Goal: Task Accomplishment & Management: Complete application form

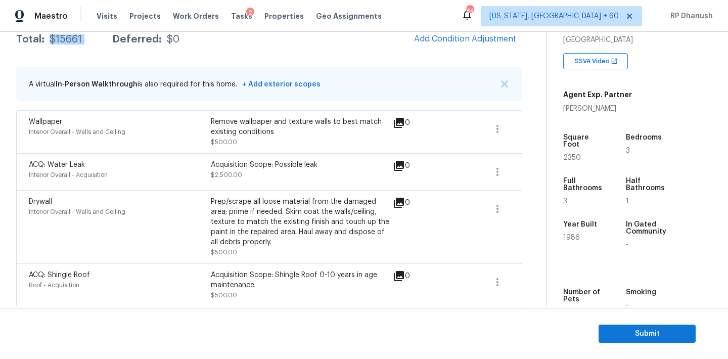
scroll to position [107, 0]
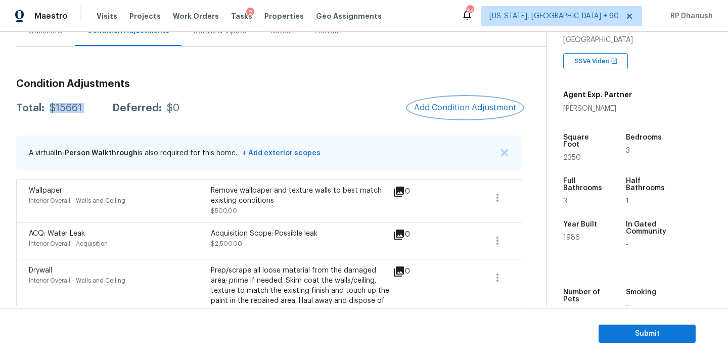
click at [456, 108] on span "Add Condition Adjustment" at bounding box center [465, 107] width 102 height 9
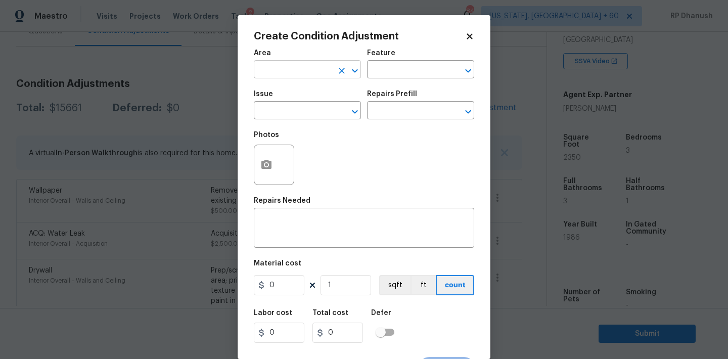
click at [271, 63] on input "text" at bounding box center [293, 71] width 79 height 16
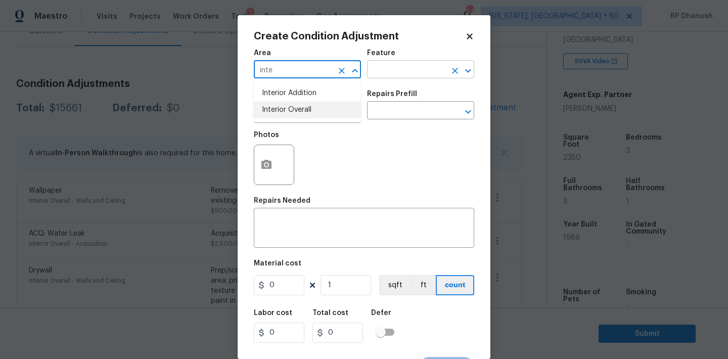
click at [282, 110] on li "Interior Overall" at bounding box center [307, 110] width 107 height 17
type input "Interior Overall"
click at [421, 76] on input "text" at bounding box center [406, 71] width 79 height 16
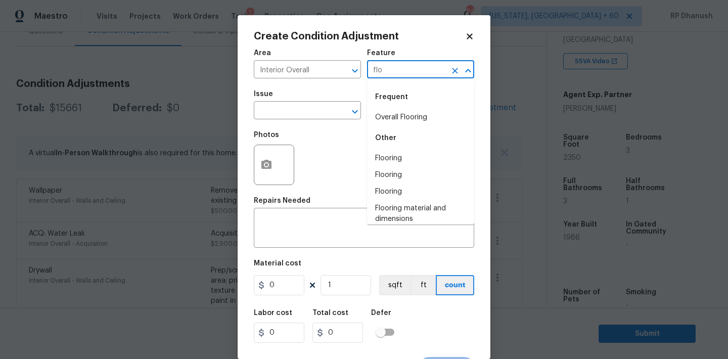
click at [413, 108] on div "Frequent" at bounding box center [420, 97] width 107 height 24
click at [396, 111] on li "Overall Flooring" at bounding box center [420, 117] width 107 height 17
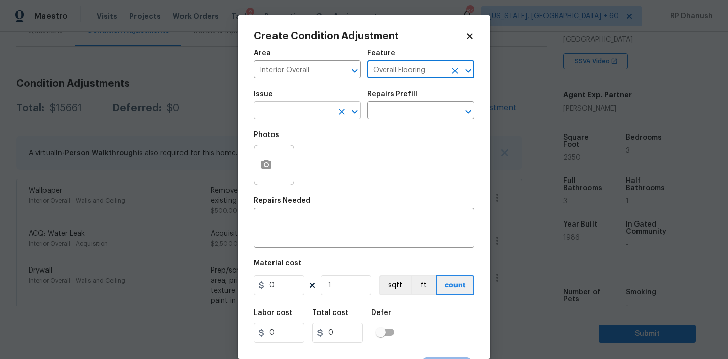
click at [353, 108] on icon "Open" at bounding box center [355, 112] width 12 height 12
type input "Overall Flooring"
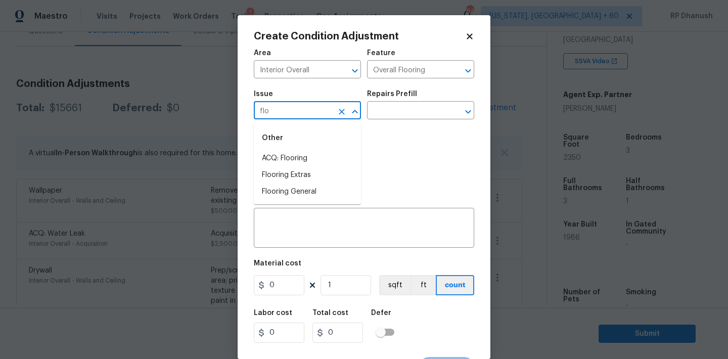
click at [345, 145] on div "Other" at bounding box center [307, 138] width 107 height 24
click at [317, 180] on li "Flooring Extras" at bounding box center [307, 175] width 107 height 17
type input "Flooring Extras"
click at [308, 216] on div "x ​" at bounding box center [364, 228] width 220 height 37
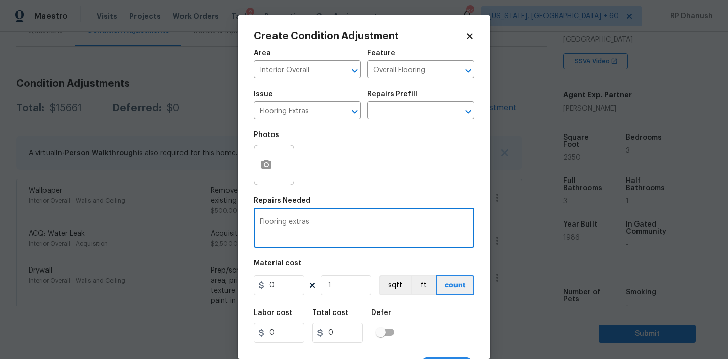
type textarea "Flooring extras"
click at [290, 282] on input "0" at bounding box center [279, 285] width 51 height 20
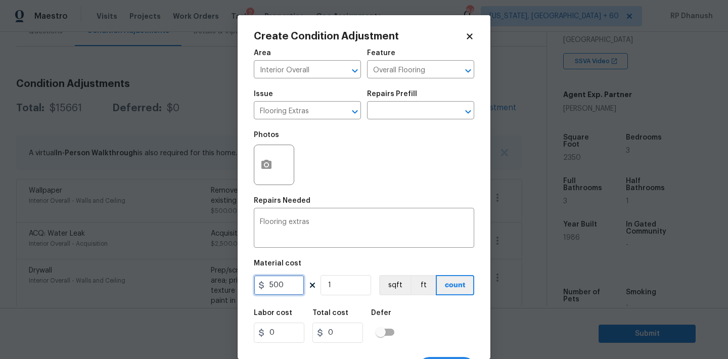
type input "500"
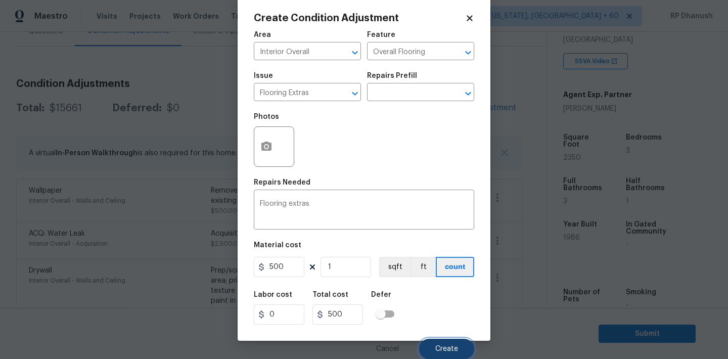
click at [446, 349] on span "Create" at bounding box center [446, 349] width 23 height 8
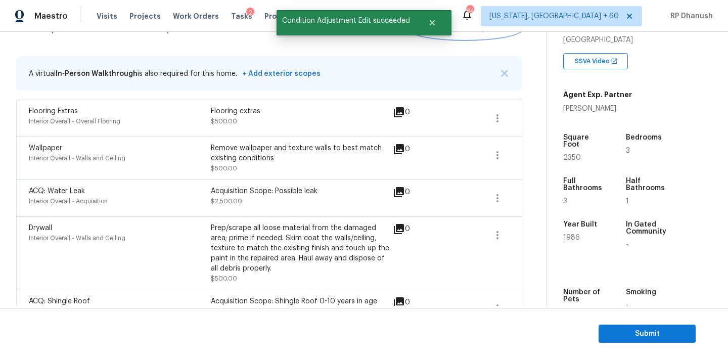
scroll to position [81, 0]
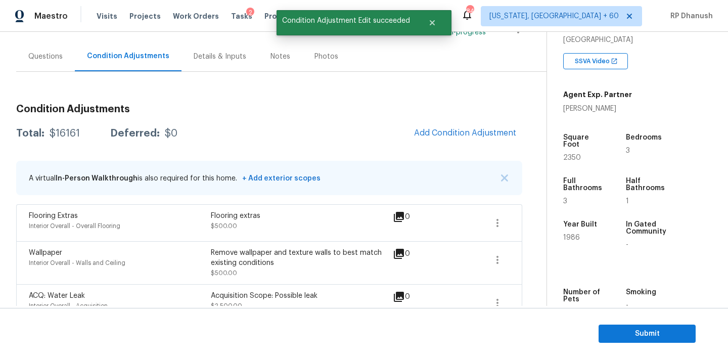
click at [82, 137] on div "Total: $16161 Deferred: $0" at bounding box center [96, 133] width 161 height 10
copy div "$16161"
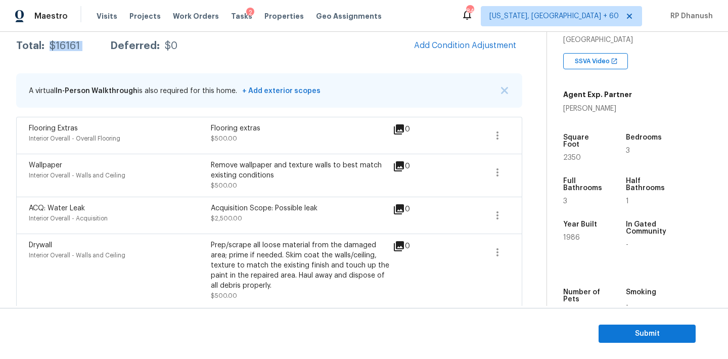
scroll to position [77, 0]
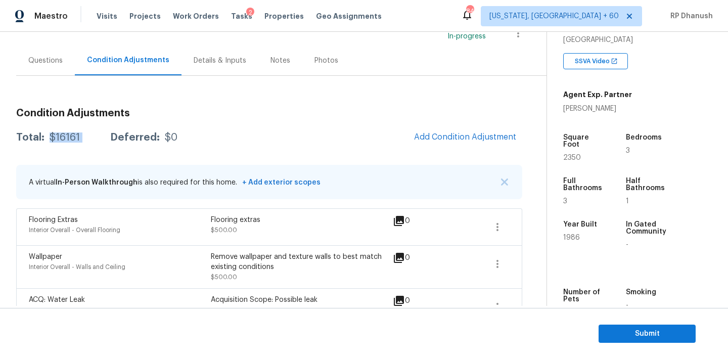
copy div "$16161"
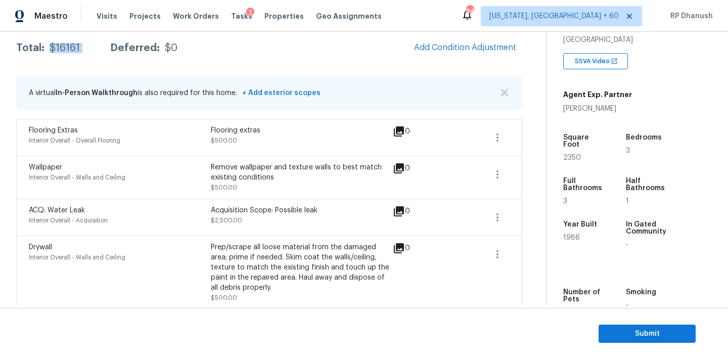
scroll to position [91, 0]
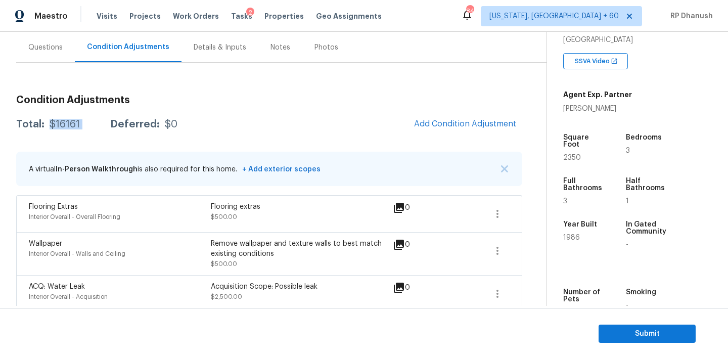
click at [33, 52] on div "Questions" at bounding box center [45, 47] width 34 height 10
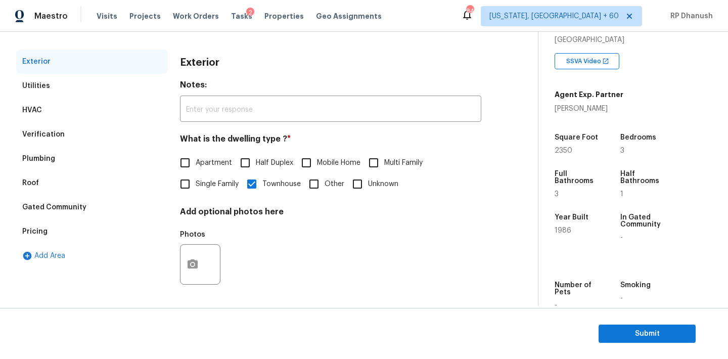
click at [46, 132] on div "Verification" at bounding box center [43, 134] width 42 height 10
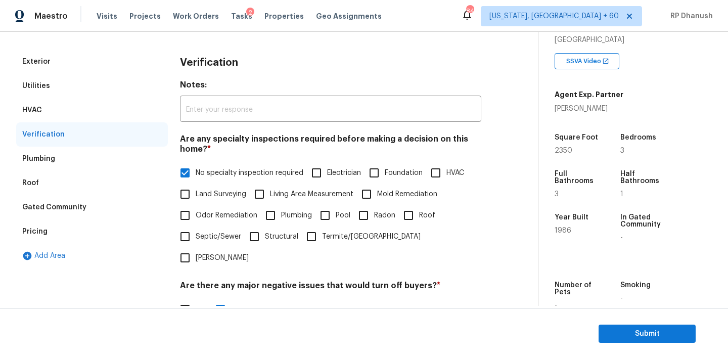
scroll to position [345, 0]
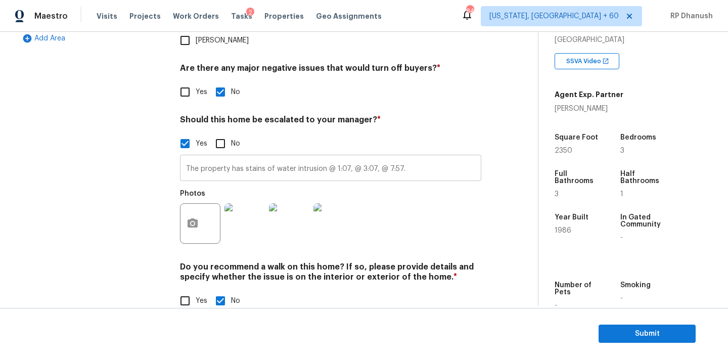
click at [249, 157] on input "The property has stains of water intrusion @ 1:07, @ 3:07, @ 7:57." at bounding box center [330, 169] width 301 height 24
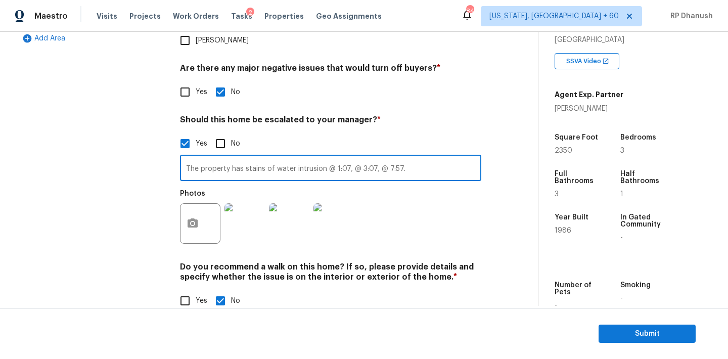
click at [249, 157] on input "The property has stains of water intrusion @ 1:07, @ 3:07, @ 7:57." at bounding box center [330, 169] width 301 height 24
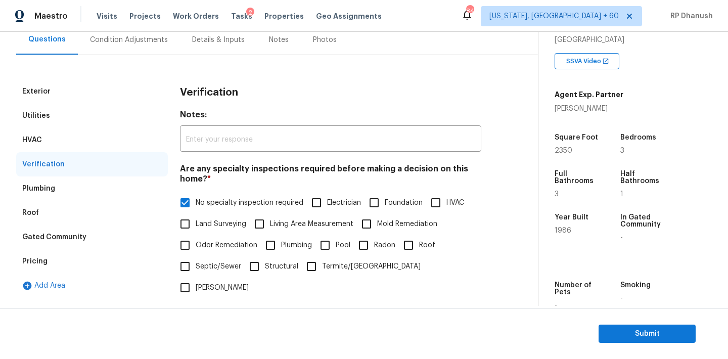
click at [126, 28] on div "Maestro Visits Projects Work Orders Tasks 2 Properties Geo Assignments 848 [US_…" at bounding box center [364, 16] width 728 height 32
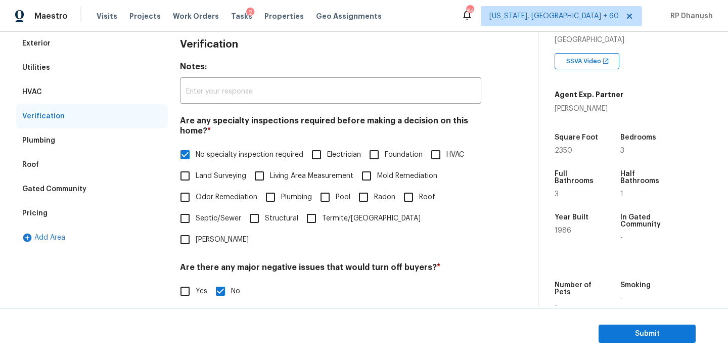
scroll to position [49, 0]
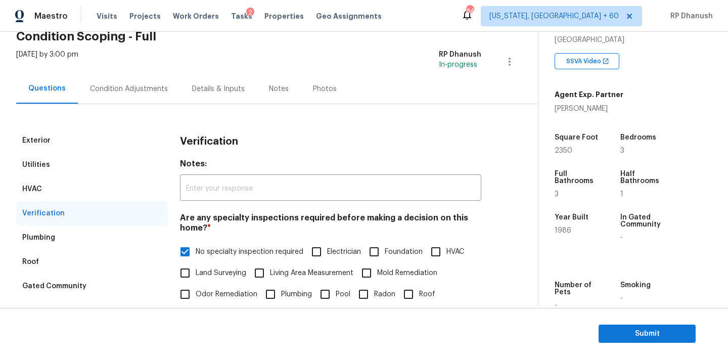
click at [120, 105] on div "Exterior Utilities HVAC Verification Plumbing Roof Gated Community Pricing Add …" at bounding box center [265, 362] width 498 height 516
click at [120, 101] on div "Condition Adjustments" at bounding box center [129, 89] width 102 height 30
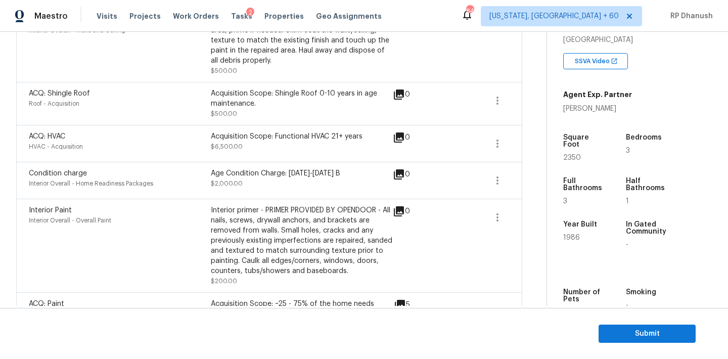
scroll to position [465, 0]
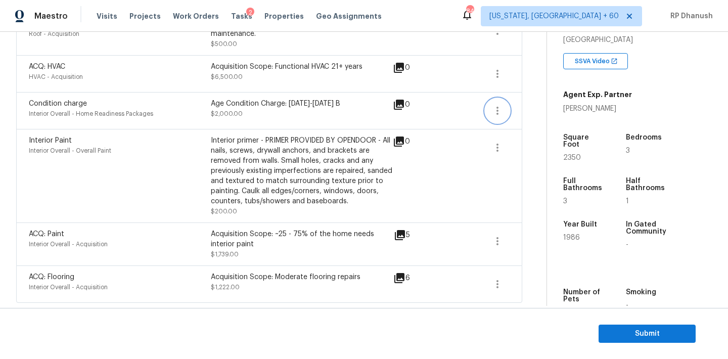
click at [499, 110] on icon "button" at bounding box center [497, 111] width 12 height 12
click at [530, 118] on ul "Edit" at bounding box center [555, 108] width 91 height 20
click at [537, 111] on div "Edit" at bounding box center [555, 108] width 79 height 10
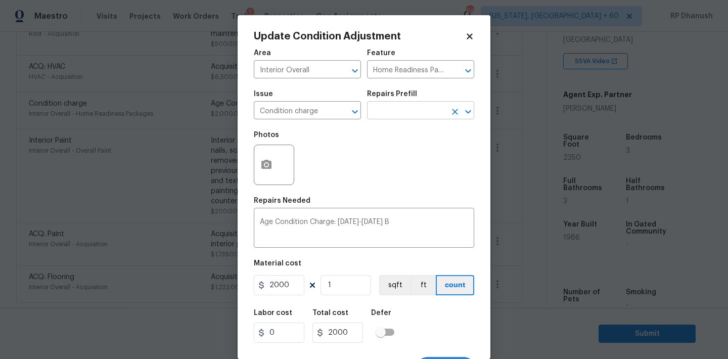
click at [422, 112] on input "text" at bounding box center [406, 112] width 79 height 16
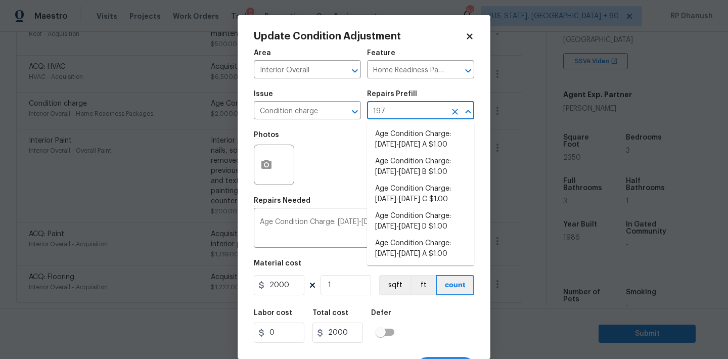
type input "1979"
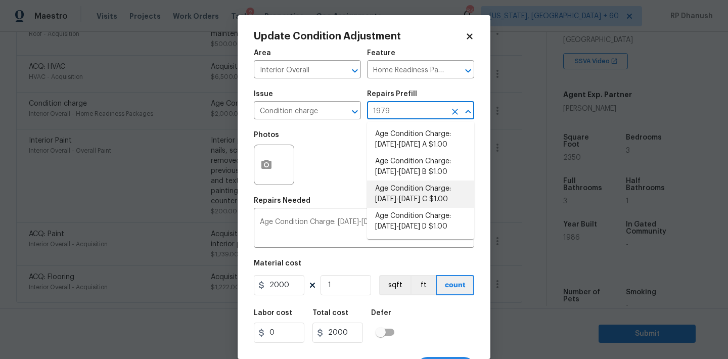
click at [413, 193] on li "Age Condition Charge: [DATE]-[DATE] C $1.00" at bounding box center [420, 194] width 107 height 27
type textarea "Age Condition Charge: [DATE]-[DATE] C"
type input "1"
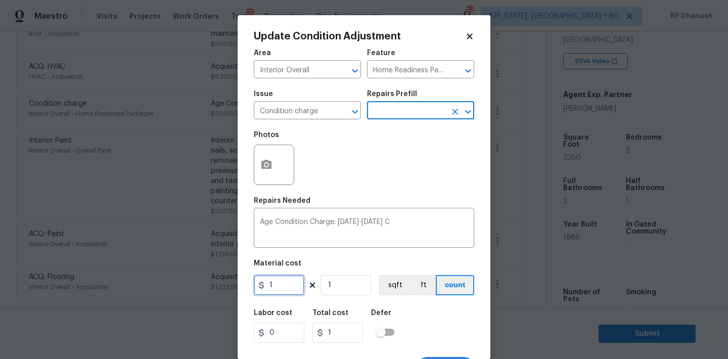
click at [292, 292] on input "1" at bounding box center [279, 285] width 51 height 20
type input "2000"
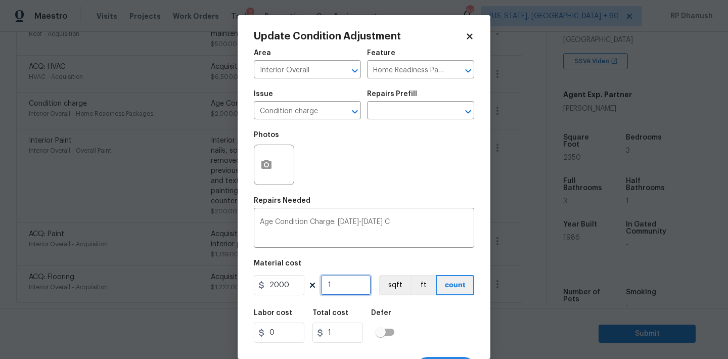
type input "2000"
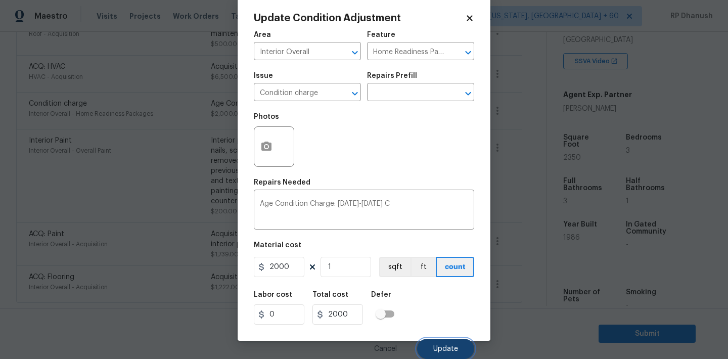
click at [449, 351] on span "Update" at bounding box center [445, 349] width 25 height 8
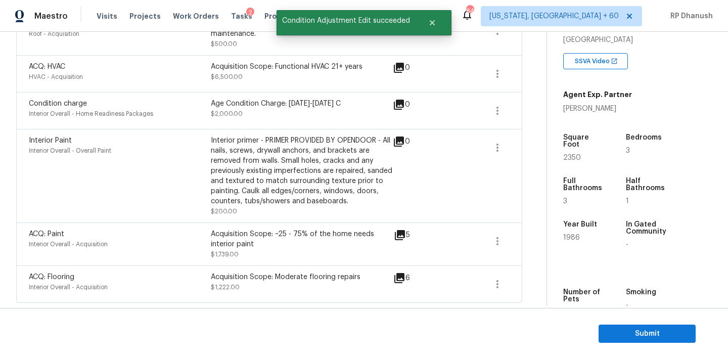
scroll to position [0, 0]
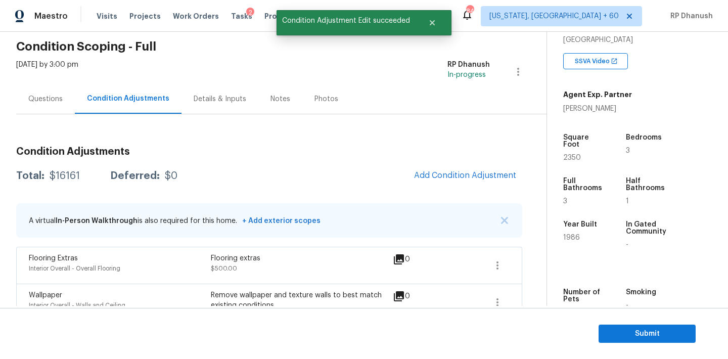
click at [60, 96] on div "Questions" at bounding box center [45, 99] width 34 height 10
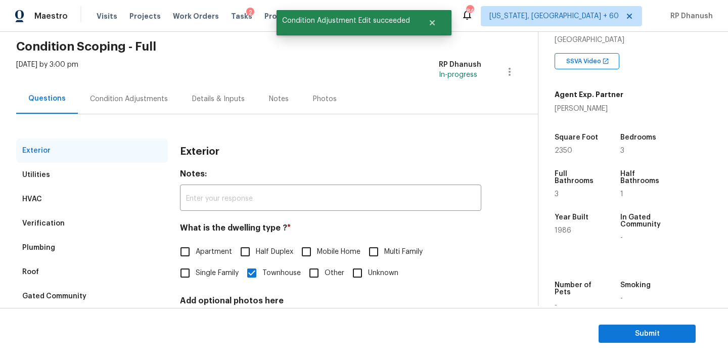
scroll to position [128, 0]
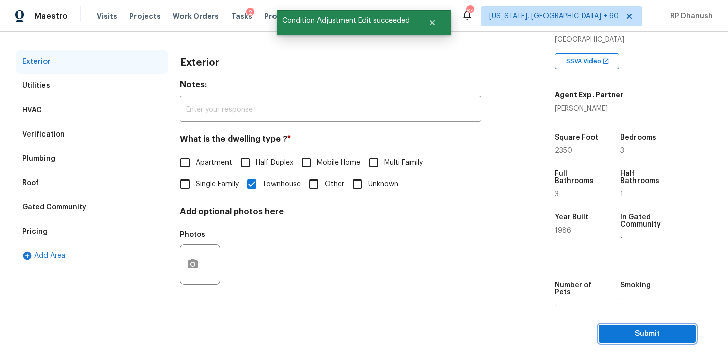
click at [671, 340] on button "Submit" at bounding box center [647, 334] width 97 height 19
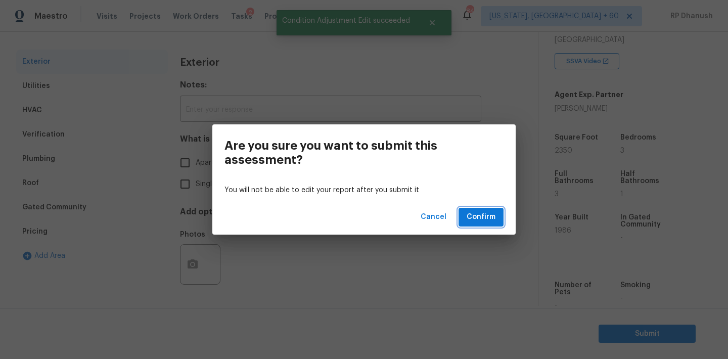
click at [477, 214] on span "Confirm" at bounding box center [481, 217] width 29 height 13
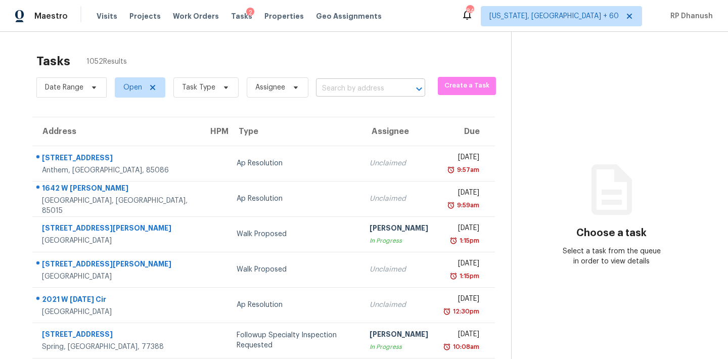
click at [354, 89] on input "text" at bounding box center [356, 89] width 81 height 16
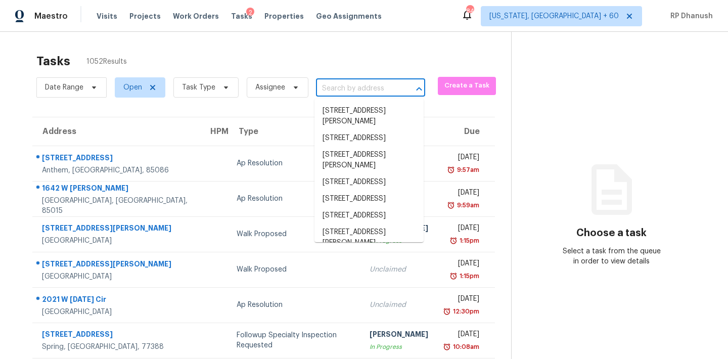
paste input "[STREET_ADDRESS]"
type input "[STREET_ADDRESS]"
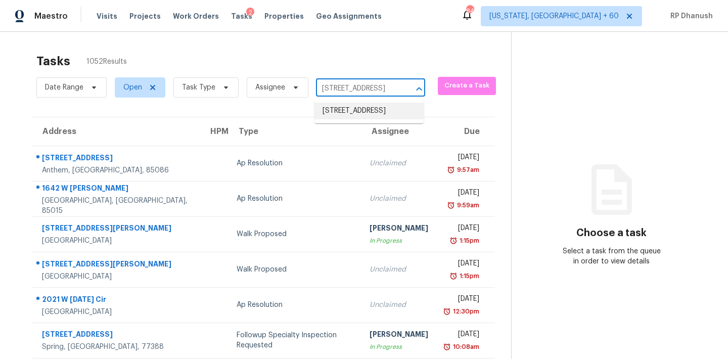
click at [356, 103] on li "[STREET_ADDRESS]" at bounding box center [368, 111] width 109 height 17
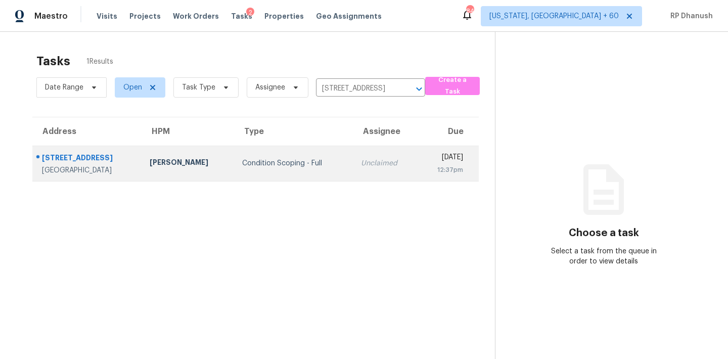
click at [361, 159] on div "Unclaimed" at bounding box center [385, 163] width 49 height 10
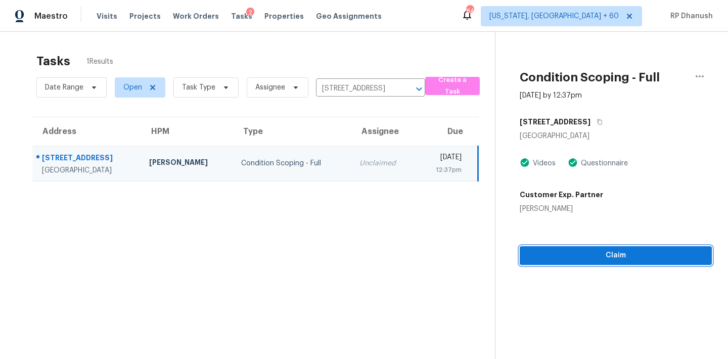
click at [665, 261] on span "Claim" at bounding box center [616, 255] width 176 height 13
click at [590, 253] on span "Start Assessment" at bounding box center [616, 255] width 176 height 13
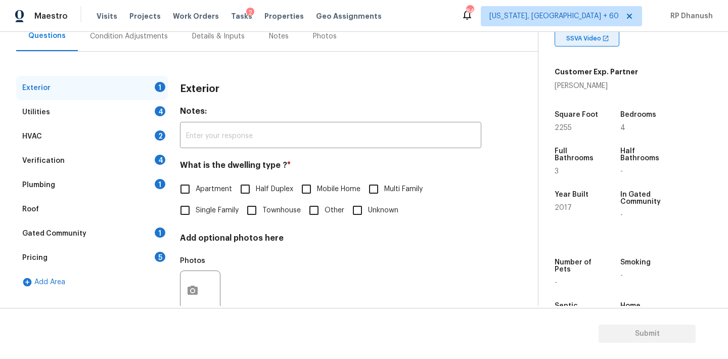
scroll to position [227, 0]
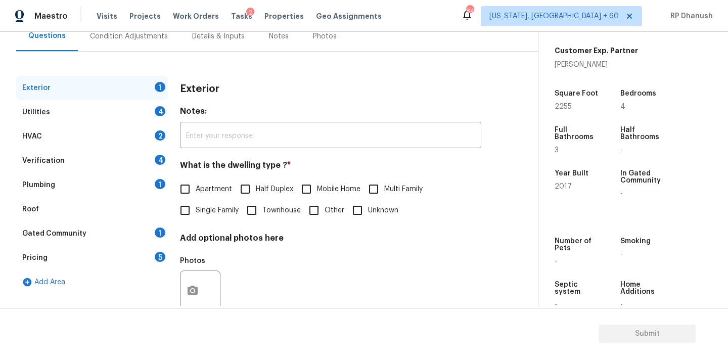
click at [205, 208] on span "Single Family" at bounding box center [217, 210] width 43 height 11
click at [196, 208] on input "Single Family" at bounding box center [184, 210] width 21 height 21
checkbox input "true"
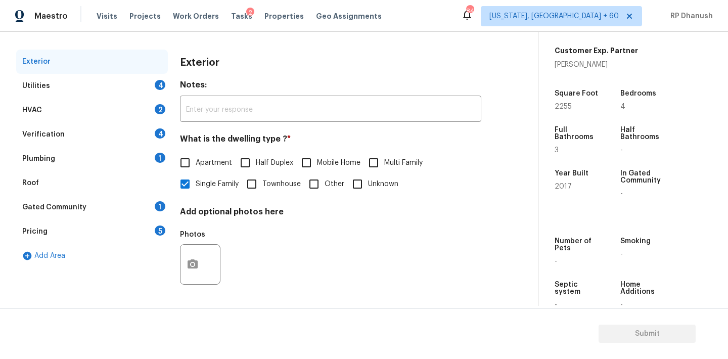
click at [153, 204] on div "Gated Community 1" at bounding box center [92, 207] width 152 height 24
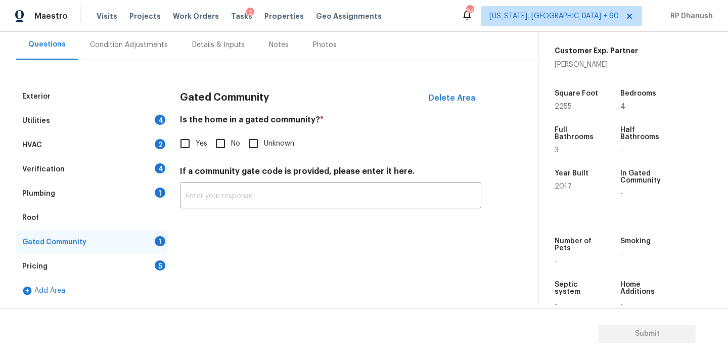
scroll to position [93, 0]
click at [225, 142] on input "No" at bounding box center [220, 143] width 21 height 21
checkbox input "true"
click at [157, 116] on div "4" at bounding box center [160, 120] width 11 height 10
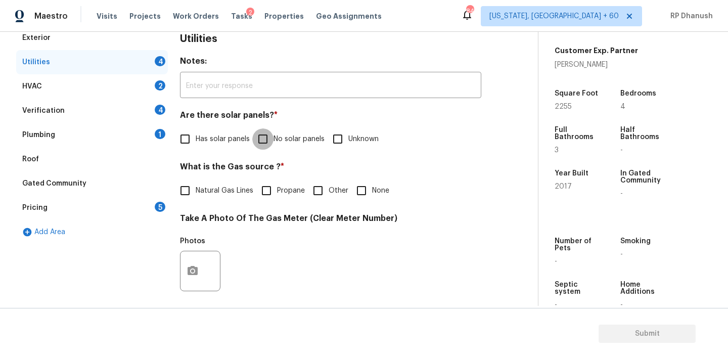
click at [271, 142] on input "No solar panels" at bounding box center [262, 138] width 21 height 21
checkbox input "true"
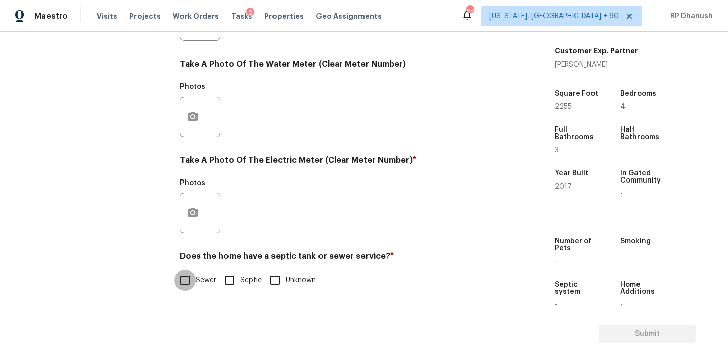
click at [186, 283] on input "Sewer" at bounding box center [184, 279] width 21 height 21
checkbox input "true"
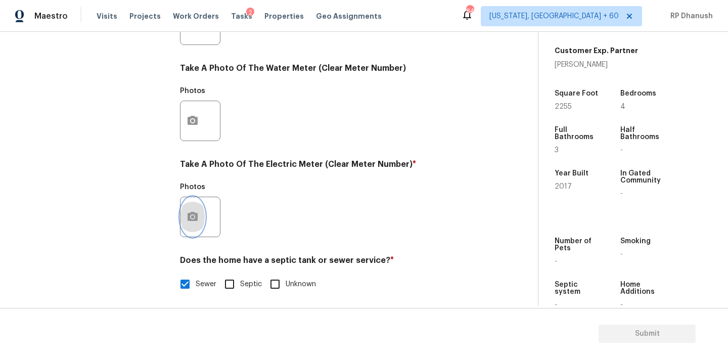
click at [186, 223] on button "button" at bounding box center [193, 216] width 24 height 39
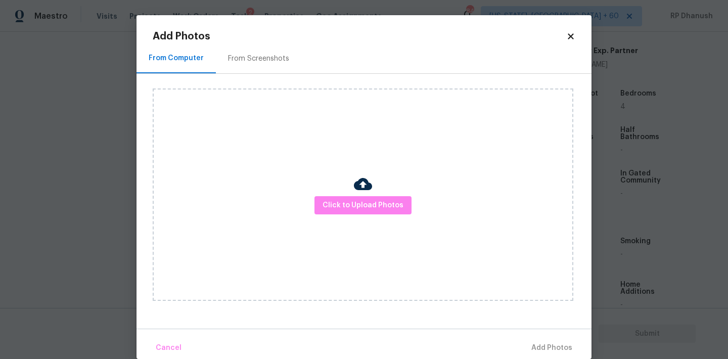
click at [259, 63] on div "From Screenshots" at bounding box center [258, 59] width 61 height 10
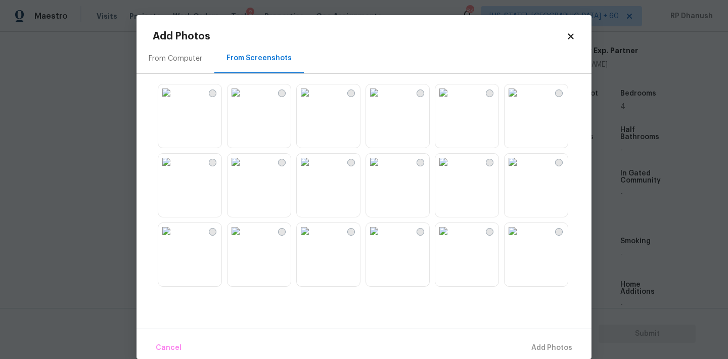
click at [313, 170] on img at bounding box center [305, 162] width 16 height 16
click at [557, 345] on span "Add 1 Photo(s)" at bounding box center [547, 348] width 50 height 13
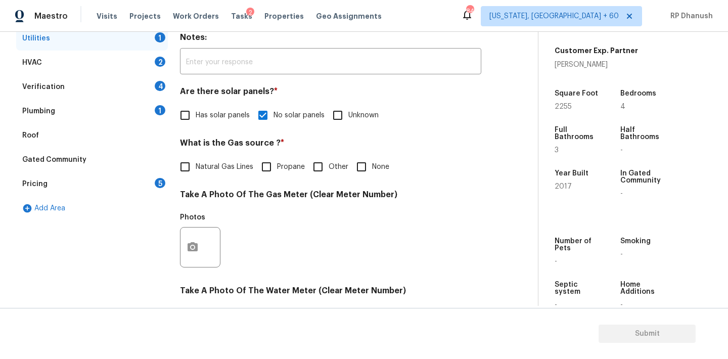
click at [126, 118] on div "Plumbing 1" at bounding box center [92, 111] width 152 height 24
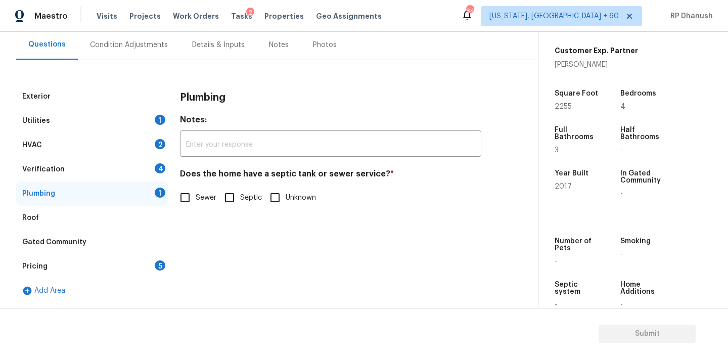
scroll to position [93, 0]
click at [176, 199] on input "Sewer" at bounding box center [184, 197] width 21 height 21
checkbox input "true"
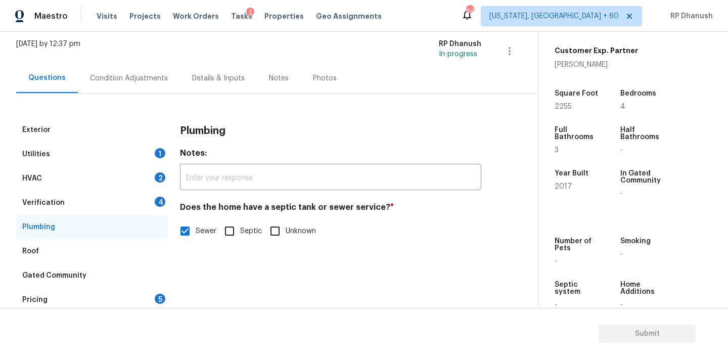
click at [150, 85] on div "Condition Adjustments" at bounding box center [129, 78] width 102 height 30
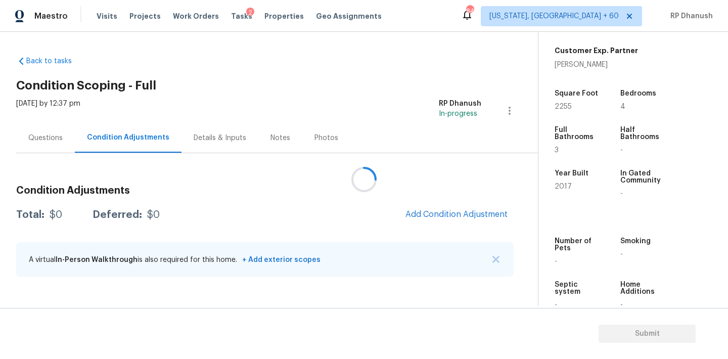
scroll to position [250, 0]
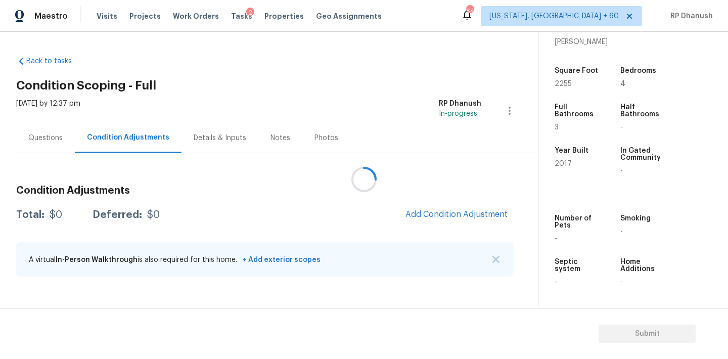
click at [485, 223] on div at bounding box center [364, 179] width 728 height 359
click at [488, 216] on div at bounding box center [364, 179] width 728 height 359
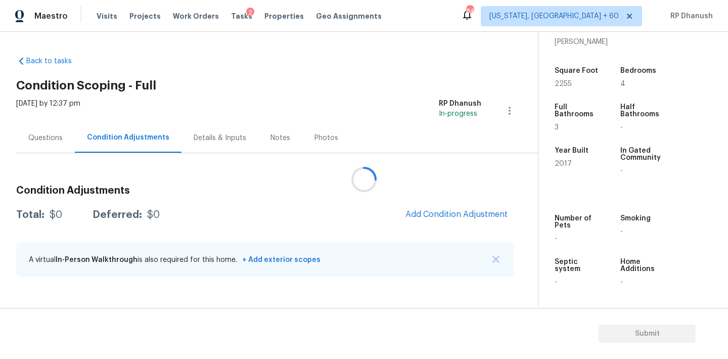
click at [488, 216] on div at bounding box center [364, 179] width 728 height 359
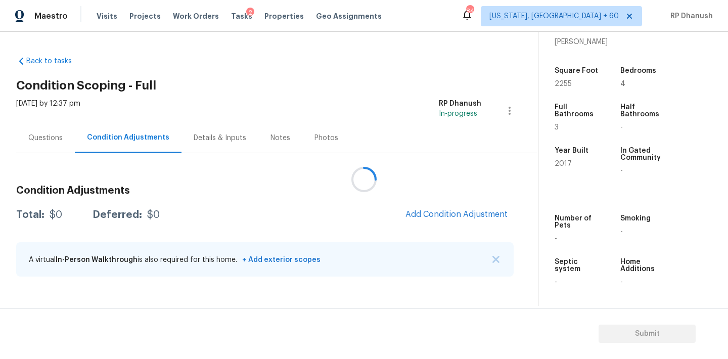
click at [488, 216] on div at bounding box center [364, 179] width 728 height 359
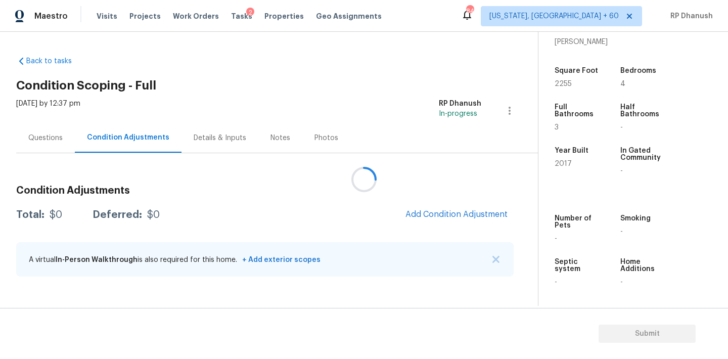
click at [488, 216] on div at bounding box center [364, 179] width 728 height 359
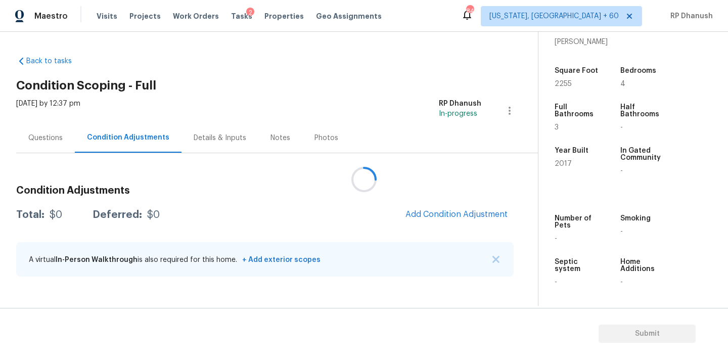
click at [488, 216] on div at bounding box center [364, 179] width 728 height 359
click at [476, 223] on button "Add Condition Adjustment" at bounding box center [456, 214] width 114 height 21
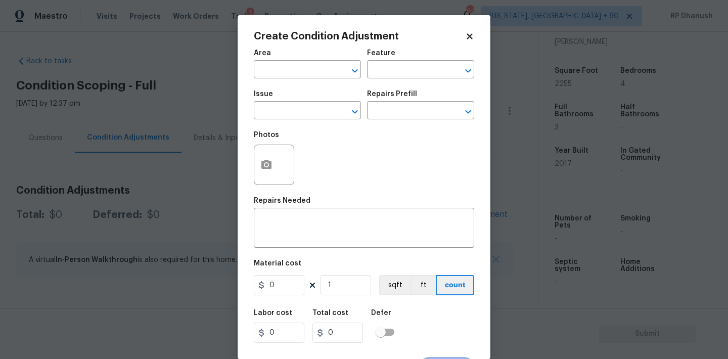
click at [290, 54] on div "Area" at bounding box center [307, 56] width 107 height 13
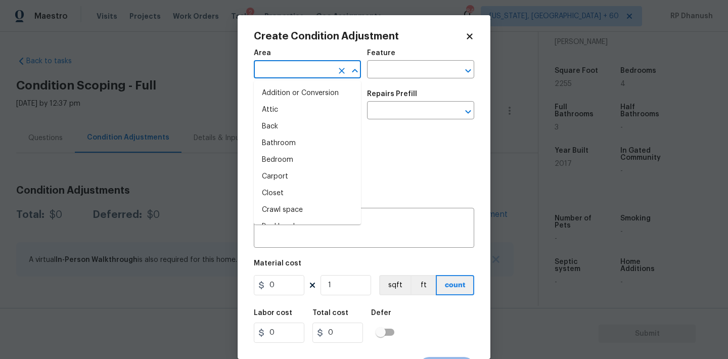
click at [287, 67] on input "text" at bounding box center [293, 71] width 79 height 16
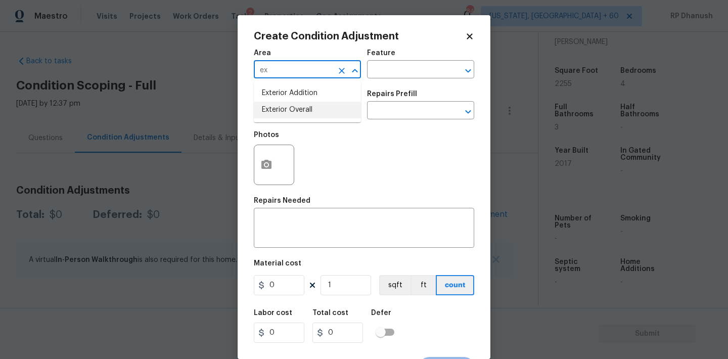
click at [277, 102] on li "Exterior Overall" at bounding box center [307, 110] width 107 height 17
type input "Exterior Overall"
click at [426, 70] on input "text" at bounding box center [406, 71] width 79 height 16
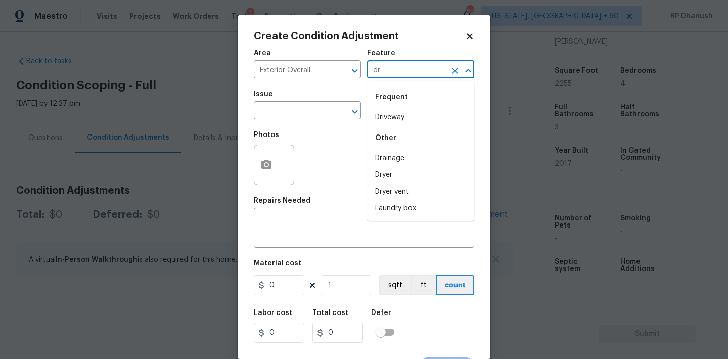
click at [392, 122] on li "Driveway" at bounding box center [420, 117] width 107 height 17
type input "Driveway"
click at [277, 115] on input "text" at bounding box center [293, 112] width 79 height 16
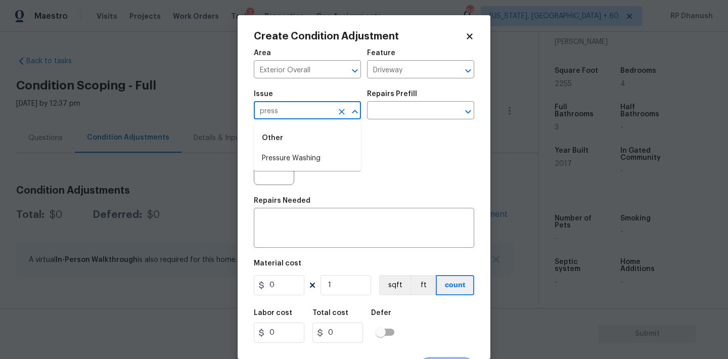
click at [273, 154] on li "Pressure Washing" at bounding box center [307, 158] width 107 height 17
type input "Pressure Washing"
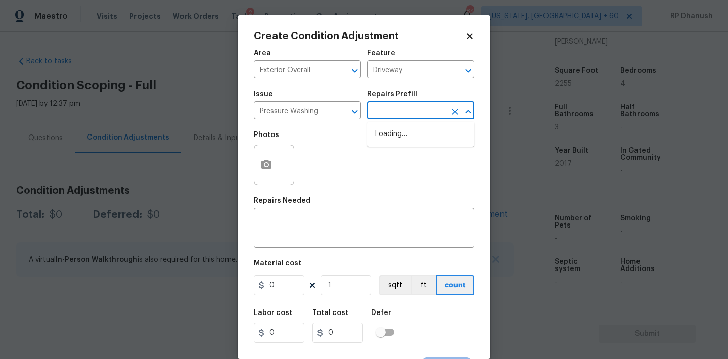
click at [398, 114] on input "text" at bounding box center [406, 112] width 79 height 16
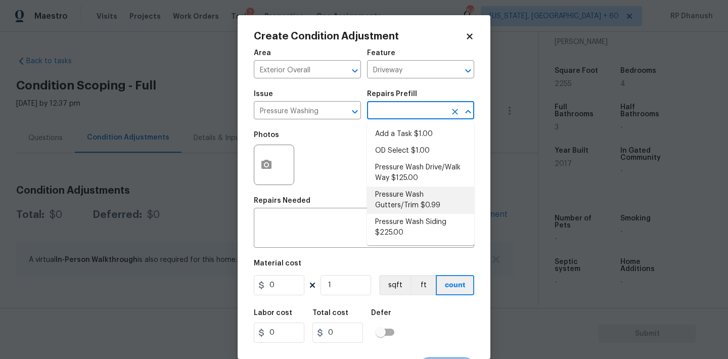
click at [410, 200] on li "Pressure Wash Gutters/Trim $0.99" at bounding box center [420, 200] width 107 height 27
type input "Siding"
type textarea "Protect areas as needed for pressure washing. Pressure wash the gutters and tri…"
type input "0.99"
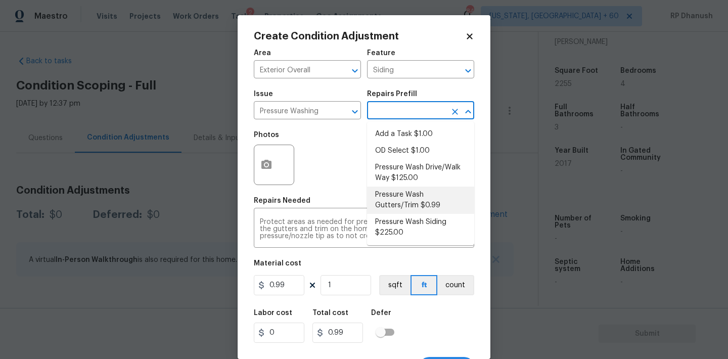
click at [413, 112] on input "text" at bounding box center [406, 112] width 79 height 16
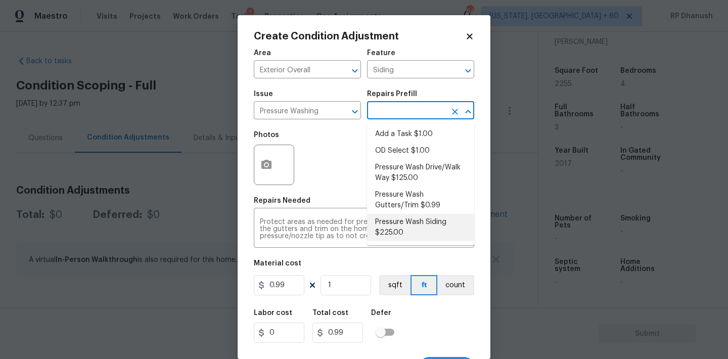
click at [403, 222] on li "Pressure Wash Siding $225.00" at bounding box center [420, 227] width 107 height 27
type textarea "Protect areas as needed for pressure washing. Pressure wash the siding on the h…"
type input "225"
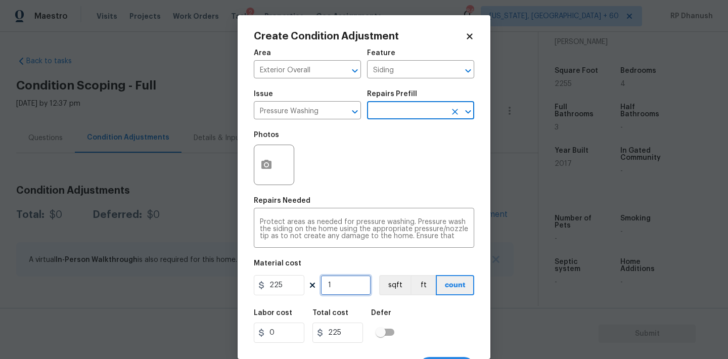
click at [342, 292] on input "1" at bounding box center [346, 285] width 51 height 20
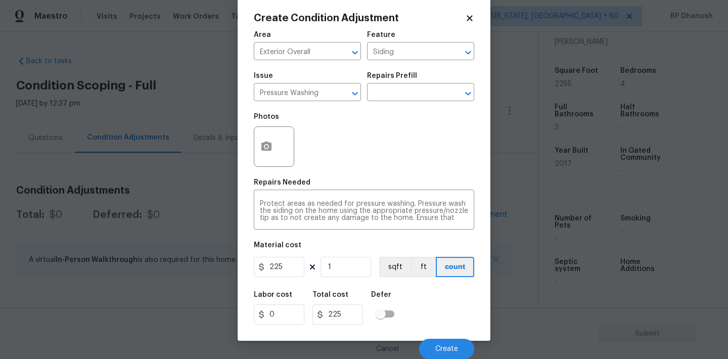
click at [449, 333] on div "Cancel Create" at bounding box center [364, 345] width 220 height 28
click at [445, 347] on span "Create" at bounding box center [446, 349] width 23 height 8
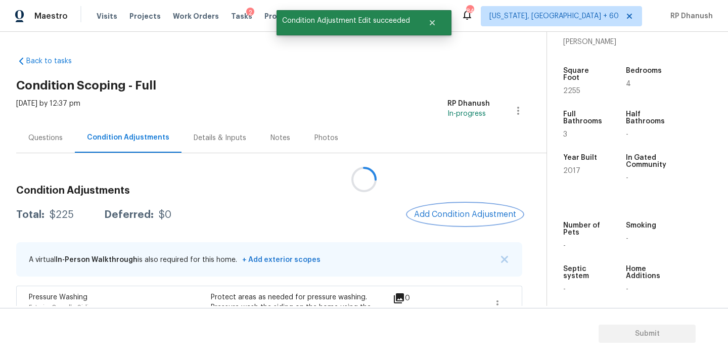
scroll to position [0, 0]
click at [453, 209] on div at bounding box center [364, 179] width 728 height 359
click at [453, 209] on button "Add Condition Adjustment" at bounding box center [465, 214] width 114 height 21
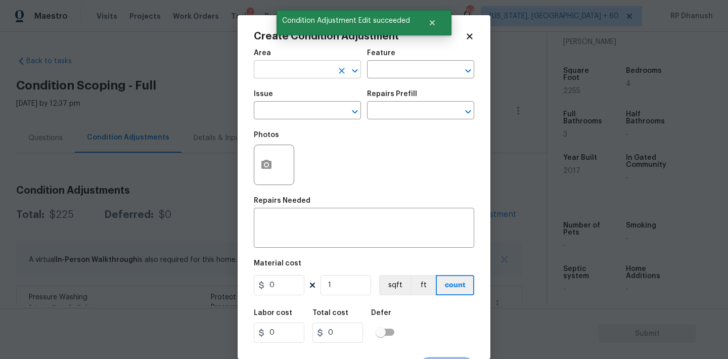
click at [320, 68] on input "text" at bounding box center [293, 71] width 79 height 16
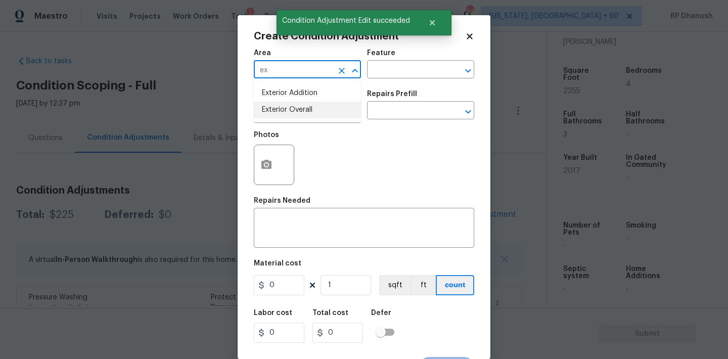
click at [283, 107] on li "Exterior Overall" at bounding box center [307, 110] width 107 height 17
type input "Exterior Overall"
click at [415, 64] on input "text" at bounding box center [406, 71] width 79 height 16
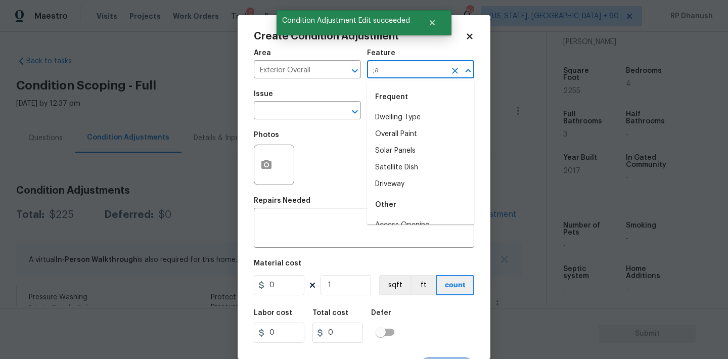
type input ";an"
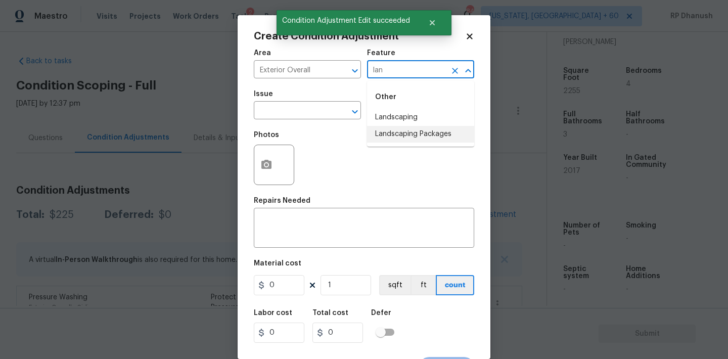
click at [413, 133] on li "Landscaping Packages" at bounding box center [420, 134] width 107 height 17
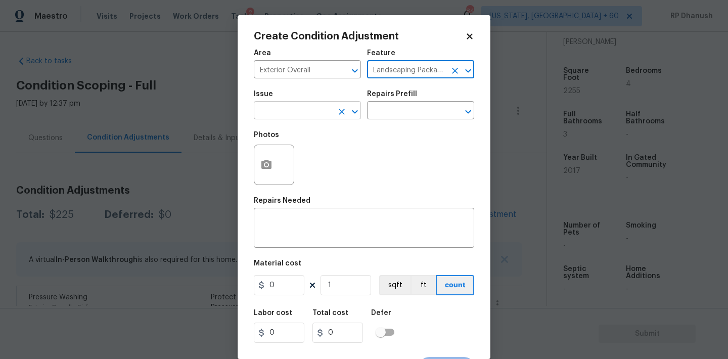
type input "Landscaping Packages"
click at [303, 115] on input "text" at bounding box center [293, 112] width 79 height 16
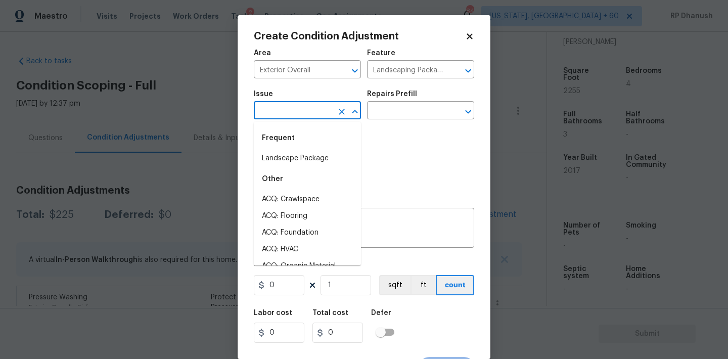
click at [303, 149] on div "Frequent" at bounding box center [307, 138] width 107 height 24
click at [309, 159] on li "Landscape Package" at bounding box center [307, 158] width 107 height 17
type input "Landscape Package"
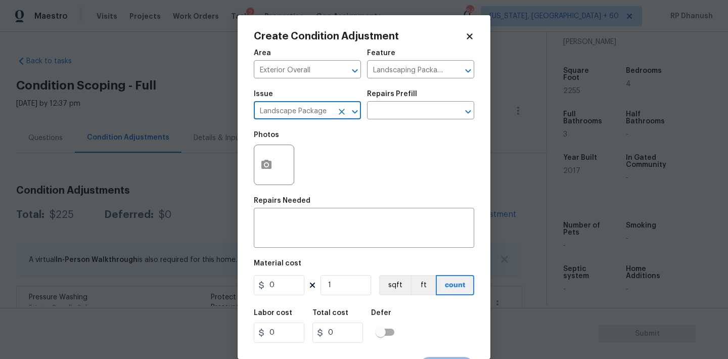
click at [398, 120] on div "Issue Landscape Package ​ Repairs Prefill ​" at bounding box center [364, 104] width 220 height 41
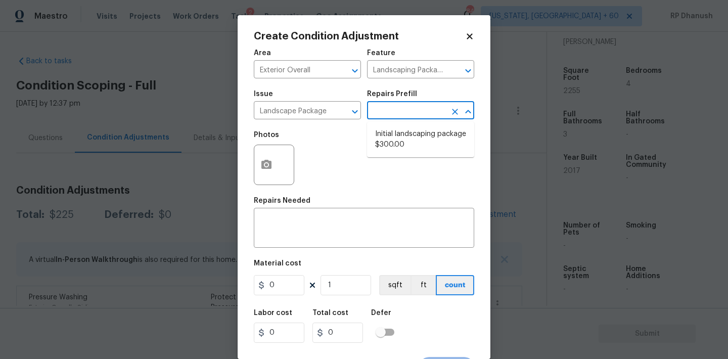
click at [412, 110] on input "text" at bounding box center [406, 112] width 79 height 16
click at [412, 143] on li "Initial landscaping package $300.00" at bounding box center [420, 139] width 107 height 27
type input "Home Readiness Packages"
type textarea "Mowing of grass up to 6" in height. Mow, edge along driveways & sidewalks, trim…"
type input "300"
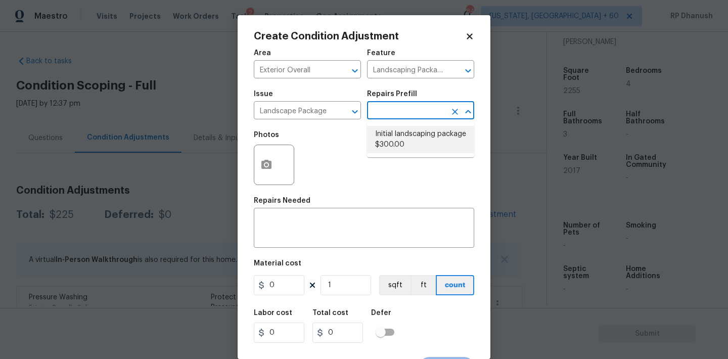
type input "300"
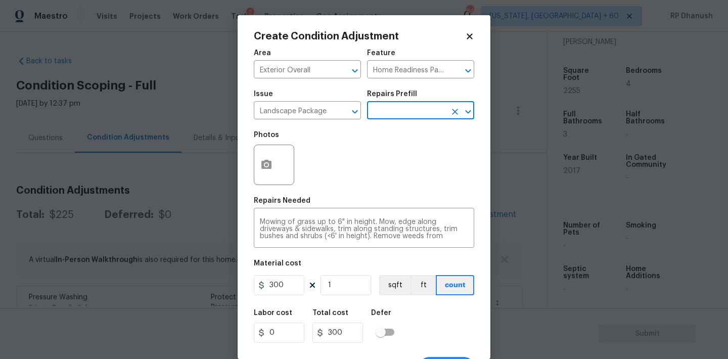
scroll to position [19, 0]
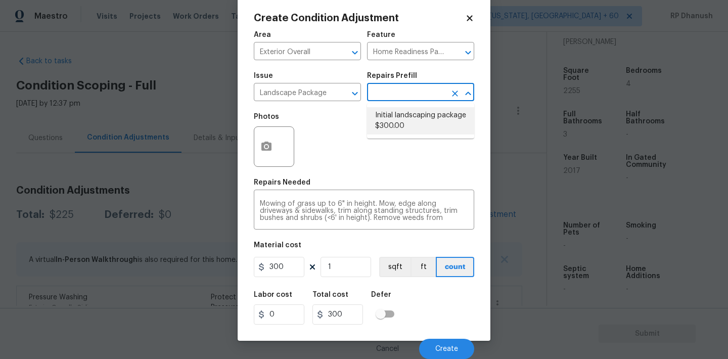
click at [401, 116] on li "Initial landscaping package $300.00" at bounding box center [420, 120] width 107 height 27
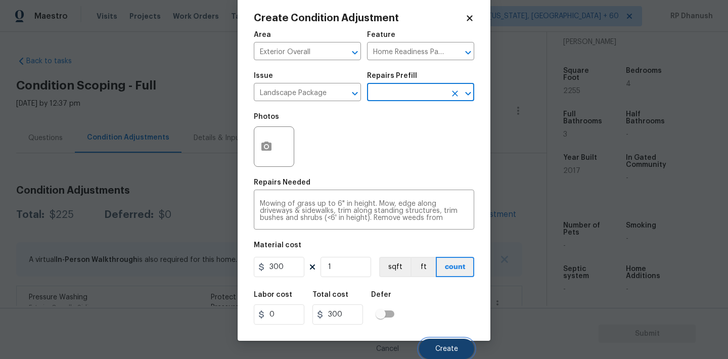
click at [431, 343] on button "Create" at bounding box center [446, 349] width 55 height 20
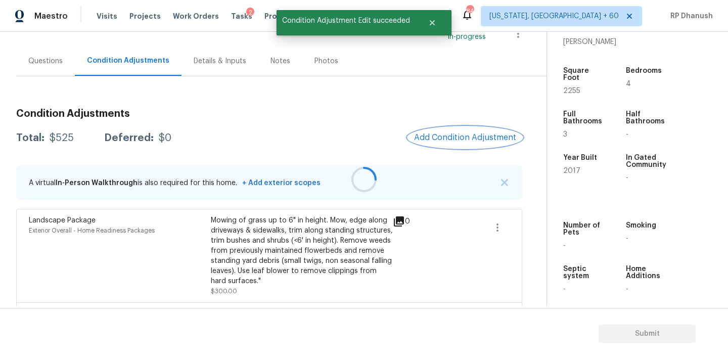
scroll to position [170, 0]
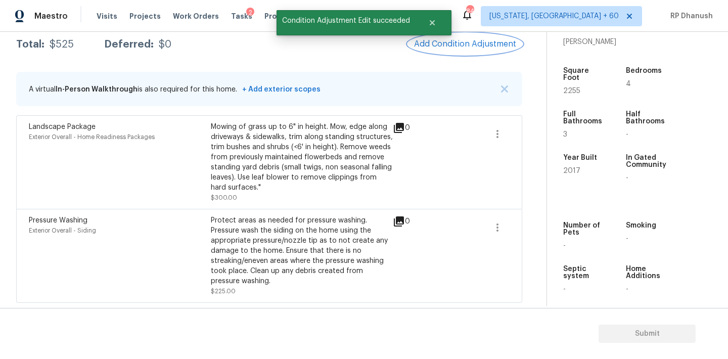
click at [479, 34] on button "Add Condition Adjustment" at bounding box center [465, 43] width 114 height 21
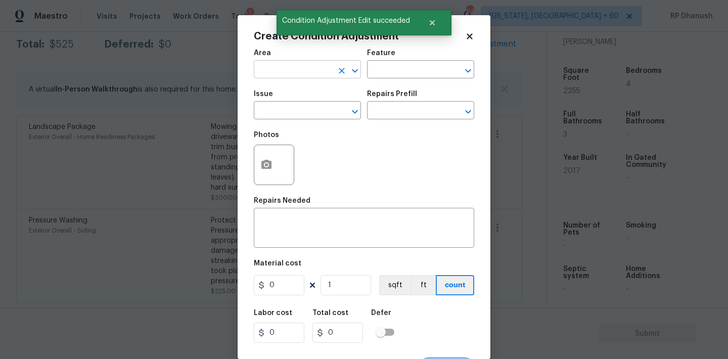
click at [280, 76] on input "text" at bounding box center [293, 71] width 79 height 16
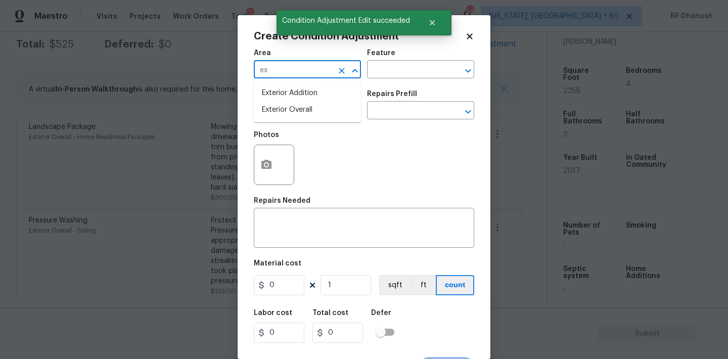
drag, startPoint x: 274, startPoint y: 109, endPoint x: 354, endPoint y: 87, distance: 83.3
click at [283, 104] on li "Exterior Overall" at bounding box center [307, 110] width 107 height 17
type input "Exterior Overall"
click at [354, 87] on span "Issue ​" at bounding box center [307, 104] width 107 height 41
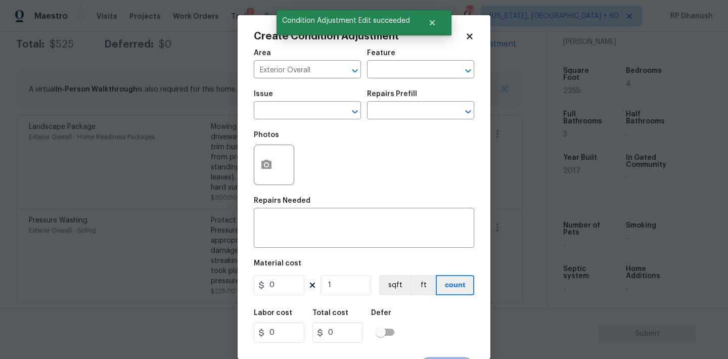
click at [370, 79] on div "Area Exterior Overall ​ Feature ​" at bounding box center [364, 63] width 220 height 41
click at [379, 76] on input "text" at bounding box center [406, 71] width 79 height 16
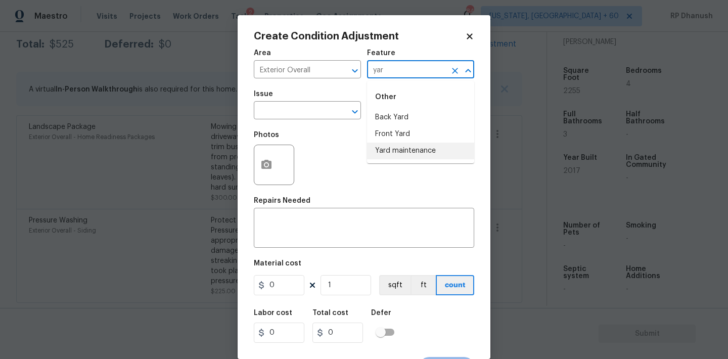
click at [393, 152] on li "Yard maintenance" at bounding box center [420, 151] width 107 height 17
type input "Yard maintenance"
click at [292, 120] on span "Issue ​" at bounding box center [307, 104] width 107 height 41
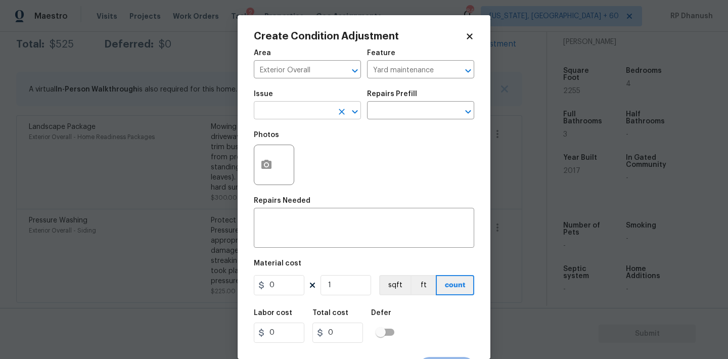
click at [294, 112] on input "text" at bounding box center [293, 112] width 79 height 16
drag, startPoint x: 316, startPoint y: 148, endPoint x: 328, endPoint y: 139, distance: 14.9
click at [316, 148] on div "Other" at bounding box center [307, 138] width 107 height 24
drag, startPoint x: 315, startPoint y: 162, endPoint x: 393, endPoint y: 123, distance: 87.1
click at [318, 159] on li "Debris/garbage on site" at bounding box center [307, 158] width 107 height 17
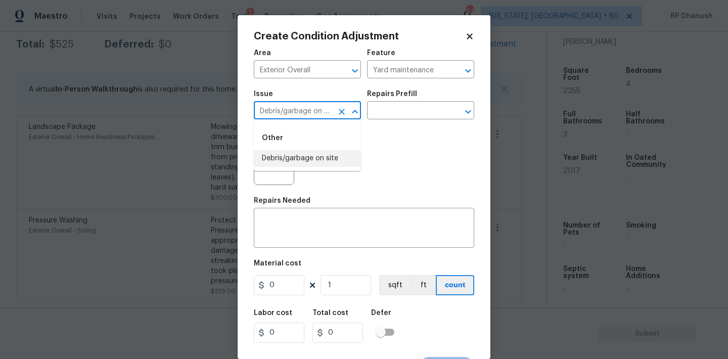
type input "Debris/garbage on site"
click at [393, 123] on div "Issue Debris/garbage on site ​ Repairs Prefill ​" at bounding box center [364, 104] width 220 height 41
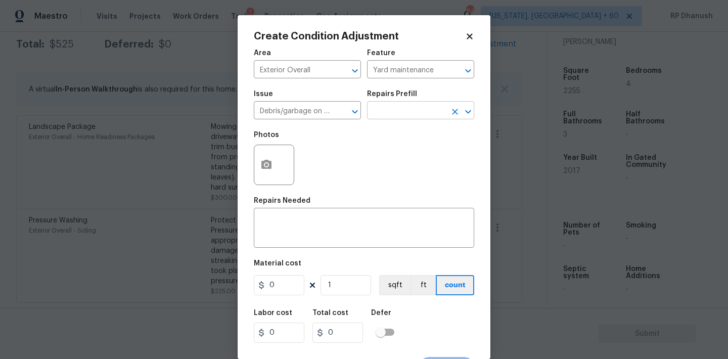
click at [411, 107] on input "text" at bounding box center [406, 112] width 79 height 16
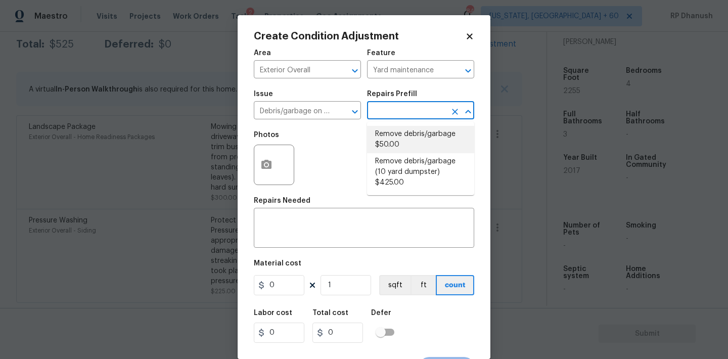
click at [400, 143] on li "Remove debris/garbage $50.00" at bounding box center [420, 139] width 107 height 27
type textarea "Remove, haul off, and properly dispose of any debris left by seller to offsite …"
type input "50"
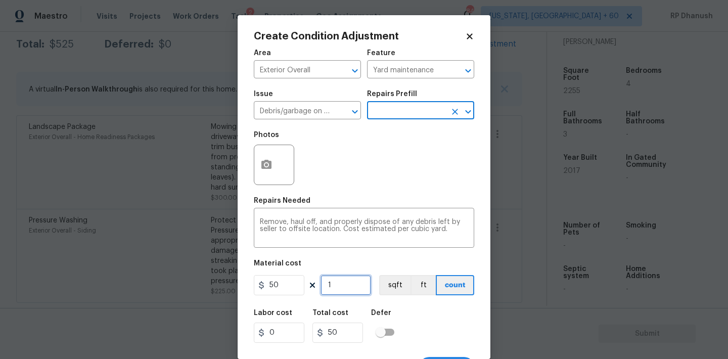
click at [368, 276] on input "1" at bounding box center [346, 285] width 51 height 20
type input "0"
type input "5"
type input "250"
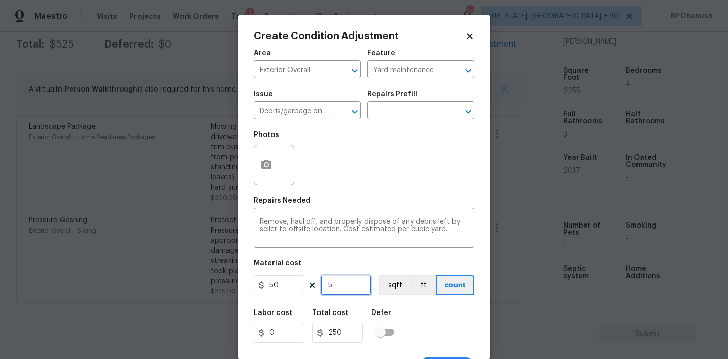
type input "0"
type input "5"
type input "250"
type input "5"
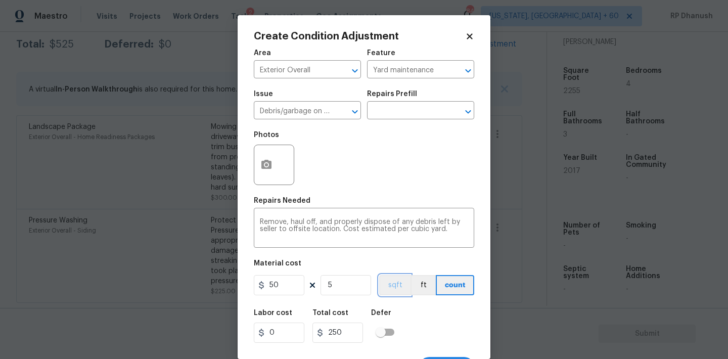
scroll to position [19, 0]
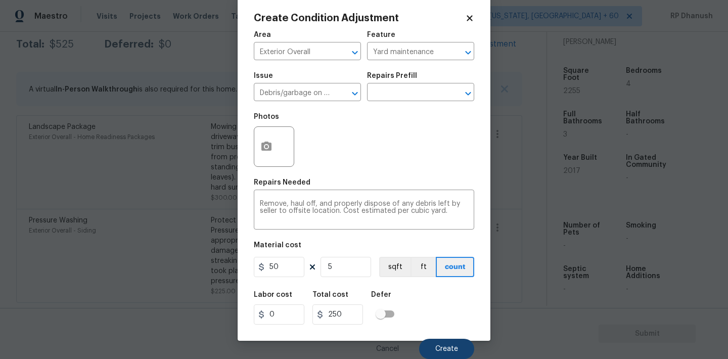
click at [442, 338] on div "Cancel Create" at bounding box center [364, 345] width 220 height 28
click at [439, 350] on span "Create" at bounding box center [446, 349] width 23 height 8
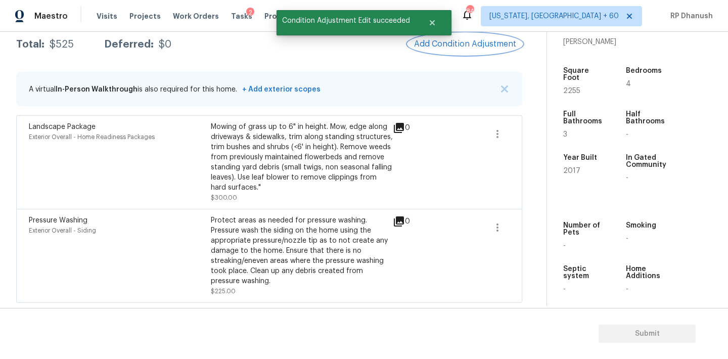
scroll to position [0, 0]
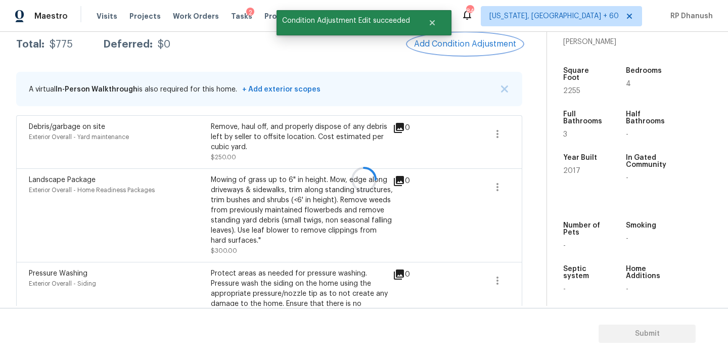
click at [440, 53] on button "Add Condition Adjustment" at bounding box center [465, 43] width 114 height 21
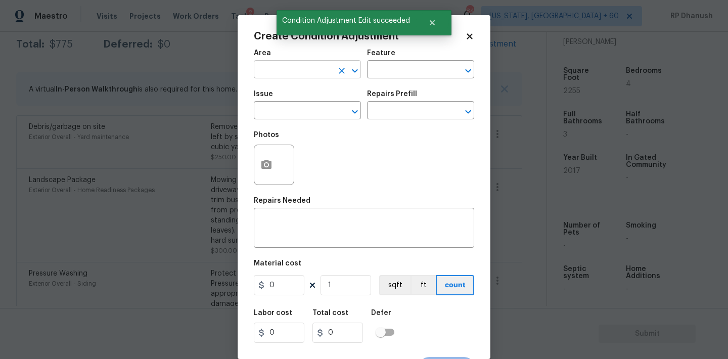
click at [288, 76] on input "text" at bounding box center [293, 71] width 79 height 16
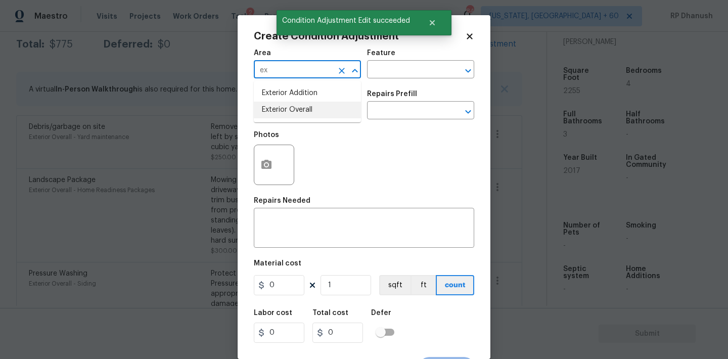
click at [277, 113] on li "Exterior Overall" at bounding box center [307, 110] width 107 height 17
type input "Exterior Overall"
click at [277, 220] on textarea at bounding box center [364, 228] width 208 height 21
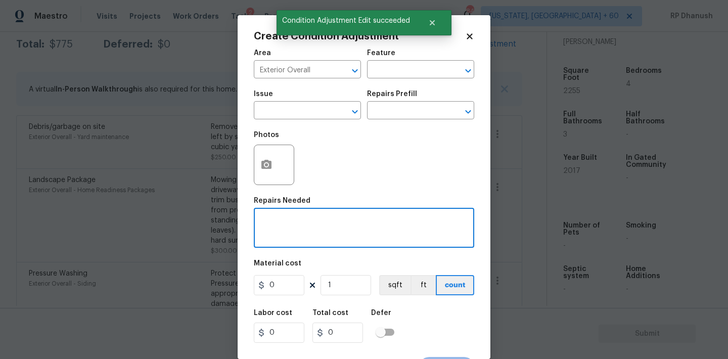
type textarea "N"
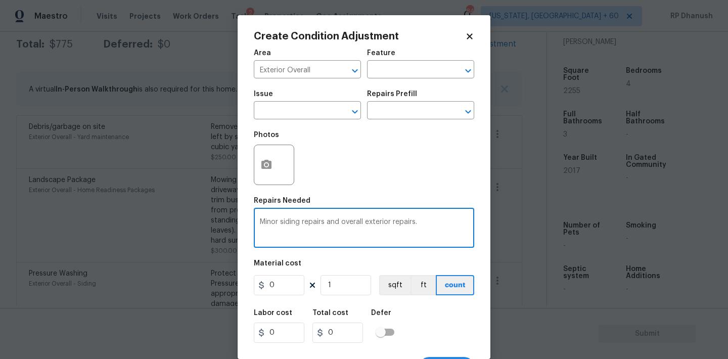
type textarea "Minor siding repairs and overall exterior repairs."
click at [279, 277] on input "0" at bounding box center [279, 285] width 51 height 20
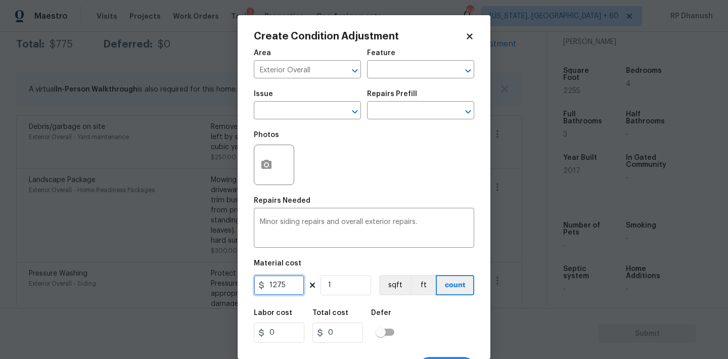
type input "1275"
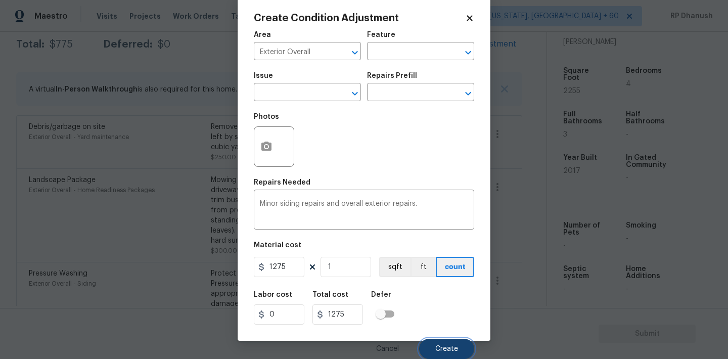
click at [440, 342] on button "Create" at bounding box center [446, 349] width 55 height 20
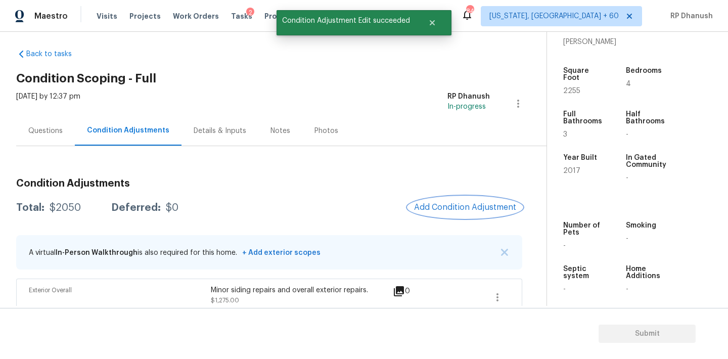
scroll to position [6, 0]
click at [460, 198] on button "Add Condition Adjustment" at bounding box center [465, 208] width 114 height 21
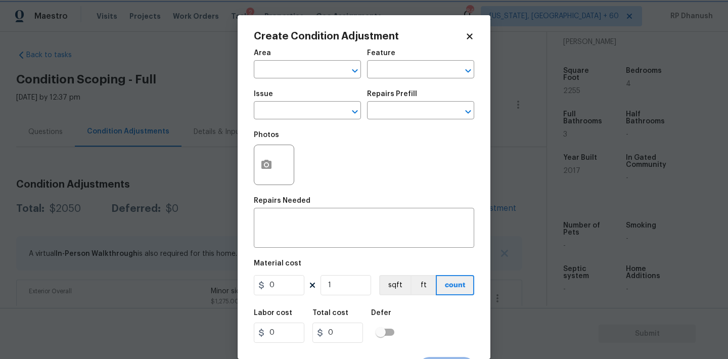
scroll to position [19, 0]
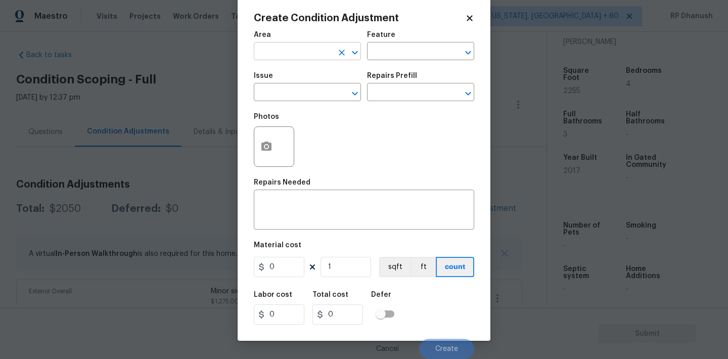
click at [291, 49] on input "text" at bounding box center [293, 52] width 79 height 16
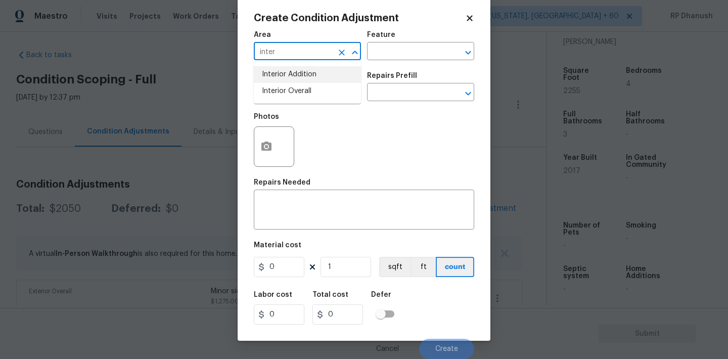
click at [283, 92] on li "Interior Overall" at bounding box center [307, 91] width 107 height 17
type input "Interior Overall"
click at [429, 53] on input "text" at bounding box center [406, 52] width 79 height 16
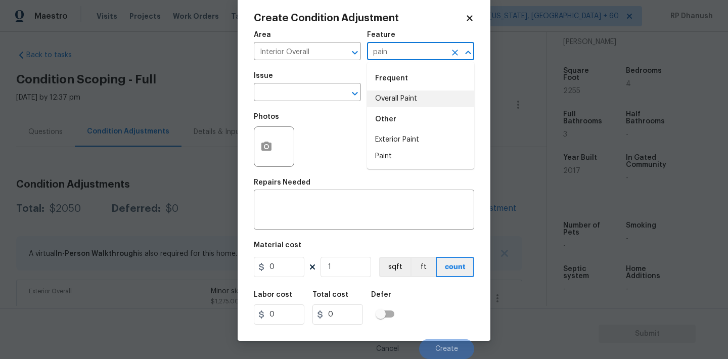
click at [410, 99] on li "Overall Paint" at bounding box center [420, 99] width 107 height 17
type input "Overall Paint"
click at [285, 89] on input "text" at bounding box center [293, 93] width 79 height 16
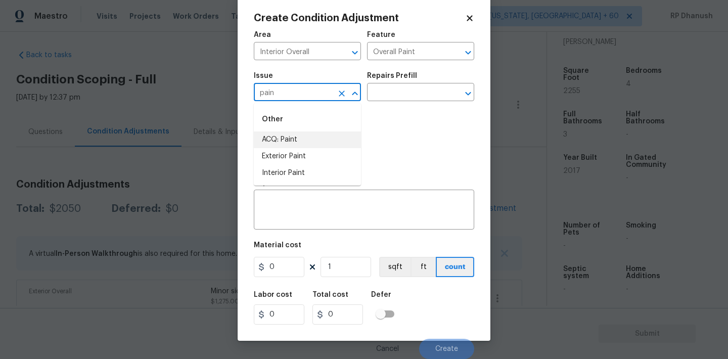
drag, startPoint x: 299, startPoint y: 145, endPoint x: 399, endPoint y: 105, distance: 108.0
click at [299, 144] on li "ACQ: Paint" at bounding box center [307, 139] width 107 height 17
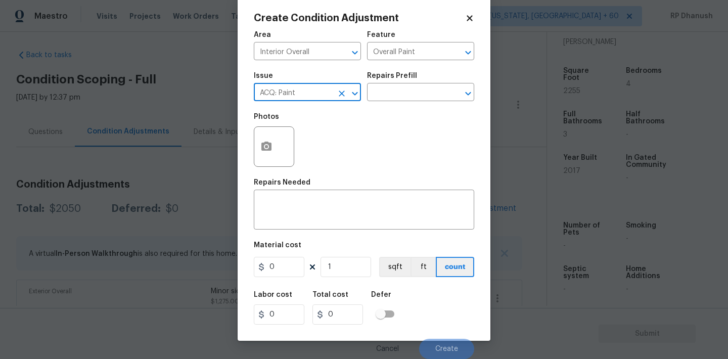
type input "ACQ: Paint"
click at [399, 105] on div "Issue ACQ: Paint ​ Repairs Prefill ​" at bounding box center [364, 86] width 220 height 41
click at [410, 96] on input "text" at bounding box center [406, 93] width 79 height 16
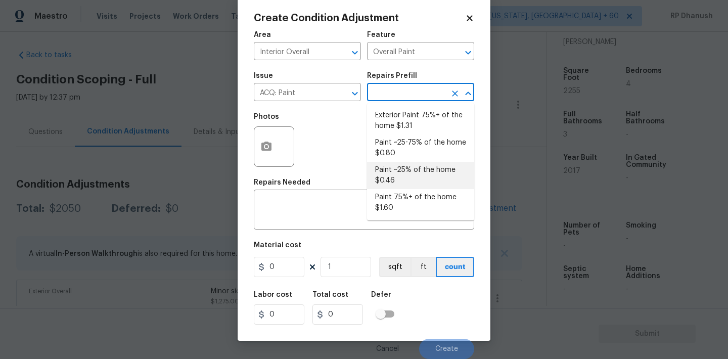
click at [394, 176] on li "Paint ~25% of the home $0.46" at bounding box center [420, 175] width 107 height 27
type input "Acquisition"
type textarea "Acquisition Scope: ~25% of the home needs interior paint"
type input "0.46"
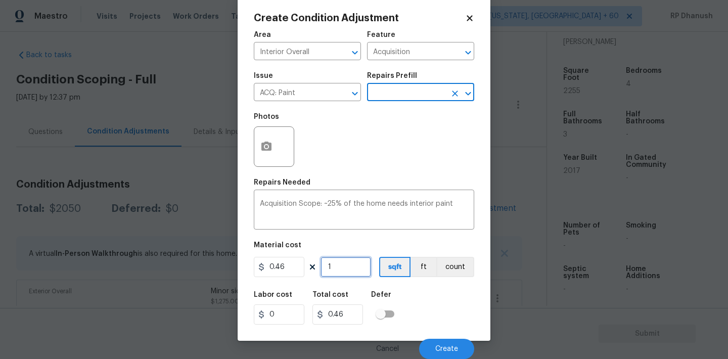
click at [342, 265] on input "1" at bounding box center [346, 267] width 51 height 20
type input "0"
type input "2"
type input "0.92"
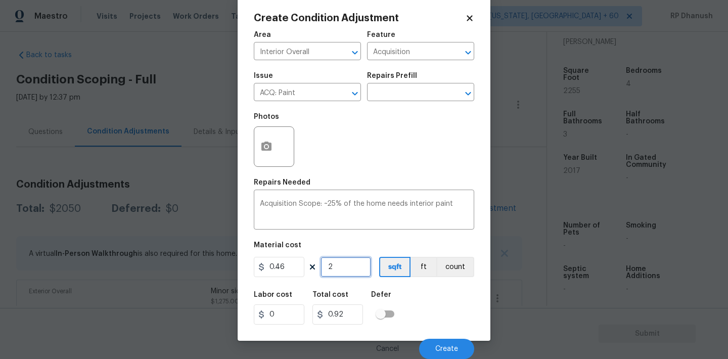
type input "22"
type input "10.12"
type input "225"
type input "103.5"
type input "2255"
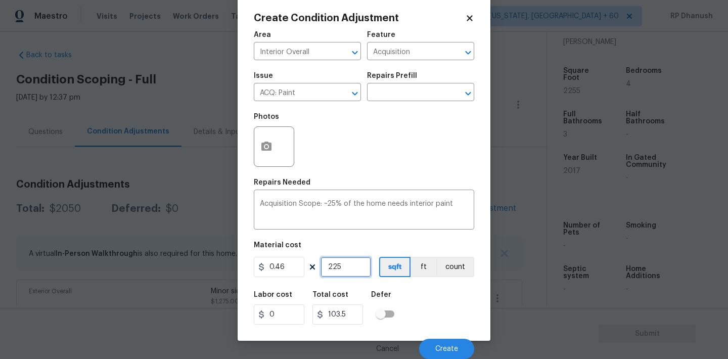
type input "1037.3"
type input "2255"
click at [435, 344] on button "Create" at bounding box center [446, 349] width 55 height 20
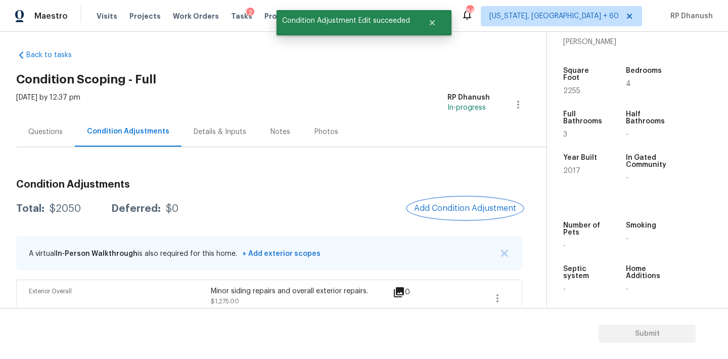
scroll to position [0, 0]
click at [472, 207] on span "Add Condition Adjustment" at bounding box center [465, 208] width 102 height 9
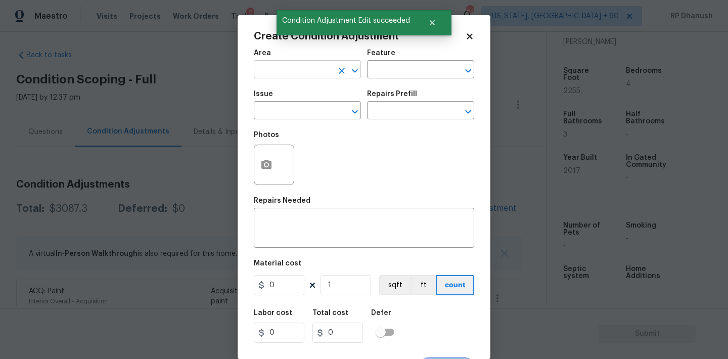
click at [282, 77] on input "text" at bounding box center [293, 71] width 79 height 16
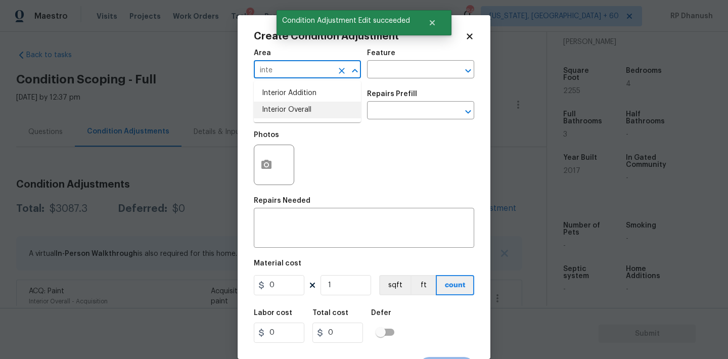
drag, startPoint x: 276, startPoint y: 112, endPoint x: 380, endPoint y: 83, distance: 108.7
click at [276, 112] on li "Interior Overall" at bounding box center [307, 110] width 107 height 17
type input "Interior Overall"
click at [384, 83] on div "Area Interior Overall ​ Feature ​" at bounding box center [364, 63] width 220 height 41
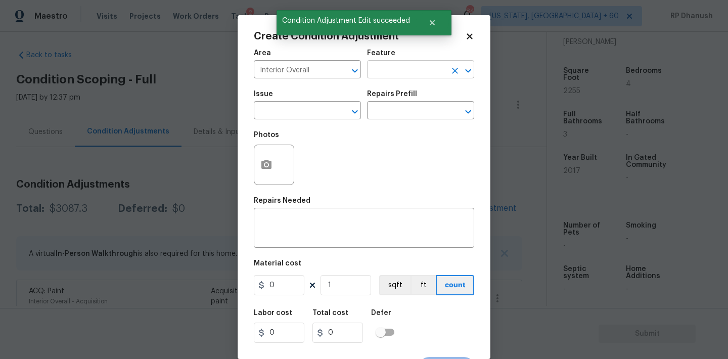
click at [393, 76] on input "text" at bounding box center [406, 71] width 79 height 16
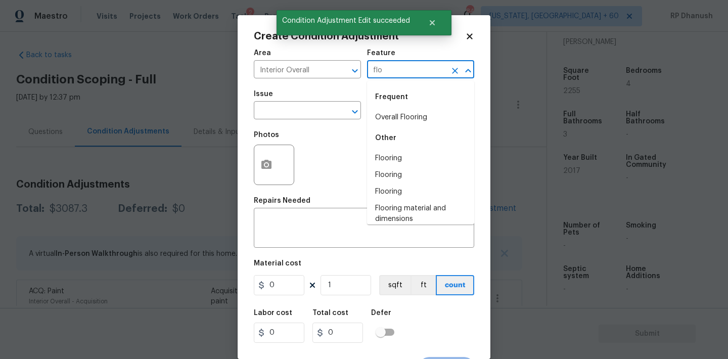
click at [388, 106] on div "Frequent" at bounding box center [420, 97] width 107 height 24
click at [388, 111] on li "Overall Flooring" at bounding box center [420, 117] width 107 height 17
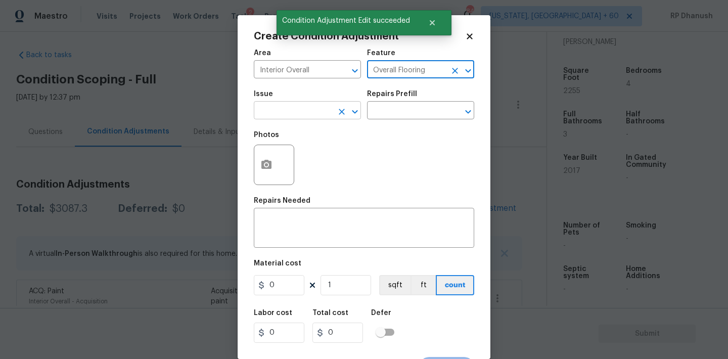
type input "Overall Flooring"
click at [305, 108] on input "text" at bounding box center [293, 112] width 79 height 16
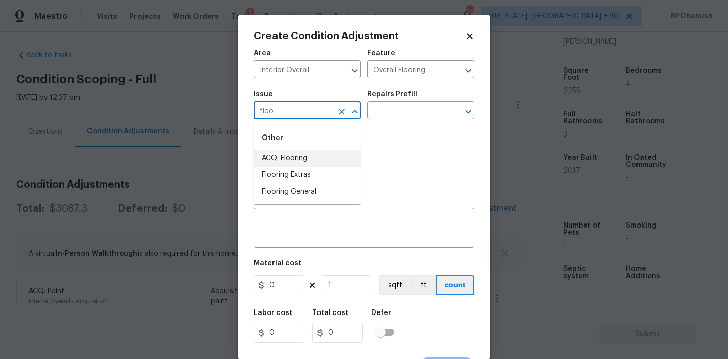
click at [293, 153] on li "ACQ: Flooring" at bounding box center [307, 158] width 107 height 17
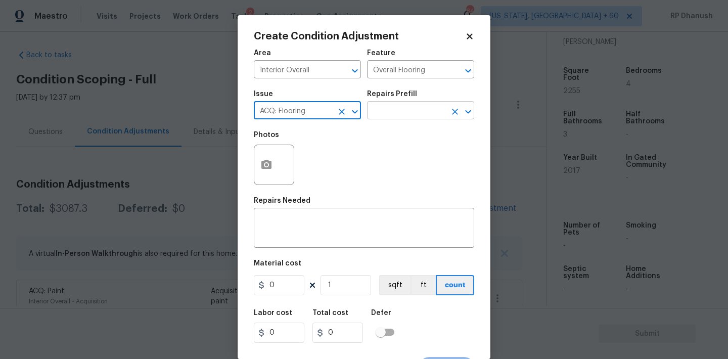
type input "ACQ: Flooring"
click at [378, 115] on input "text" at bounding box center [406, 112] width 79 height 16
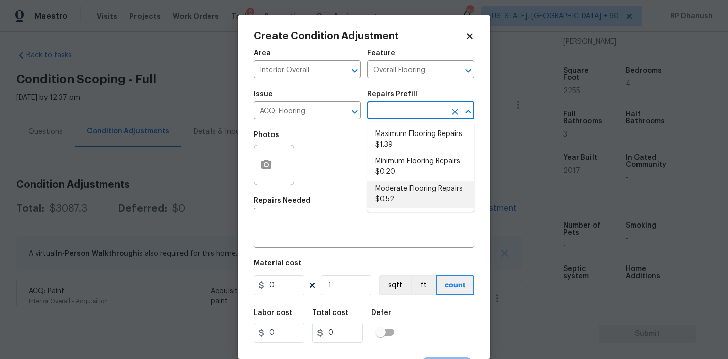
click at [397, 194] on li "Moderate Flooring Repairs $0.52" at bounding box center [420, 194] width 107 height 27
type input "Acquisition"
type textarea "Acquisition Scope: Moderate flooring repairs"
type input "0.52"
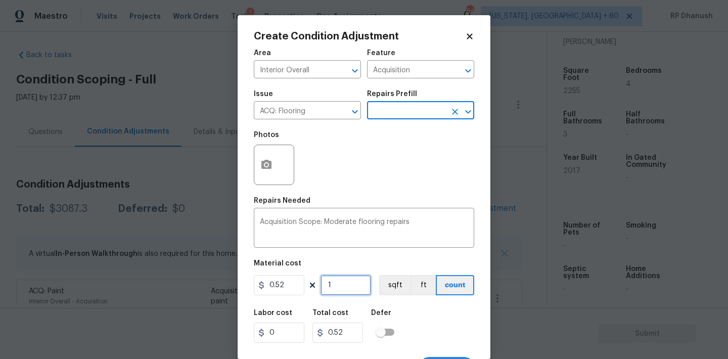
click at [347, 282] on input "1" at bounding box center [346, 285] width 51 height 20
type input "0"
type input "2"
type input "1.04"
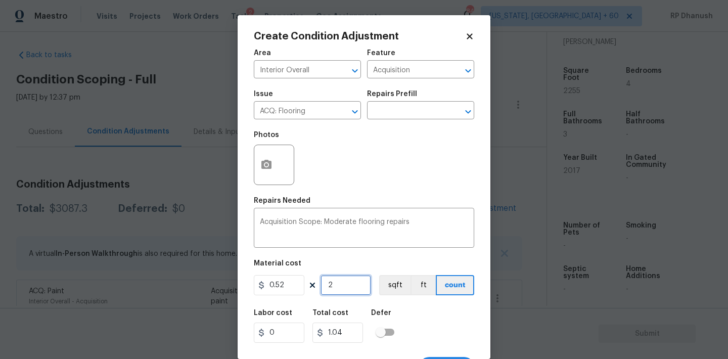
type input "22"
type input "11.44"
type input "225"
type input "117"
type input "2255"
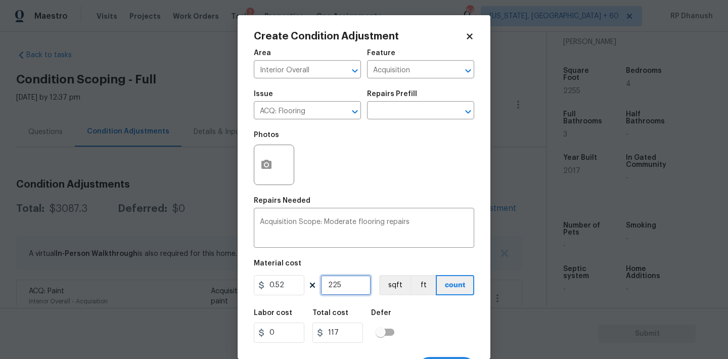
type input "1172.6"
type input "2255"
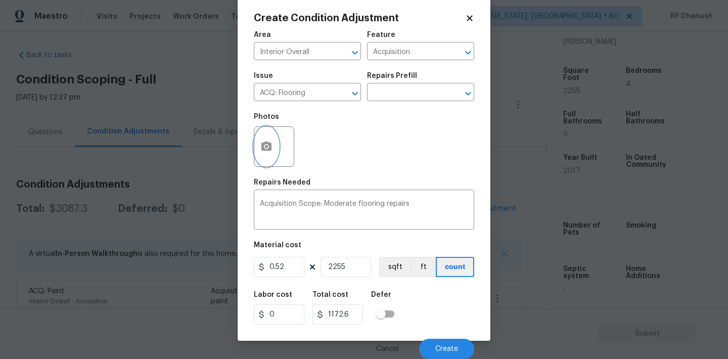
click at [265, 156] on button "button" at bounding box center [266, 146] width 24 height 39
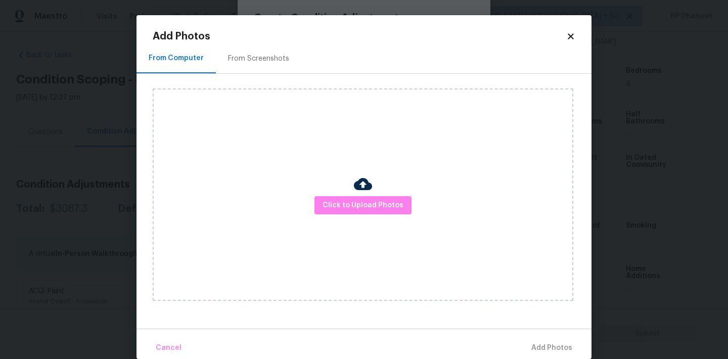
click at [269, 66] on div "From Screenshots" at bounding box center [258, 58] width 85 height 30
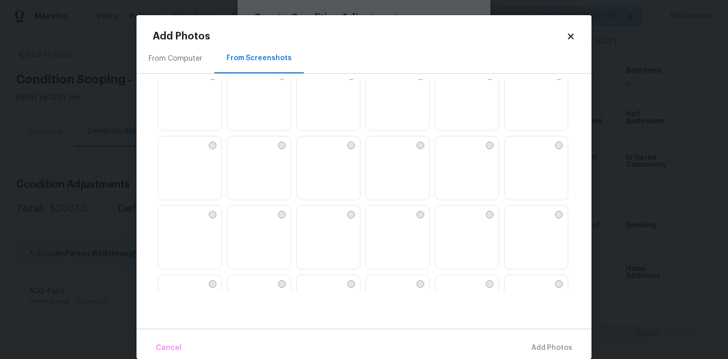
scroll to position [23, 0]
click at [382, 216] on img at bounding box center [374, 208] width 16 height 16
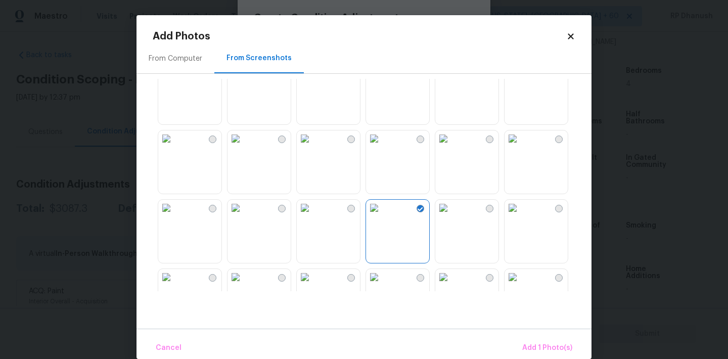
click at [382, 77] on img at bounding box center [374, 69] width 16 height 16
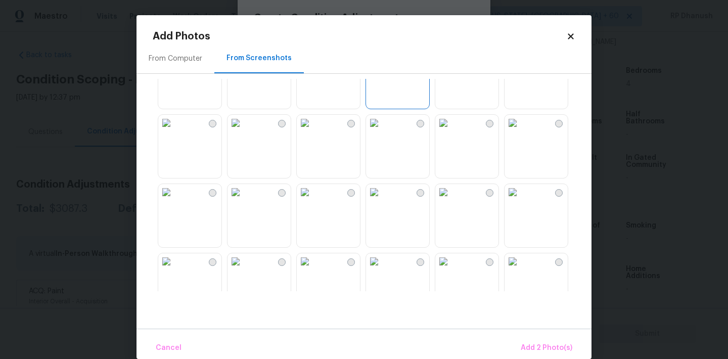
scroll to position [199, 0]
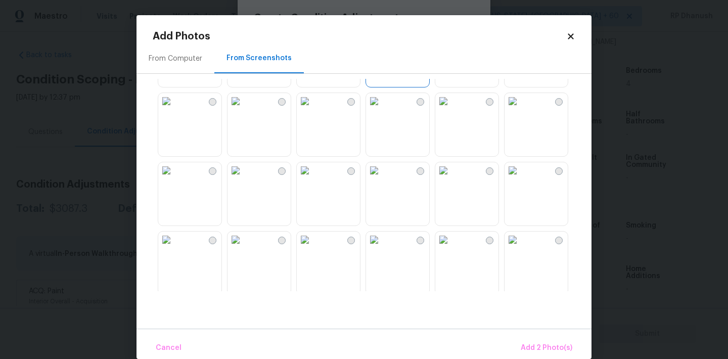
click at [313, 248] on img at bounding box center [305, 240] width 16 height 16
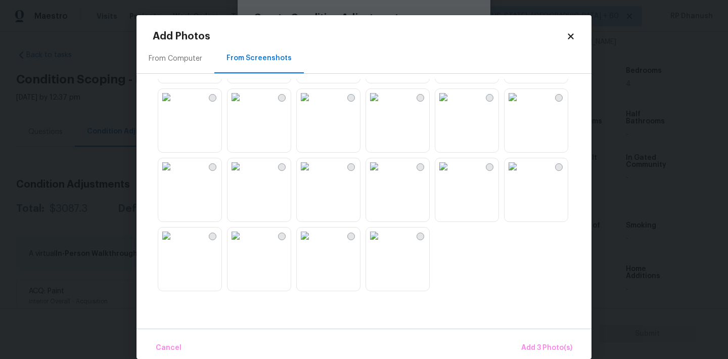
scroll to position [15, 0]
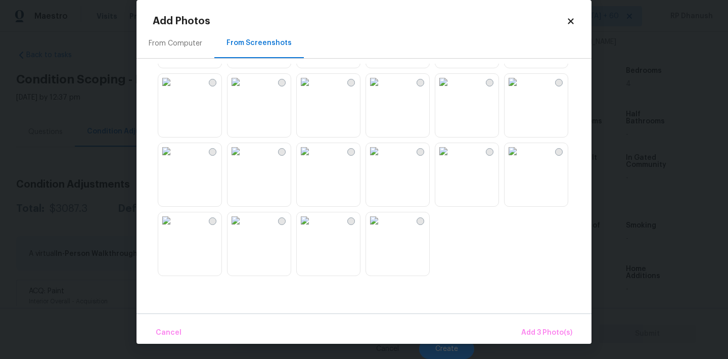
click at [382, 229] on img at bounding box center [374, 220] width 16 height 16
click at [534, 331] on span "Add 4 Photo(s)" at bounding box center [546, 333] width 52 height 13
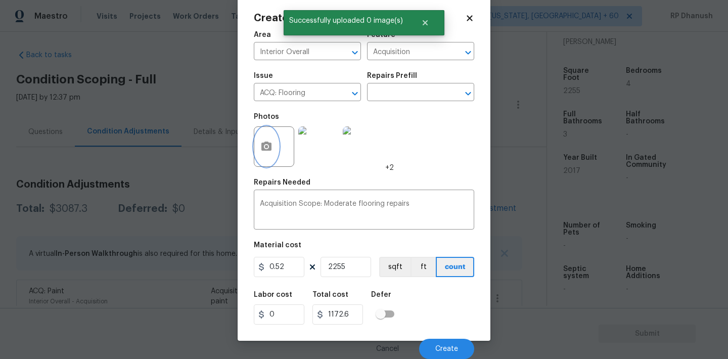
scroll to position [0, 0]
click at [456, 349] on span "Create" at bounding box center [446, 349] width 23 height 8
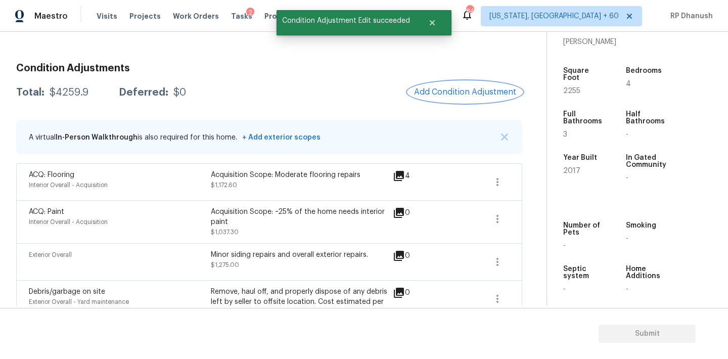
scroll to position [99, 0]
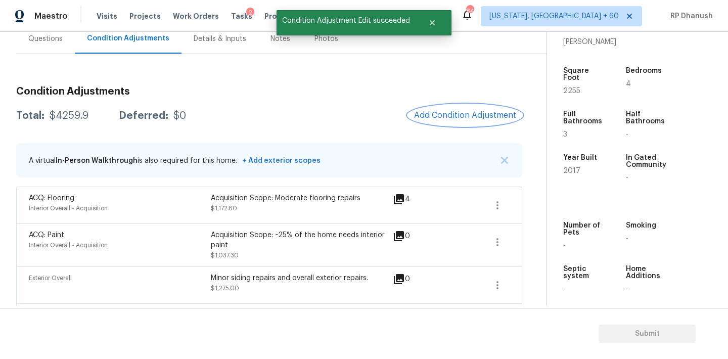
click at [462, 122] on button "Add Condition Adjustment" at bounding box center [465, 115] width 114 height 21
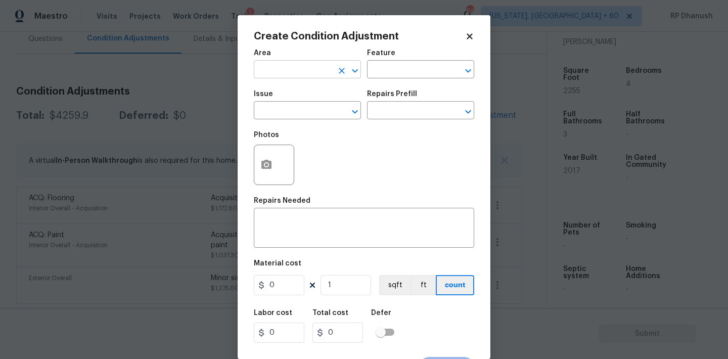
click at [318, 75] on input "text" at bounding box center [293, 71] width 79 height 16
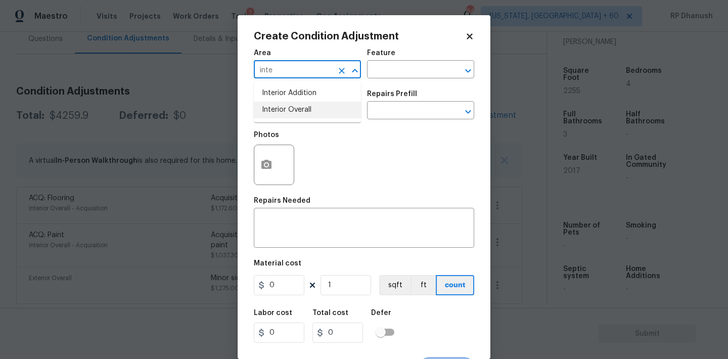
click at [298, 108] on li "Interior Overall" at bounding box center [307, 110] width 107 height 17
type input "Interior Overall"
click at [403, 75] on input "text" at bounding box center [406, 71] width 79 height 16
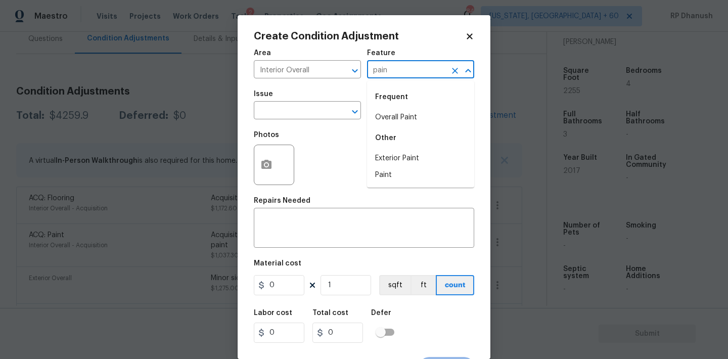
click at [395, 108] on div "Frequent" at bounding box center [420, 97] width 107 height 24
click at [389, 117] on li "Overall Paint" at bounding box center [420, 117] width 107 height 17
type input "Overall Paint"
click at [293, 117] on input "text" at bounding box center [293, 112] width 79 height 16
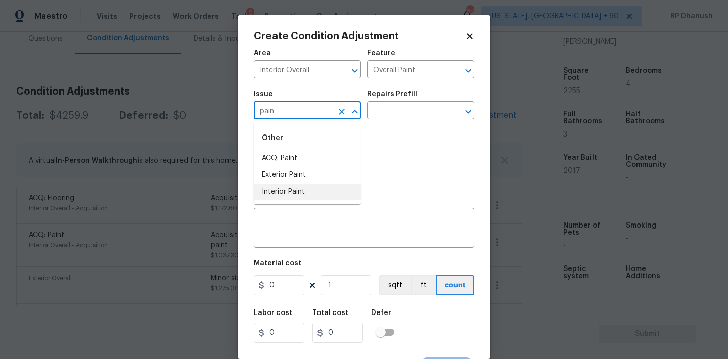
drag, startPoint x: 278, startPoint y: 190, endPoint x: 305, endPoint y: 159, distance: 41.2
click at [279, 188] on li "Interior Paint" at bounding box center [307, 192] width 107 height 17
type input "Interior Paint"
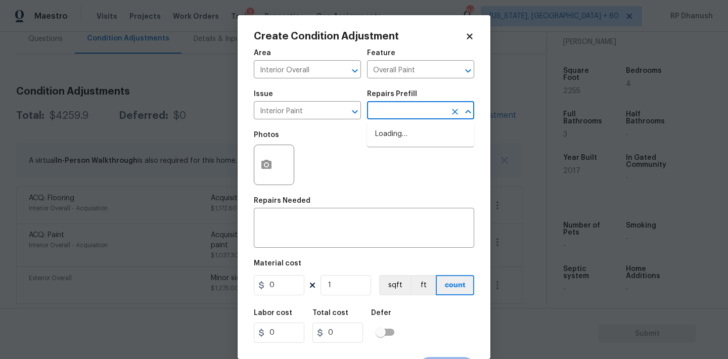
click at [403, 113] on input "text" at bounding box center [406, 112] width 79 height 16
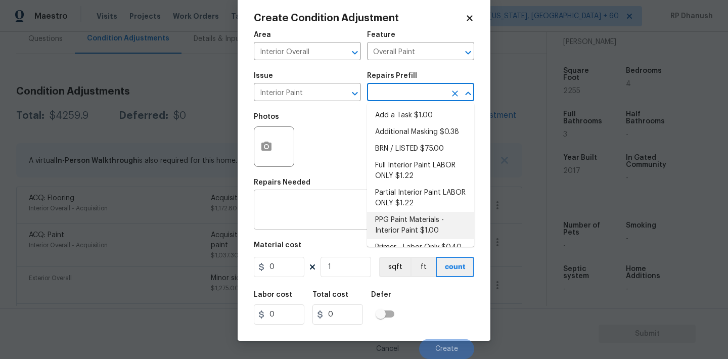
scroll to position [13, 0]
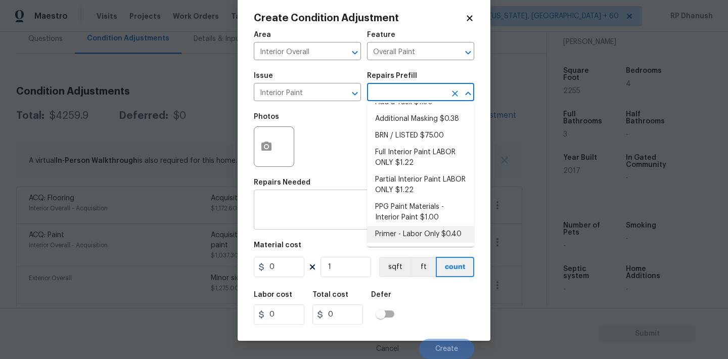
click at [414, 231] on li "Primer - Labor Only $0.40" at bounding box center [420, 234] width 107 height 17
type textarea "Interior primer - PRIMER PROVIDED BY OPENDOOR - All nails, screws, drywall anch…"
type input "0.4"
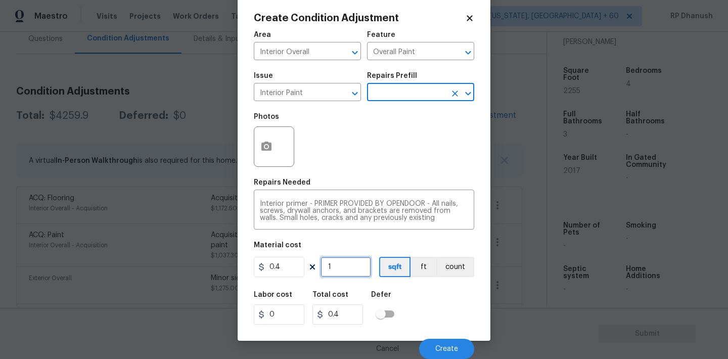
click at [342, 257] on input "1" at bounding box center [346, 267] width 51 height 20
type input "0"
type input "2"
type input "0.8"
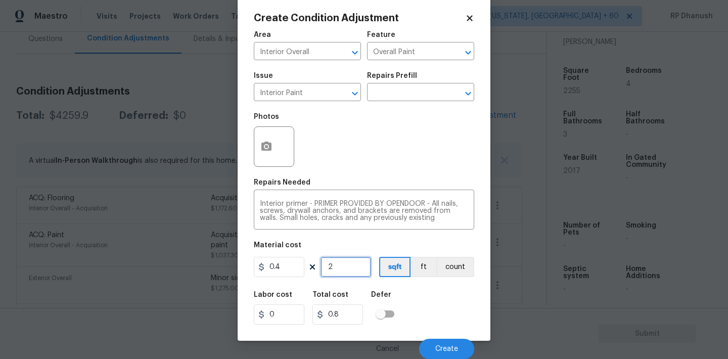
type input "25"
type input "10"
type input "250"
type input "100"
type input "250"
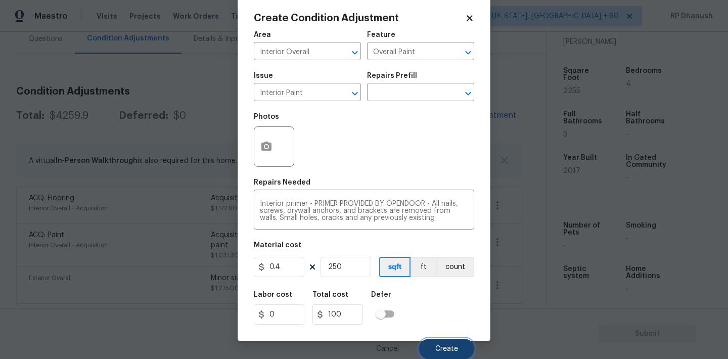
click at [460, 343] on button "Create" at bounding box center [446, 349] width 55 height 20
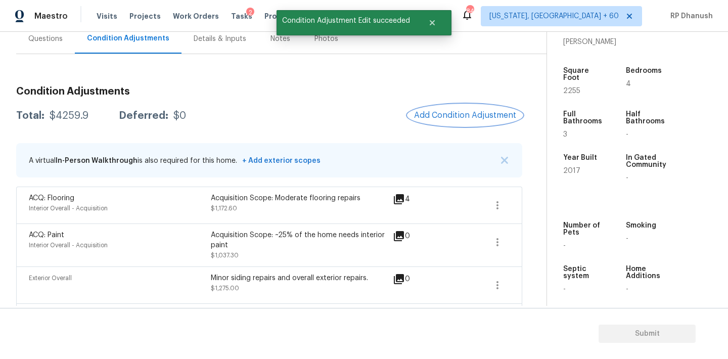
scroll to position [0, 0]
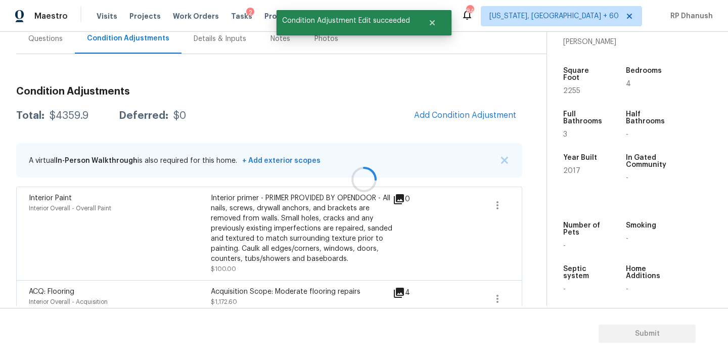
click at [478, 105] on div at bounding box center [364, 179] width 728 height 359
click at [478, 105] on button "Add Condition Adjustment" at bounding box center [465, 115] width 114 height 21
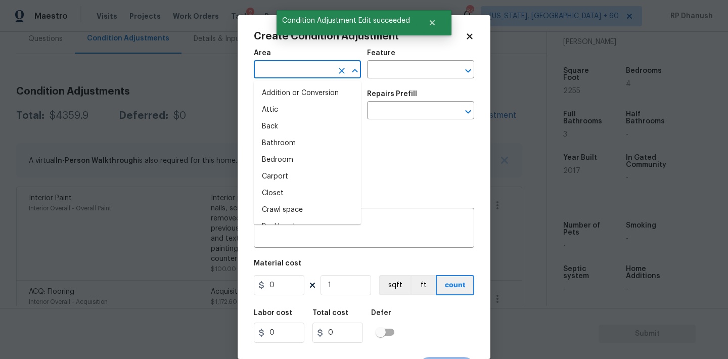
click at [291, 75] on input "text" at bounding box center [293, 71] width 79 height 16
click at [284, 117] on li "Interior Overall" at bounding box center [307, 110] width 107 height 17
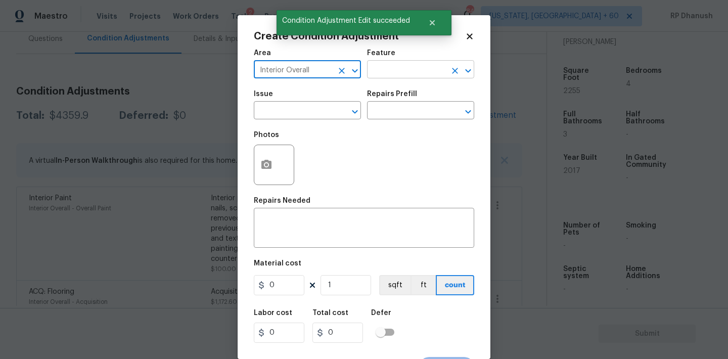
type input "Interior Overall"
click at [398, 71] on input "text" at bounding box center [406, 71] width 79 height 16
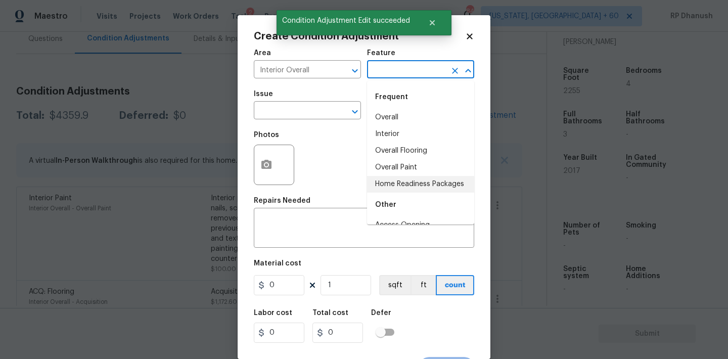
click at [396, 177] on li "Home Readiness Packages" at bounding box center [420, 184] width 107 height 17
type input "Home Readiness Packages"
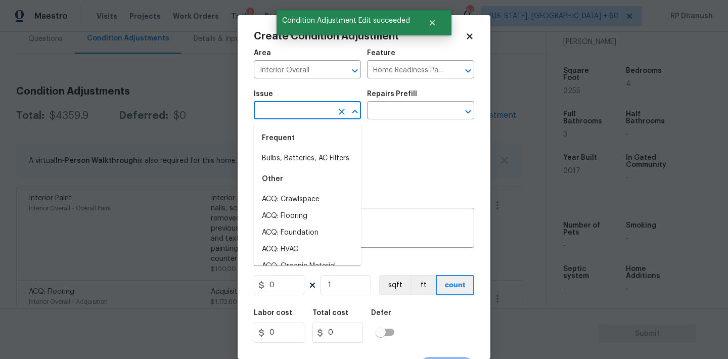
click at [320, 115] on input "text" at bounding box center [293, 112] width 79 height 16
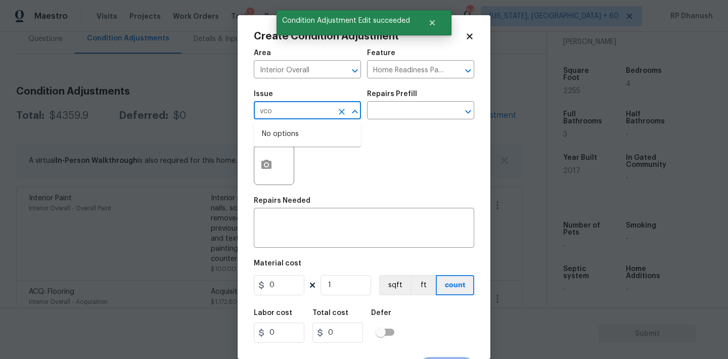
type input "vcon"
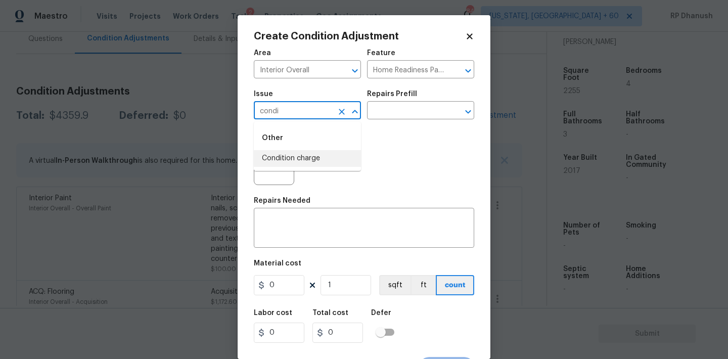
click at [324, 159] on li "Condition charge" at bounding box center [307, 158] width 107 height 17
type input "Condition charge"
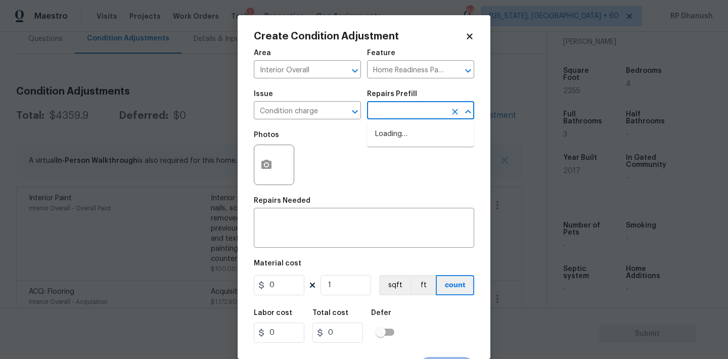
click at [416, 112] on input "text" at bounding box center [406, 112] width 79 height 16
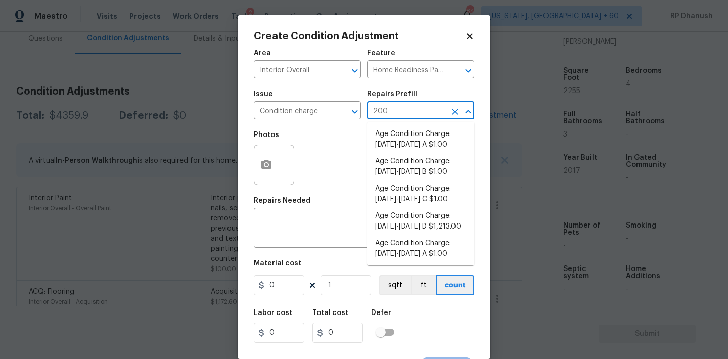
type input "2009"
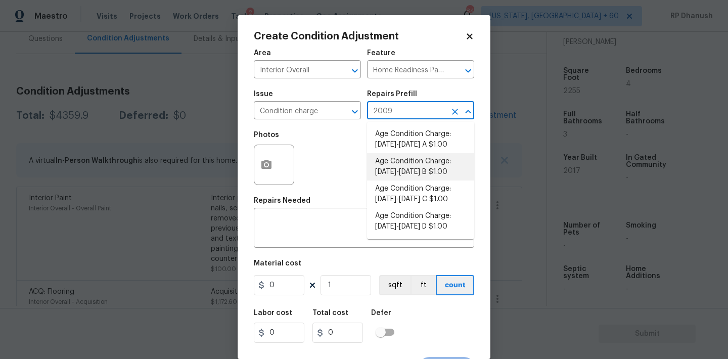
click at [415, 168] on li "Age Condition Charge: [DATE]-[DATE] B $1.00" at bounding box center [420, 166] width 107 height 27
type textarea "Age Condition Charge: [DATE]-[DATE] B"
type input "1"
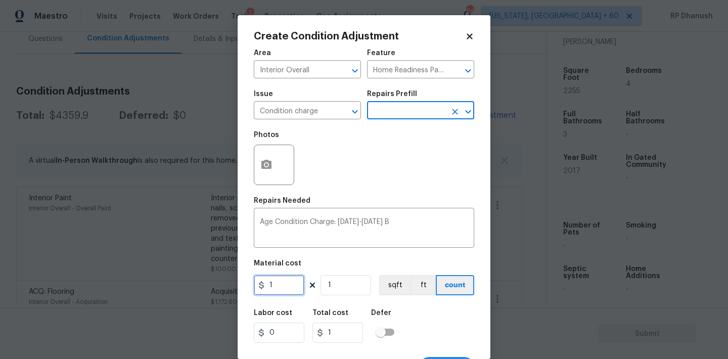
click at [297, 291] on input "1" at bounding box center [279, 285] width 51 height 20
type input "2000"
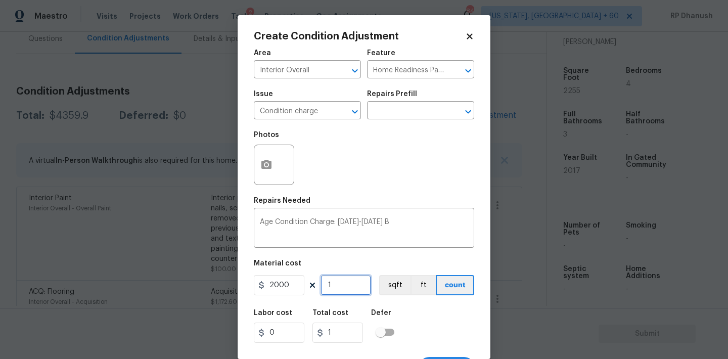
type input "2000"
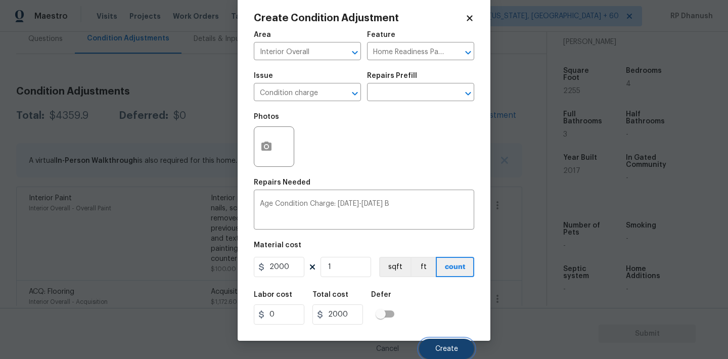
click at [454, 350] on span "Create" at bounding box center [446, 349] width 23 height 8
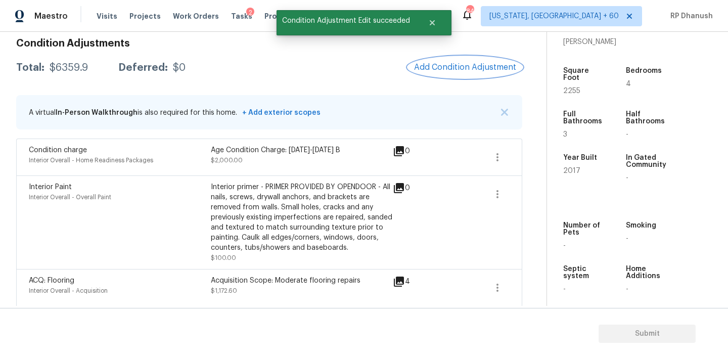
scroll to position [146, 0]
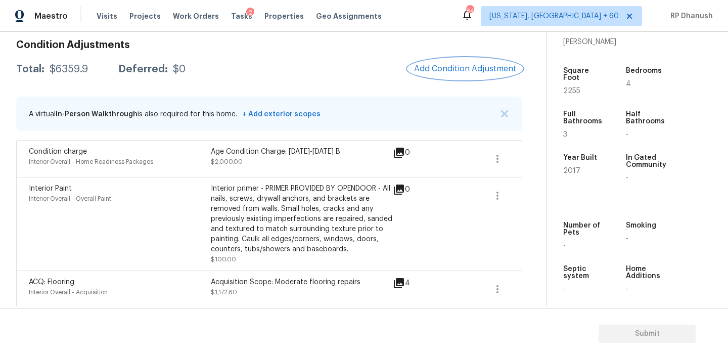
click at [462, 71] on span "Add Condition Adjustment" at bounding box center [465, 68] width 102 height 9
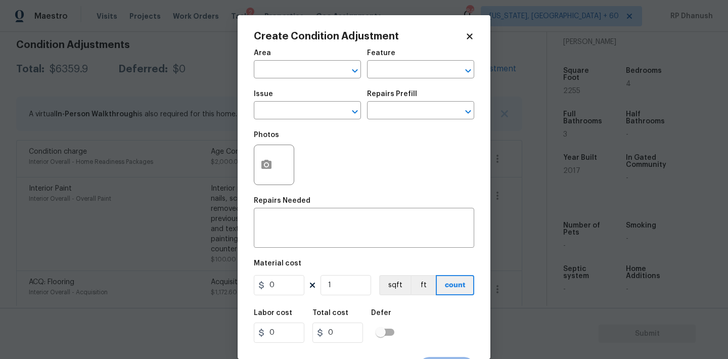
click at [301, 61] on div "Area" at bounding box center [307, 56] width 107 height 13
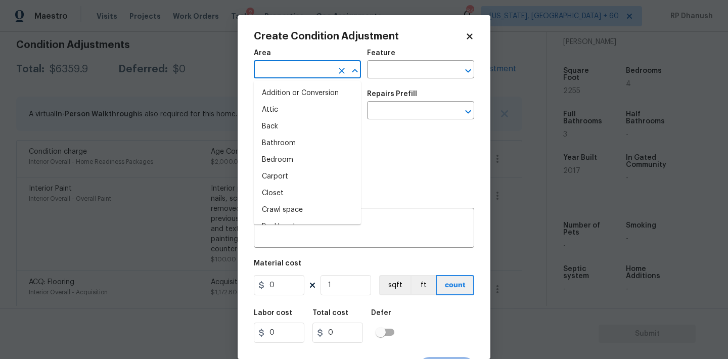
click at [300, 72] on input "text" at bounding box center [293, 71] width 79 height 16
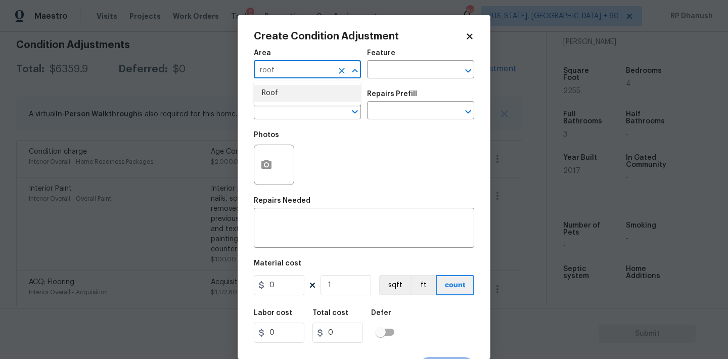
drag, startPoint x: 298, startPoint y: 97, endPoint x: 397, endPoint y: 60, distance: 105.8
click at [298, 97] on li "Roof" at bounding box center [307, 93] width 107 height 17
type input "Roof"
click at [398, 60] on div "Feature" at bounding box center [420, 56] width 107 height 13
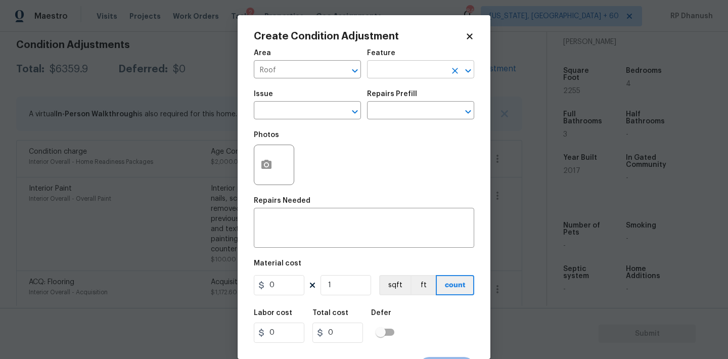
click at [396, 73] on input "text" at bounding box center [406, 71] width 79 height 16
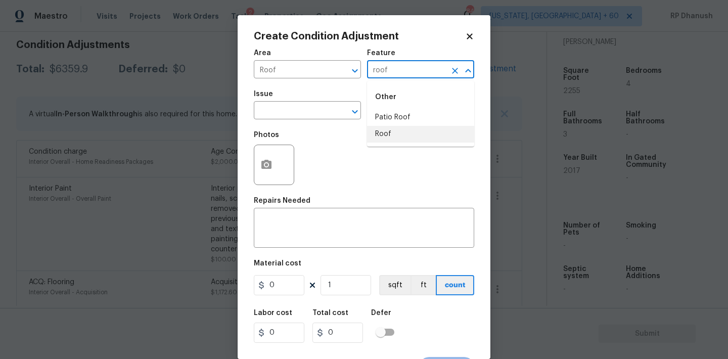
click at [391, 132] on li "Roof" at bounding box center [420, 134] width 107 height 17
type input "Roof"
click at [314, 110] on input "text" at bounding box center [293, 112] width 79 height 16
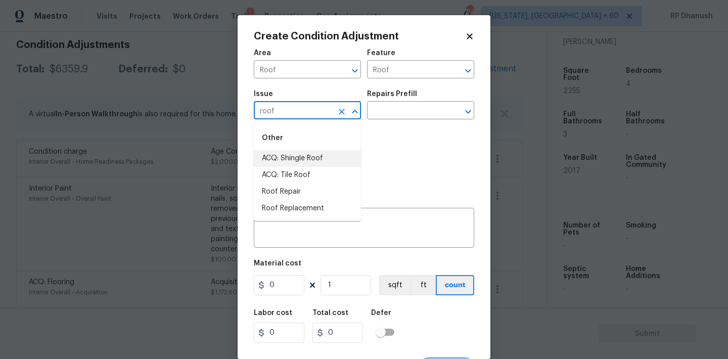
click at [304, 163] on li "ACQ: Shingle Roof" at bounding box center [307, 158] width 107 height 17
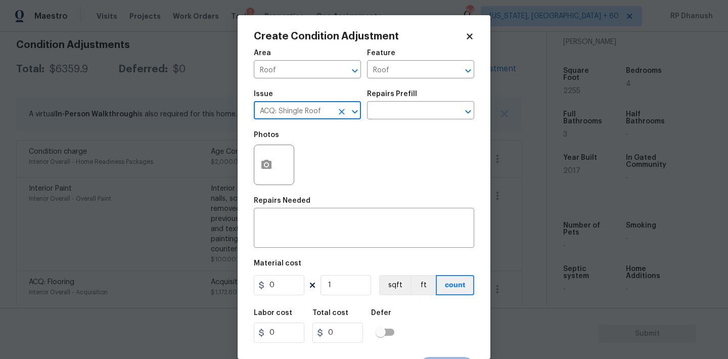
type input "ACQ: Shingle Roof"
click at [410, 97] on h5 "Repairs Prefill" at bounding box center [392, 94] width 50 height 7
click at [407, 107] on input "text" at bounding box center [406, 112] width 79 height 16
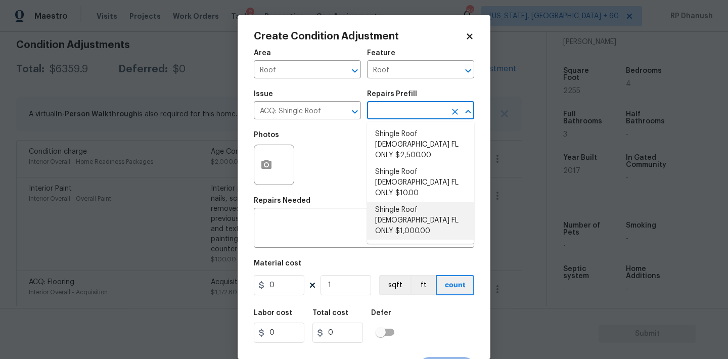
click at [421, 202] on li "Shingle Roof [DEMOGRAPHIC_DATA] FL ONLY $1,000.00" at bounding box center [420, 221] width 107 height 38
type input "Acquisition"
type textarea "Acquisition Scope ([US_STATE] Only): Shingle Roof 5-9 years in age maintenance."
type input "1000"
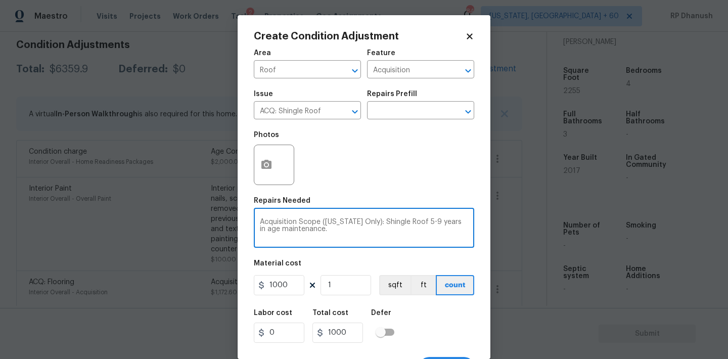
click at [417, 221] on textarea "Acquisition Scope ([US_STATE] Only): Shingle Roof 5-9 years in age maintenance." at bounding box center [364, 228] width 208 height 21
type textarea "Acquisition Scope ([US_STATE] Only): Shingle Roof 0-9 years in age maintenance."
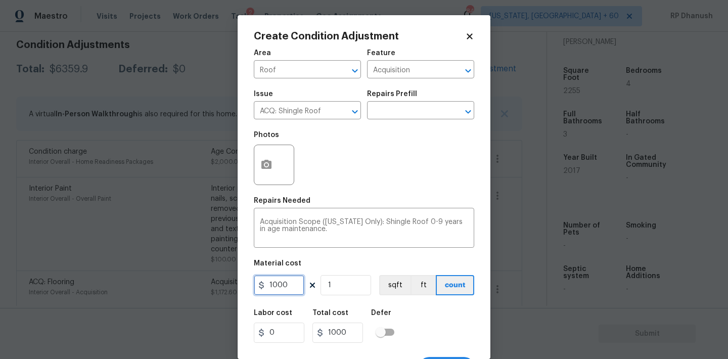
scroll to position [19, 0]
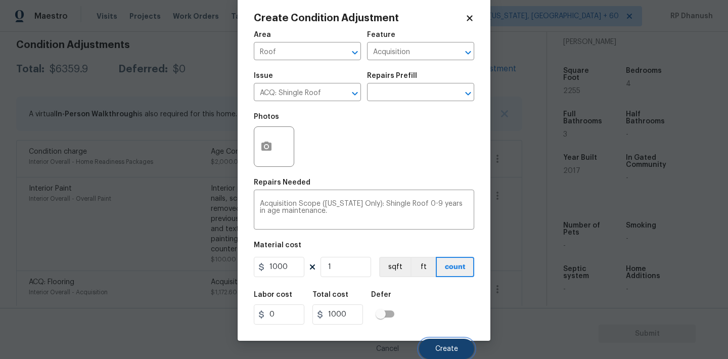
click at [452, 350] on span "Create" at bounding box center [446, 349] width 23 height 8
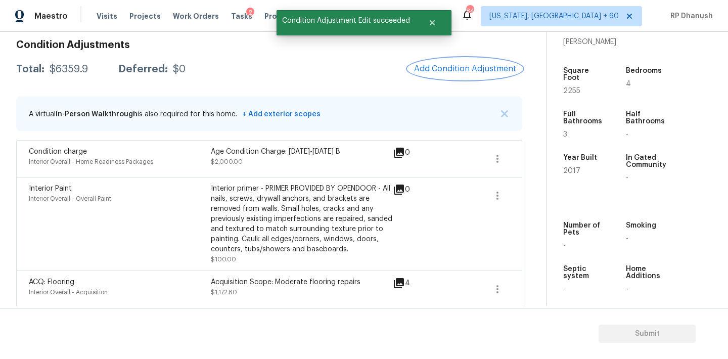
scroll to position [0, 0]
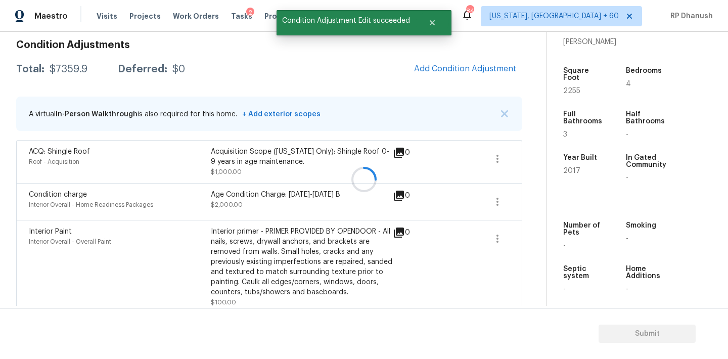
click at [499, 67] on div at bounding box center [364, 179] width 728 height 359
click at [499, 67] on span "Add Condition Adjustment" at bounding box center [465, 68] width 102 height 9
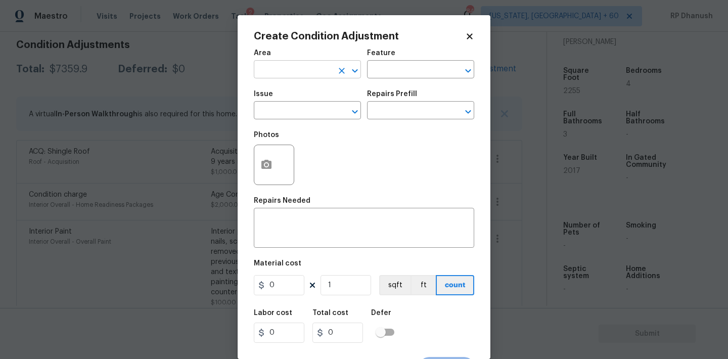
click at [302, 76] on input "text" at bounding box center [293, 71] width 79 height 16
click at [292, 93] on li "HVAC" at bounding box center [307, 93] width 107 height 17
type input "HVAC"
click at [417, 63] on input "text" at bounding box center [406, 71] width 79 height 16
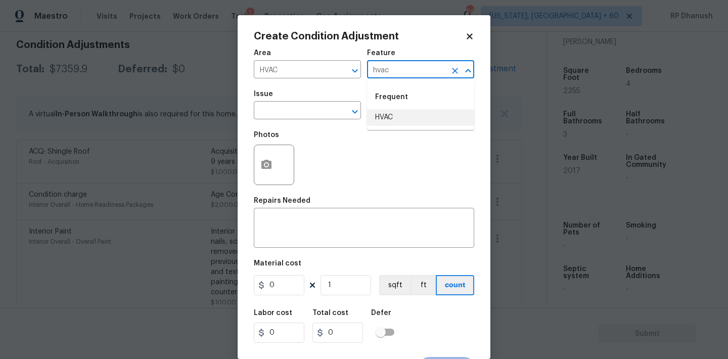
click at [376, 118] on li "HVAC" at bounding box center [420, 117] width 107 height 17
type input "HVAC"
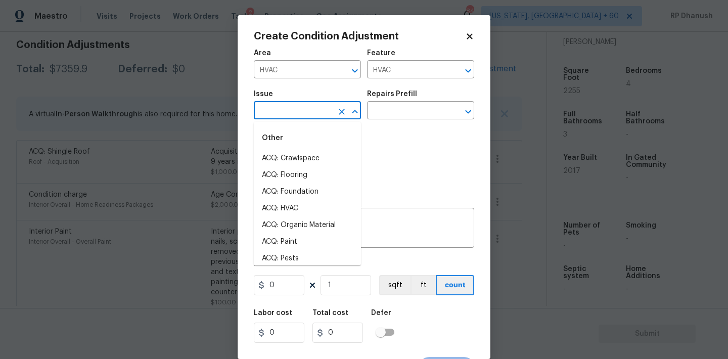
click at [303, 117] on input "text" at bounding box center [293, 112] width 79 height 16
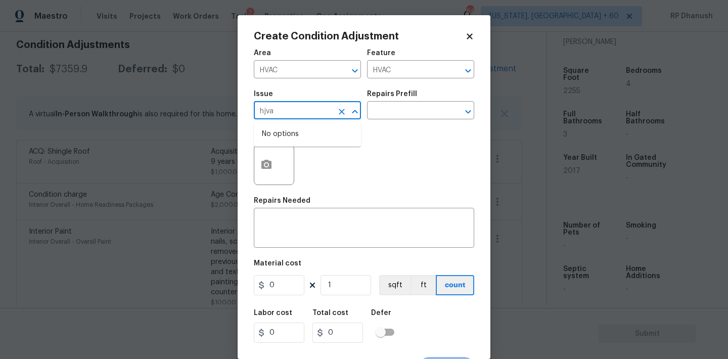
type input "hjvac"
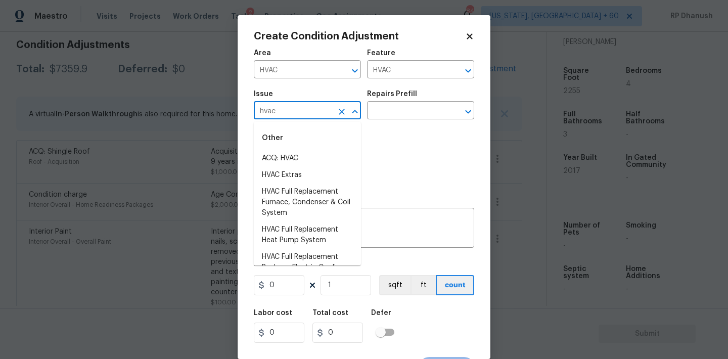
click at [300, 147] on div "Other" at bounding box center [307, 138] width 107 height 24
click at [300, 150] on li "ACQ: HVAC" at bounding box center [307, 158] width 107 height 17
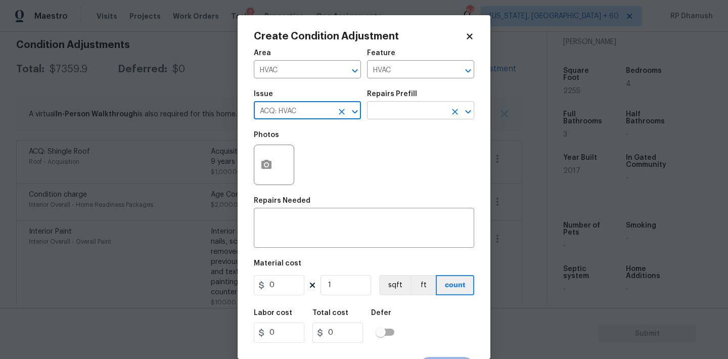
type input "ACQ: HVAC"
click at [403, 108] on input "text" at bounding box center [406, 112] width 79 height 16
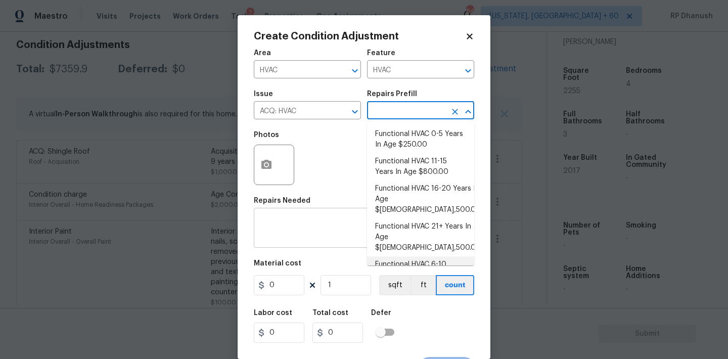
click at [418, 256] on li "Functional HVAC 6-10 Years In Age $400.00" at bounding box center [420, 269] width 107 height 27
type input "Acquisition"
type textarea "Acquisition Scope: Functional HVAC 6-10 years"
type input "400"
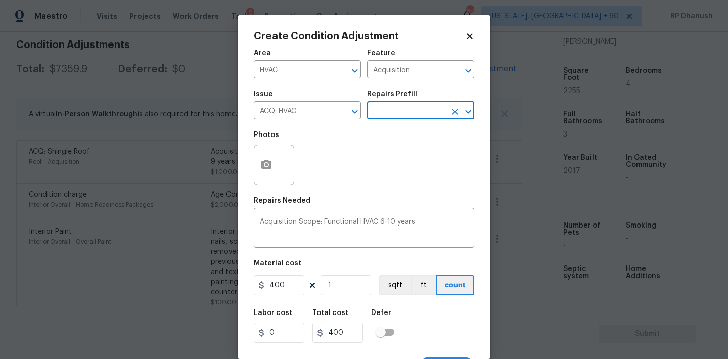
scroll to position [19, 0]
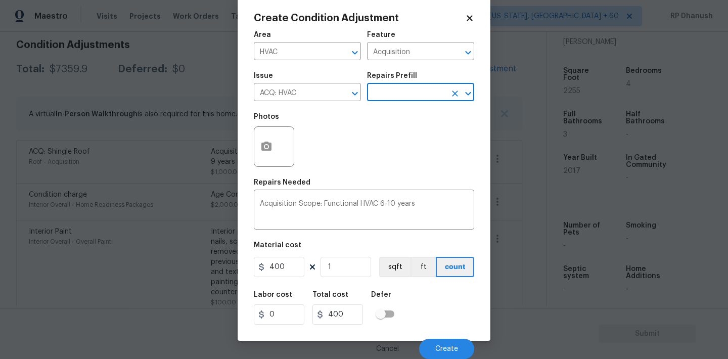
click at [436, 338] on div "Cancel Create" at bounding box center [364, 345] width 220 height 28
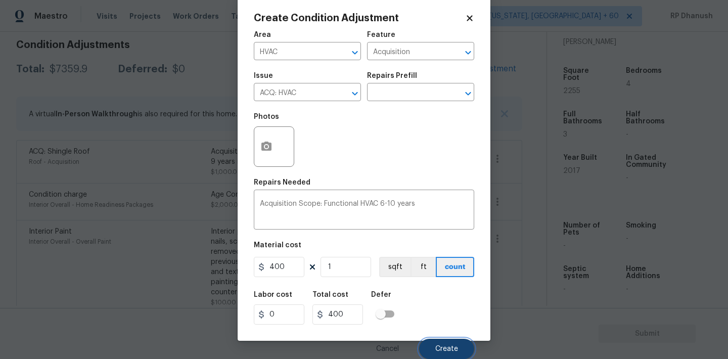
click at [436, 341] on button "Create" at bounding box center [446, 349] width 55 height 20
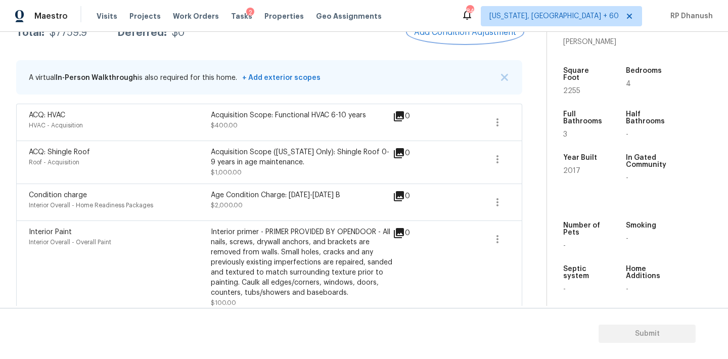
scroll to position [131, 0]
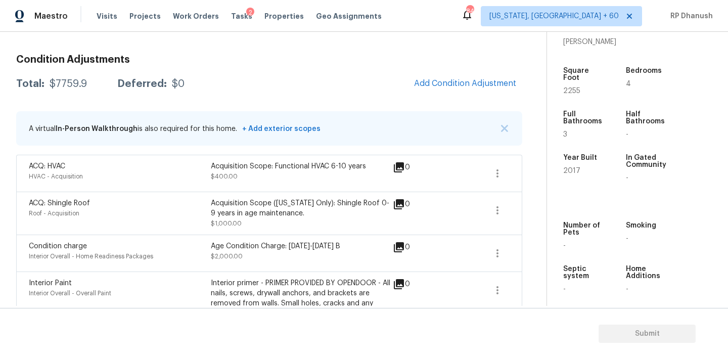
click at [67, 86] on div "$7759.9" at bounding box center [68, 84] width 37 height 10
copy div "$7759.9"
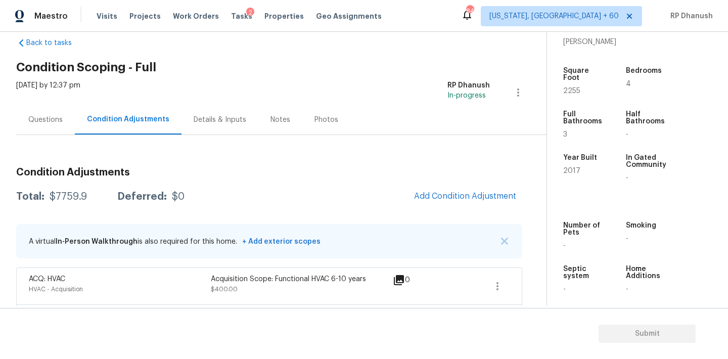
click at [66, 117] on div "Questions" at bounding box center [45, 120] width 59 height 30
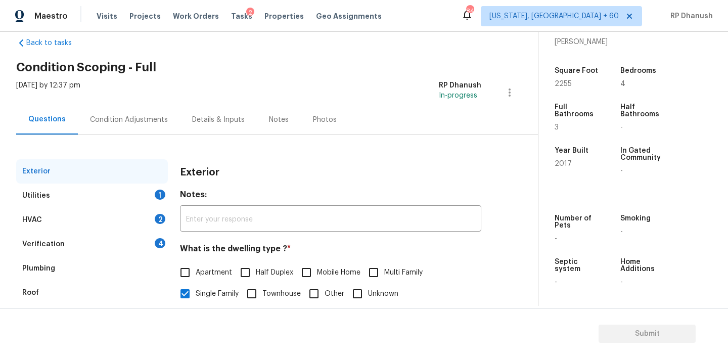
scroll to position [128, 0]
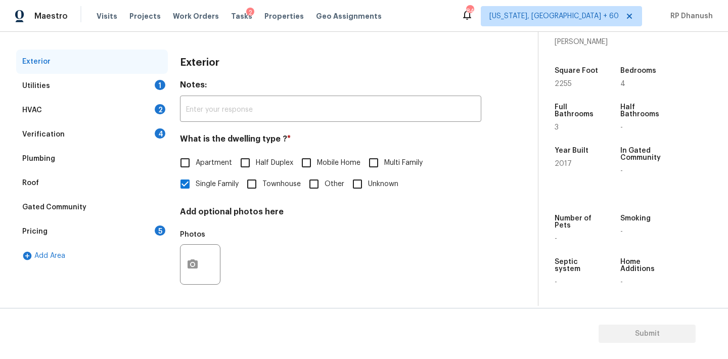
click at [145, 80] on div "Utilities 1" at bounding box center [92, 86] width 152 height 24
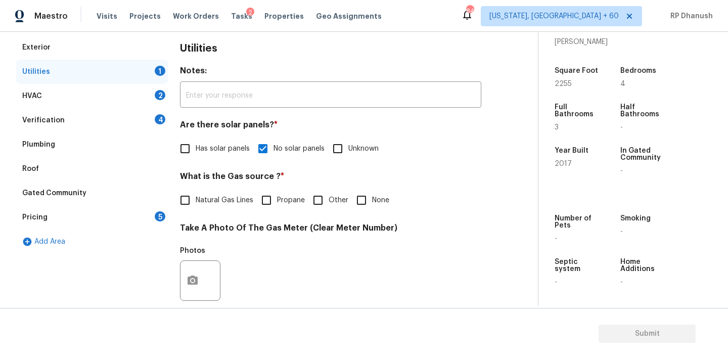
click at [381, 190] on label "None" at bounding box center [370, 200] width 38 height 21
click at [372, 190] on input "None" at bounding box center [361, 200] width 21 height 21
checkbox input "true"
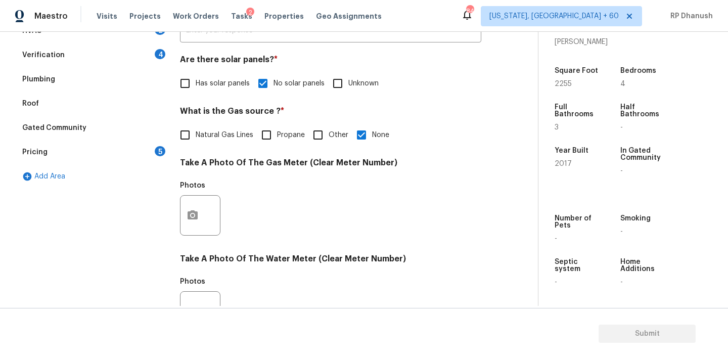
scroll to position [36, 0]
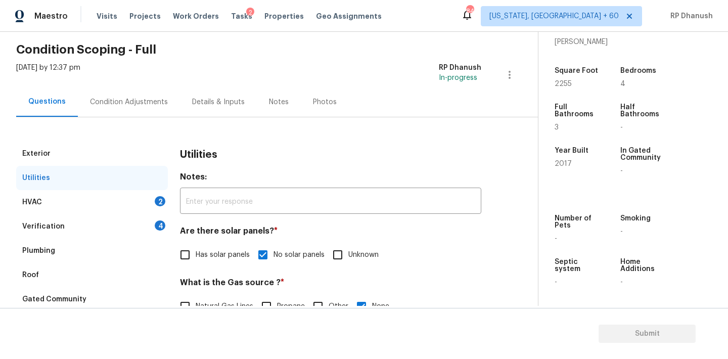
click at [151, 197] on div "HVAC 2" at bounding box center [92, 202] width 152 height 24
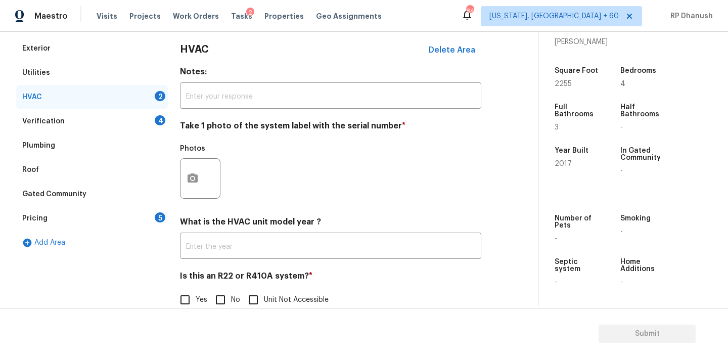
scroll to position [161, 0]
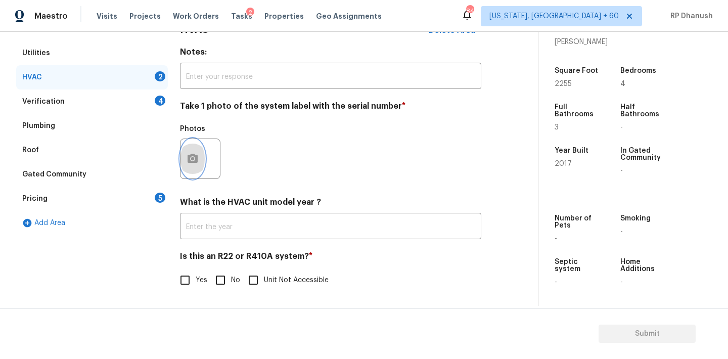
click at [194, 153] on icon "button" at bounding box center [193, 159] width 12 height 12
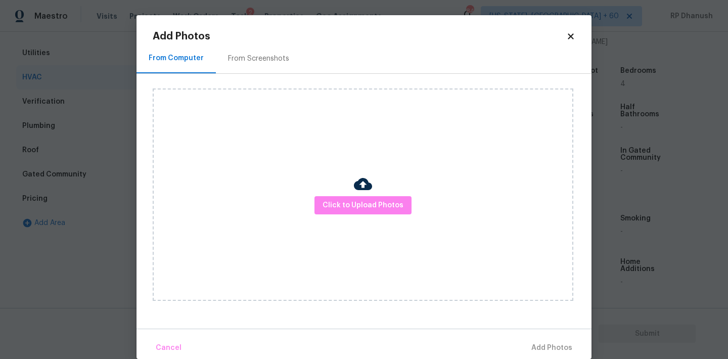
click at [233, 66] on div "From Screenshots" at bounding box center [258, 58] width 85 height 30
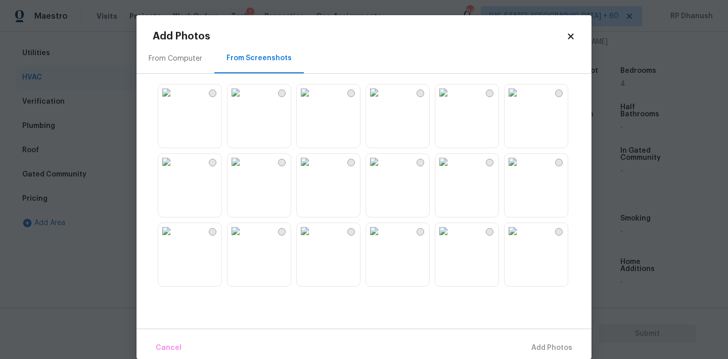
click at [174, 101] on img at bounding box center [166, 92] width 16 height 16
click at [542, 345] on span "Add 1 Photo(s)" at bounding box center [547, 348] width 50 height 13
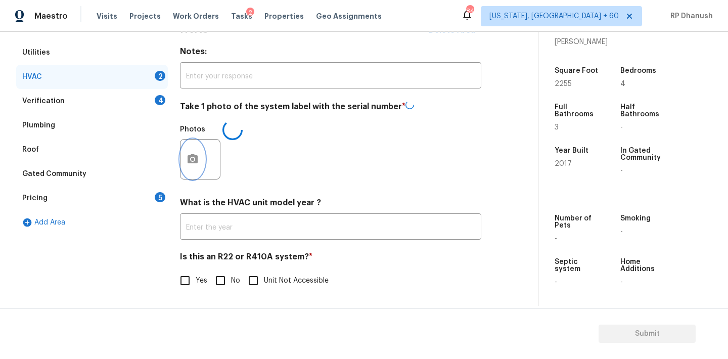
scroll to position [0, 0]
click at [224, 280] on input "No" at bounding box center [220, 279] width 21 height 21
checkbox input "true"
click at [139, 99] on div "Verification 4" at bounding box center [92, 101] width 152 height 24
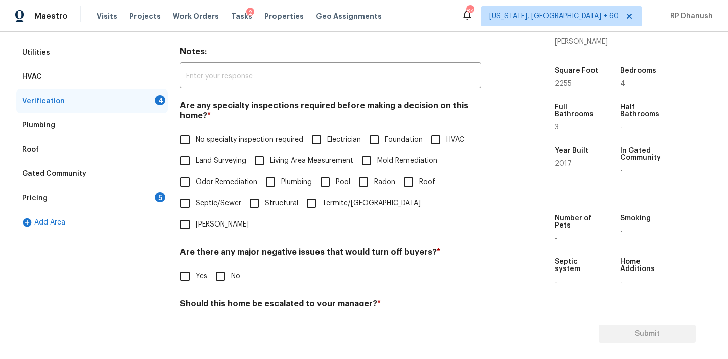
scroll to position [222, 0]
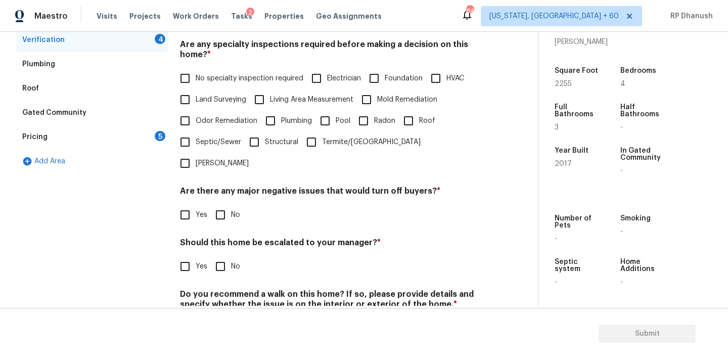
click at [203, 77] on span "No specialty inspection required" at bounding box center [250, 78] width 108 height 11
click at [196, 77] on input "No specialty inspection required" at bounding box center [184, 78] width 21 height 21
checkbox input "true"
click at [228, 205] on input "No" at bounding box center [220, 215] width 21 height 21
checkbox input "true"
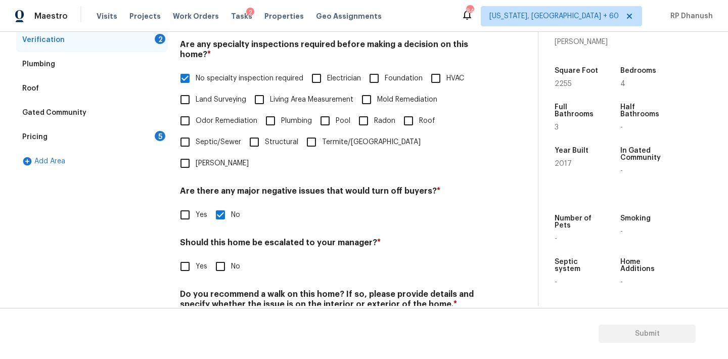
click at [220, 308] on section "Submit" at bounding box center [364, 334] width 728 height 52
click at [222, 294] on div "Do you recommend a walk on this home? If so, please provide details and specify…" at bounding box center [330, 314] width 301 height 50
click at [221, 318] on input "No" at bounding box center [220, 328] width 21 height 21
checkbox input "true"
click at [186, 256] on input "Yes" at bounding box center [184, 266] width 21 height 21
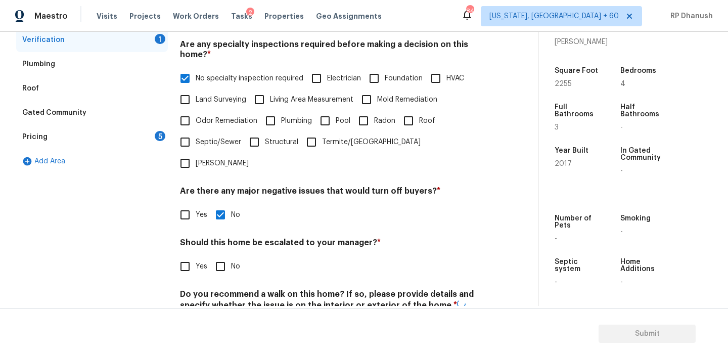
checkbox input "true"
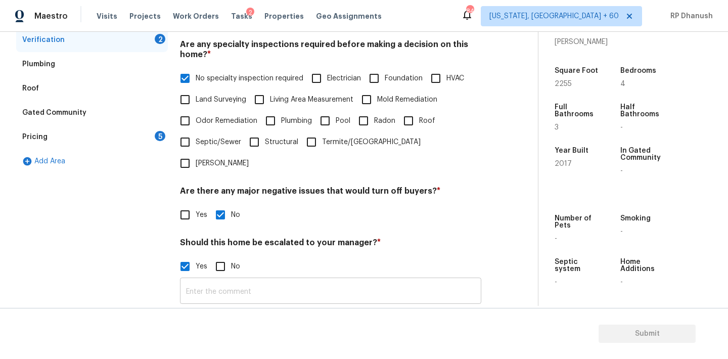
click at [203, 280] on input "text" at bounding box center [330, 292] width 301 height 24
paste input "ALA property hence escalating for review."
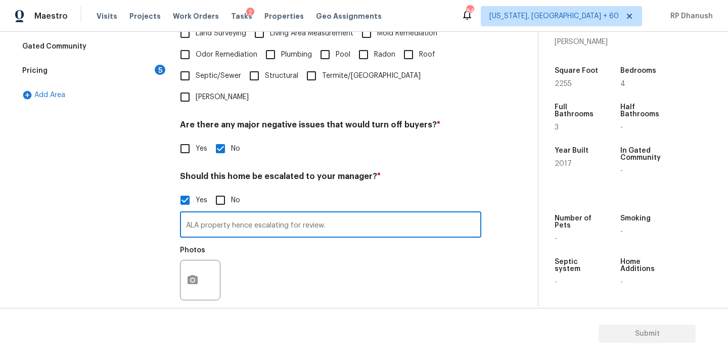
scroll to position [314, 0]
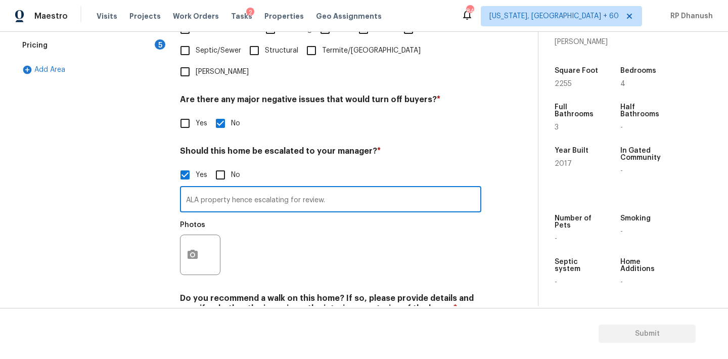
type input "ALA property hence escalating for review."
click at [191, 244] on button "button" at bounding box center [193, 254] width 24 height 39
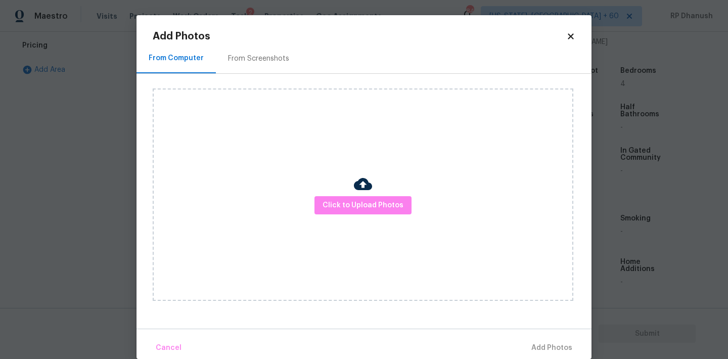
click at [254, 33] on h2 "Add Photos" at bounding box center [360, 36] width 414 height 10
click at [257, 59] on div "From Screenshots" at bounding box center [258, 59] width 61 height 10
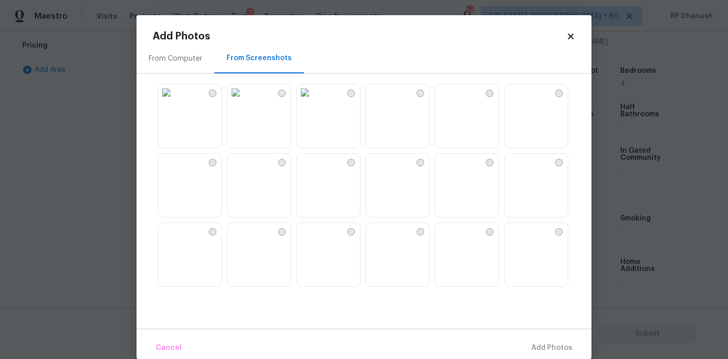
click at [154, 116] on div at bounding box center [372, 185] width 439 height 212
click at [174, 101] on img at bounding box center [166, 92] width 16 height 16
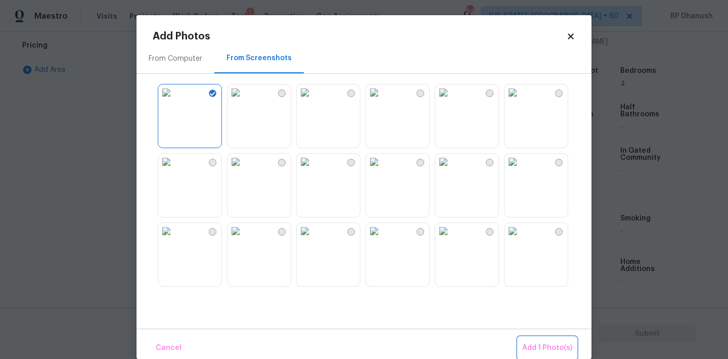
click at [554, 346] on span "Add 1 Photo(s)" at bounding box center [547, 348] width 50 height 13
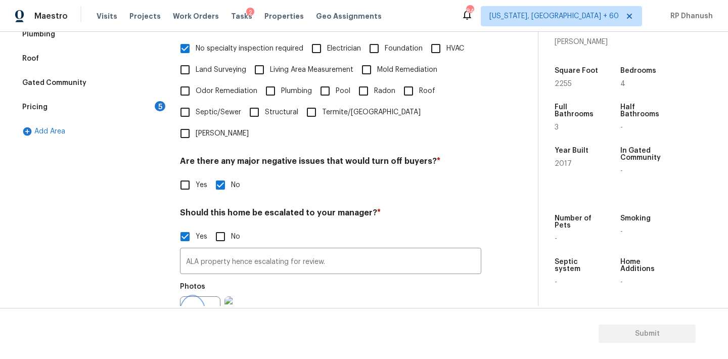
scroll to position [182, 0]
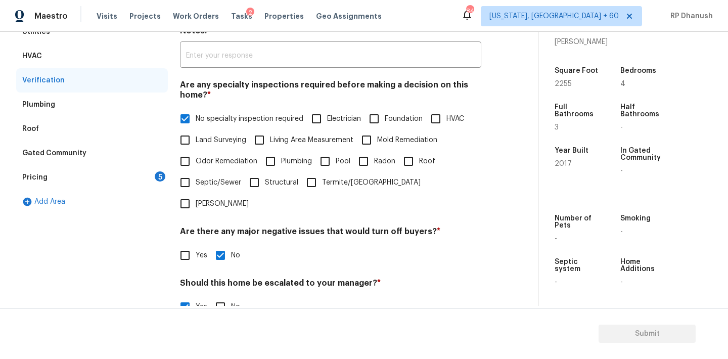
click at [154, 174] on div "Pricing 5" at bounding box center [92, 177] width 152 height 24
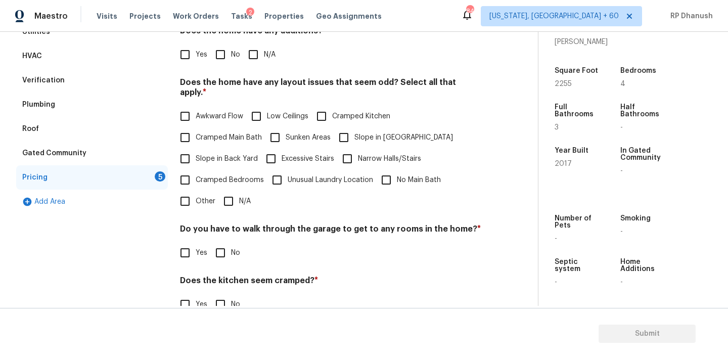
click at [223, 64] on input "No" at bounding box center [220, 54] width 21 height 21
checkbox input "true"
click at [193, 148] on input "Slope in Back Yard" at bounding box center [184, 158] width 21 height 21
checkbox input "true"
drag, startPoint x: 356, startPoint y: 127, endPoint x: 319, endPoint y: 147, distance: 42.7
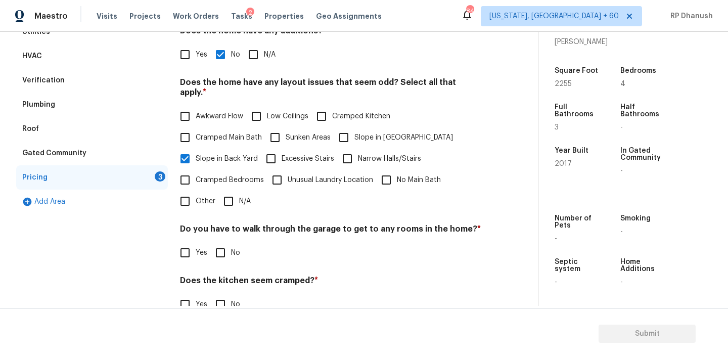
click at [356, 132] on span "Slope in [GEOGRAPHIC_DATA]" at bounding box center [403, 137] width 99 height 11
click at [354, 127] on input "Slope in [GEOGRAPHIC_DATA]" at bounding box center [343, 137] width 21 height 21
checkbox input "true"
click at [202, 198] on label "Other" at bounding box center [194, 201] width 41 height 21
click at [196, 198] on input "Other" at bounding box center [184, 201] width 21 height 21
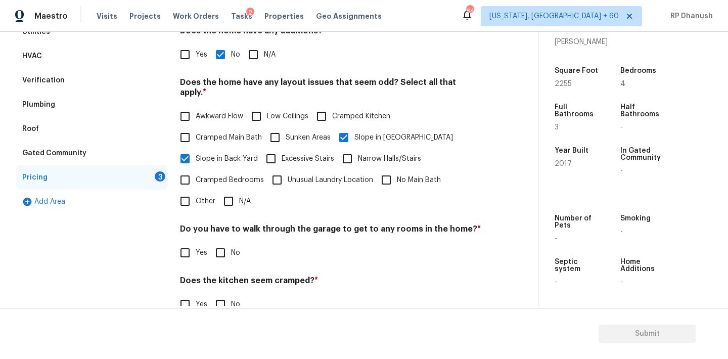
checkbox input "true"
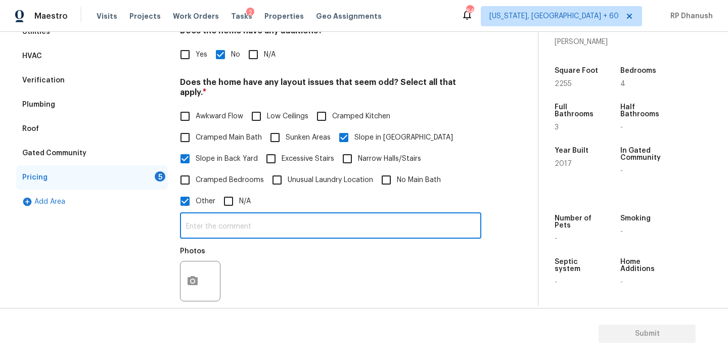
click at [201, 228] on input "text" at bounding box center [330, 227] width 301 height 24
type input "The orioerty is"
click at [279, 215] on input "The property is located near lake." at bounding box center [330, 227] width 301 height 24
type input "The property is located near a lake."
click at [192, 262] on button "button" at bounding box center [193, 280] width 24 height 39
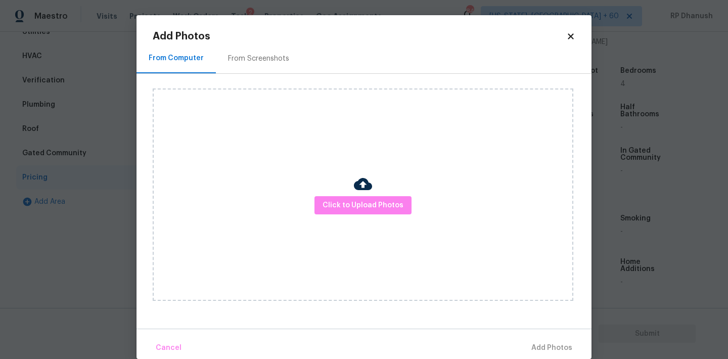
click at [259, 20] on div "Add Photos From Computer From Screenshots Click to Upload Photos Cancel Add Pho…" at bounding box center [364, 187] width 455 height 344
click at [248, 72] on div "From Screenshots" at bounding box center [258, 58] width 85 height 30
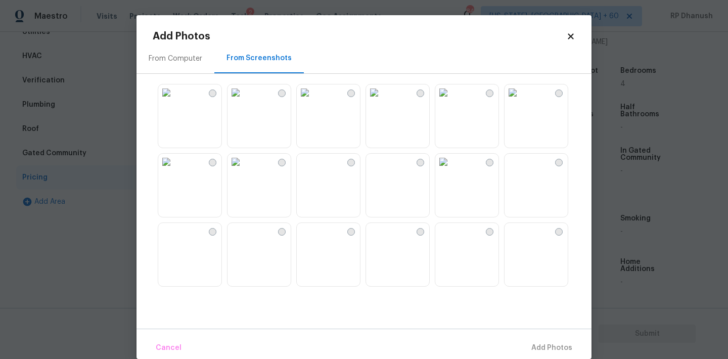
click at [174, 101] on img at bounding box center [166, 92] width 16 height 16
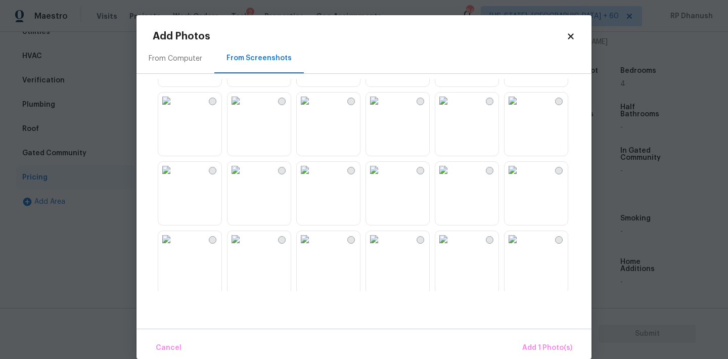
scroll to position [617, 0]
click at [538, 340] on button "Add 1 Photo(s)" at bounding box center [547, 348] width 58 height 22
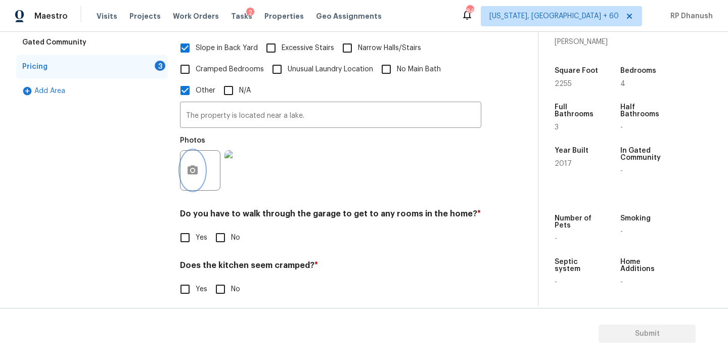
scroll to position [343, 0]
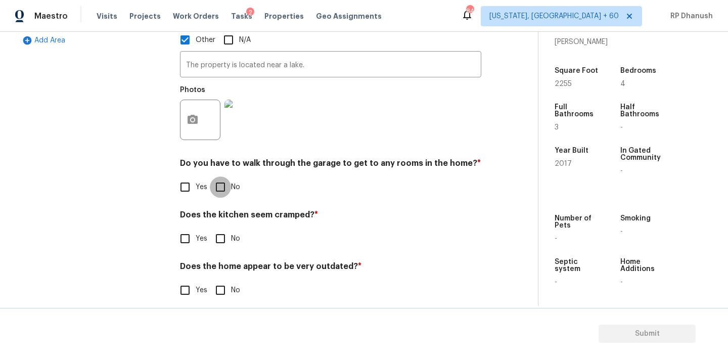
click at [228, 182] on input "No" at bounding box center [220, 186] width 21 height 21
checkbox input "true"
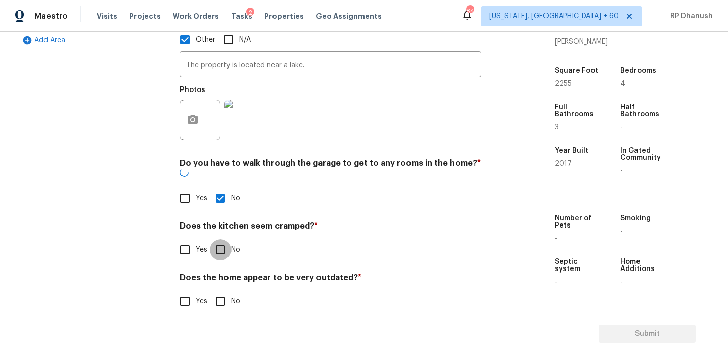
click at [224, 239] on input "No" at bounding box center [220, 249] width 21 height 21
checkbox input "true"
click at [224, 291] on input "No" at bounding box center [220, 301] width 21 height 21
checkbox input "true"
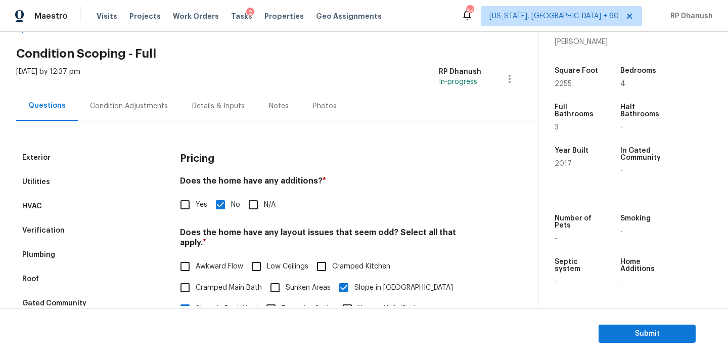
scroll to position [0, 0]
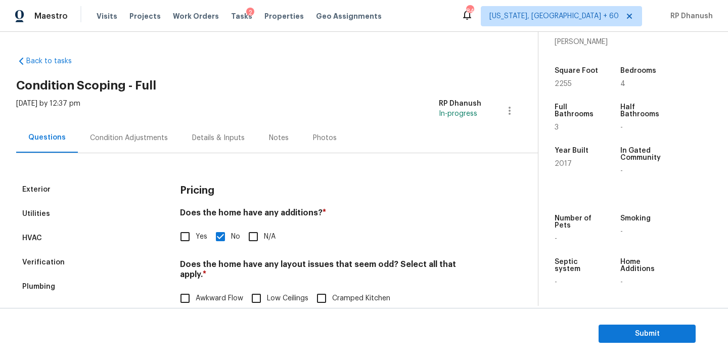
click at [148, 141] on div "Condition Adjustments" at bounding box center [129, 138] width 78 height 10
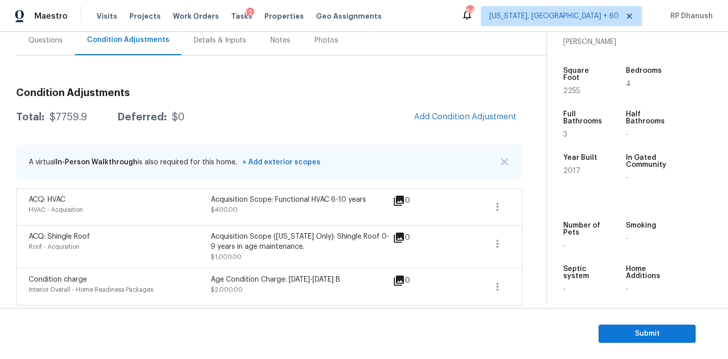
click at [54, 43] on div "Questions" at bounding box center [45, 40] width 34 height 10
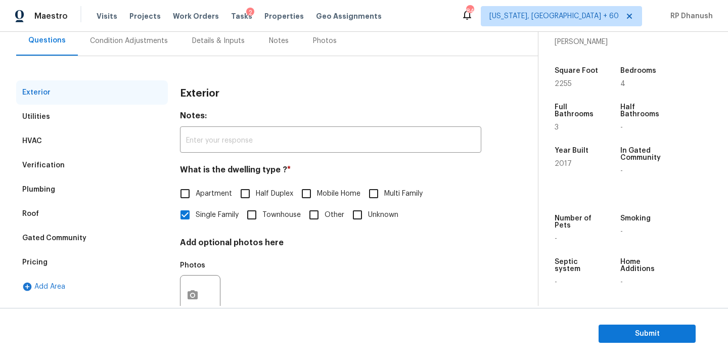
scroll to position [128, 0]
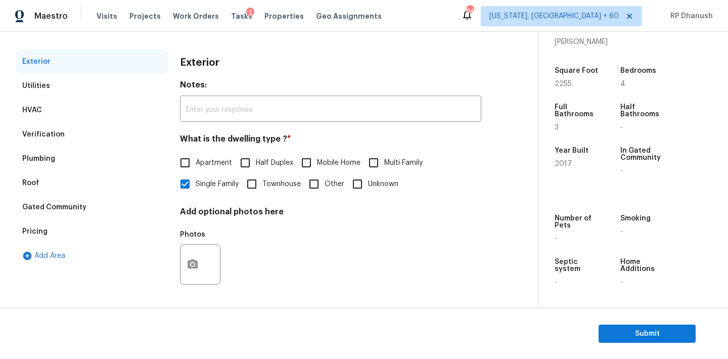
click at [71, 135] on div "Verification" at bounding box center [92, 134] width 152 height 24
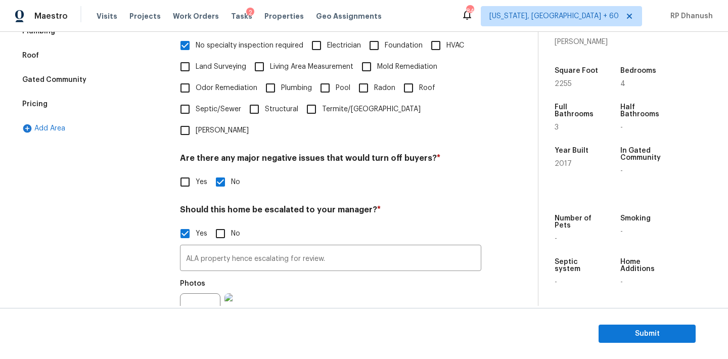
scroll to position [345, 0]
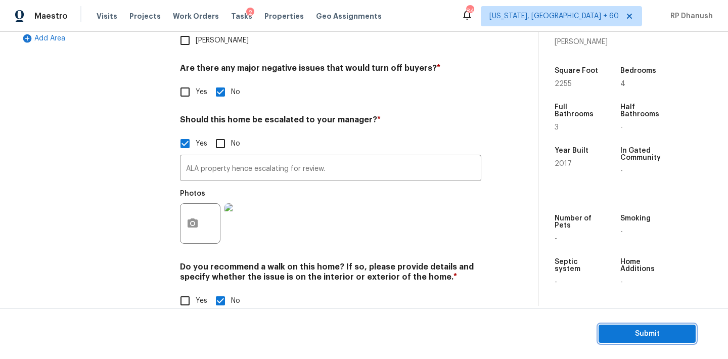
click at [636, 330] on span "Submit" at bounding box center [647, 334] width 81 height 13
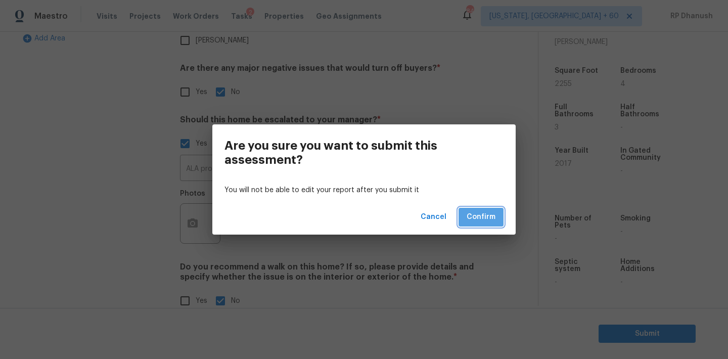
click at [475, 218] on span "Confirm" at bounding box center [481, 217] width 29 height 13
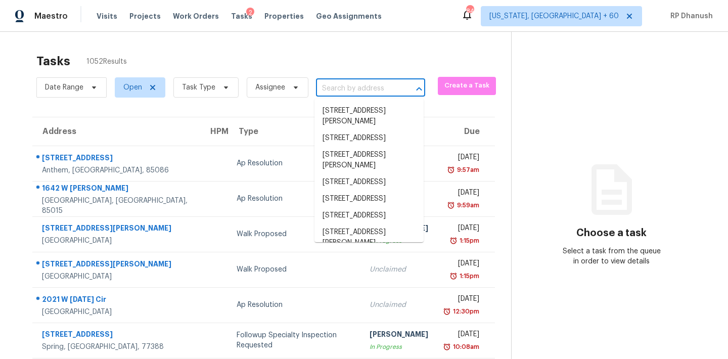
click at [343, 93] on input "text" at bounding box center [356, 89] width 81 height 16
paste input "[STREET_ADDRESS]"
type input "[STREET_ADDRESS]"
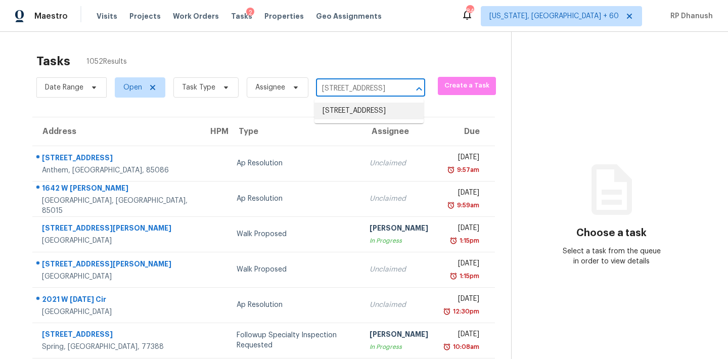
click at [376, 116] on li "[STREET_ADDRESS]" at bounding box center [368, 111] width 109 height 17
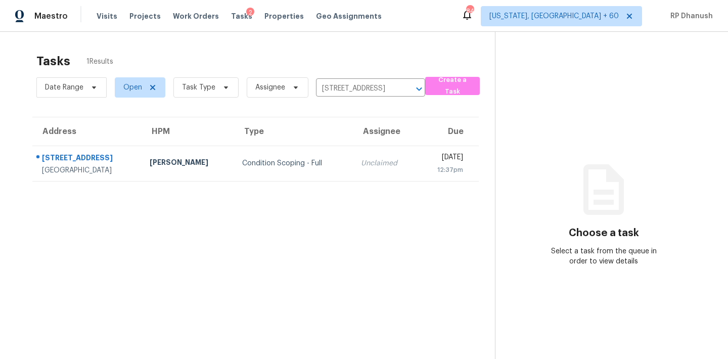
click at [374, 141] on th "Assignee" at bounding box center [385, 131] width 65 height 28
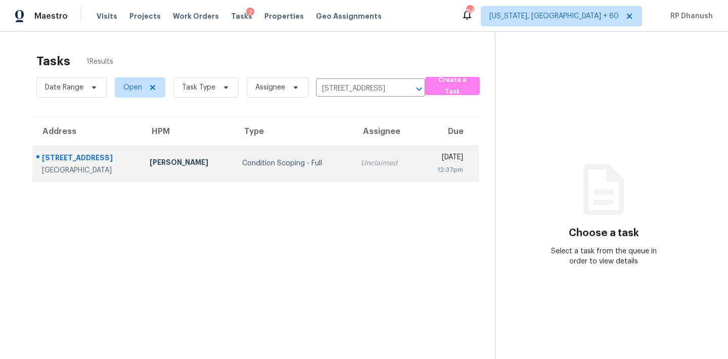
click at [426, 159] on div "[DATE]" at bounding box center [444, 158] width 37 height 13
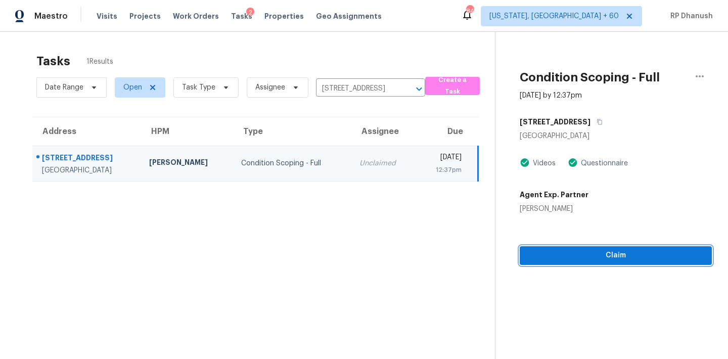
click at [528, 255] on span "Claim" at bounding box center [616, 255] width 176 height 13
click at [537, 255] on span "Start Assessment" at bounding box center [616, 255] width 176 height 13
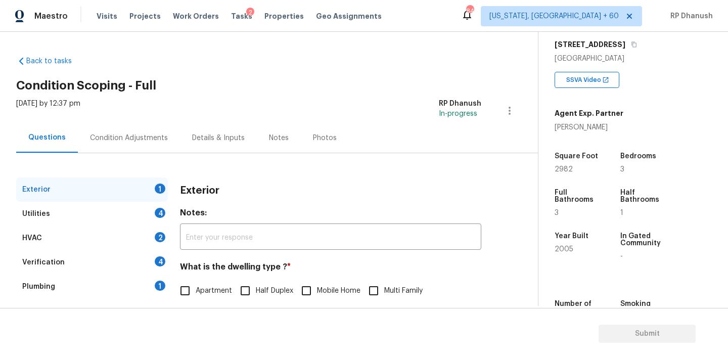
scroll to position [57, 0]
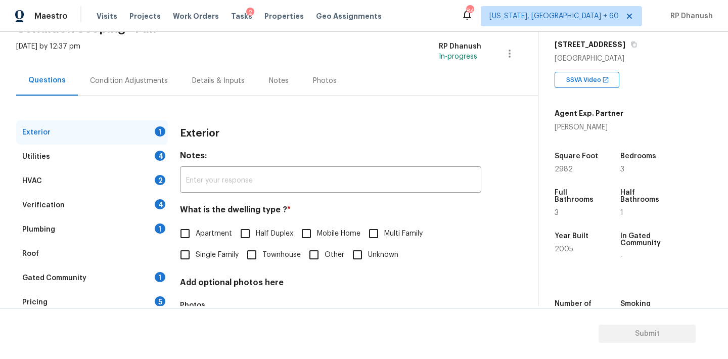
click at [261, 262] on input "Townhouse" at bounding box center [251, 254] width 21 height 21
checkbox input "true"
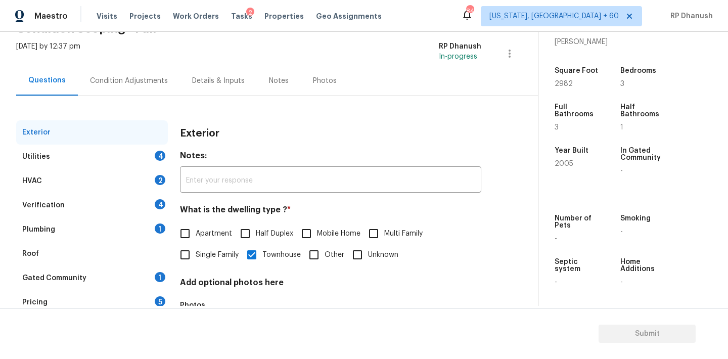
scroll to position [128, 0]
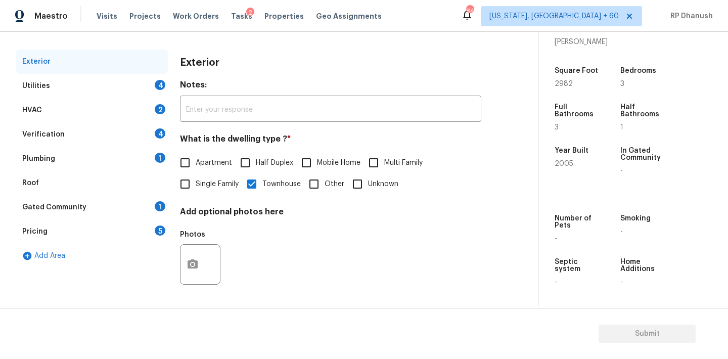
click at [71, 220] on div "Pricing 5" at bounding box center [92, 231] width 152 height 24
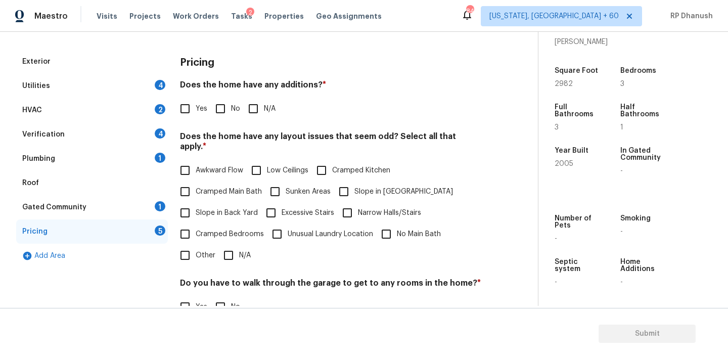
click at [76, 210] on div "Gated Community" at bounding box center [54, 207] width 64 height 10
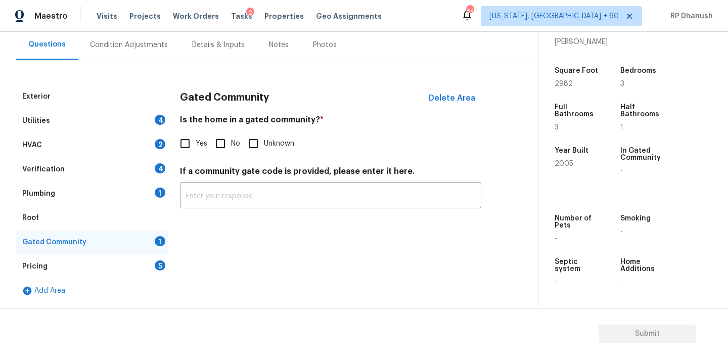
click at [189, 141] on input "Yes" at bounding box center [184, 143] width 21 height 21
checkbox input "true"
click at [207, 175] on h4 "If a community gate code is provided, please enter it here." at bounding box center [330, 174] width 301 height 14
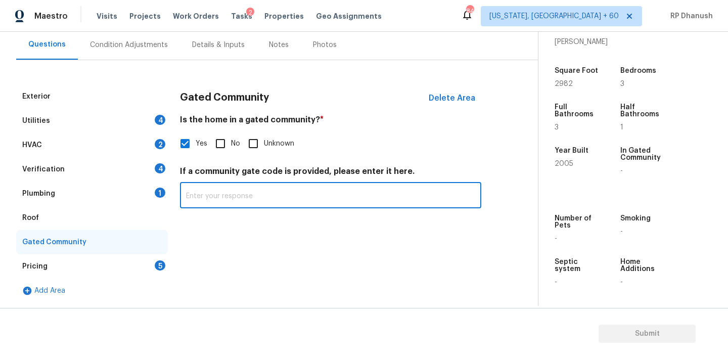
click at [208, 192] on input "text" at bounding box center [330, 197] width 301 height 24
paste input "#8008"
click at [186, 196] on input "#8008" at bounding box center [330, 197] width 301 height 24
paste input "Gated (access via call-box)"
type input "Gated (access via call-box) #8008"
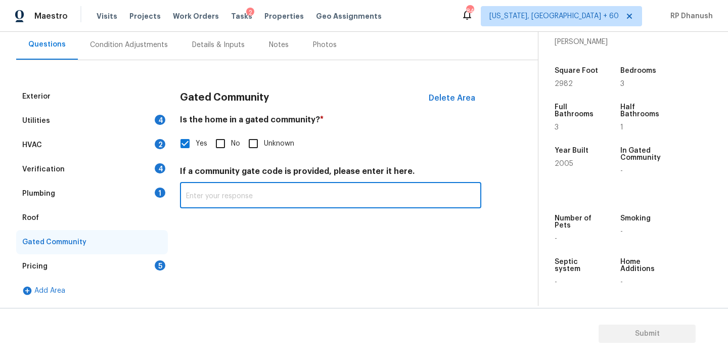
click at [151, 183] on div "Plumbing 1" at bounding box center [92, 194] width 152 height 24
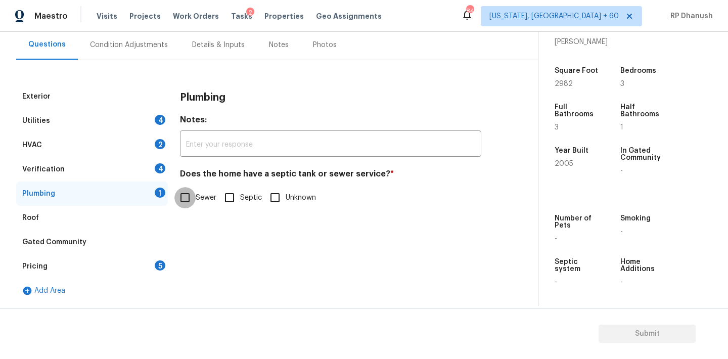
click at [190, 199] on input "Sewer" at bounding box center [184, 197] width 21 height 21
checkbox input "true"
click at [105, 122] on div "Utilities 4" at bounding box center [92, 121] width 152 height 24
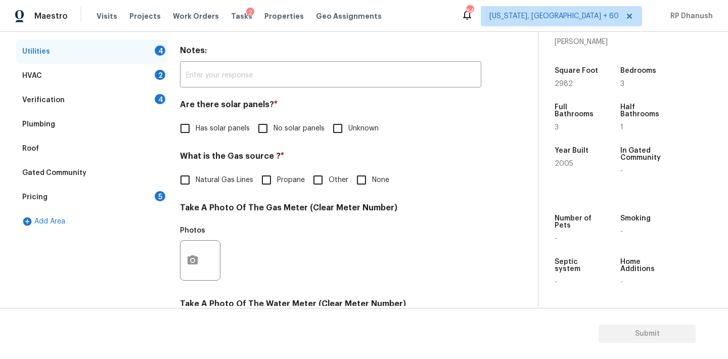
scroll to position [175, 0]
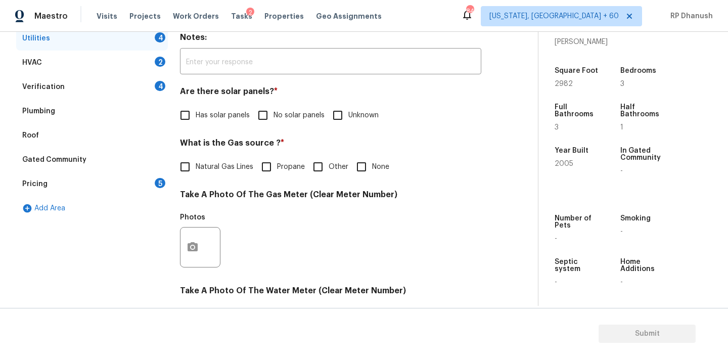
click at [252, 111] on input "No solar panels" at bounding box center [262, 115] width 21 height 21
checkbox input "true"
click at [165, 182] on div "Pricing 5" at bounding box center [92, 184] width 152 height 24
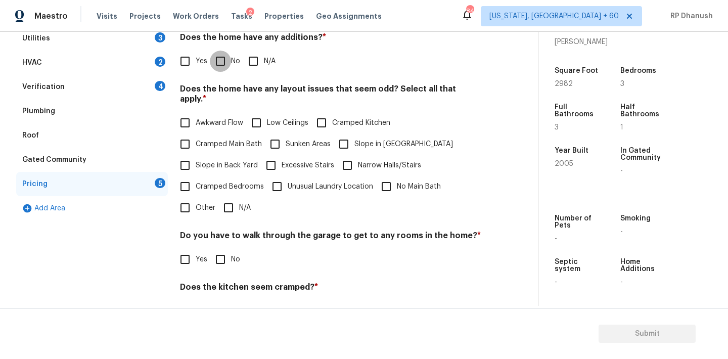
click at [228, 60] on input "No" at bounding box center [220, 61] width 21 height 21
checkbox input "true"
click at [206, 160] on span "Slope in Back Yard" at bounding box center [227, 165] width 62 height 11
click at [196, 155] on input "Slope in Back Yard" at bounding box center [184, 165] width 21 height 21
checkbox input "true"
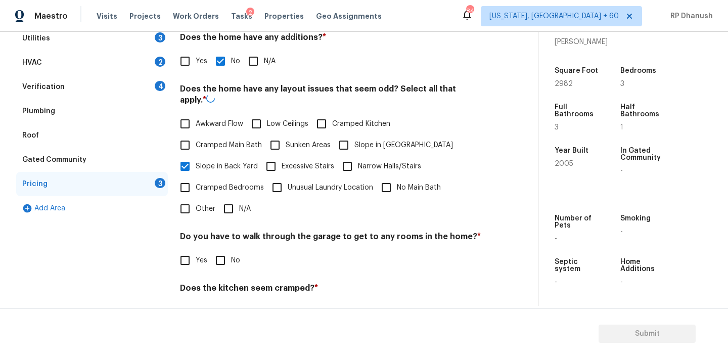
click at [335, 141] on input "Slope in [GEOGRAPHIC_DATA]" at bounding box center [343, 144] width 21 height 21
checkbox input "true"
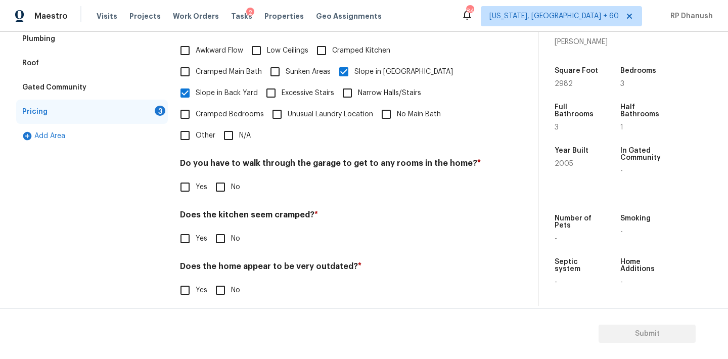
click at [230, 176] on input "No" at bounding box center [220, 186] width 21 height 21
checkbox input "true"
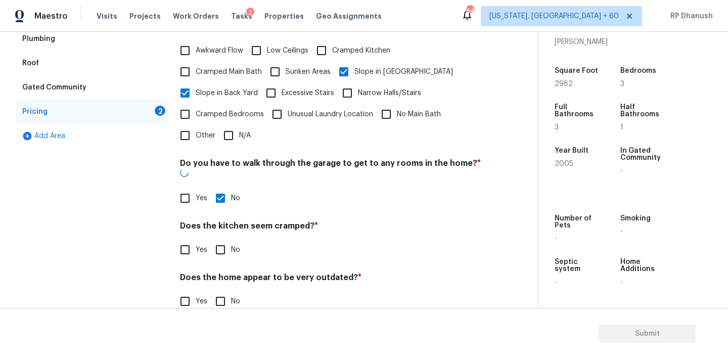
click at [222, 239] on input "No" at bounding box center [220, 249] width 21 height 21
checkbox input "true"
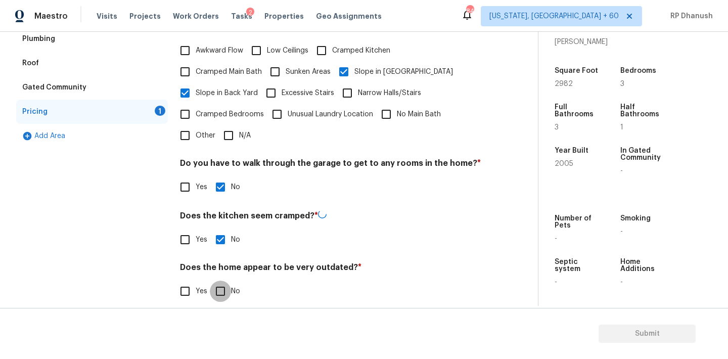
click at [217, 281] on input "No" at bounding box center [220, 291] width 21 height 21
checkbox input "true"
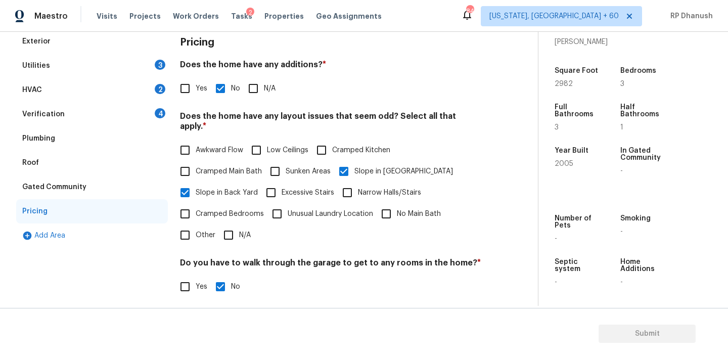
scroll to position [133, 0]
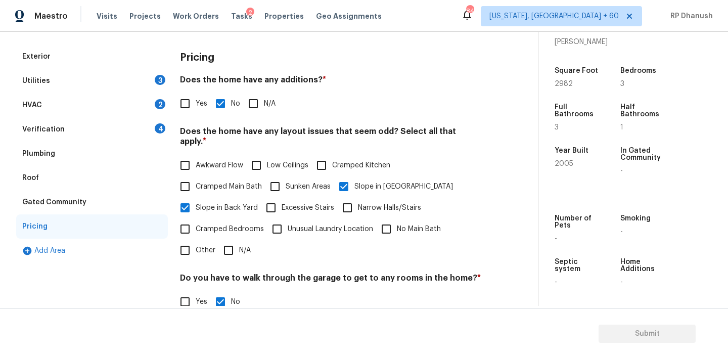
click at [153, 131] on div "Verification 4" at bounding box center [92, 129] width 152 height 24
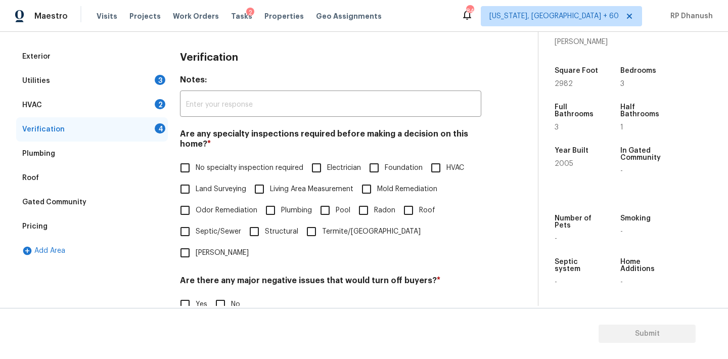
click at [198, 181] on label "Land Surveying" at bounding box center [210, 188] width 72 height 21
click at [196, 181] on input "Land Surveying" at bounding box center [184, 188] width 21 height 21
checkbox input "true"
click at [194, 172] on input "No specialty inspection required" at bounding box center [184, 167] width 21 height 21
checkbox input "true"
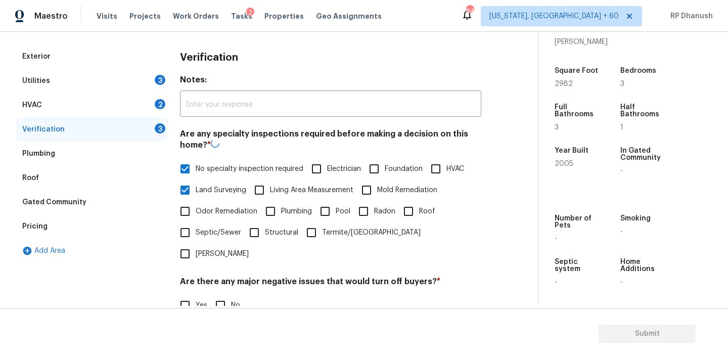
click at [194, 191] on input "Land Surveying" at bounding box center [184, 189] width 21 height 21
checkbox input "false"
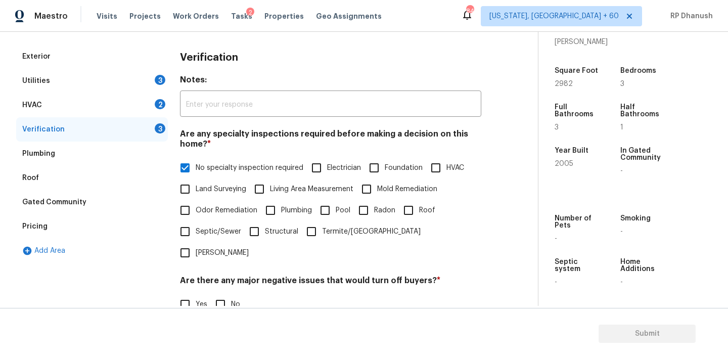
scroll to position [249, 0]
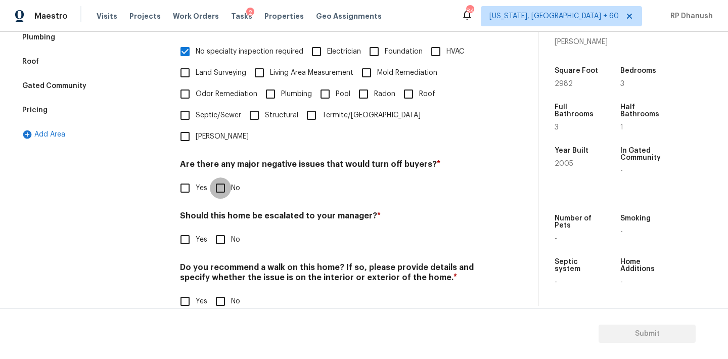
click at [222, 177] on input "No" at bounding box center [220, 187] width 21 height 21
checkbox input "true"
click at [222, 268] on div "Do you recommend a walk on this home? If so, please provide details and specify…" at bounding box center [330, 288] width 301 height 50
click at [220, 291] on input "No" at bounding box center [220, 301] width 21 height 21
checkbox input "true"
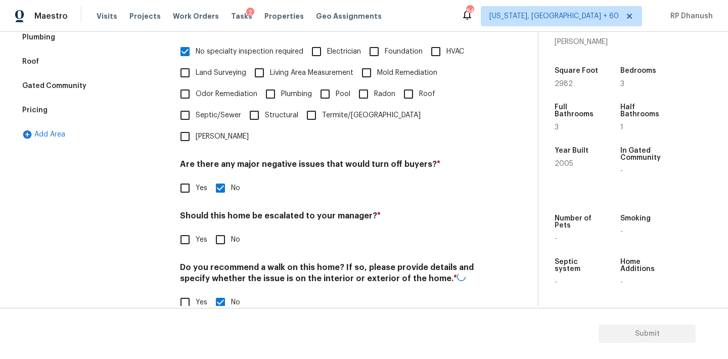
scroll to position [8, 0]
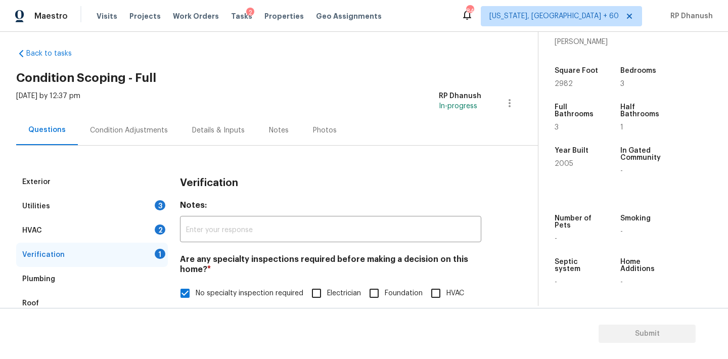
click at [143, 187] on div "Exterior" at bounding box center [92, 182] width 152 height 24
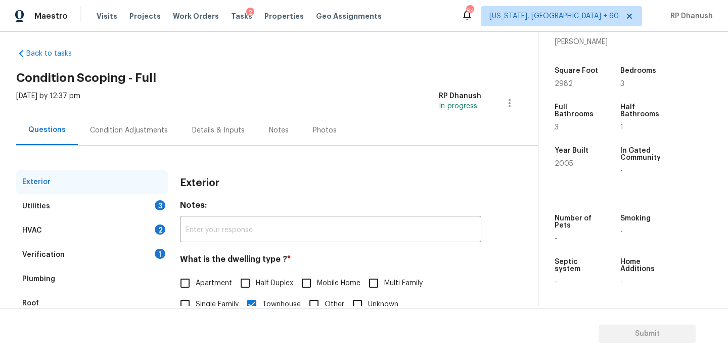
click at [143, 195] on div "Utilities 3" at bounding box center [92, 206] width 152 height 24
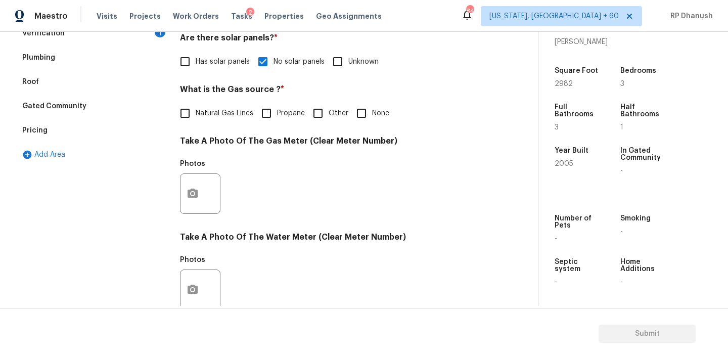
scroll to position [285, 0]
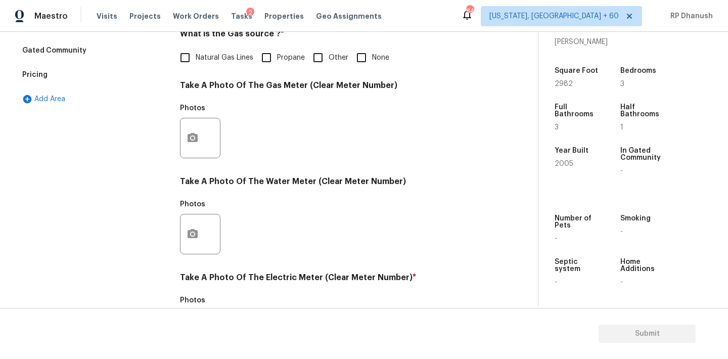
click at [364, 60] on input "None" at bounding box center [361, 57] width 21 height 21
checkbox input "true"
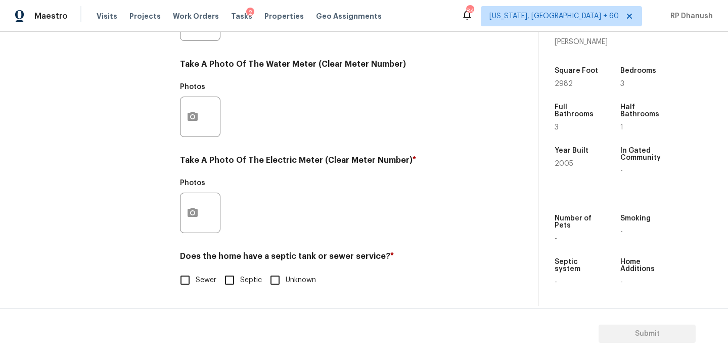
scroll to position [402, 0]
click at [201, 209] on button "button" at bounding box center [193, 212] width 24 height 39
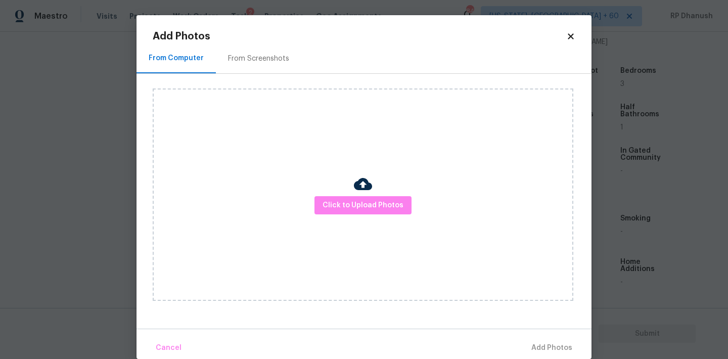
click at [269, 79] on div "Click to Upload Photos" at bounding box center [372, 195] width 439 height 242
click at [277, 56] on div "From Screenshots" at bounding box center [258, 59] width 61 height 10
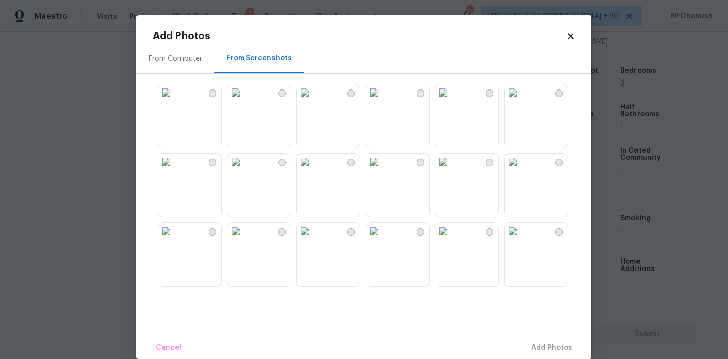
click at [174, 101] on img at bounding box center [166, 92] width 16 height 16
click at [532, 344] on span "Add 1 Photo(s)" at bounding box center [547, 348] width 50 height 13
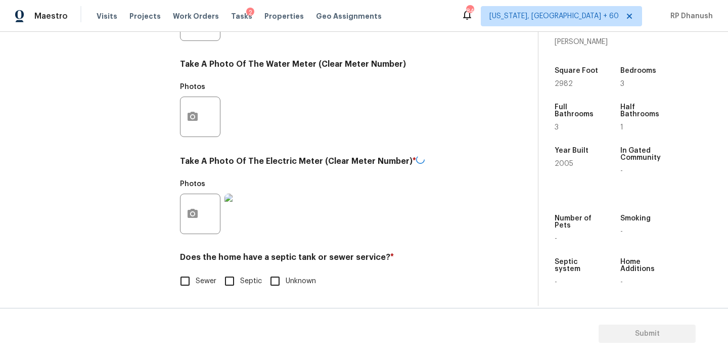
click at [194, 275] on input "Sewer" at bounding box center [184, 281] width 21 height 21
checkbox input "true"
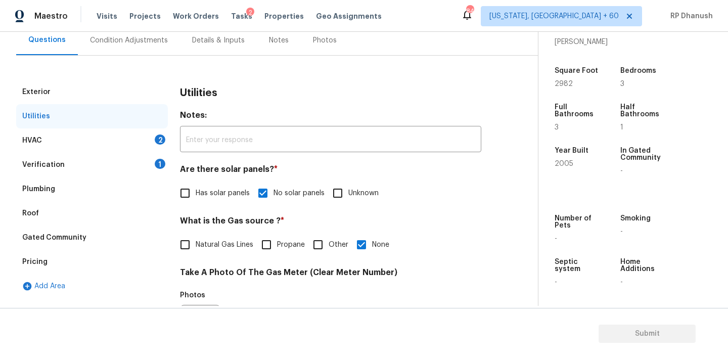
scroll to position [86, 0]
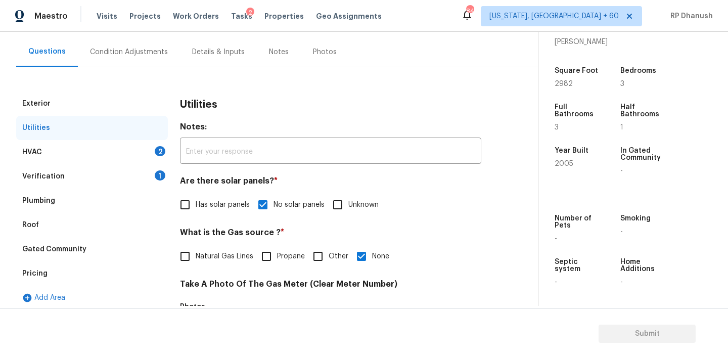
click at [148, 173] on div "Verification 1" at bounding box center [92, 176] width 152 height 24
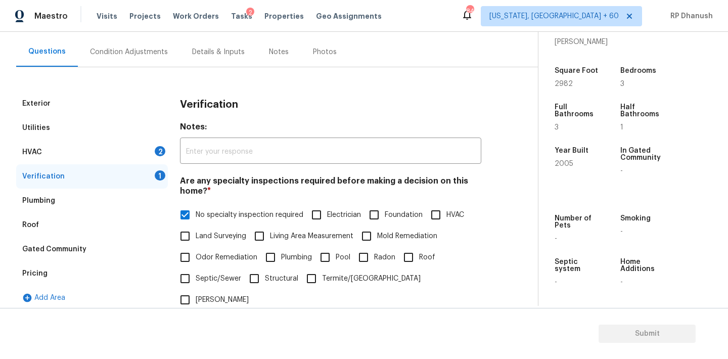
scroll to position [249, 0]
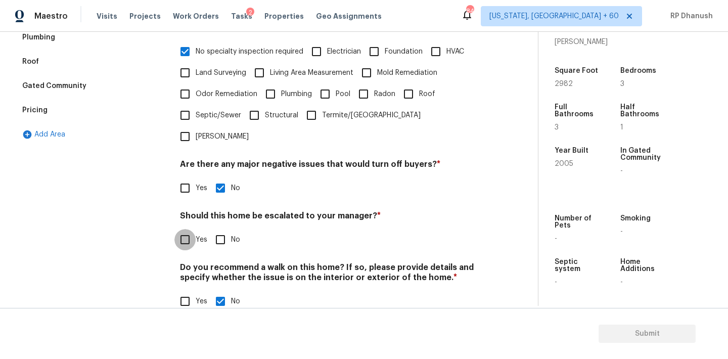
click at [187, 229] on input "Yes" at bounding box center [184, 239] width 21 height 21
checkbox input "true"
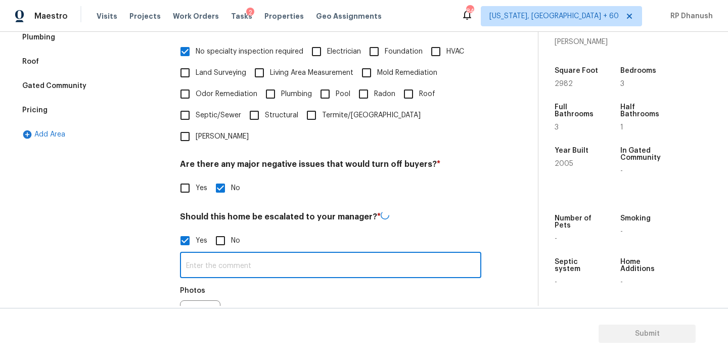
click at [189, 254] on input "text" at bounding box center [330, 266] width 301 height 24
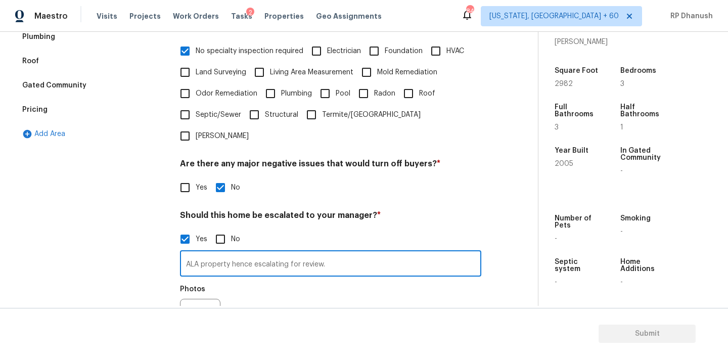
type input "ALA property hence escalating for review."
click at [201, 299] on button "button" at bounding box center [193, 318] width 24 height 39
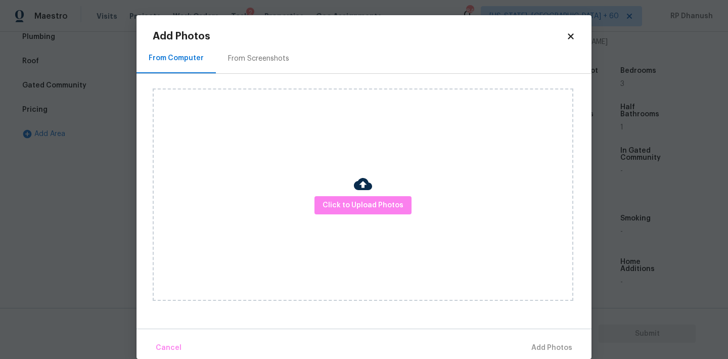
click at [292, 58] on div "From Screenshots" at bounding box center [258, 58] width 85 height 30
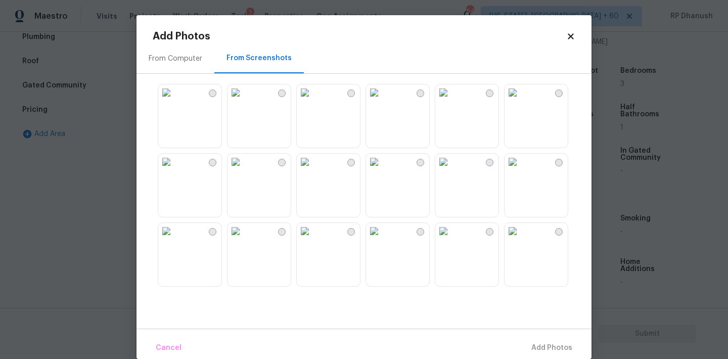
click at [174, 101] on img at bounding box center [166, 92] width 16 height 16
click at [542, 338] on button "Add 1 Photo(s)" at bounding box center [547, 348] width 58 height 22
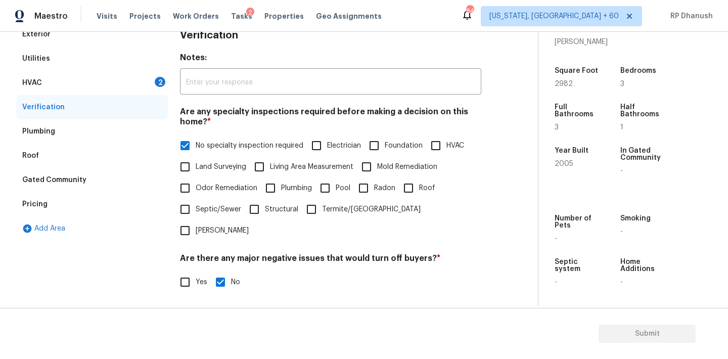
scroll to position [128, 0]
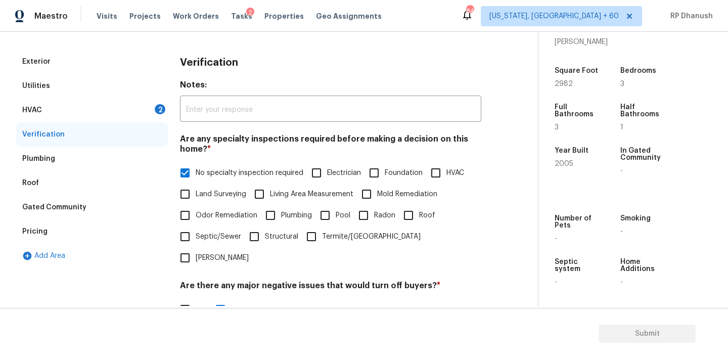
click at [148, 99] on div "HVAC 2" at bounding box center [92, 110] width 152 height 24
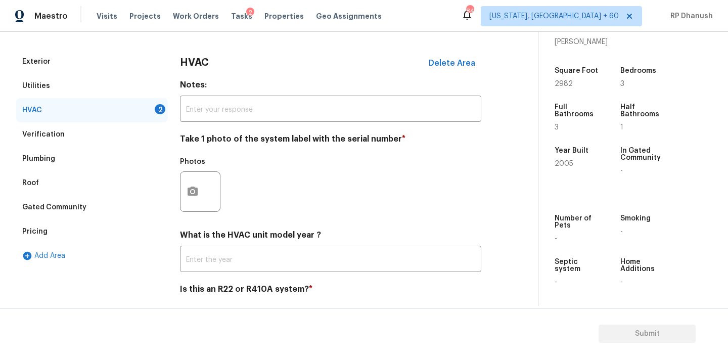
scroll to position [161, 0]
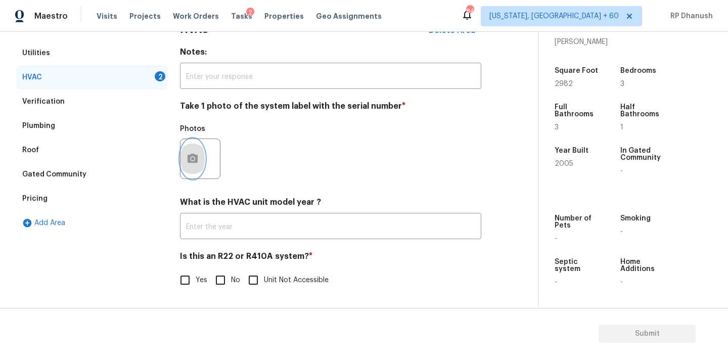
click at [195, 145] on button "button" at bounding box center [193, 158] width 24 height 39
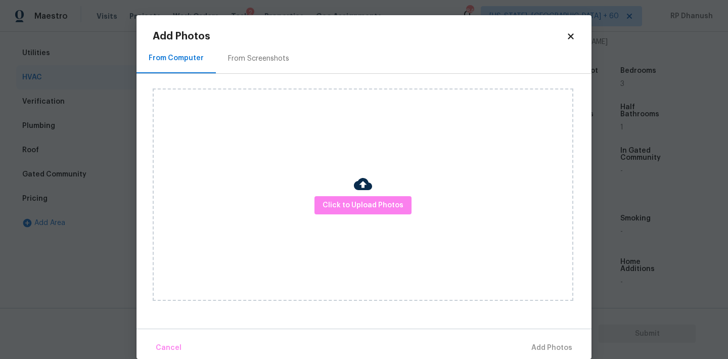
click at [231, 51] on div "From Screenshots" at bounding box center [258, 58] width 85 height 30
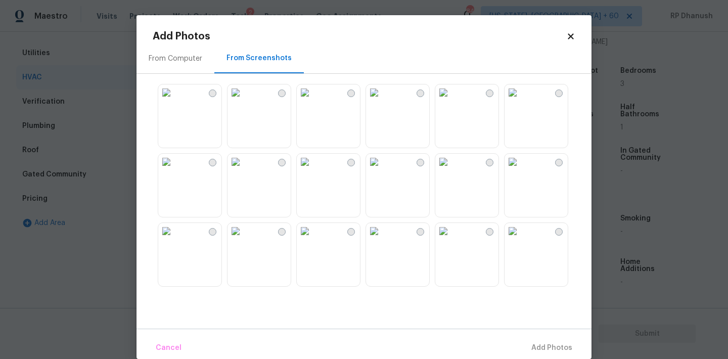
click at [174, 101] on img at bounding box center [166, 92] width 16 height 16
click at [548, 356] on button "Add 1 Photo(s)" at bounding box center [547, 348] width 58 height 22
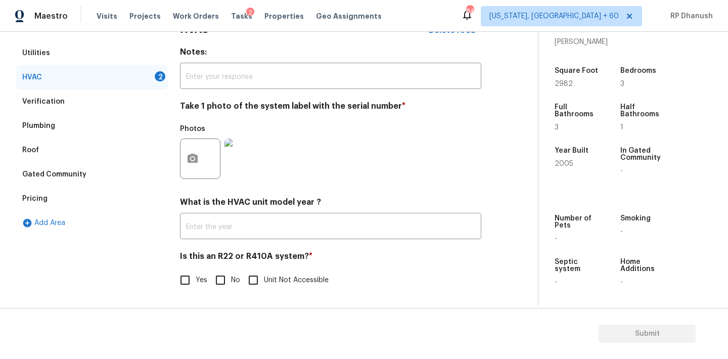
click at [230, 275] on input "No" at bounding box center [220, 279] width 21 height 21
checkbox input "true"
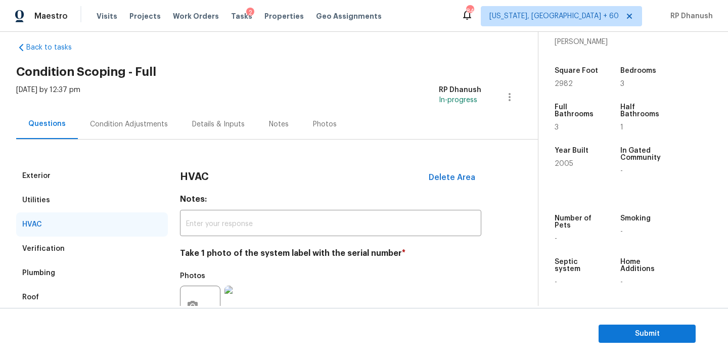
click at [156, 125] on div "Condition Adjustments" at bounding box center [129, 124] width 78 height 10
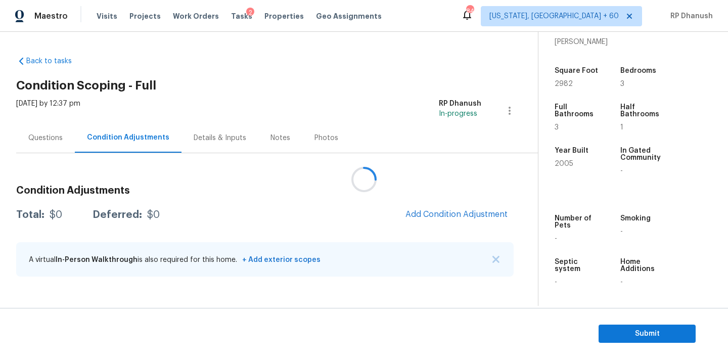
click at [439, 220] on div at bounding box center [364, 179] width 728 height 359
click at [451, 207] on div at bounding box center [364, 179] width 728 height 359
click at [442, 215] on div at bounding box center [364, 179] width 728 height 359
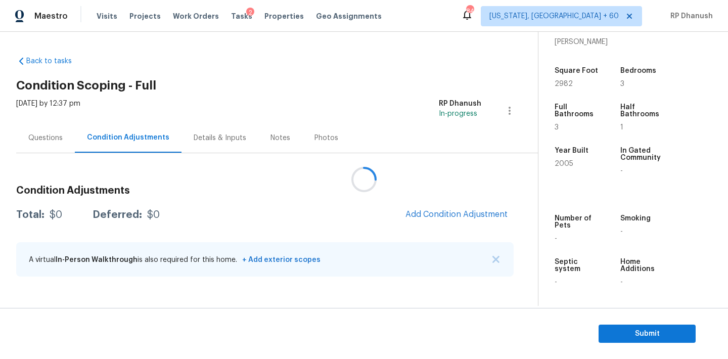
click at [442, 215] on div at bounding box center [364, 179] width 728 height 359
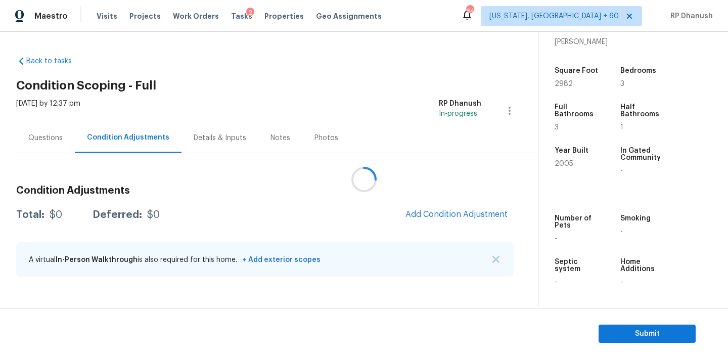
click at [442, 215] on div at bounding box center [364, 179] width 728 height 359
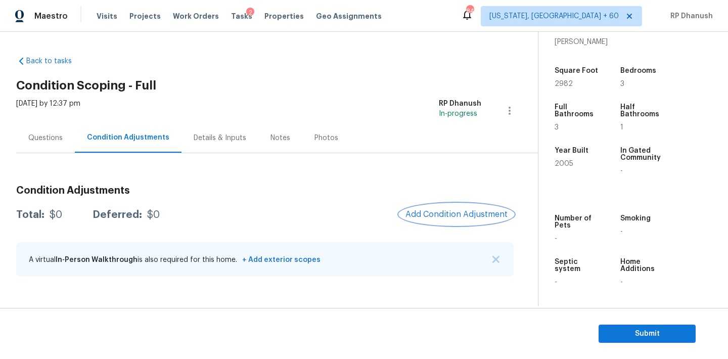
click at [432, 212] on span "Add Condition Adjustment" at bounding box center [457, 214] width 102 height 9
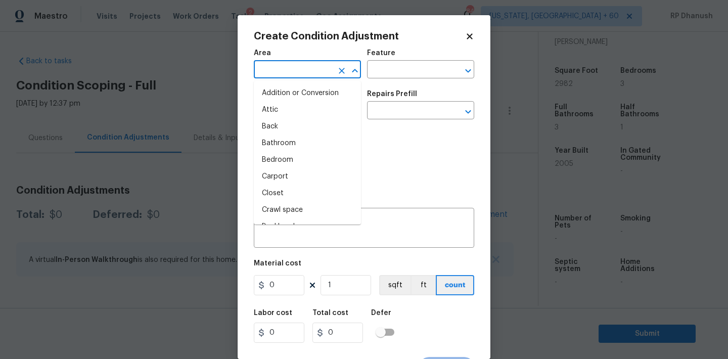
click at [304, 71] on input "text" at bounding box center [293, 71] width 79 height 16
type input "inte"
click at [301, 113] on li "Attic" at bounding box center [307, 110] width 107 height 17
type input "Attic"
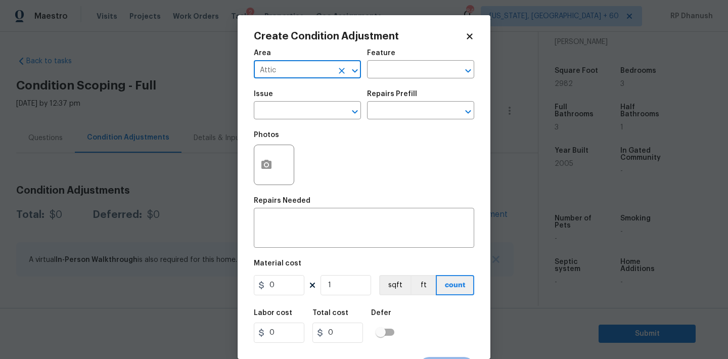
click at [340, 68] on icon "Clear" at bounding box center [342, 71] width 10 height 10
click at [332, 74] on input "text" at bounding box center [293, 71] width 79 height 16
click at [314, 103] on li "Interior Overall" at bounding box center [307, 110] width 107 height 17
type input "Interior Overall"
click at [393, 76] on input "text" at bounding box center [406, 71] width 79 height 16
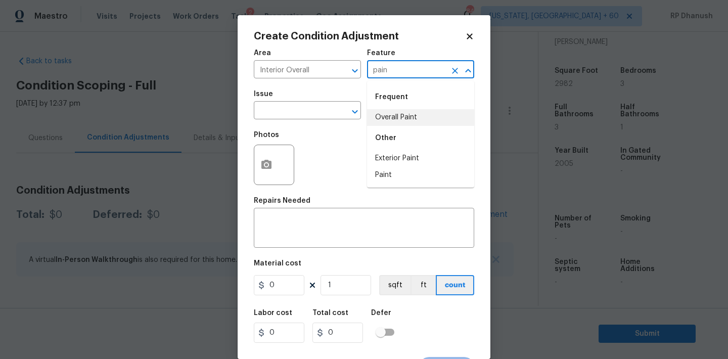
click at [391, 119] on li "Overall Paint" at bounding box center [420, 117] width 107 height 17
type input "Overall Paint"
click at [313, 102] on div "Issue" at bounding box center [307, 97] width 107 height 13
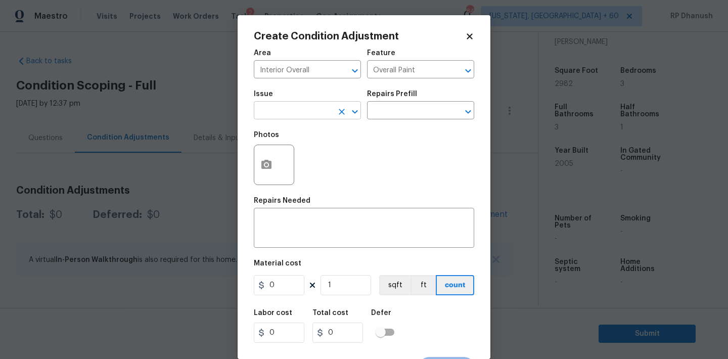
click at [309, 116] on input "text" at bounding box center [293, 112] width 79 height 16
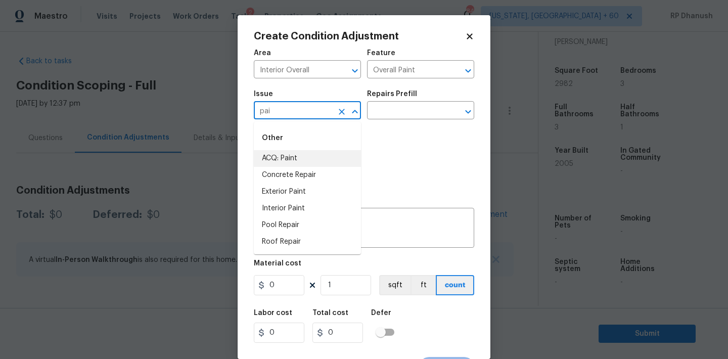
click at [310, 162] on li "ACQ: Paint" at bounding box center [307, 158] width 107 height 17
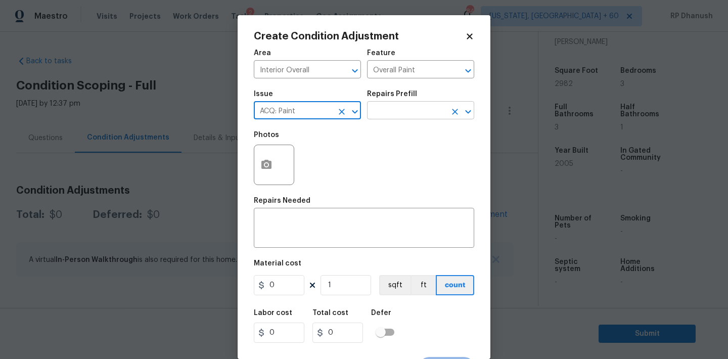
type input "ACQ: Paint"
click at [416, 112] on input "text" at bounding box center [406, 112] width 79 height 16
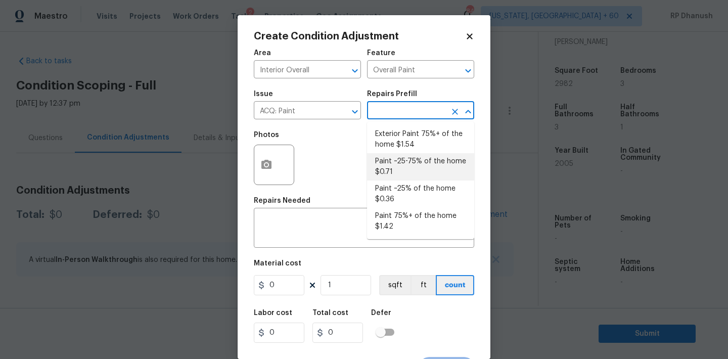
click at [421, 171] on li "Paint ~25-75% of the home $0.71" at bounding box center [420, 166] width 107 height 27
type input "Acquisition"
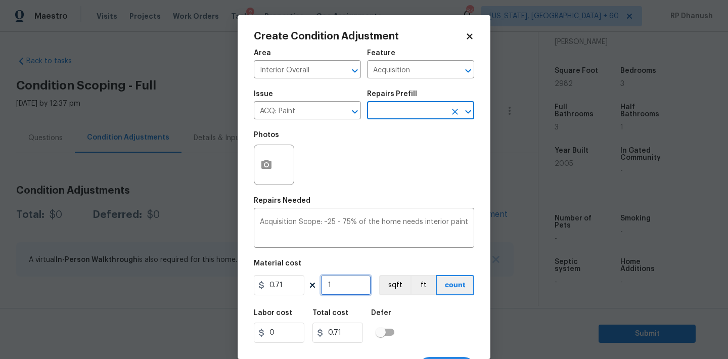
click at [352, 290] on input "1" at bounding box center [346, 285] width 51 height 20
click at [417, 112] on input "text" at bounding box center [406, 112] width 79 height 16
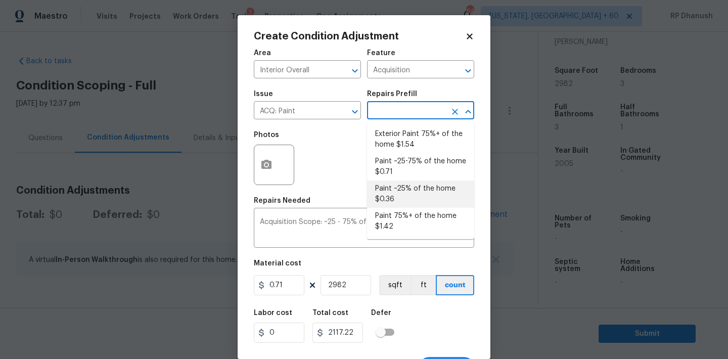
click at [395, 198] on li "Paint ~25% of the home $0.36" at bounding box center [420, 194] width 107 height 27
click at [404, 202] on li "Paint ~25% of the home $0.36" at bounding box center [420, 194] width 107 height 27
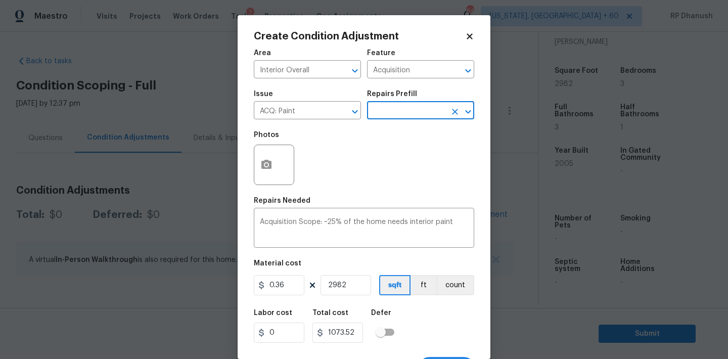
scroll to position [19, 0]
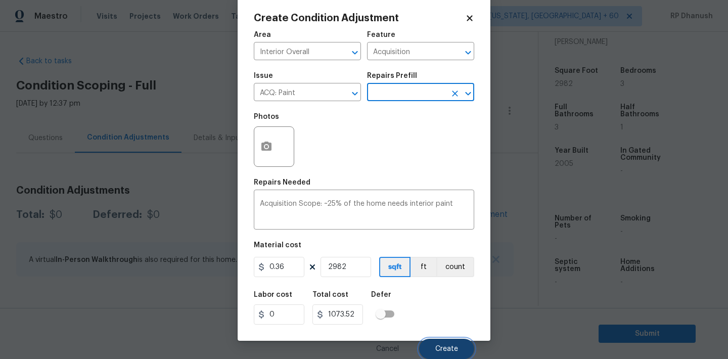
click at [434, 340] on button "Create" at bounding box center [446, 349] width 55 height 20
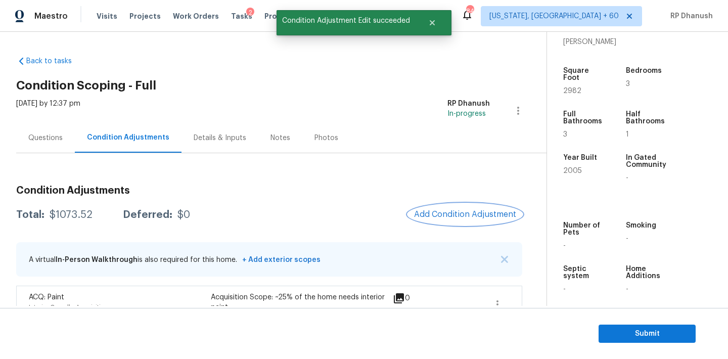
scroll to position [26, 0]
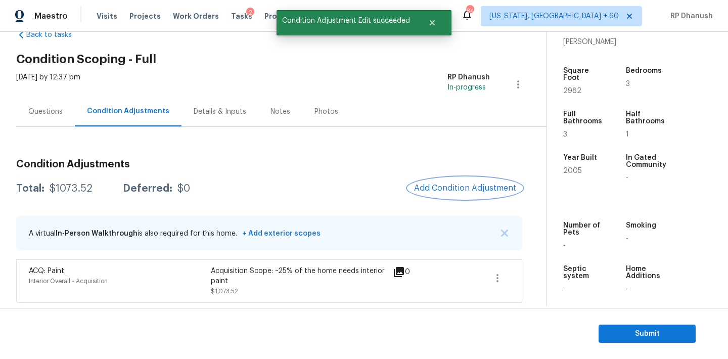
click at [455, 189] on span "Add Condition Adjustment" at bounding box center [465, 188] width 102 height 9
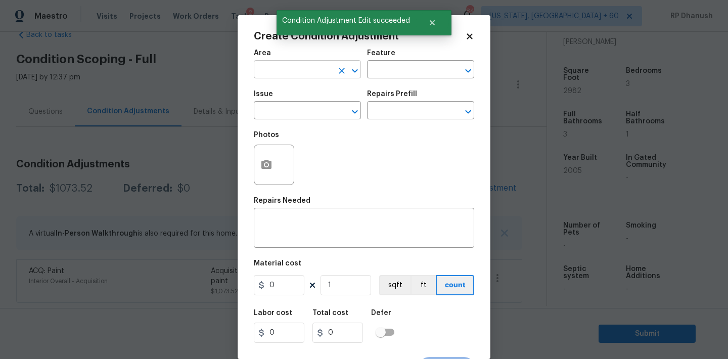
click at [302, 71] on input "text" at bounding box center [293, 71] width 79 height 16
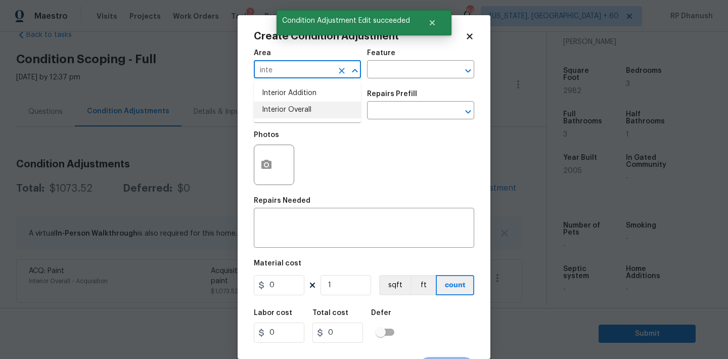
click at [302, 103] on li "Interior Overall" at bounding box center [307, 110] width 107 height 17
click at [393, 68] on input "text" at bounding box center [406, 71] width 79 height 16
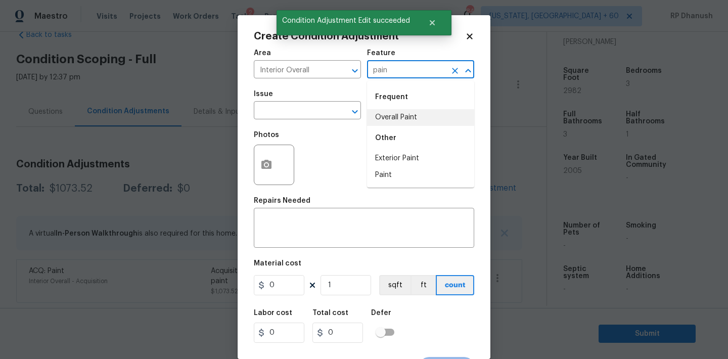
click at [392, 122] on li "Overall Paint" at bounding box center [420, 117] width 107 height 17
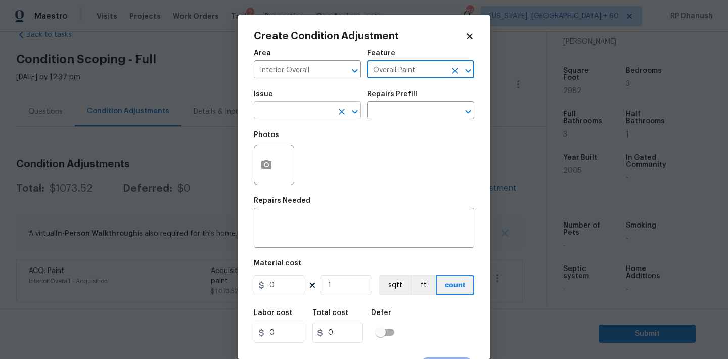
click at [325, 115] on input "text" at bounding box center [293, 112] width 79 height 16
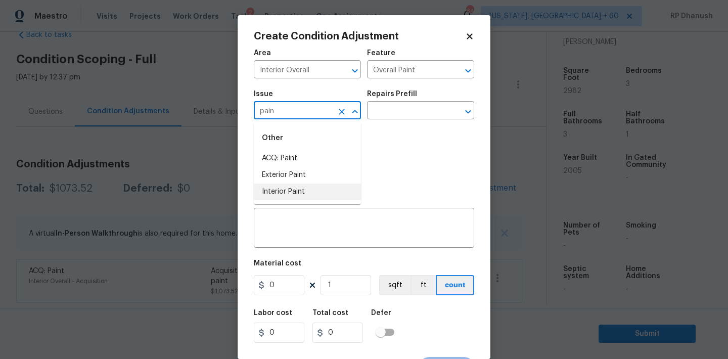
click at [316, 184] on li "Interior Paint" at bounding box center [307, 192] width 107 height 17
click at [413, 116] on input "text" at bounding box center [406, 112] width 79 height 16
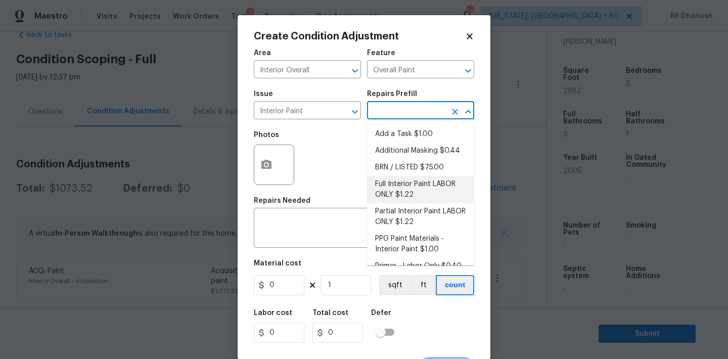
scroll to position [13, 0]
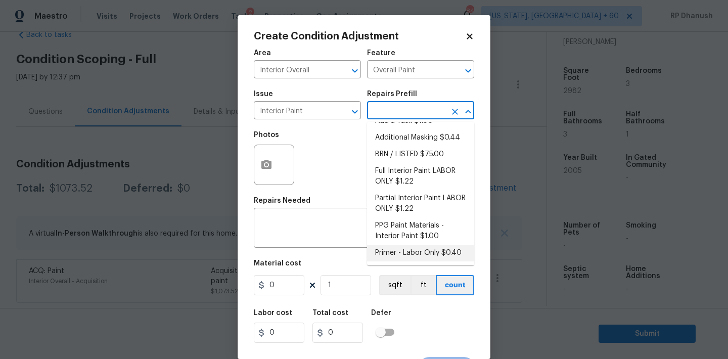
click at [401, 250] on li "Primer - Labor Only $0.40" at bounding box center [420, 253] width 107 height 17
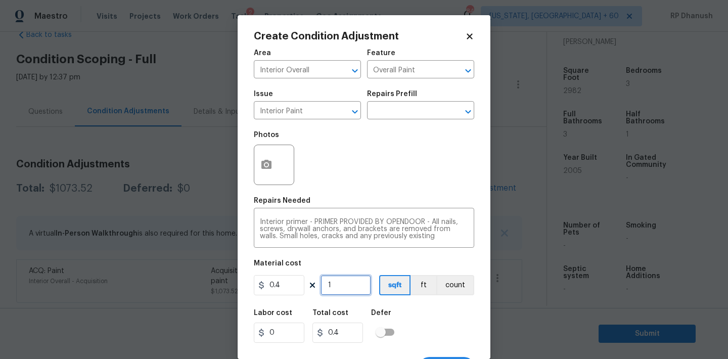
click at [357, 282] on input "1" at bounding box center [346, 285] width 51 height 20
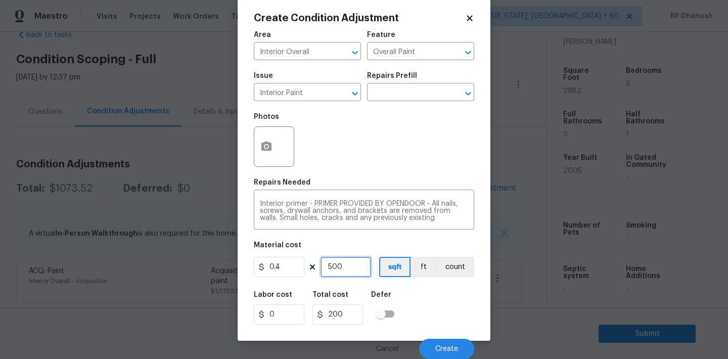
click at [333, 265] on input "500" at bounding box center [346, 267] width 51 height 20
click at [453, 341] on button "Create" at bounding box center [446, 349] width 55 height 20
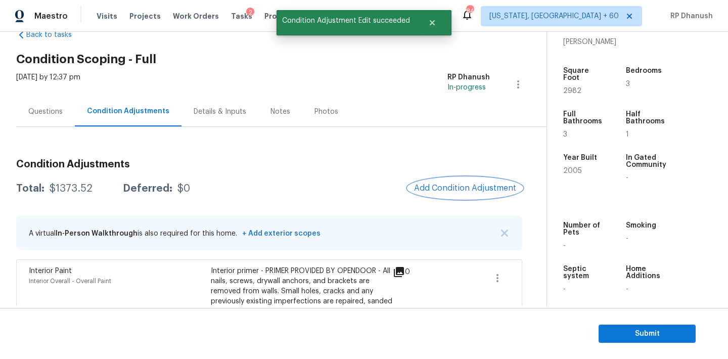
scroll to position [120, 0]
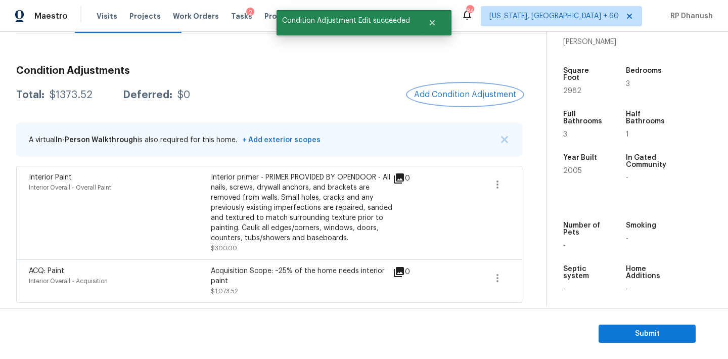
click at [448, 93] on span "Add Condition Adjustment" at bounding box center [465, 94] width 102 height 9
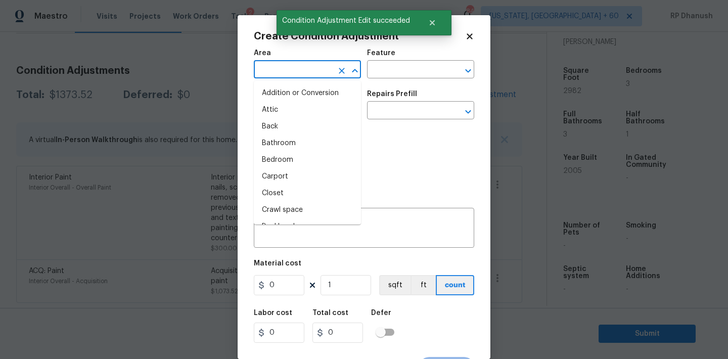
click at [307, 70] on input "text" at bounding box center [293, 71] width 79 height 16
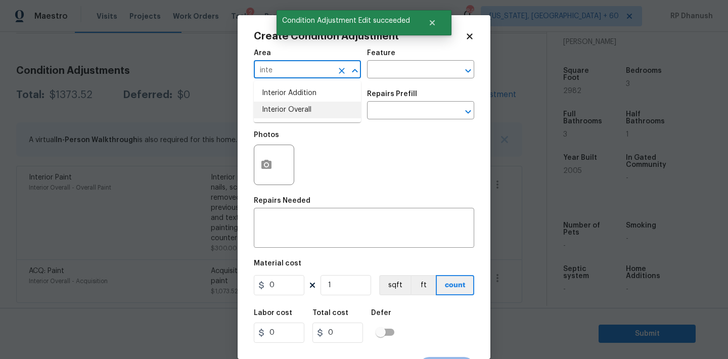
click at [300, 111] on li "Interior Overall" at bounding box center [307, 110] width 107 height 17
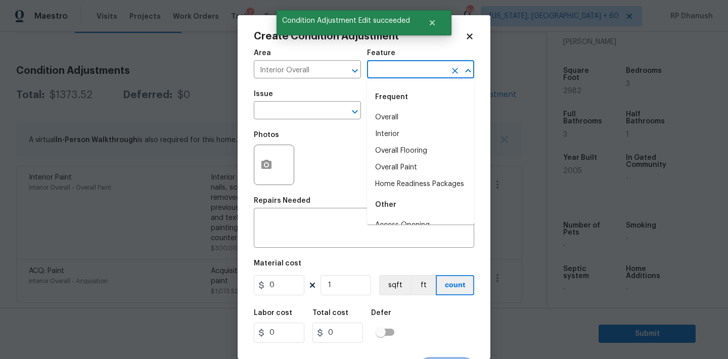
click at [413, 67] on input "text" at bounding box center [406, 71] width 79 height 16
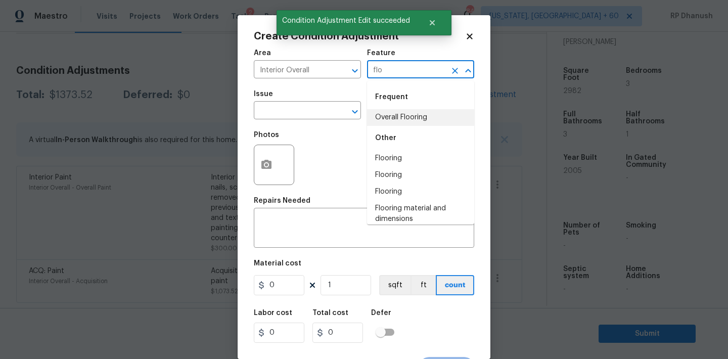
click at [400, 117] on li "Overall Flooring" at bounding box center [420, 117] width 107 height 17
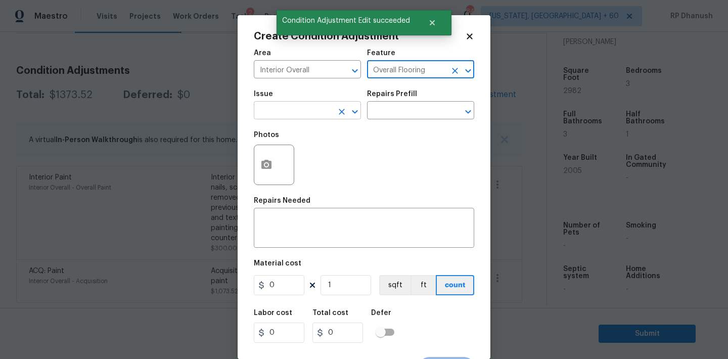
click at [309, 113] on input "text" at bounding box center [293, 112] width 79 height 16
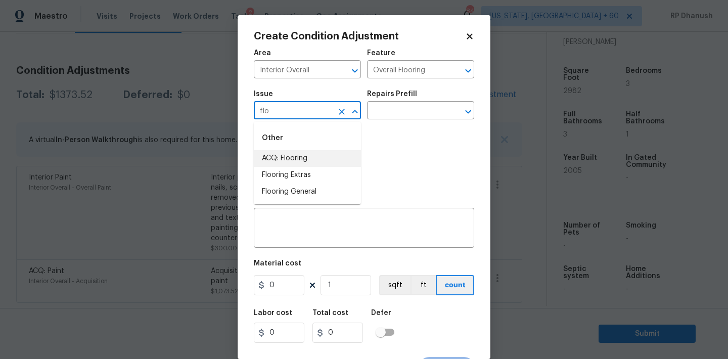
drag, startPoint x: 293, startPoint y: 162, endPoint x: 399, endPoint y: 116, distance: 115.1
click at [294, 161] on li "ACQ: Flooring" at bounding box center [307, 158] width 107 height 17
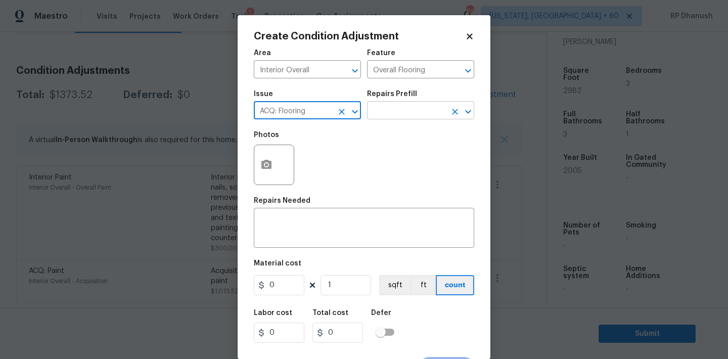
click at [431, 110] on input "text" at bounding box center [406, 112] width 79 height 16
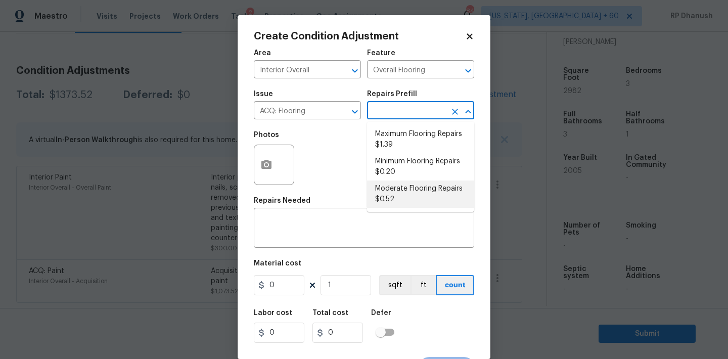
click at [407, 182] on li "Moderate Flooring Repairs $0.52" at bounding box center [420, 194] width 107 height 27
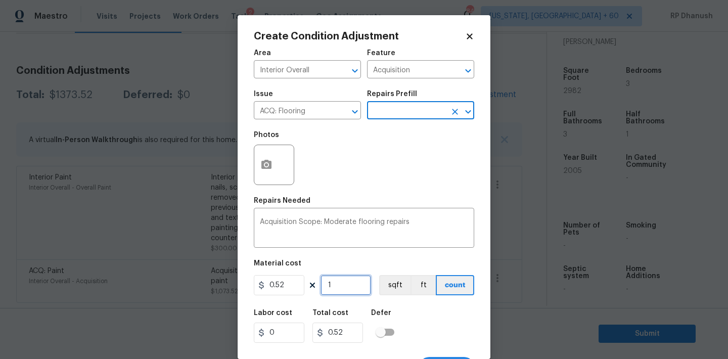
click at [340, 284] on input "1" at bounding box center [346, 285] width 51 height 20
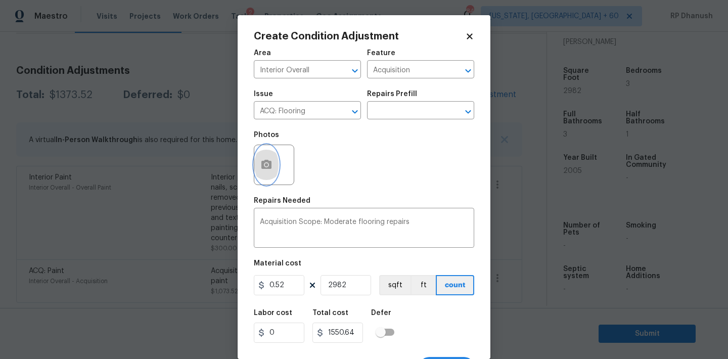
click at [264, 153] on button "button" at bounding box center [266, 164] width 24 height 39
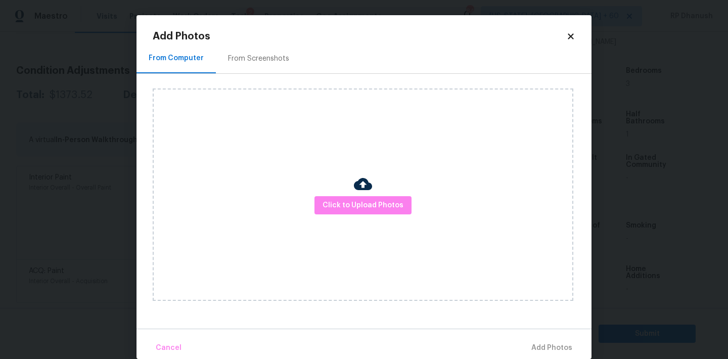
click at [269, 73] on div "From Screenshots" at bounding box center [258, 58] width 85 height 30
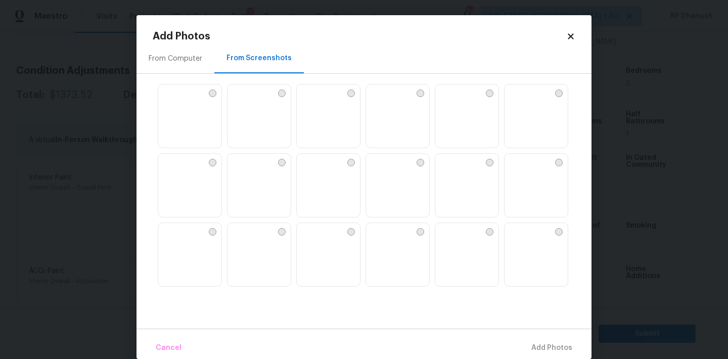
click at [257, 132] on img at bounding box center [259, 116] width 63 height 64
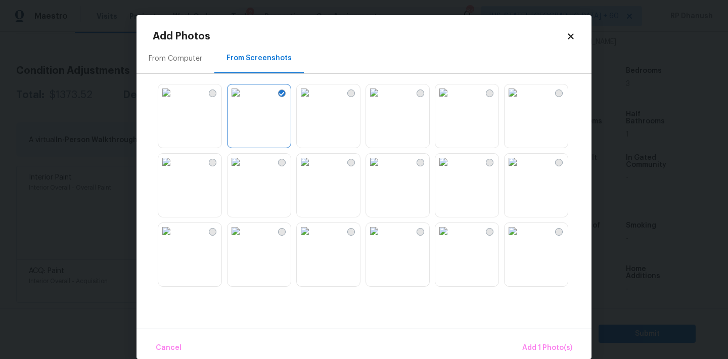
click at [244, 170] on img at bounding box center [236, 162] width 16 height 16
click at [382, 239] on img at bounding box center [374, 231] width 16 height 16
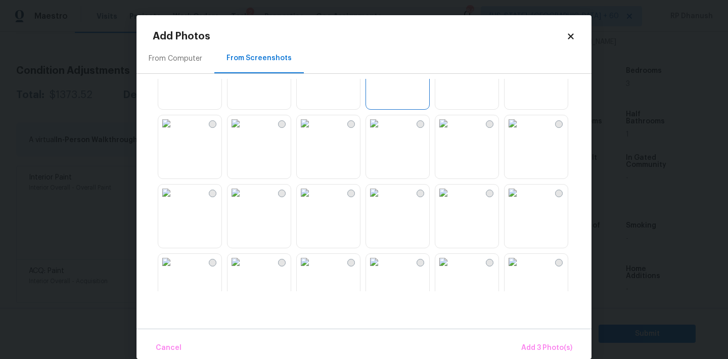
scroll to position [286, 0]
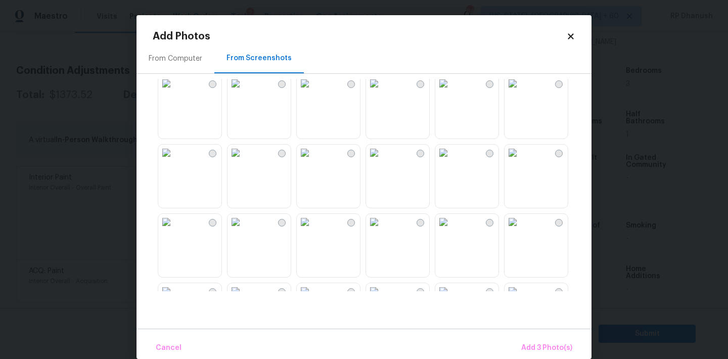
click at [313, 161] on img at bounding box center [305, 153] width 16 height 16
click at [529, 343] on span "Add 4 Photo(s)" at bounding box center [546, 348] width 52 height 13
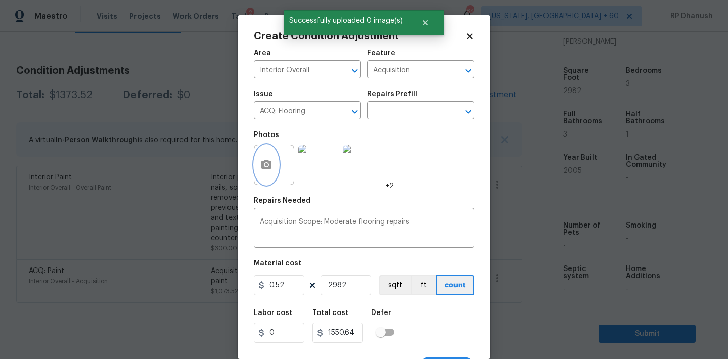
scroll to position [19, 0]
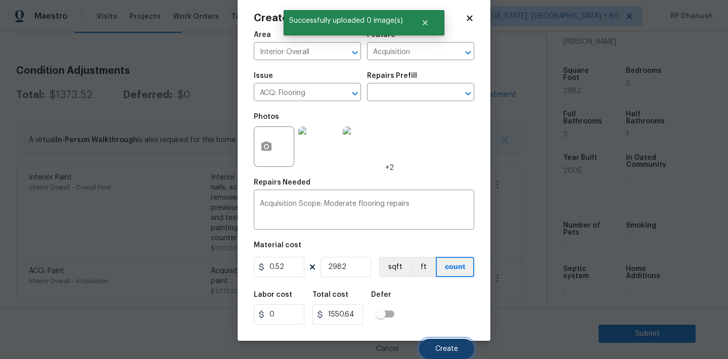
click at [444, 343] on button "Create" at bounding box center [446, 349] width 55 height 20
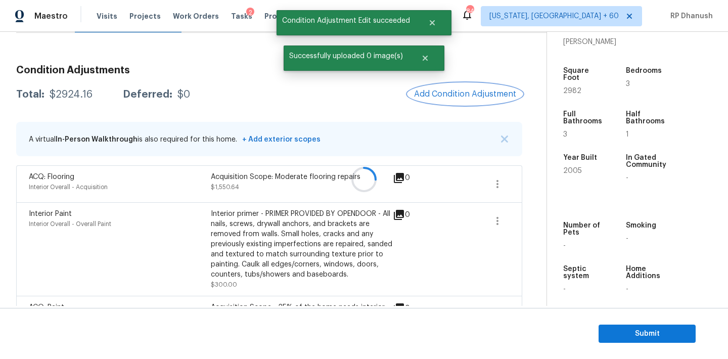
scroll to position [0, 0]
click at [478, 88] on button "Add Condition Adjustment" at bounding box center [465, 93] width 114 height 21
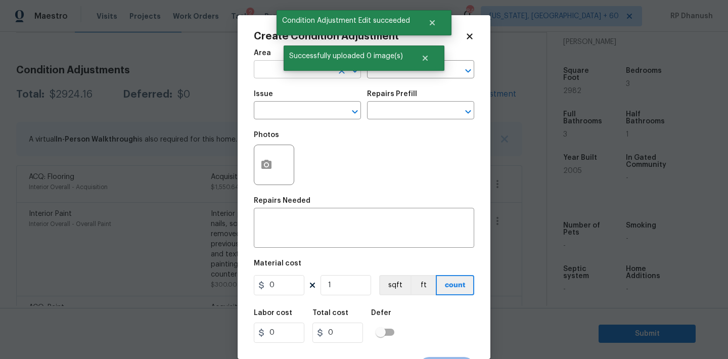
click at [270, 70] on input "text" at bounding box center [293, 71] width 79 height 16
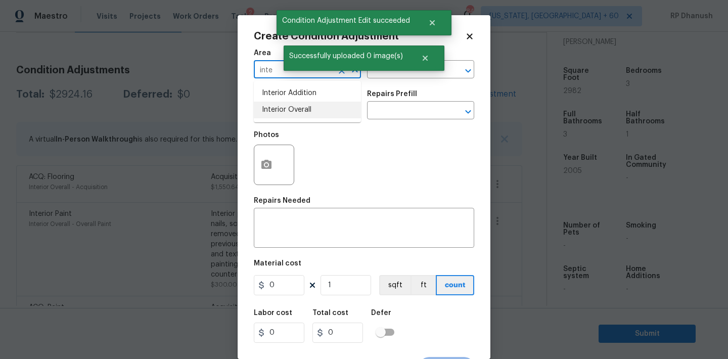
drag, startPoint x: 274, startPoint y: 107, endPoint x: 427, endPoint y: 87, distance: 155.0
click at [274, 107] on li "Interior Overall" at bounding box center [307, 110] width 107 height 17
click at [425, 80] on div "Area Interior Overall ​ Feature ​" at bounding box center [364, 63] width 220 height 41
click at [425, 79] on div "Area Interior Overall ​ Feature ​" at bounding box center [364, 63] width 220 height 41
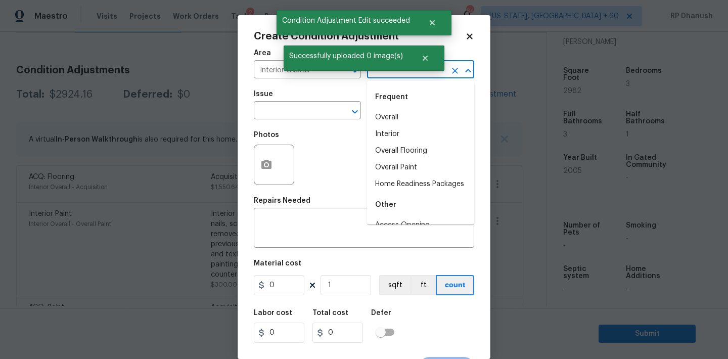
click at [423, 74] on input "text" at bounding box center [406, 71] width 79 height 16
click at [387, 184] on li "Home Readiness Packages" at bounding box center [420, 184] width 107 height 17
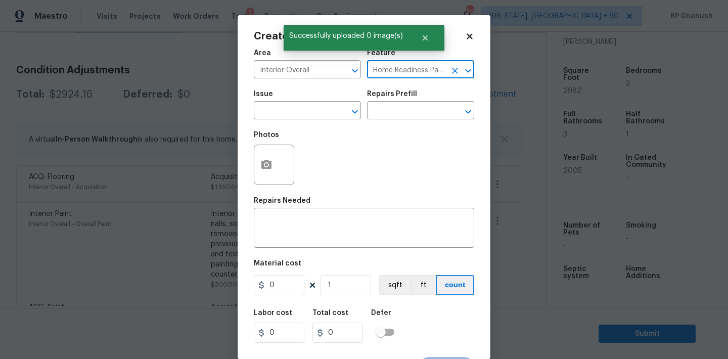
click at [339, 124] on span "Issue ​" at bounding box center [307, 104] width 107 height 41
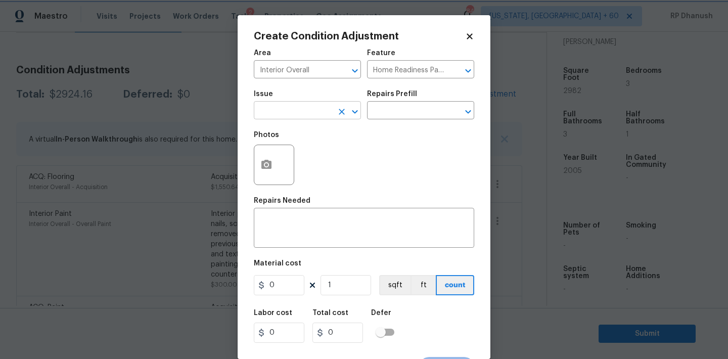
click at [333, 112] on div "​" at bounding box center [307, 112] width 107 height 16
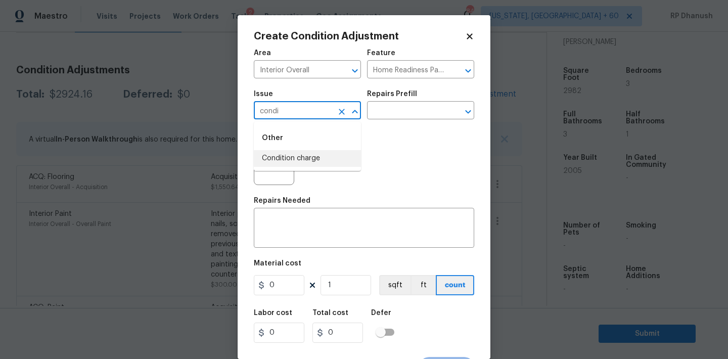
click at [322, 151] on li "Condition charge" at bounding box center [307, 158] width 107 height 17
click at [396, 115] on input "text" at bounding box center [406, 112] width 79 height 16
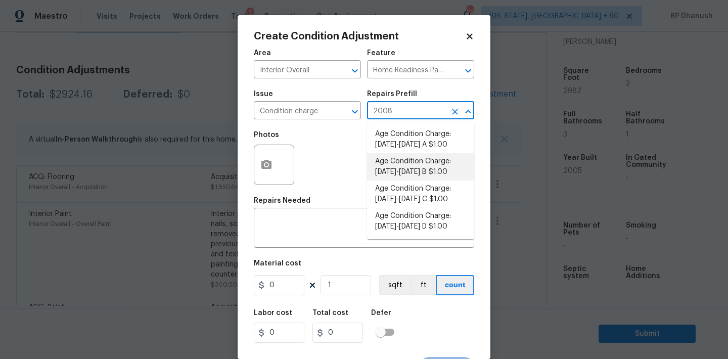
click at [404, 175] on li "Age Condition Charge: [DATE]-[DATE] B $1.00" at bounding box center [420, 166] width 107 height 27
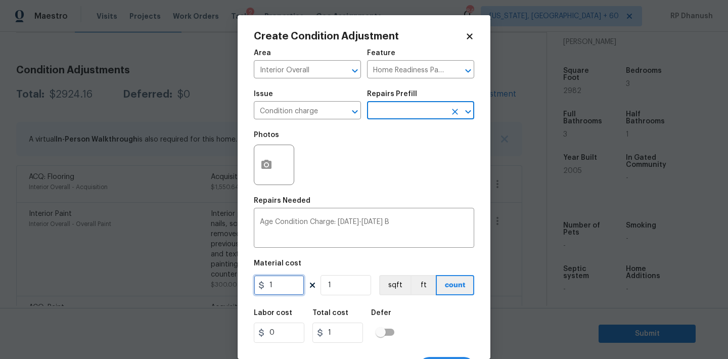
click at [278, 278] on input "1" at bounding box center [279, 285] width 51 height 20
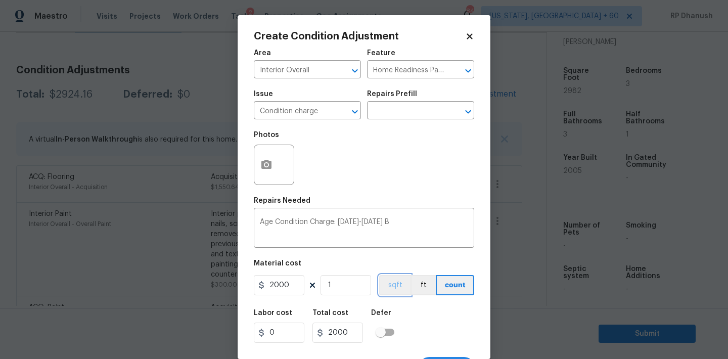
scroll to position [19, 0]
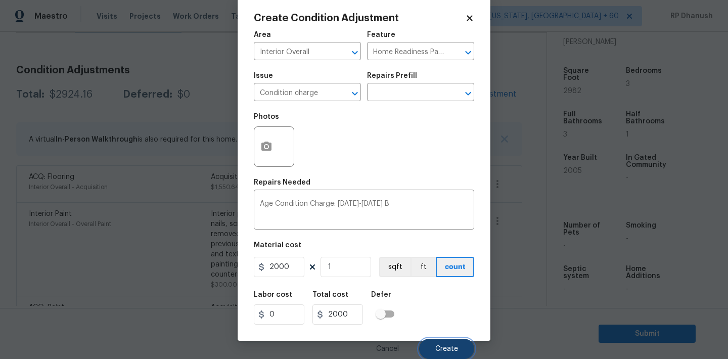
click at [459, 347] on button "Create" at bounding box center [446, 349] width 55 height 20
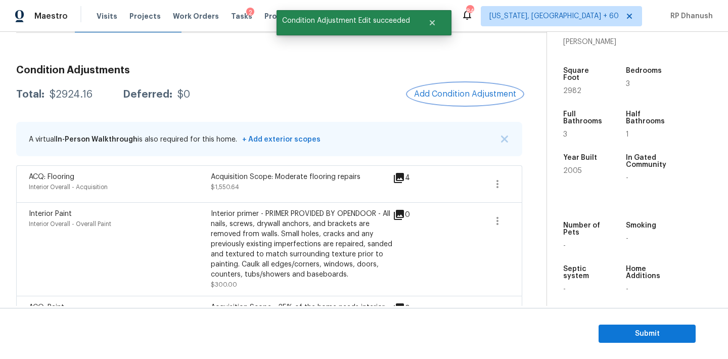
scroll to position [0, 0]
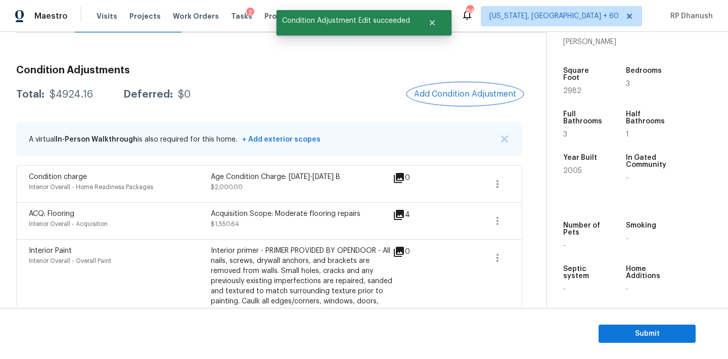
click at [463, 91] on span "Add Condition Adjustment" at bounding box center [465, 93] width 102 height 9
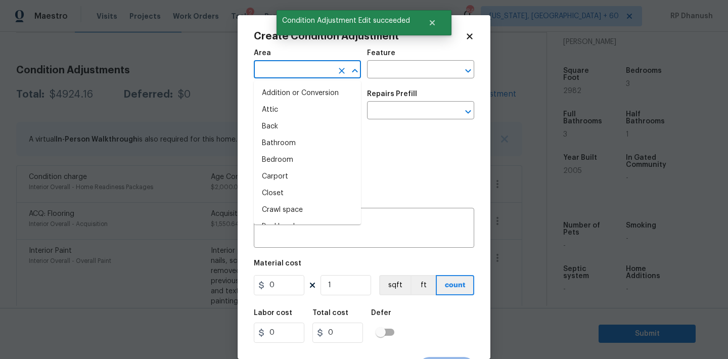
click at [283, 73] on input "text" at bounding box center [293, 71] width 79 height 16
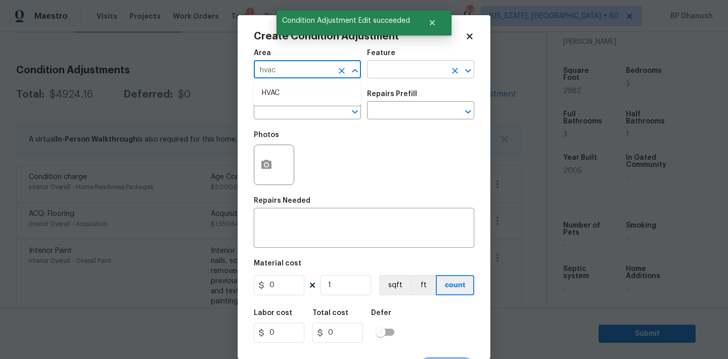
drag, startPoint x: 282, startPoint y: 93, endPoint x: 393, endPoint y: 75, distance: 112.1
click at [282, 93] on li "HVAC" at bounding box center [307, 93] width 107 height 17
click at [412, 75] on input "text" at bounding box center [406, 71] width 79 height 16
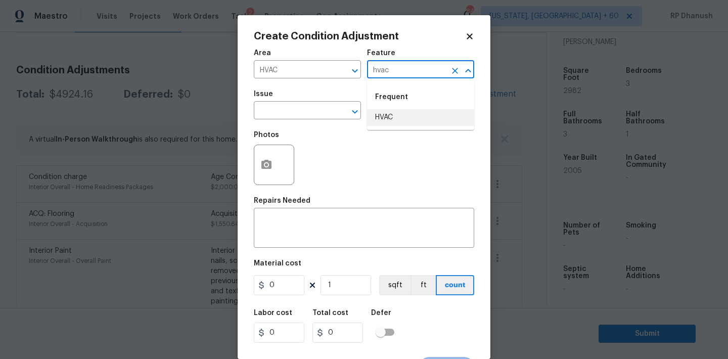
click at [403, 118] on li "HVAC" at bounding box center [420, 117] width 107 height 17
click at [259, 109] on input "text" at bounding box center [293, 112] width 79 height 16
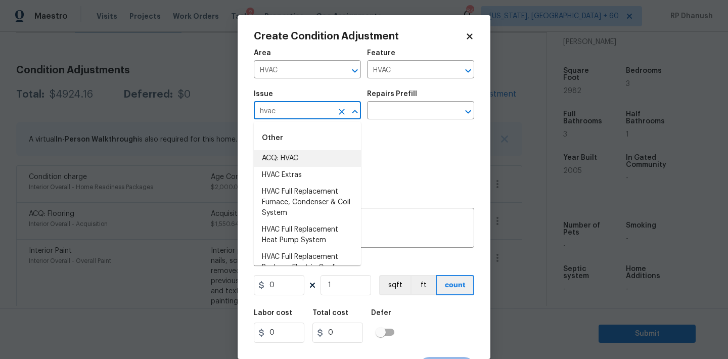
click at [279, 158] on li "ACQ: HVAC" at bounding box center [307, 158] width 107 height 17
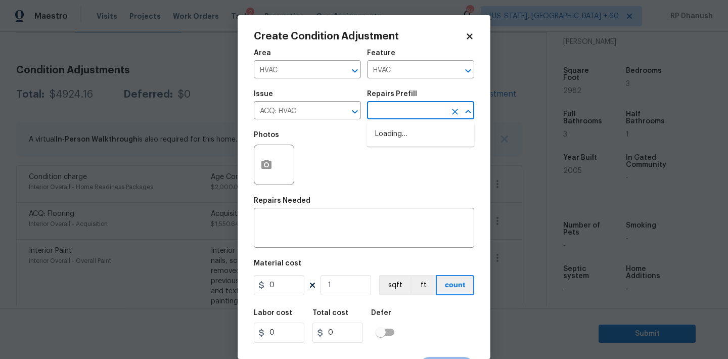
click at [414, 112] on input "text" at bounding box center [406, 112] width 79 height 16
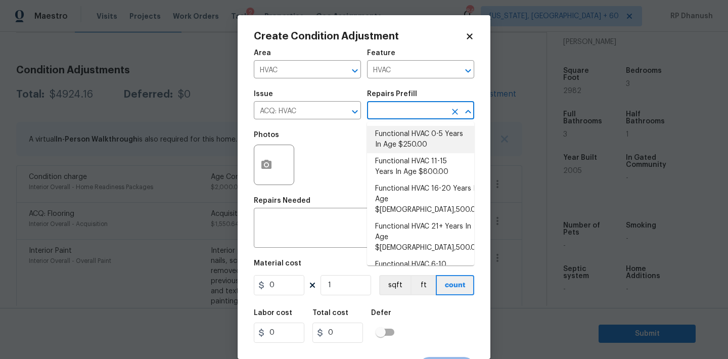
click at [416, 148] on li "Functional HVAC 0-5 Years In Age $250.00" at bounding box center [420, 139] width 107 height 27
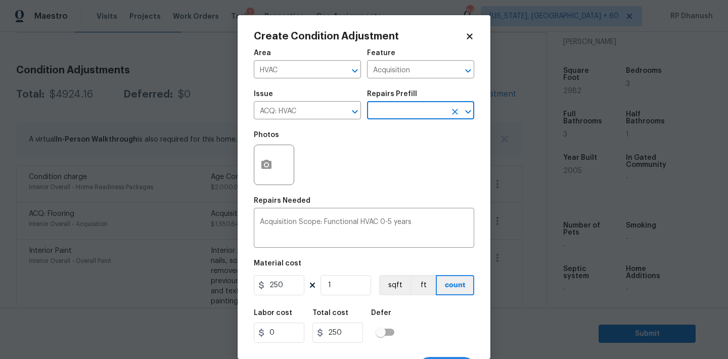
scroll to position [19, 0]
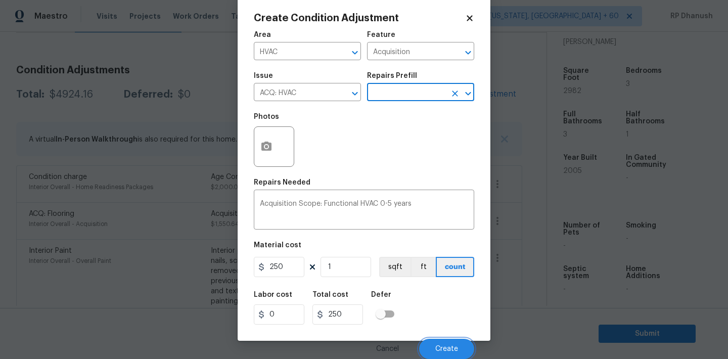
click at [446, 351] on span "Create" at bounding box center [446, 349] width 23 height 8
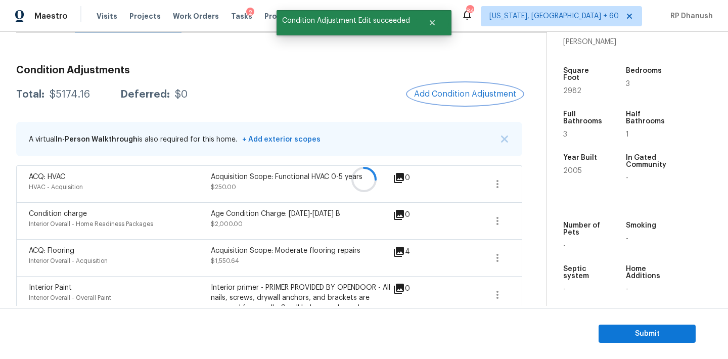
scroll to position [0, 0]
click at [436, 89] on span "Add Condition Adjustment" at bounding box center [465, 93] width 102 height 9
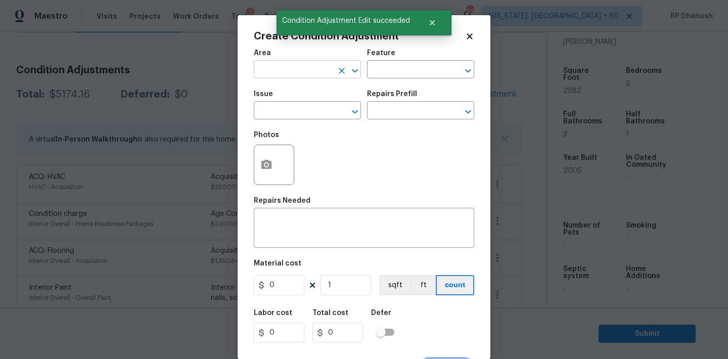
click at [316, 71] on input "text" at bounding box center [293, 71] width 79 height 16
click at [308, 101] on li "Roof" at bounding box center [307, 93] width 107 height 17
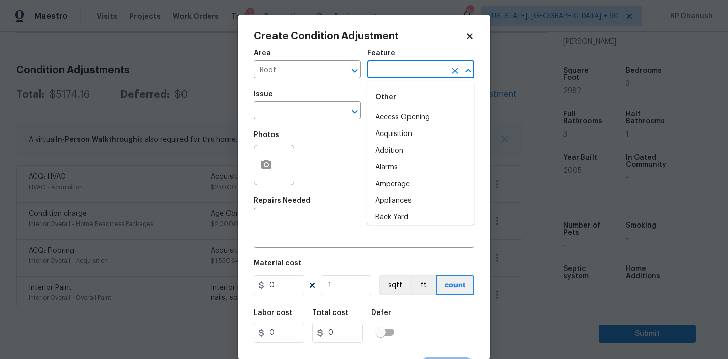
click at [403, 77] on input "text" at bounding box center [406, 71] width 79 height 16
click at [391, 136] on li "Roof" at bounding box center [420, 134] width 107 height 17
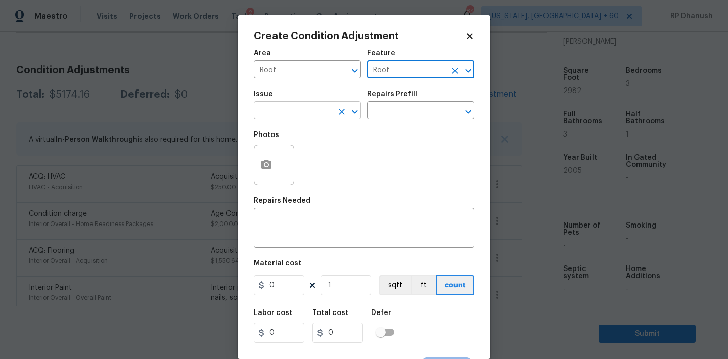
click at [308, 116] on input "text" at bounding box center [293, 112] width 79 height 16
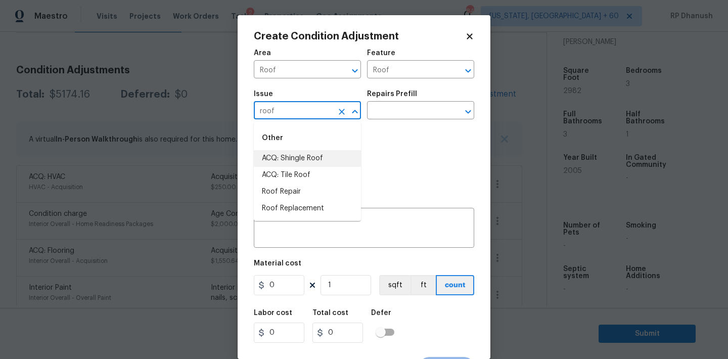
click at [296, 157] on li "ACQ: Shingle Roof" at bounding box center [307, 158] width 107 height 17
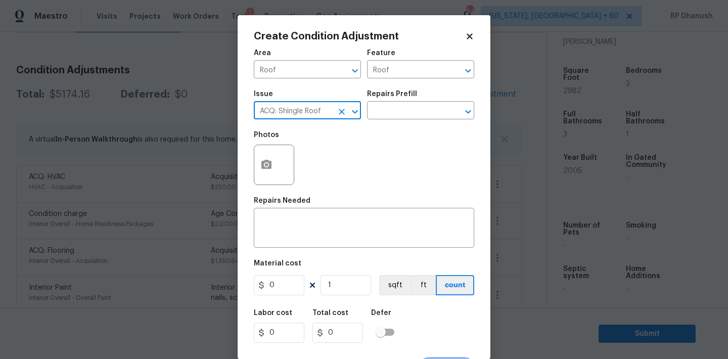
click at [413, 97] on h5 "Repairs Prefill" at bounding box center [392, 94] width 50 height 7
click at [413, 103] on div "Repairs Prefill" at bounding box center [420, 97] width 107 height 13
click at [418, 103] on div "Repairs Prefill" at bounding box center [420, 97] width 107 height 13
click at [416, 115] on input "text" at bounding box center [406, 112] width 79 height 16
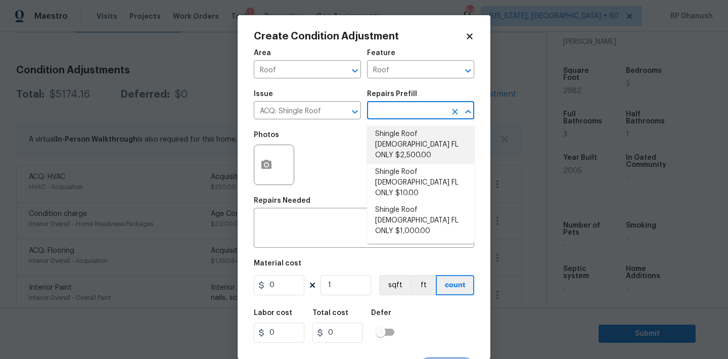
click at [407, 164] on li "Shingle Roof [DEMOGRAPHIC_DATA] FL ONLY $10.00" at bounding box center [420, 183] width 107 height 38
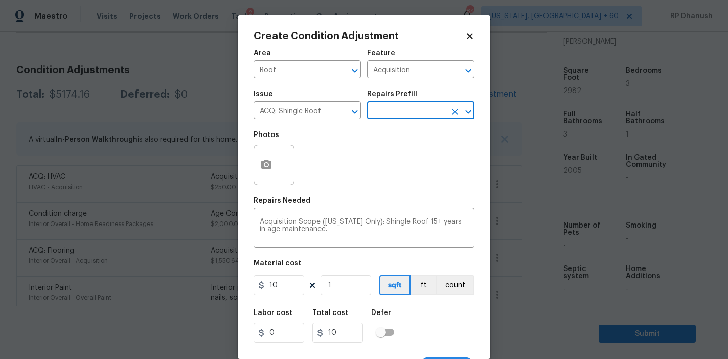
click at [415, 115] on input "text" at bounding box center [406, 112] width 79 height 16
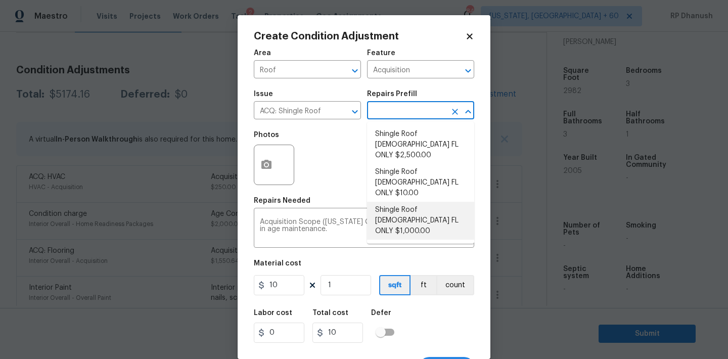
click at [415, 202] on li "Shingle Roof [DEMOGRAPHIC_DATA] FL ONLY $1,000.00" at bounding box center [420, 221] width 107 height 38
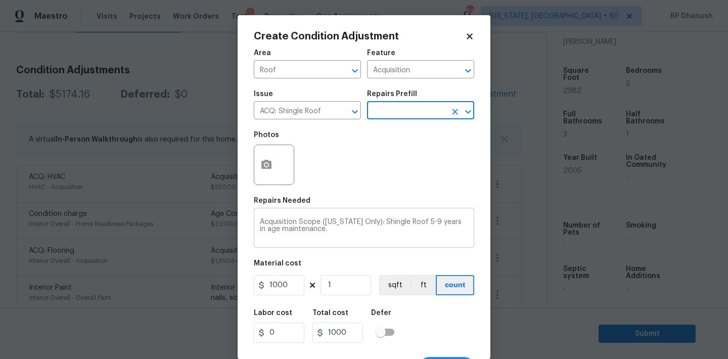
click at [418, 219] on textarea "Acquisition Scope ([US_STATE] Only): Shingle Roof 5-9 years in age maintenance." at bounding box center [364, 228] width 208 height 21
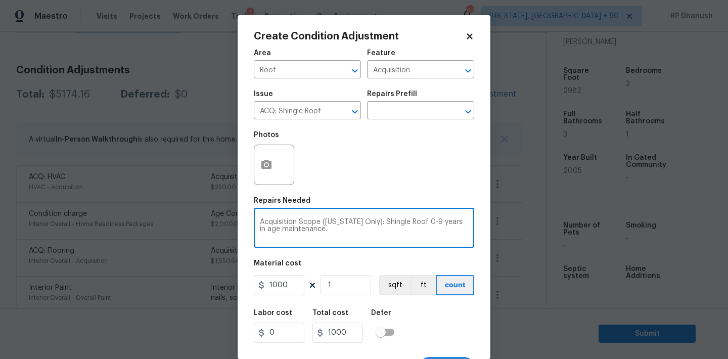
scroll to position [19, 0]
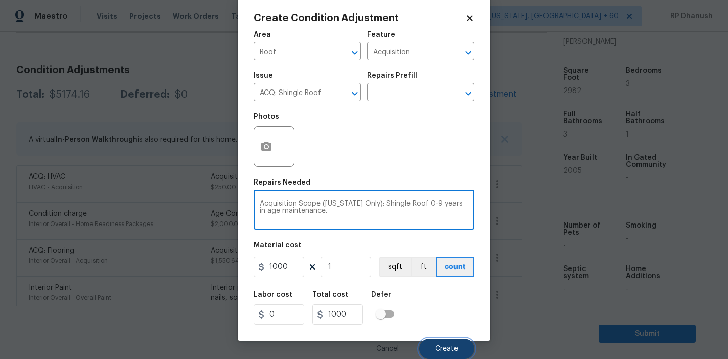
click at [460, 346] on button "Create" at bounding box center [446, 349] width 55 height 20
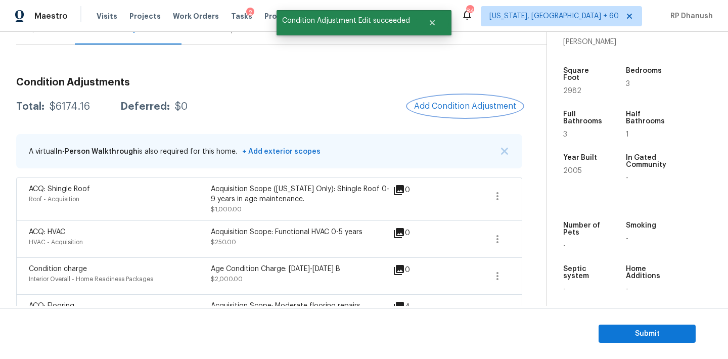
scroll to position [99, 0]
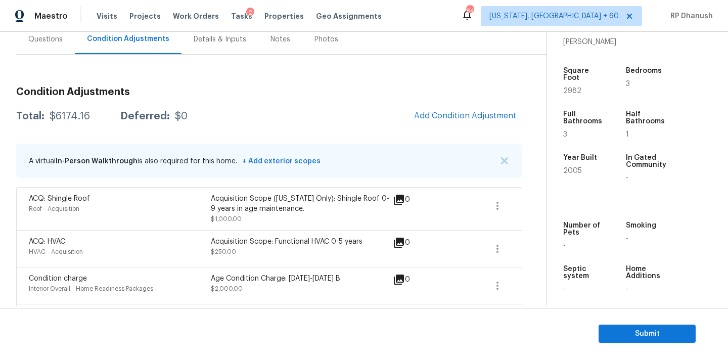
click at [512, 209] on div "ACQ: Shingle Roof Roof - Acquisition Acquisition Scope ([US_STATE] Only): Shing…" at bounding box center [269, 208] width 506 height 43
click at [501, 209] on icon "button" at bounding box center [497, 206] width 12 height 12
click at [541, 202] on div "Edit" at bounding box center [555, 204] width 79 height 10
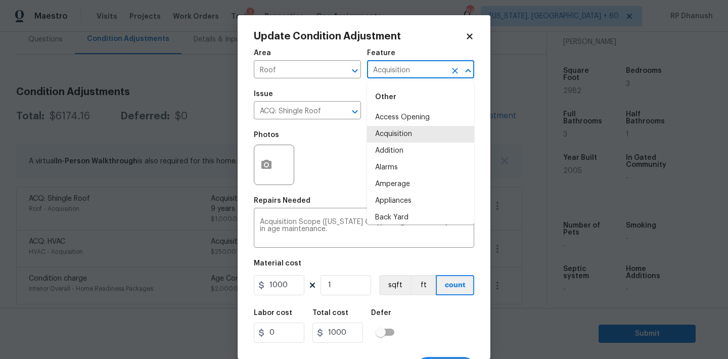
click at [412, 74] on input "Acquisition" at bounding box center [406, 71] width 79 height 16
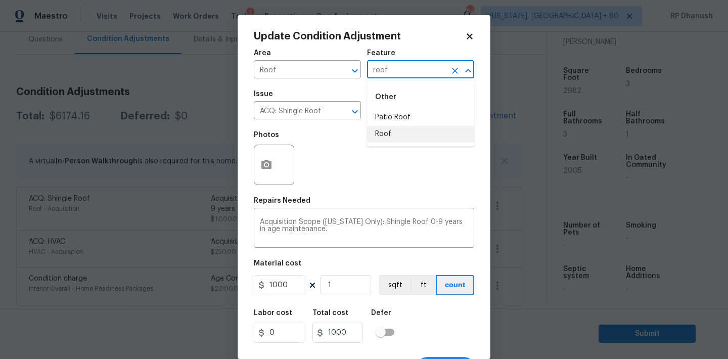
click at [394, 127] on li "Roof" at bounding box center [420, 134] width 107 height 17
click at [330, 117] on input "ACQ: Shingle Roof" at bounding box center [293, 112] width 79 height 16
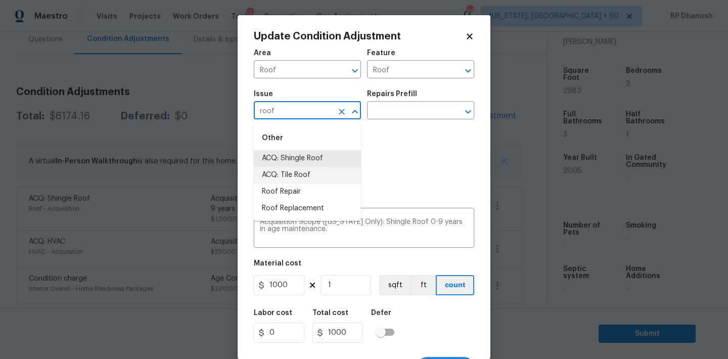
click at [294, 170] on li "ACQ: Tile Roof" at bounding box center [307, 175] width 107 height 17
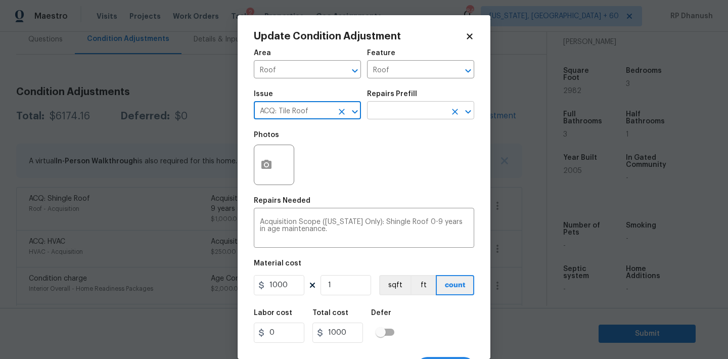
click at [407, 112] on input "text" at bounding box center [406, 112] width 79 height 16
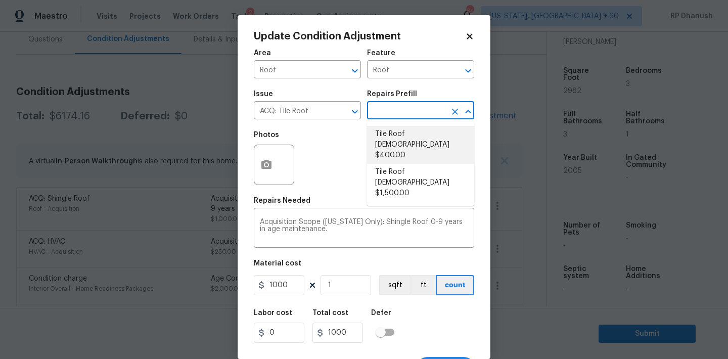
click at [424, 138] on li "Tile Roof [DEMOGRAPHIC_DATA] $400.00" at bounding box center [420, 145] width 107 height 38
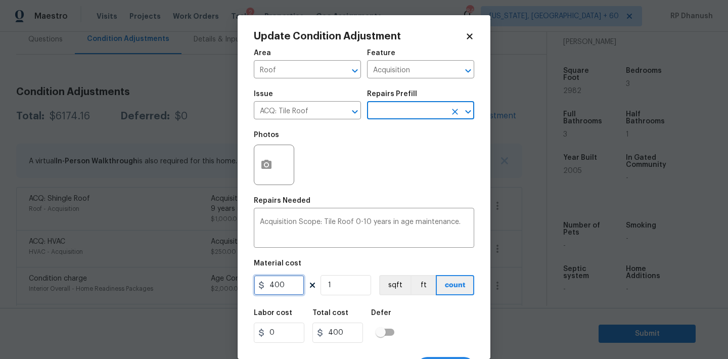
click at [293, 276] on input "400" at bounding box center [279, 285] width 51 height 20
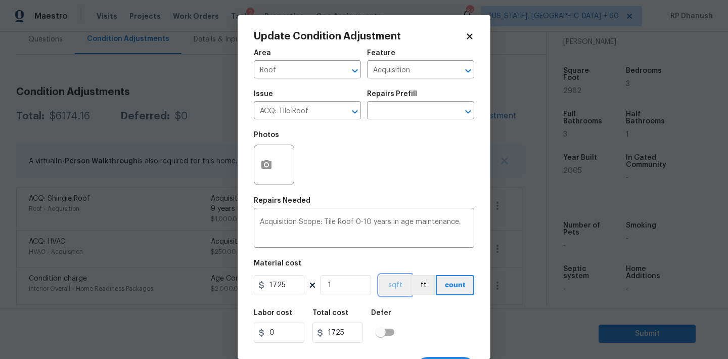
scroll to position [19, 0]
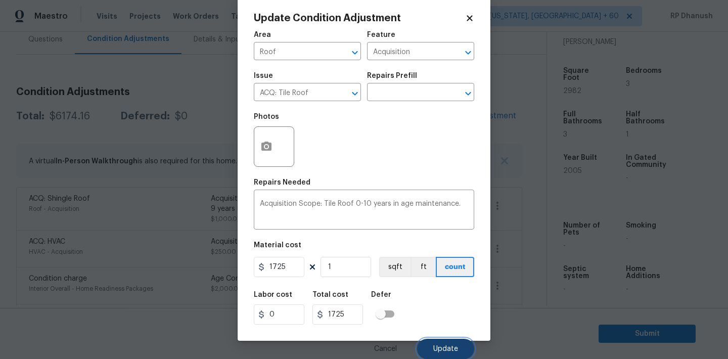
click at [448, 348] on span "Update" at bounding box center [445, 349] width 25 height 8
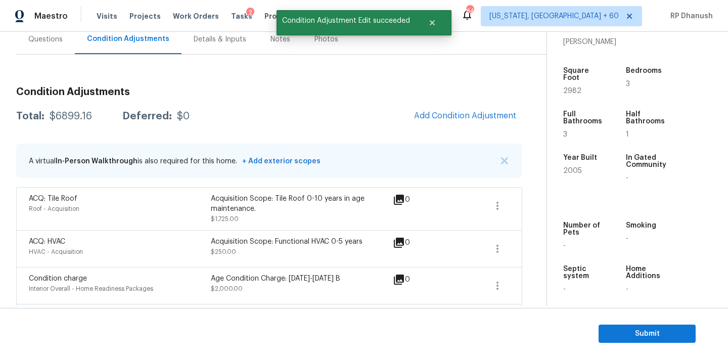
scroll to position [0, 0]
click at [69, 120] on div "$6899.16" at bounding box center [71, 116] width 42 height 10
copy div "$6899.16"
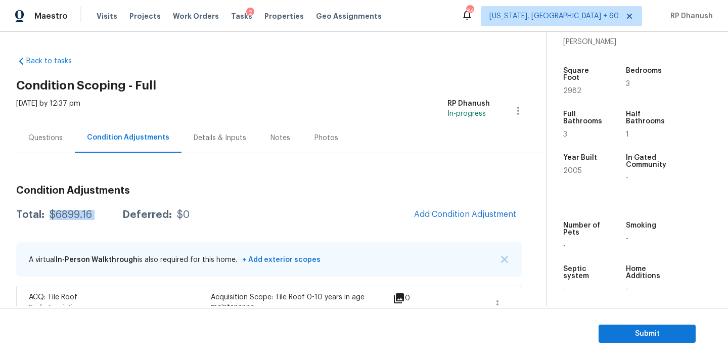
click at [62, 130] on div "Questions" at bounding box center [45, 138] width 59 height 30
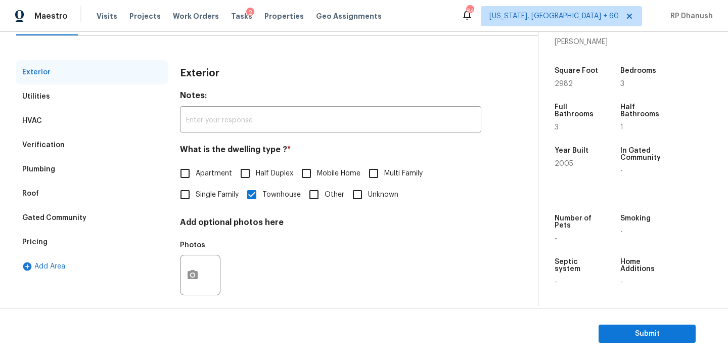
click at [81, 141] on div "Verification" at bounding box center [92, 145] width 152 height 24
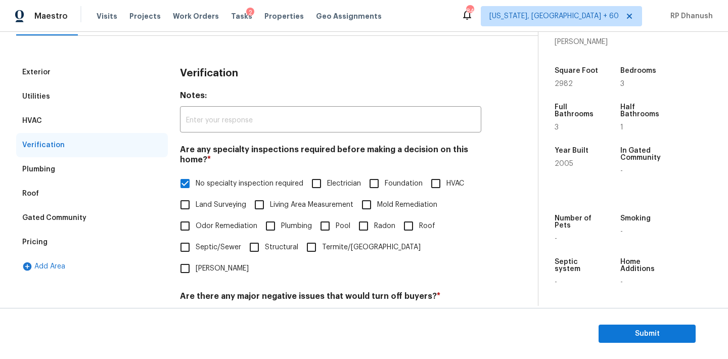
scroll to position [345, 0]
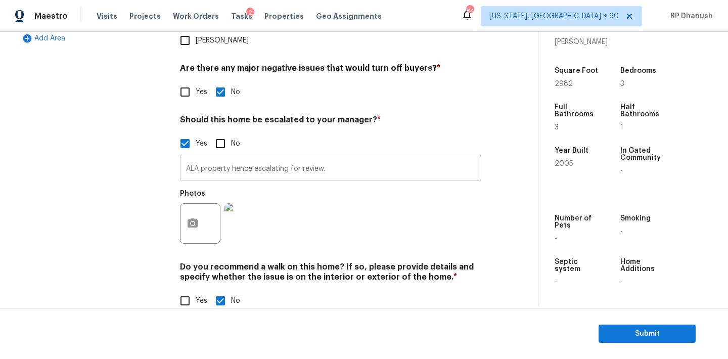
click at [337, 158] on input "ALA property hence escalating for review." at bounding box center [330, 169] width 301 height 24
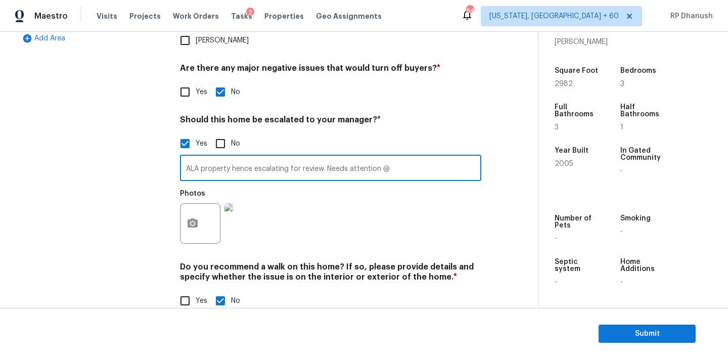
click at [174, 213] on div "Exterior Utilities HVAC Verification Plumbing Roof Gated Community Pricing Add …" at bounding box center [265, 77] width 498 height 491
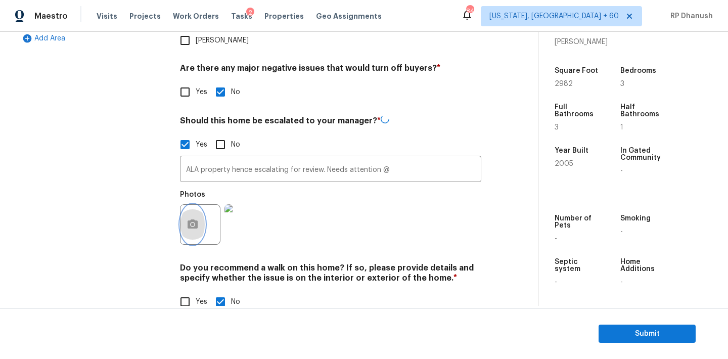
click at [182, 205] on button "button" at bounding box center [193, 224] width 24 height 39
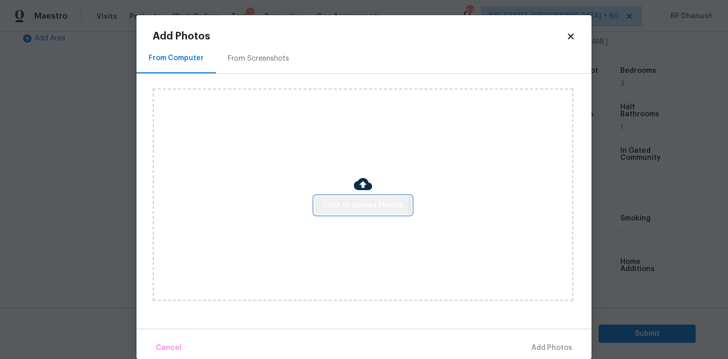
click at [341, 204] on span "Click to Upload Photos" at bounding box center [363, 205] width 81 height 13
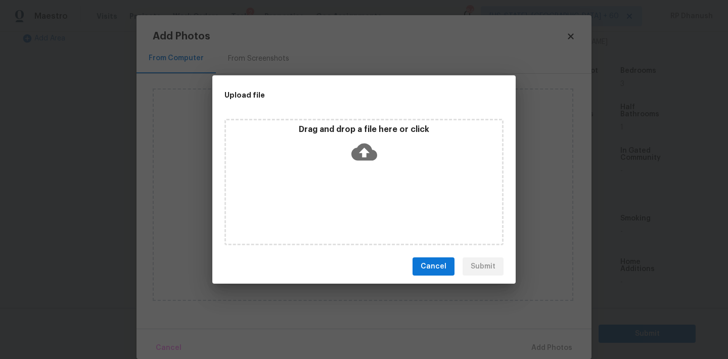
click at [344, 179] on div "Drag and drop a file here or click" at bounding box center [363, 182] width 279 height 126
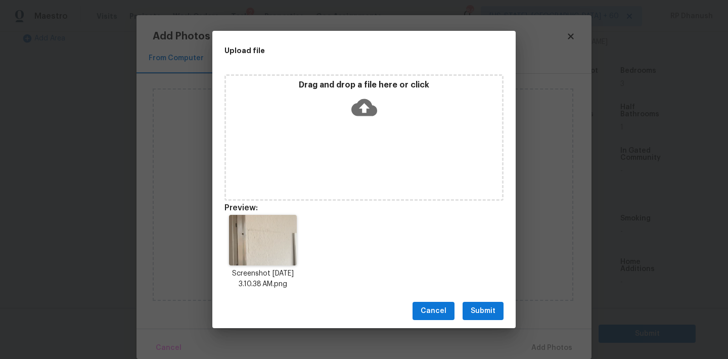
click at [484, 299] on div "Cancel Submit" at bounding box center [363, 311] width 303 height 35
click at [486, 306] on span "Submit" at bounding box center [483, 311] width 25 height 13
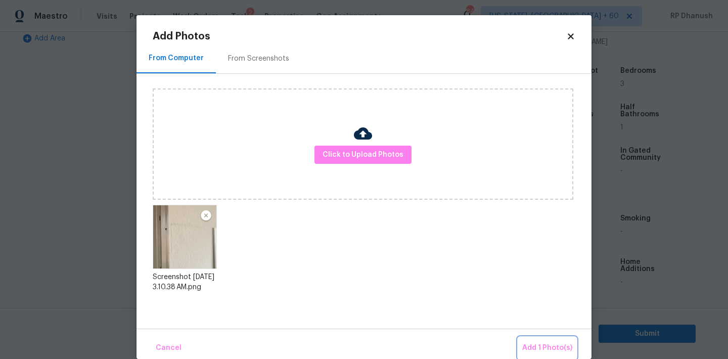
click at [525, 348] on span "Add 1 Photo(s)" at bounding box center [547, 348] width 50 height 13
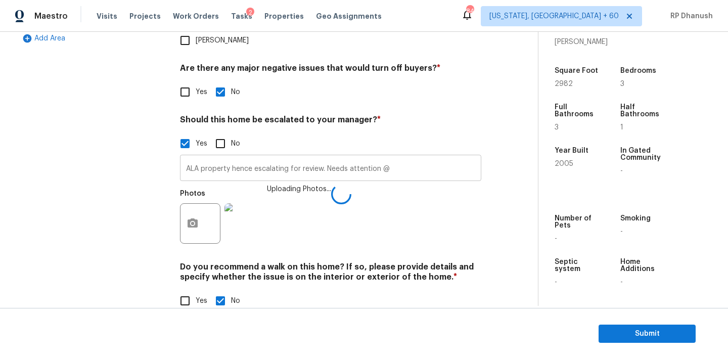
click at [402, 157] on input "ALA property hence escalating for review. Needs attention @" at bounding box center [330, 169] width 301 height 24
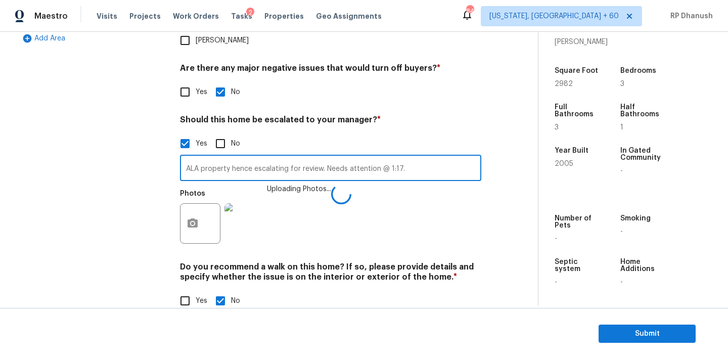
click at [402, 157] on input "ALA property hence escalating for review. Needs attention @ 1:17." at bounding box center [330, 169] width 301 height 24
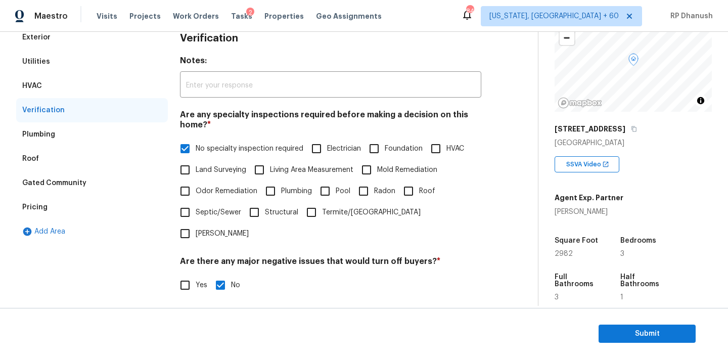
scroll to position [106, 0]
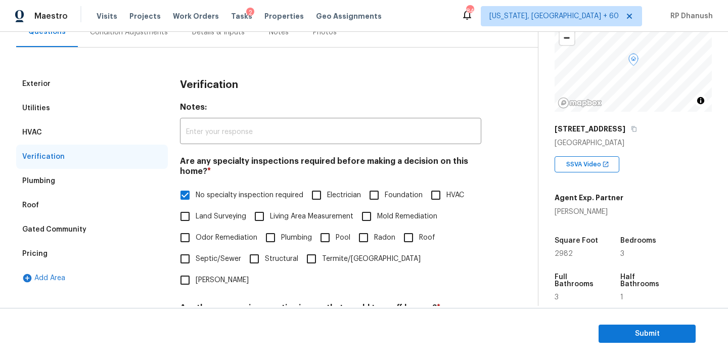
click at [43, 185] on div "Plumbing" at bounding box center [38, 181] width 33 height 10
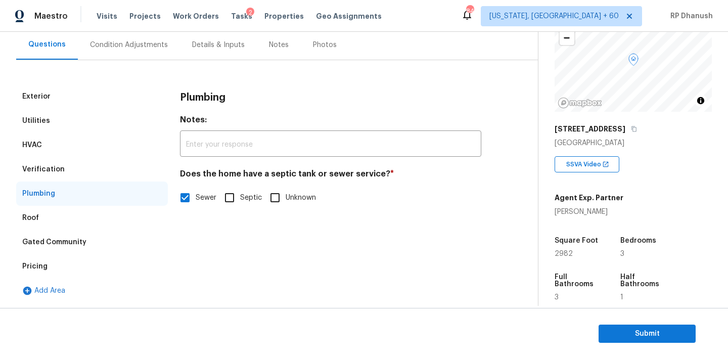
click at [67, 238] on div "Gated Community" at bounding box center [54, 242] width 64 height 10
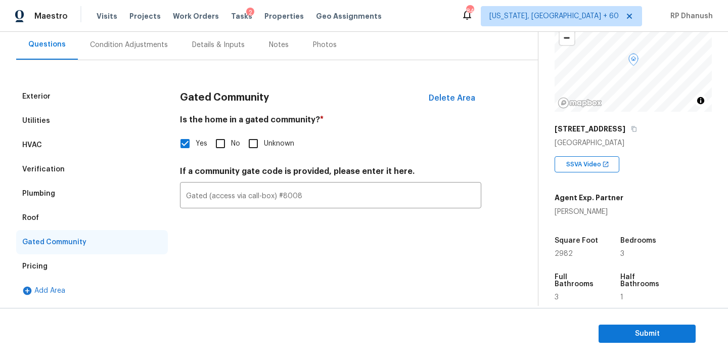
scroll to position [64, 0]
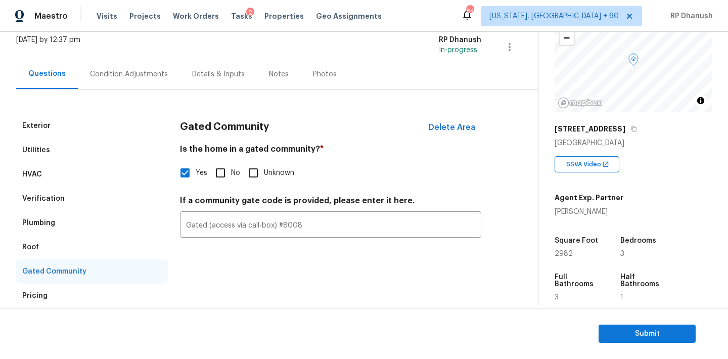
click at [120, 88] on div "Condition Adjustments" at bounding box center [129, 74] width 102 height 30
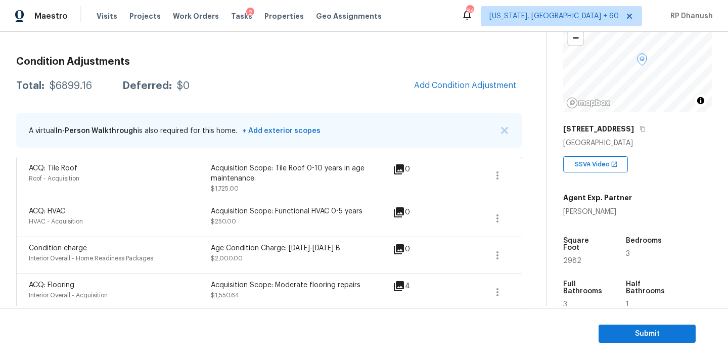
scroll to position [107, 0]
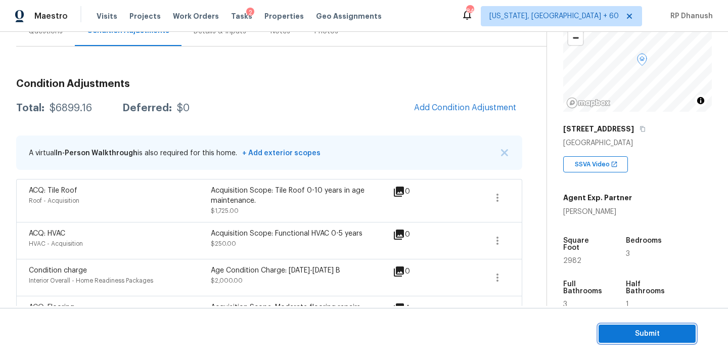
click at [640, 331] on span "Submit" at bounding box center [647, 334] width 81 height 13
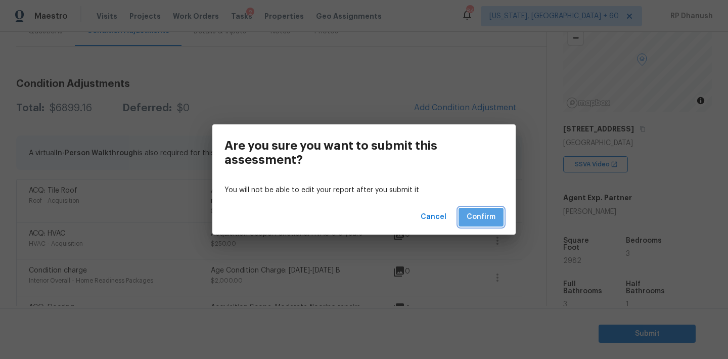
click at [497, 210] on button "Confirm" at bounding box center [481, 217] width 45 height 19
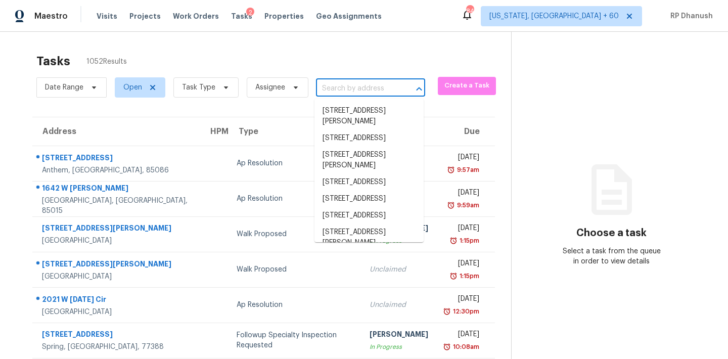
click at [337, 88] on input "text" at bounding box center [356, 89] width 81 height 16
paste input "[STREET_ADDRESS][DEMOGRAPHIC_DATA]"
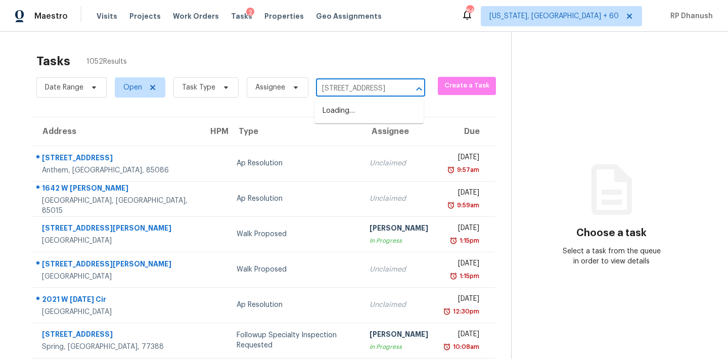
scroll to position [0, 3]
click at [355, 115] on li "[STREET_ADDRESS]" at bounding box center [368, 111] width 109 height 17
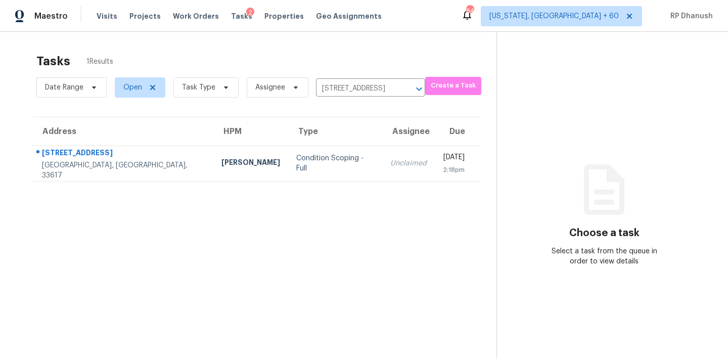
click at [435, 147] on td "[DATE] 2:18pm" at bounding box center [458, 163] width 46 height 35
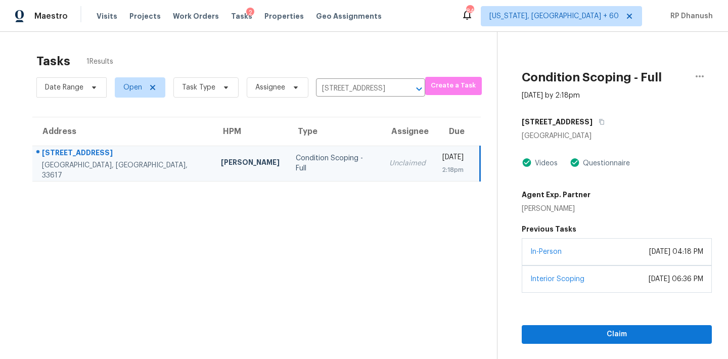
click at [544, 256] on div "In-Person" at bounding box center [545, 252] width 31 height 10
click at [569, 339] on span "Claim" at bounding box center [617, 334] width 174 height 13
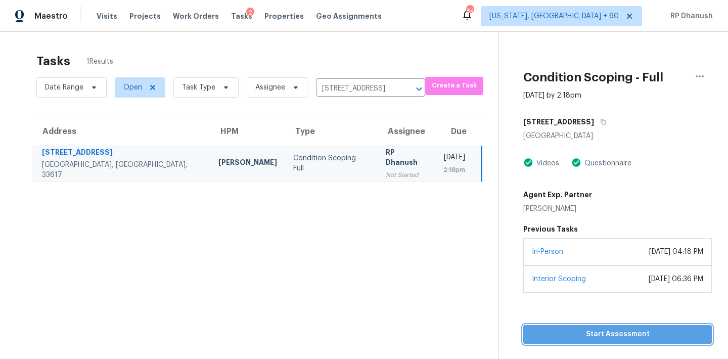
click at [569, 339] on span "Start Assessment" at bounding box center [617, 334] width 172 height 13
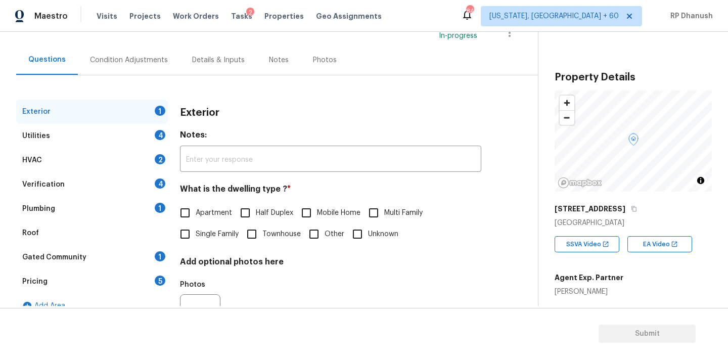
scroll to position [107, 0]
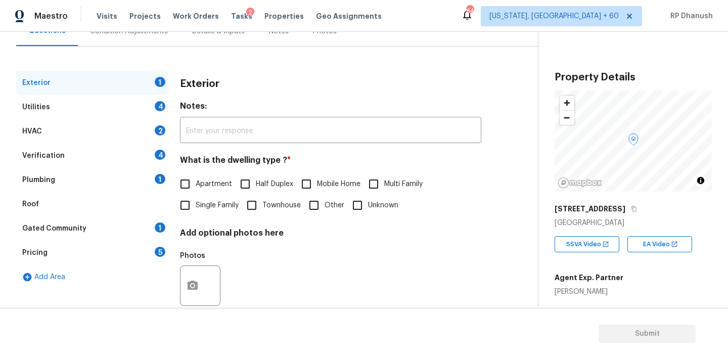
click at [256, 207] on input "Townhouse" at bounding box center [251, 205] width 21 height 21
click at [168, 62] on div "Exterior Utilities 4 HVAC 2 Verification 4 Plumbing 1 Roof Gated Community 1 Pr…" at bounding box center [265, 186] width 498 height 278
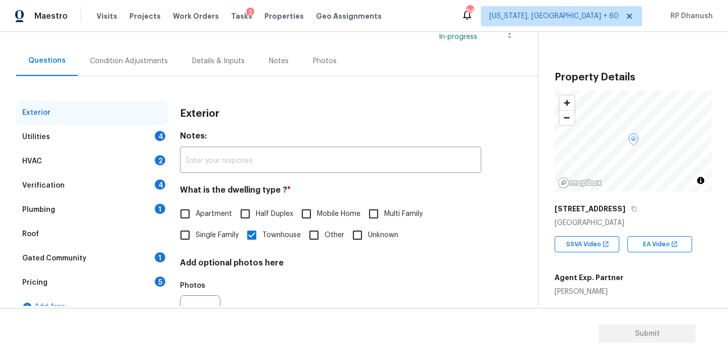
click at [151, 63] on div "Condition Adjustments" at bounding box center [129, 61] width 78 height 10
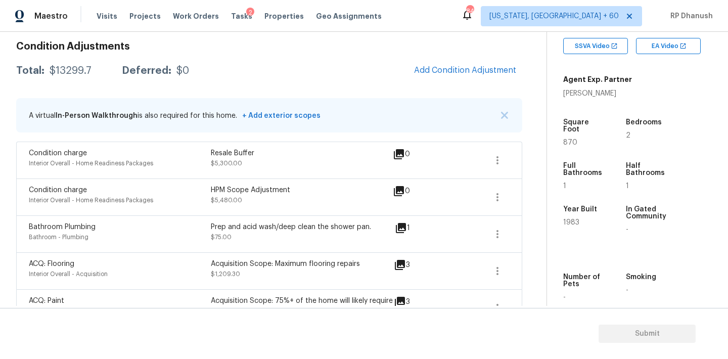
scroll to position [174, 0]
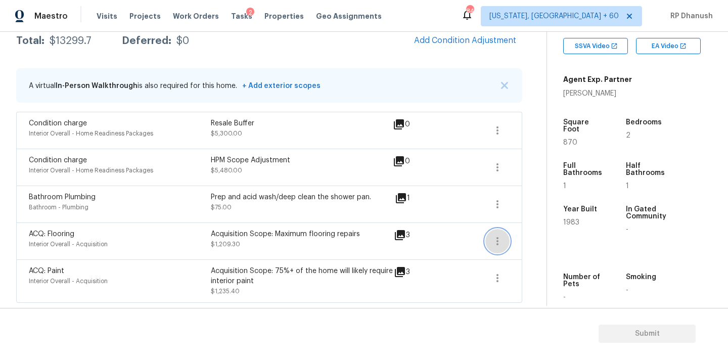
click at [504, 249] on button "button" at bounding box center [497, 241] width 24 height 24
click at [494, 43] on span "Add Condition Adjustment" at bounding box center [465, 40] width 102 height 9
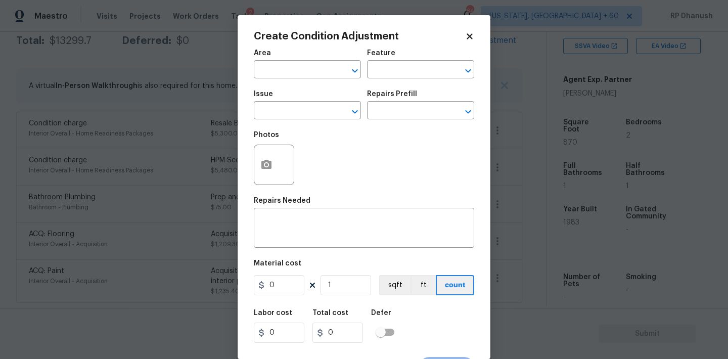
click at [303, 62] on div "Area" at bounding box center [307, 56] width 107 height 13
click at [297, 73] on input "text" at bounding box center [293, 71] width 79 height 16
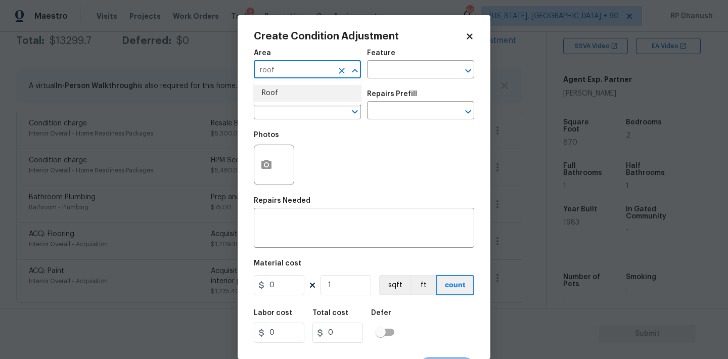
click at [291, 94] on li "Roof" at bounding box center [307, 93] width 107 height 17
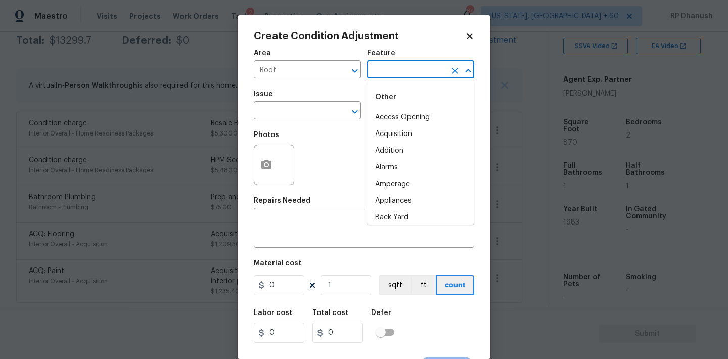
click at [379, 73] on input "text" at bounding box center [406, 71] width 79 height 16
click at [392, 125] on li "Patio Roof" at bounding box center [420, 117] width 107 height 17
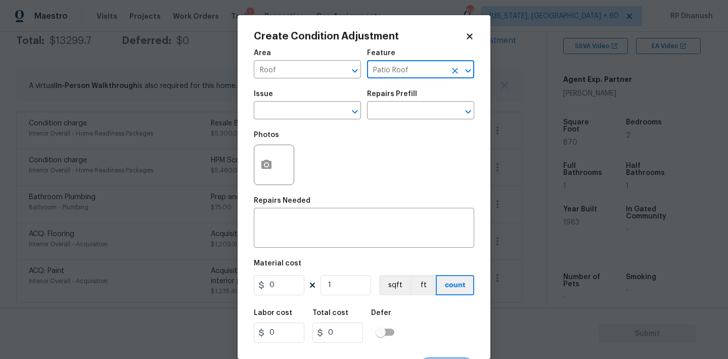
click at [451, 72] on icon "Clear" at bounding box center [455, 71] width 10 height 10
click at [430, 72] on input "text" at bounding box center [406, 71] width 79 height 16
click at [422, 133] on li "Roof" at bounding box center [420, 134] width 107 height 17
click at [306, 116] on input "text" at bounding box center [293, 112] width 79 height 16
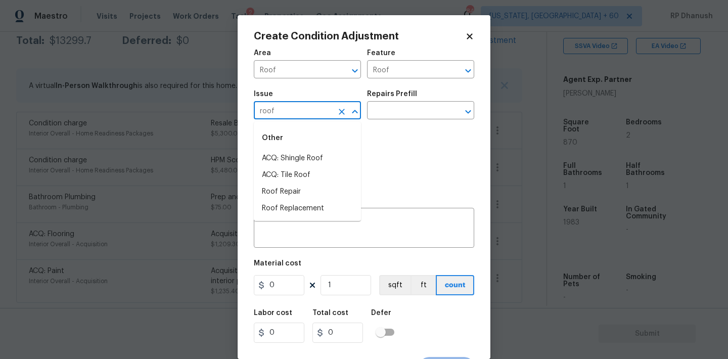
click at [293, 153] on li "ACQ: Shingle Roof" at bounding box center [307, 158] width 107 height 17
click at [417, 112] on input "text" at bounding box center [406, 112] width 79 height 16
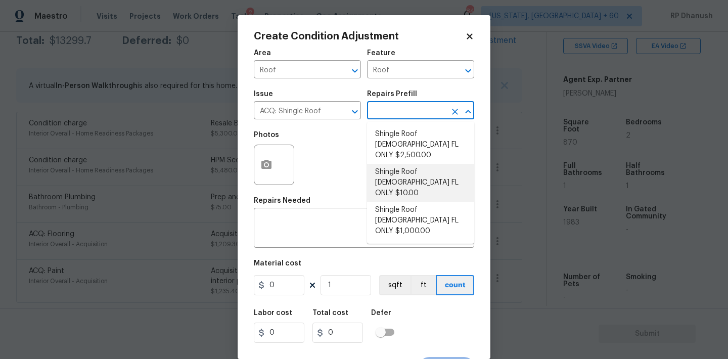
click at [424, 168] on li "Shingle Roof [DEMOGRAPHIC_DATA] FL ONLY $10.00" at bounding box center [420, 183] width 107 height 38
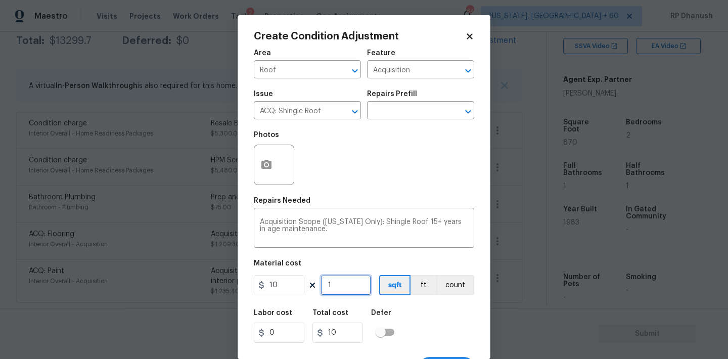
click at [346, 290] on input "1" at bounding box center [346, 285] width 51 height 20
click at [346, 290] on input "87" at bounding box center [346, 285] width 51 height 20
click at [346, 290] on input "8790" at bounding box center [346, 285] width 51 height 20
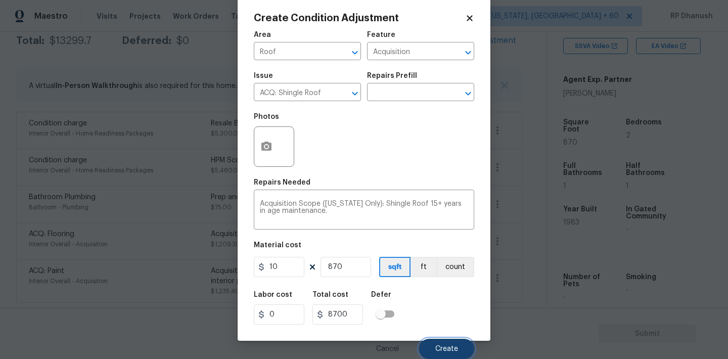
click at [467, 348] on button "Create" at bounding box center [446, 349] width 55 height 20
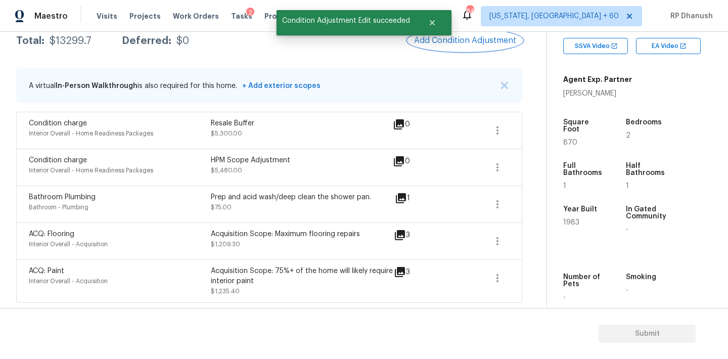
scroll to position [0, 0]
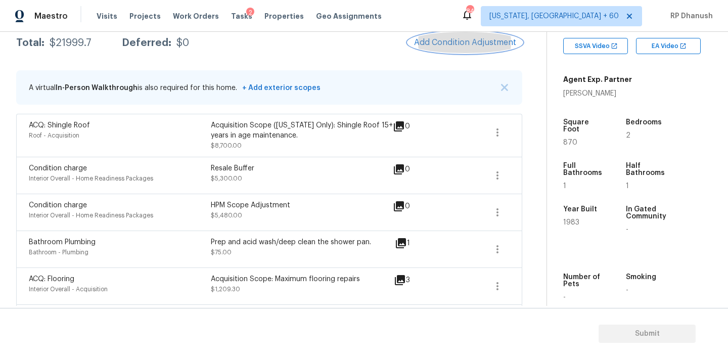
click at [434, 42] on span "Add Condition Adjustment" at bounding box center [465, 42] width 102 height 9
click at [162, 181] on body "Maestro Visits Projects Work Orders Tasks 2 Properties Geo Assignments 848 [US_…" at bounding box center [364, 179] width 728 height 359
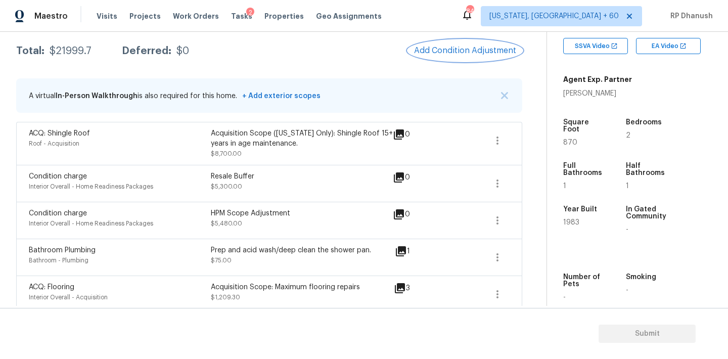
scroll to position [159, 0]
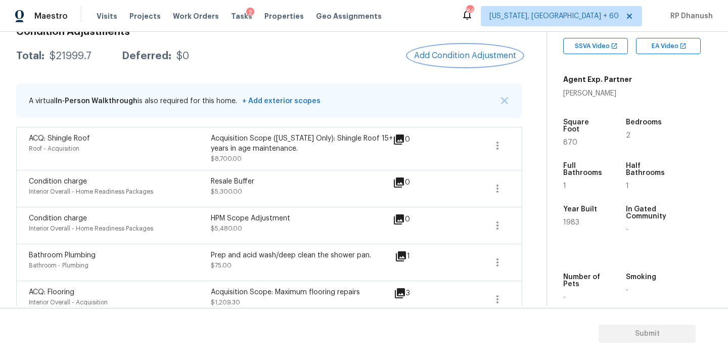
click at [432, 49] on button "Add Condition Adjustment" at bounding box center [465, 55] width 114 height 21
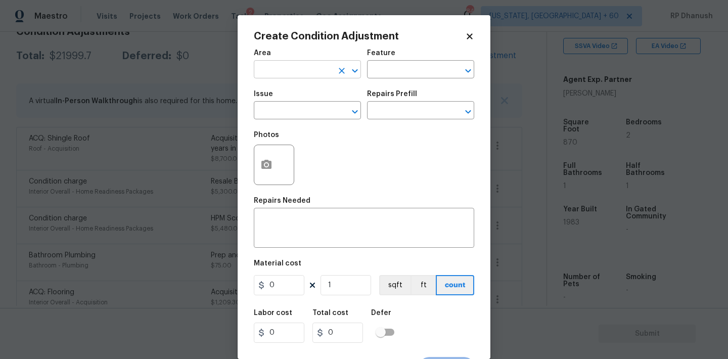
click at [269, 73] on input "text" at bounding box center [293, 71] width 79 height 16
click at [272, 97] on li "HVAC" at bounding box center [307, 93] width 107 height 17
click at [419, 69] on input "text" at bounding box center [406, 71] width 79 height 16
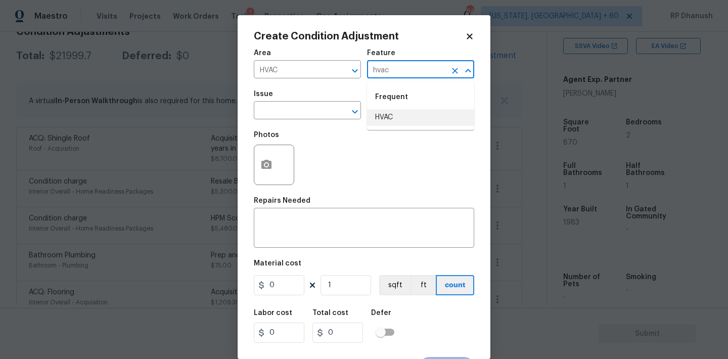
click at [390, 125] on li "HVAC" at bounding box center [420, 117] width 107 height 17
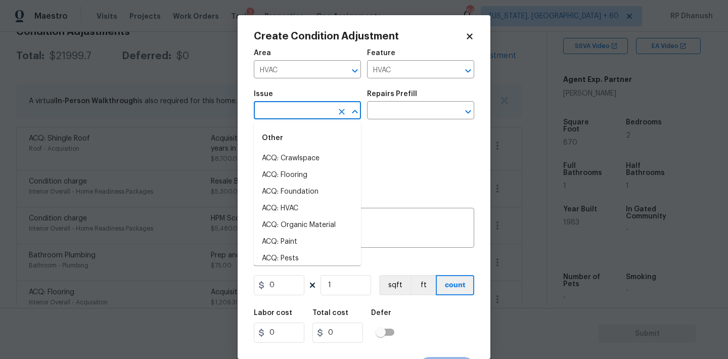
click at [324, 109] on input "text" at bounding box center [293, 112] width 79 height 16
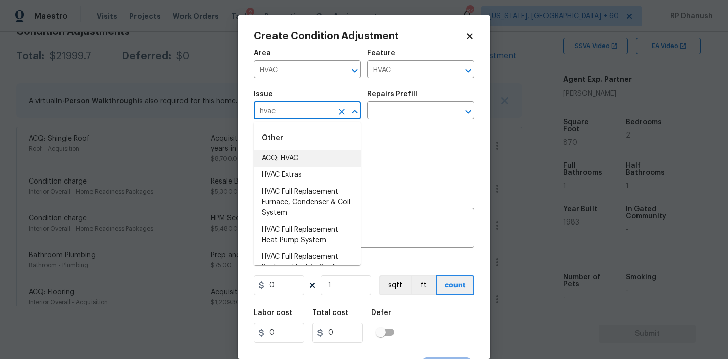
click at [306, 156] on li "ACQ: HVAC" at bounding box center [307, 158] width 107 height 17
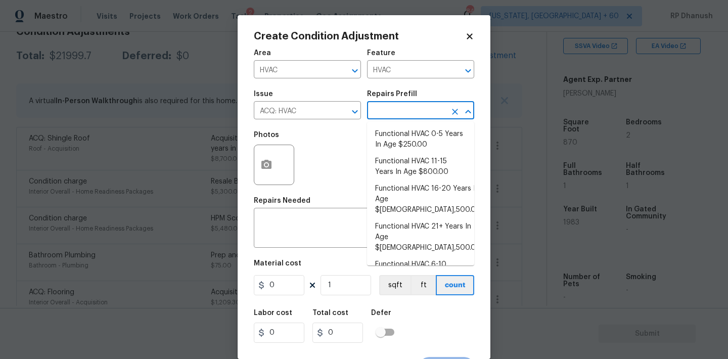
click at [417, 113] on input "text" at bounding box center [406, 112] width 79 height 16
click at [435, 218] on li "Functional HVAC 21+ Years In Age $[DEMOGRAPHIC_DATA],500.00" at bounding box center [420, 237] width 107 height 38
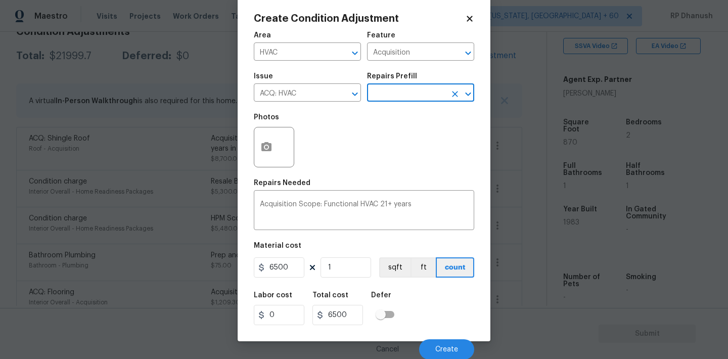
scroll to position [19, 0]
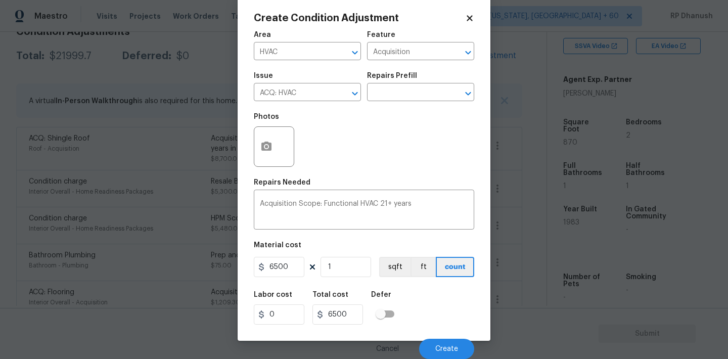
click at [446, 336] on div "Cancel Create" at bounding box center [364, 345] width 220 height 28
click at [445, 342] on button "Create" at bounding box center [446, 349] width 55 height 20
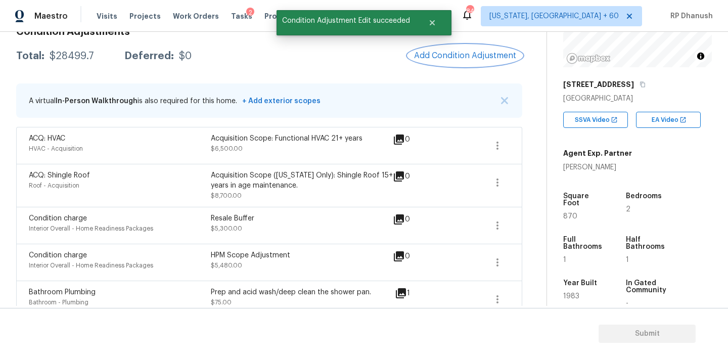
scroll to position [103, 0]
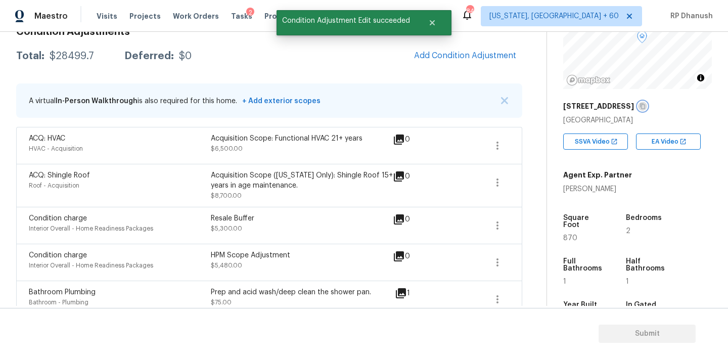
click at [645, 104] on icon "button" at bounding box center [642, 107] width 5 height 6
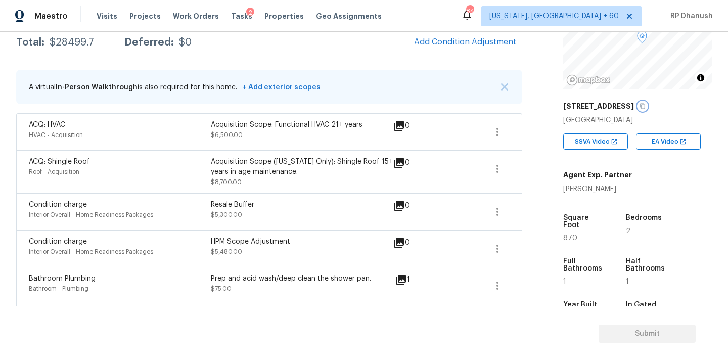
scroll to position [145, 0]
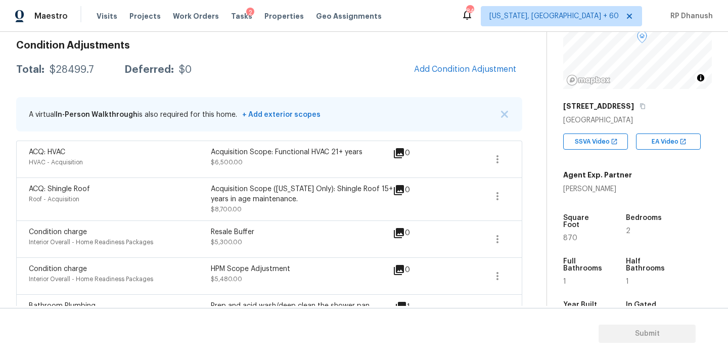
click at [59, 63] on div "Total: $28499.7 Deferred: $0 Add Condition Adjustment" at bounding box center [269, 70] width 506 height 22
copy div "$28499.7"
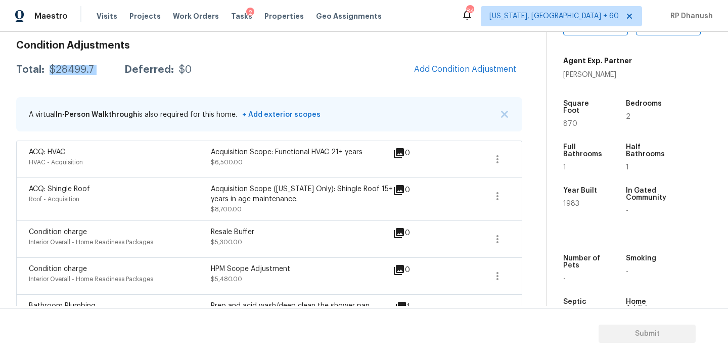
scroll to position [218, 0]
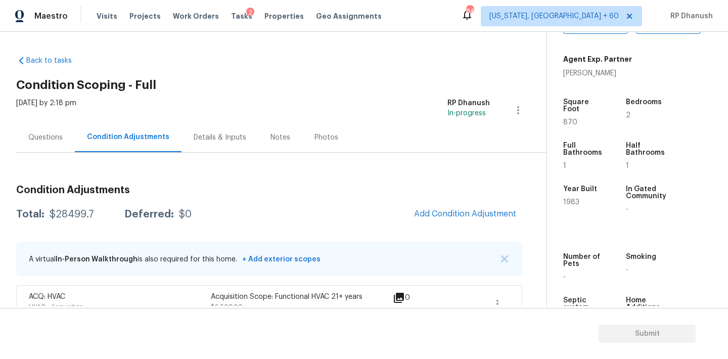
click at [51, 128] on div "Questions" at bounding box center [45, 137] width 59 height 30
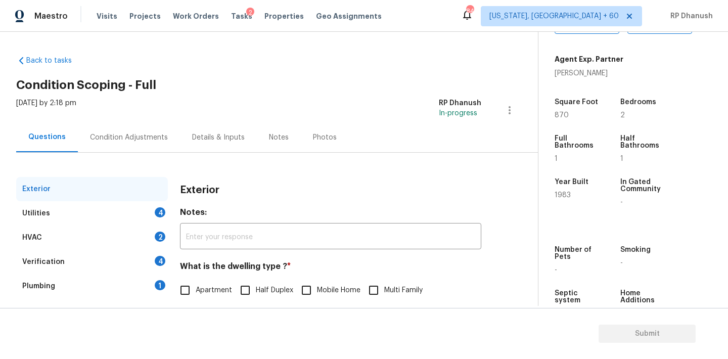
scroll to position [128, 0]
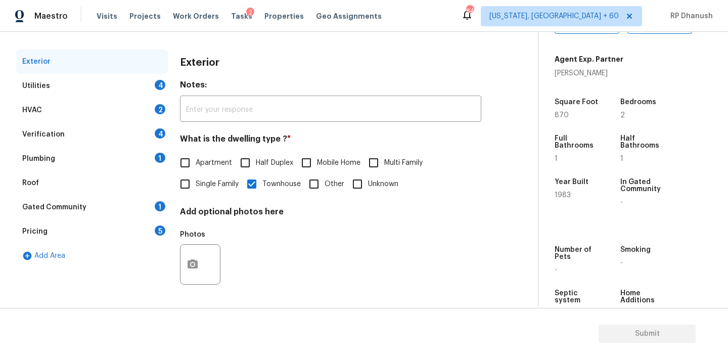
click at [145, 80] on div "Utilities 4" at bounding box center [92, 86] width 152 height 24
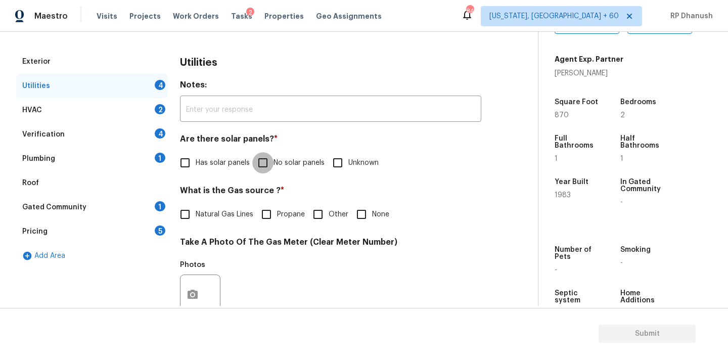
click at [267, 160] on input "No solar panels" at bounding box center [262, 162] width 21 height 21
click at [361, 216] on input "None" at bounding box center [361, 214] width 21 height 21
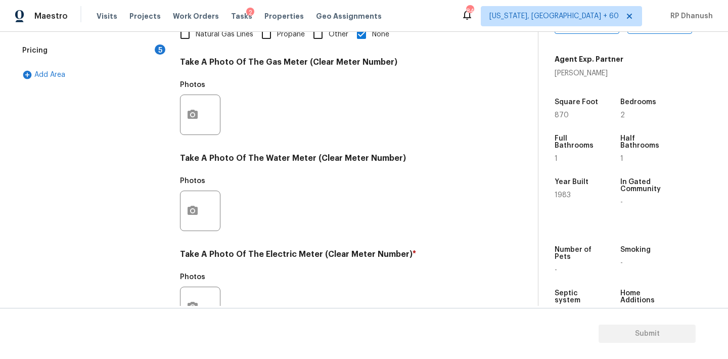
scroll to position [402, 0]
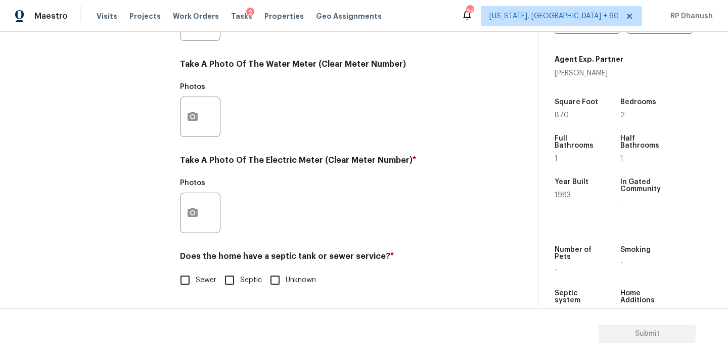
click at [204, 203] on div at bounding box center [200, 213] width 40 height 40
click at [188, 231] on div at bounding box center [200, 213] width 40 height 40
click at [167, 235] on div "Exterior Utilities 2 HVAC 2 Verification 4 Plumbing 1 Roof Gated Community 1 Pr…" at bounding box center [92, 39] width 152 height 527
click at [189, 211] on icon "button" at bounding box center [193, 212] width 10 height 9
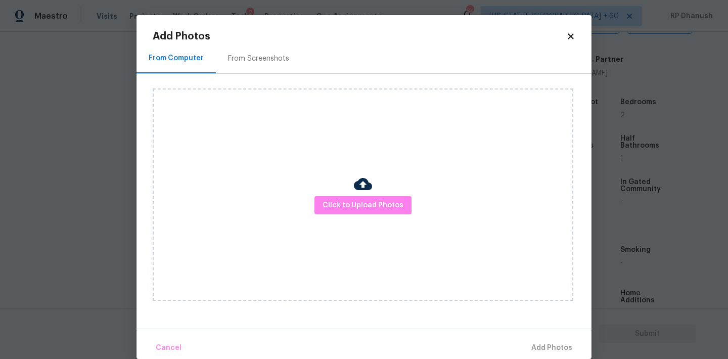
click at [240, 53] on div "From Screenshots" at bounding box center [258, 58] width 85 height 30
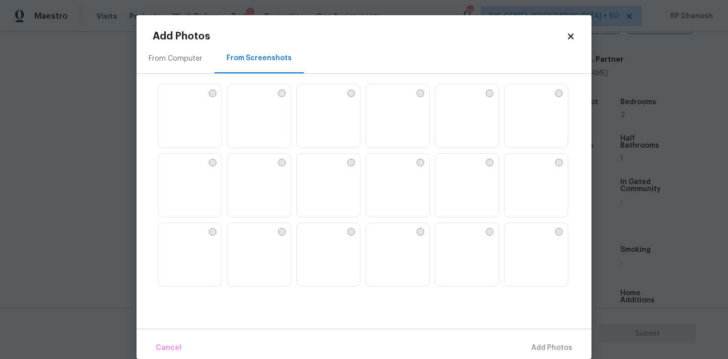
click at [399, 200] on img at bounding box center [397, 186] width 63 height 64
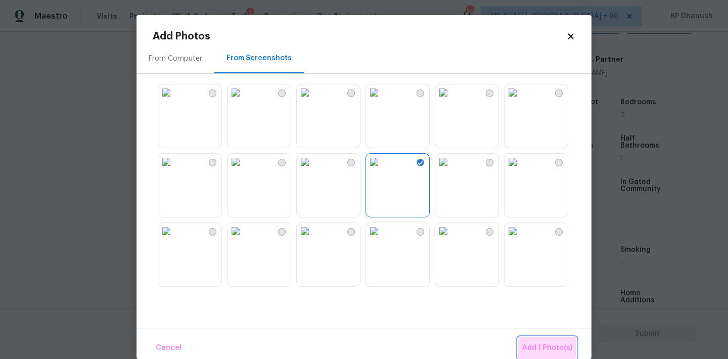
click at [526, 341] on button "Add 1 Photo(s)" at bounding box center [547, 348] width 58 height 22
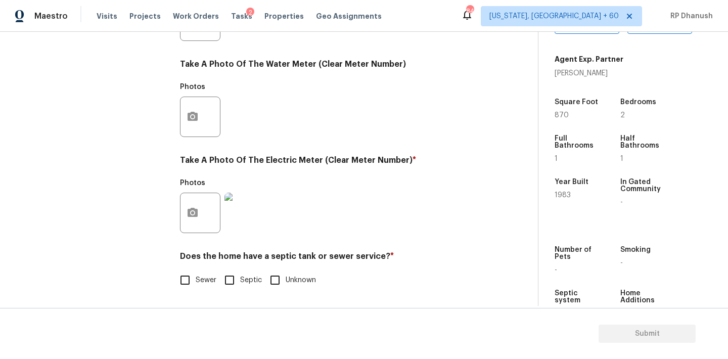
click at [195, 284] on input "Sewer" at bounding box center [184, 279] width 21 height 21
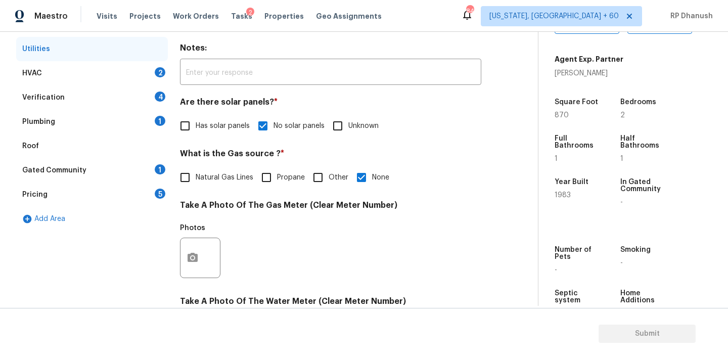
scroll to position [163, 0]
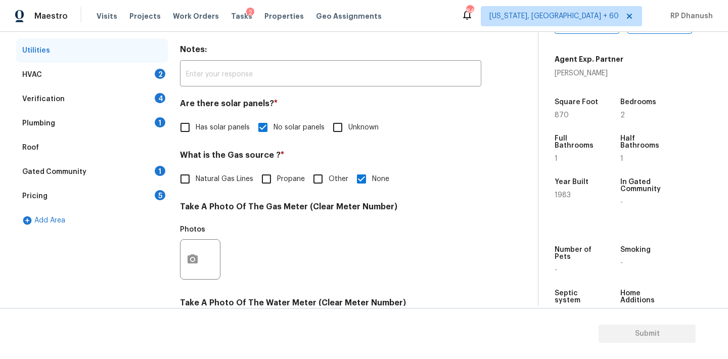
click at [144, 77] on div "HVAC 2" at bounding box center [92, 75] width 152 height 24
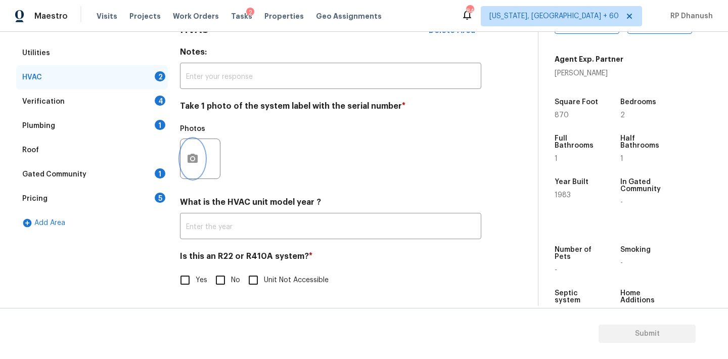
click at [190, 145] on button "button" at bounding box center [193, 158] width 24 height 39
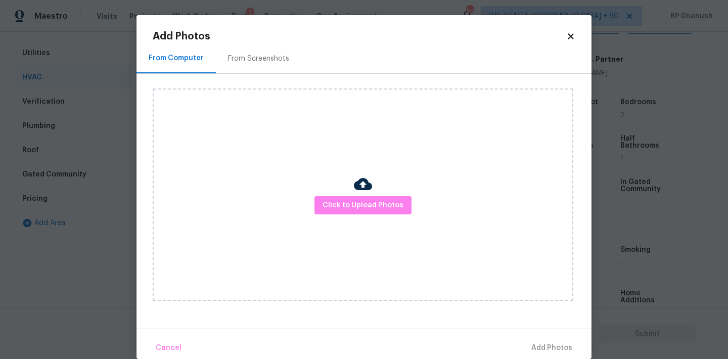
click at [236, 58] on div "From Screenshots" at bounding box center [258, 59] width 61 height 10
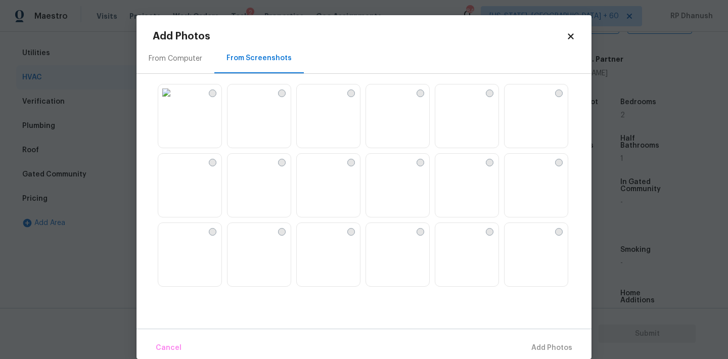
click at [313, 170] on img at bounding box center [305, 162] width 16 height 16
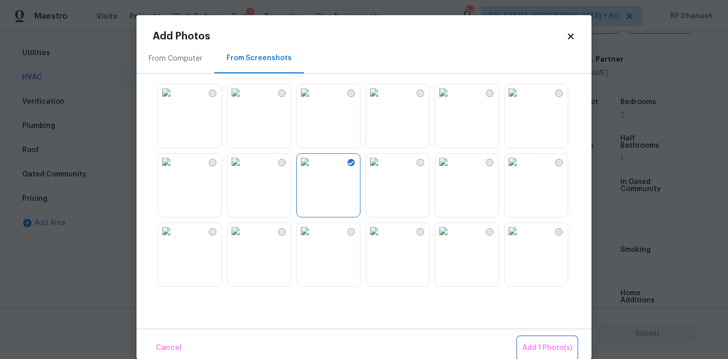
click at [565, 346] on span "Add 1 Photo(s)" at bounding box center [547, 348] width 50 height 13
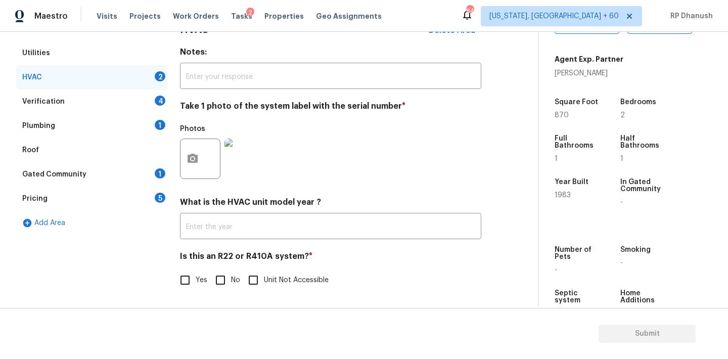
click at [215, 292] on div "HVAC Delete Area Notes: ​ Take 1 photo of the system label with the serial numb…" at bounding box center [330, 160] width 301 height 286
click at [152, 165] on div "Gated Community 1" at bounding box center [92, 174] width 152 height 24
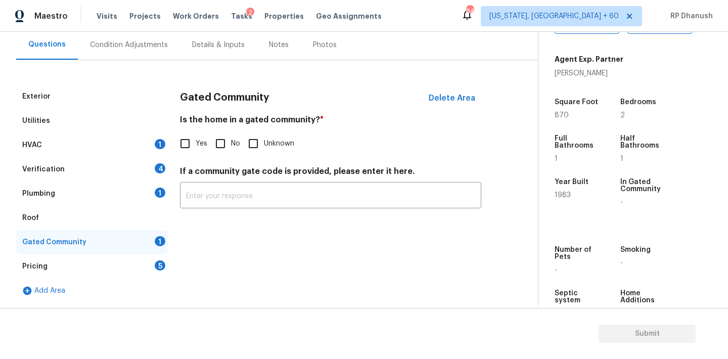
scroll to position [93, 0]
click at [213, 142] on input "No" at bounding box center [220, 143] width 21 height 21
click at [146, 196] on div "Plumbing 1" at bounding box center [92, 194] width 152 height 24
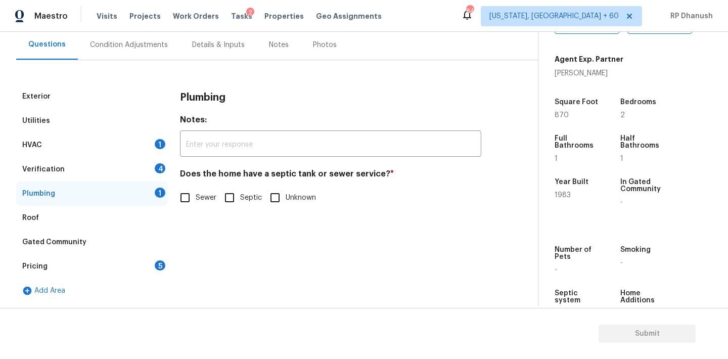
click at [189, 190] on input "Sewer" at bounding box center [184, 197] width 21 height 21
click at [153, 139] on div "HVAC 1" at bounding box center [92, 145] width 152 height 24
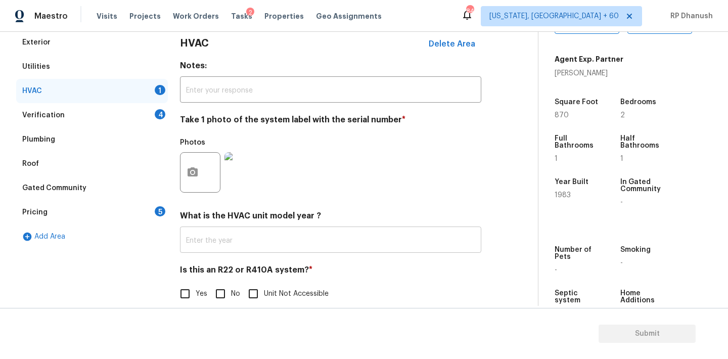
scroll to position [161, 0]
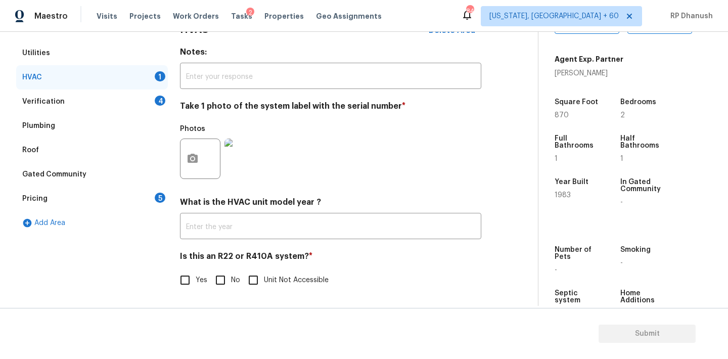
click at [222, 282] on input "No" at bounding box center [220, 279] width 21 height 21
click at [153, 102] on div "Verification 4" at bounding box center [92, 101] width 152 height 24
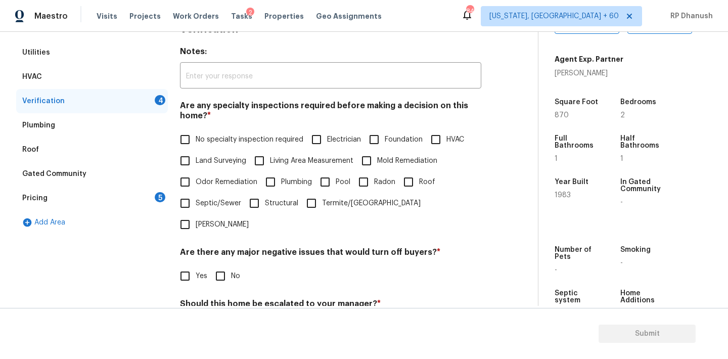
click at [210, 137] on span "No specialty inspection required" at bounding box center [250, 139] width 108 height 11
click at [196, 137] on input "No specialty inspection required" at bounding box center [184, 139] width 21 height 21
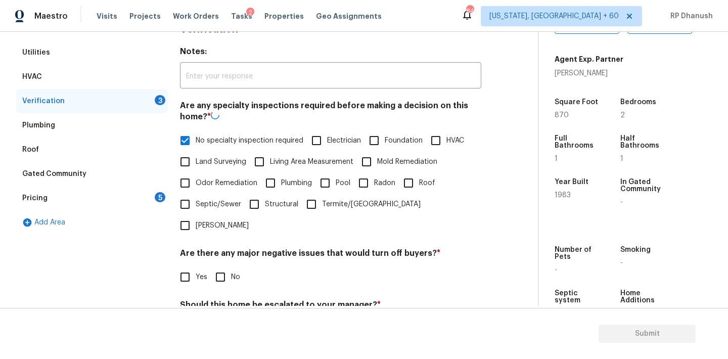
click at [210, 266] on input "No" at bounding box center [220, 276] width 21 height 21
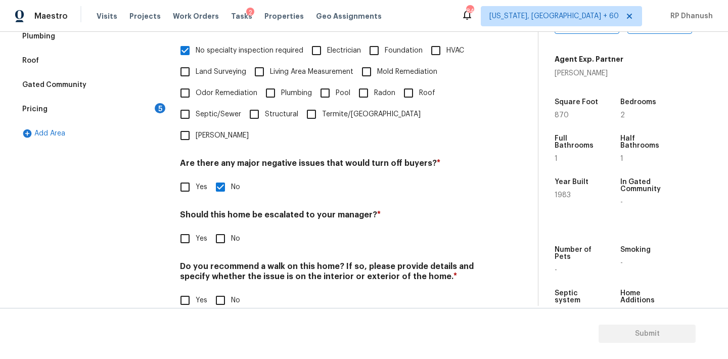
scroll to position [249, 0]
click at [235, 291] on div "Verification Notes: ​ Are any specialty inspections required before making a de…" at bounding box center [330, 126] width 301 height 396
click at [219, 291] on input "No" at bounding box center [220, 301] width 21 height 21
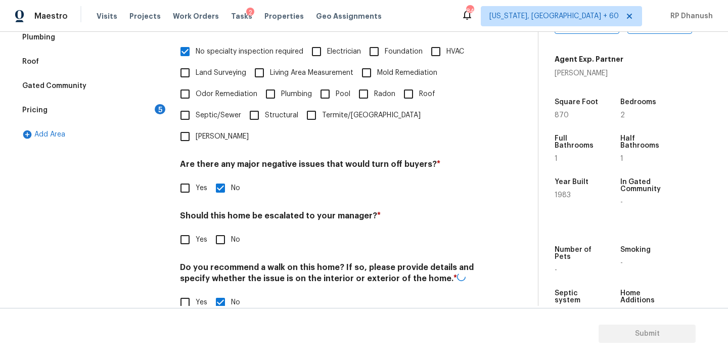
click at [184, 211] on div "Should this home be escalated to your manager? * Yes No" at bounding box center [330, 230] width 301 height 39
click at [208, 235] on div "Verification Notes: ​ Are any specialty inspections required before making a de…" at bounding box center [330, 126] width 301 height 397
click at [186, 229] on input "Yes" at bounding box center [184, 239] width 21 height 21
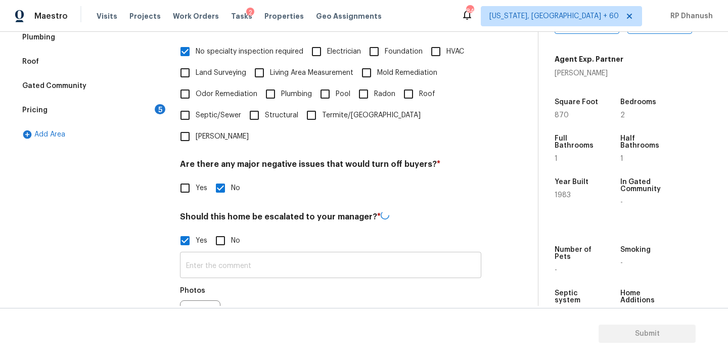
click at [196, 254] on input "text" at bounding box center [330, 266] width 301 height 24
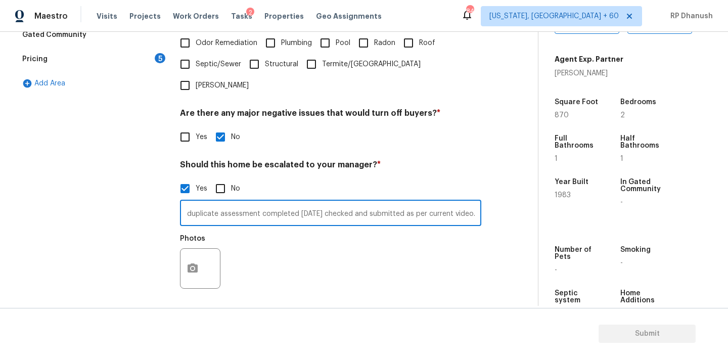
scroll to position [0, 113]
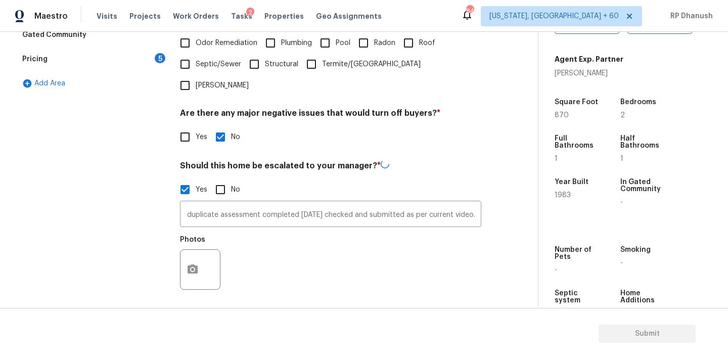
click at [455, 15] on div "Maestro Visits Projects Work Orders Tasks 2 Properties Geo Assignments 845 [US_…" at bounding box center [364, 16] width 728 height 32
click at [342, 202] on input "ALA property completed, duplicate assessment completed [DATE] checked and submi…" at bounding box center [330, 214] width 301 height 24
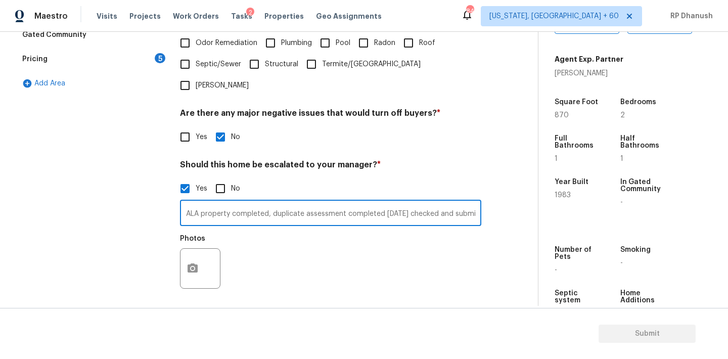
click at [342, 202] on input "ALA property completed, duplicate assessment completed [DATE] checked and submi…" at bounding box center [330, 214] width 301 height 24
click at [403, 202] on input "ALA property completed, duplicate assessment scoped and completed [DATE] checke…" at bounding box center [330, 214] width 301 height 24
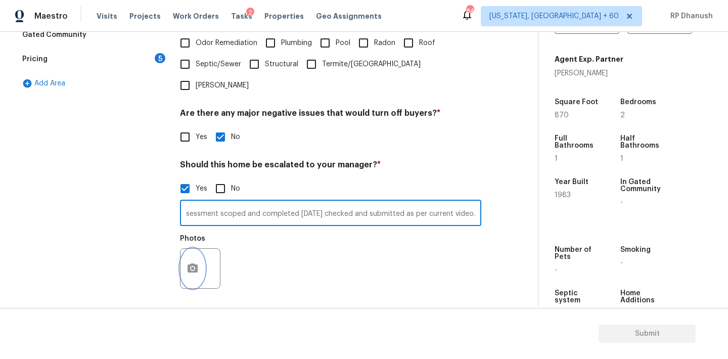
click at [194, 262] on icon "button" at bounding box center [193, 268] width 12 height 12
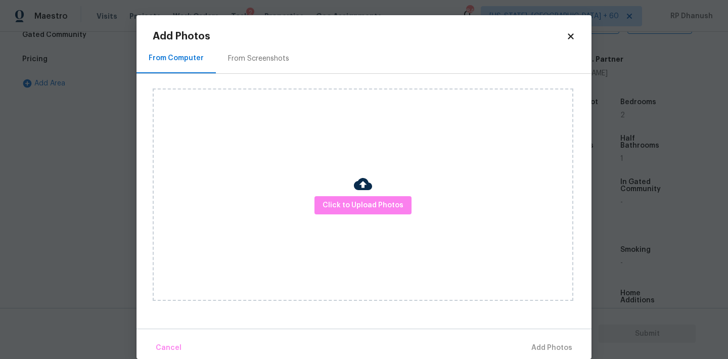
click at [268, 59] on div "From Screenshots" at bounding box center [258, 59] width 61 height 10
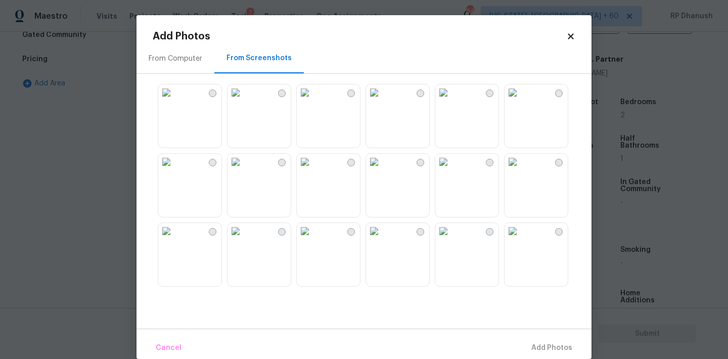
click at [244, 170] on img at bounding box center [236, 162] width 16 height 16
click at [560, 347] on span "Add 1 Photo(s)" at bounding box center [547, 348] width 50 height 13
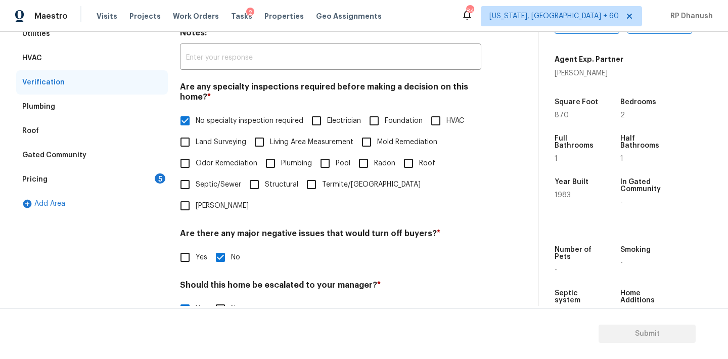
scroll to position [170, 0]
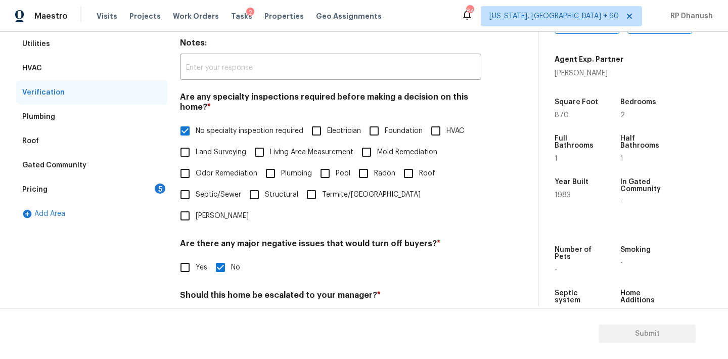
click at [156, 186] on div "5" at bounding box center [160, 189] width 11 height 10
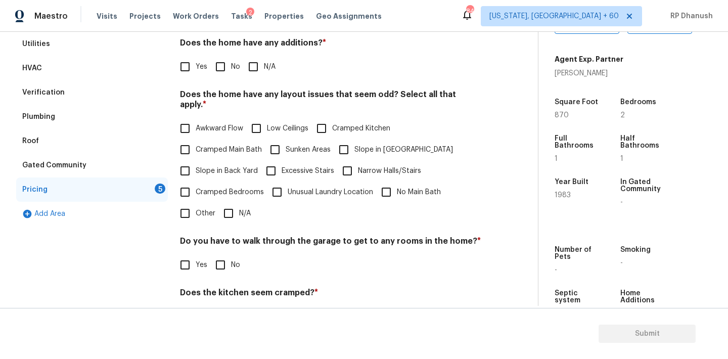
click at [220, 67] on input "No" at bounding box center [220, 66] width 21 height 21
click at [207, 166] on span "Slope in Back Yard" at bounding box center [227, 171] width 62 height 11
click at [196, 160] on input "Slope in Back Yard" at bounding box center [184, 170] width 21 height 21
click at [345, 141] on input "Slope in [GEOGRAPHIC_DATA]" at bounding box center [343, 149] width 21 height 21
click at [229, 256] on input "No" at bounding box center [220, 264] width 21 height 21
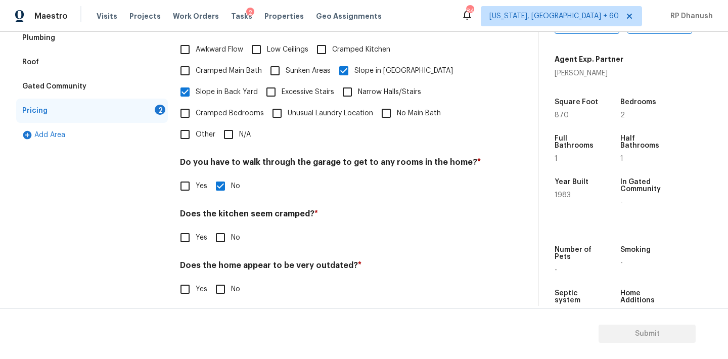
scroll to position [248, 0]
click at [219, 228] on input "No" at bounding box center [220, 238] width 21 height 21
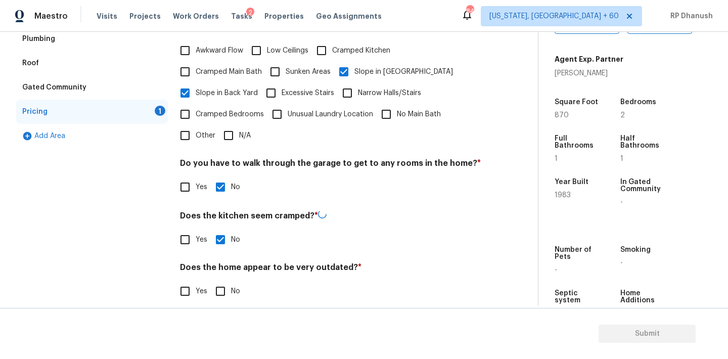
click at [219, 286] on input "No" at bounding box center [220, 291] width 21 height 21
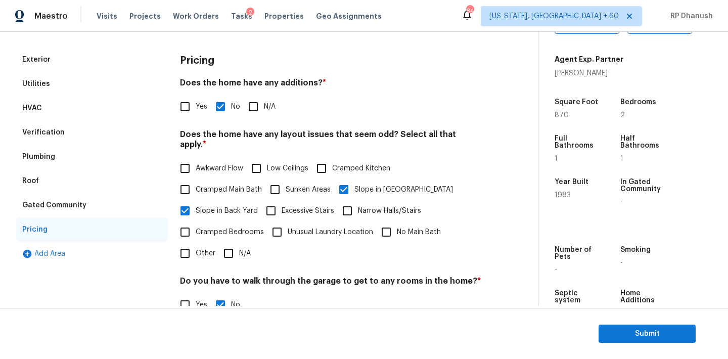
scroll to position [38, 0]
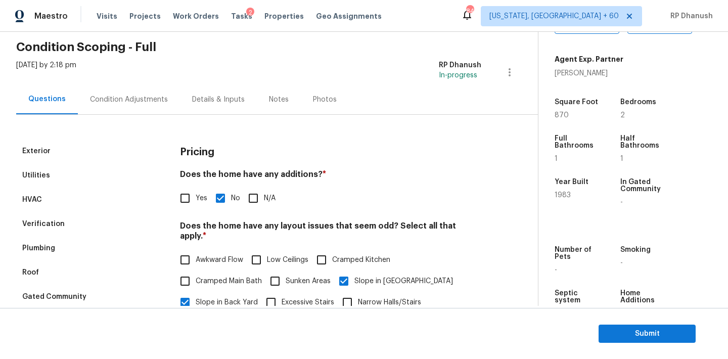
click at [135, 96] on div "Condition Adjustments" at bounding box center [129, 100] width 78 height 10
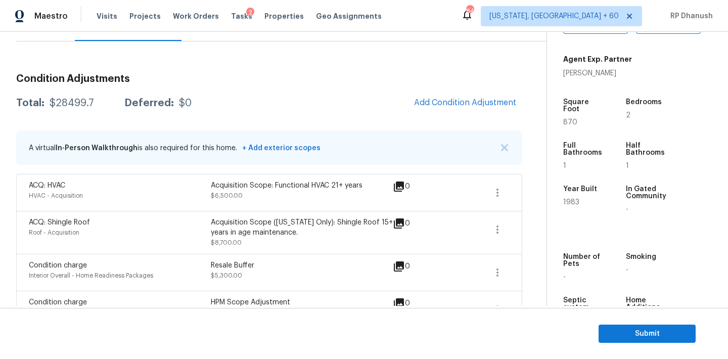
scroll to position [98, 0]
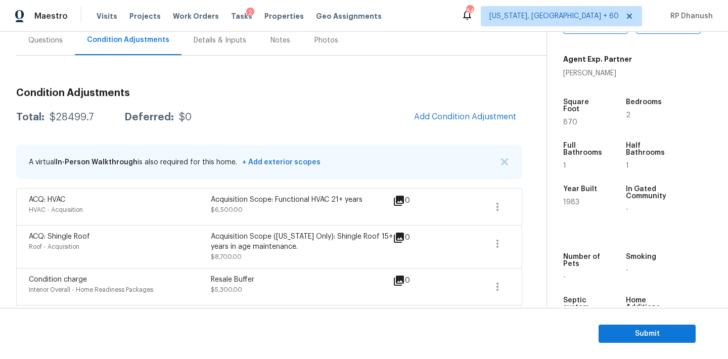
click at [73, 118] on div "$28499.7" at bounding box center [72, 117] width 44 height 10
copy div "$28499.7"
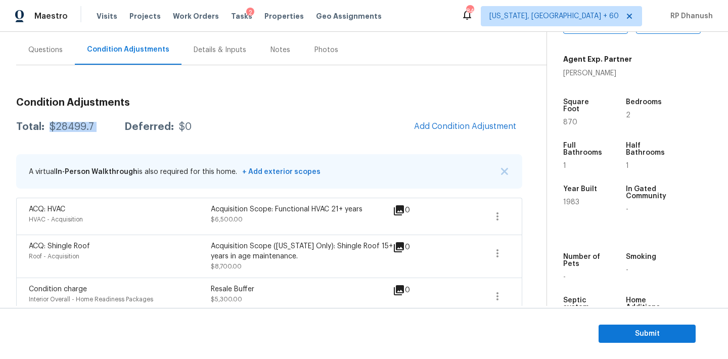
scroll to position [40, 0]
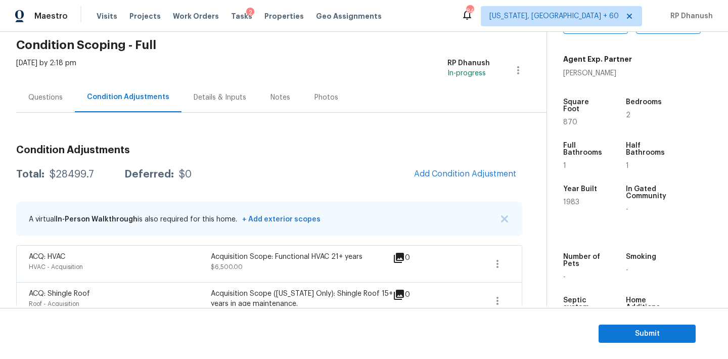
click at [49, 93] on div "Questions" at bounding box center [45, 98] width 34 height 10
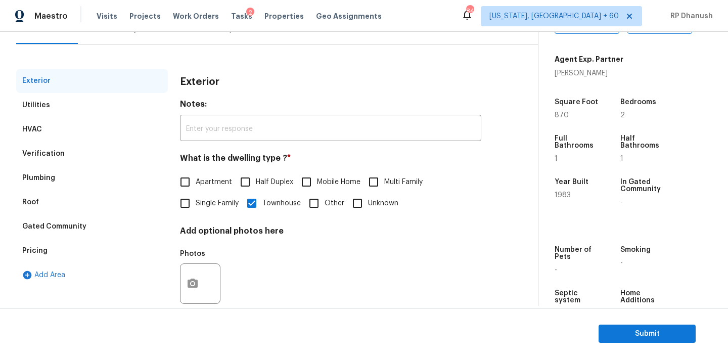
scroll to position [128, 0]
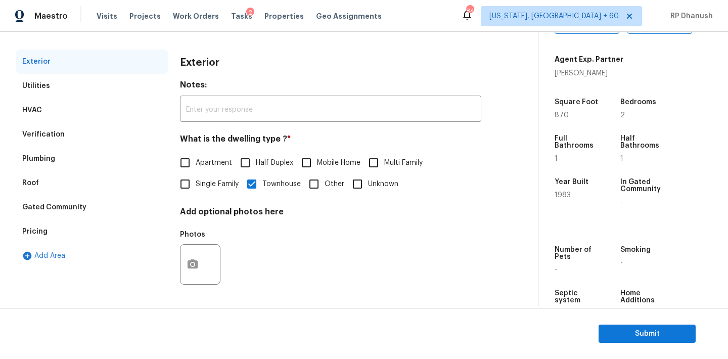
click at [67, 130] on div "Verification" at bounding box center [92, 134] width 152 height 24
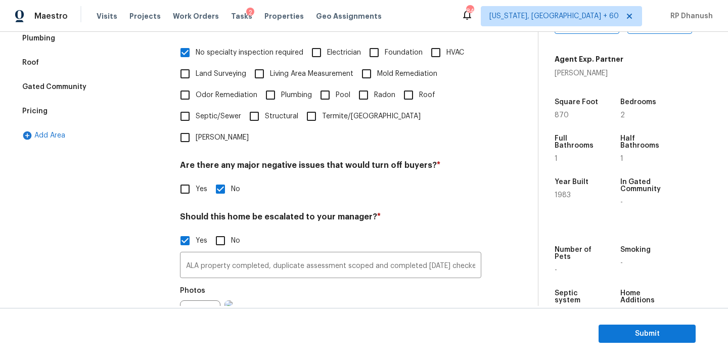
scroll to position [345, 0]
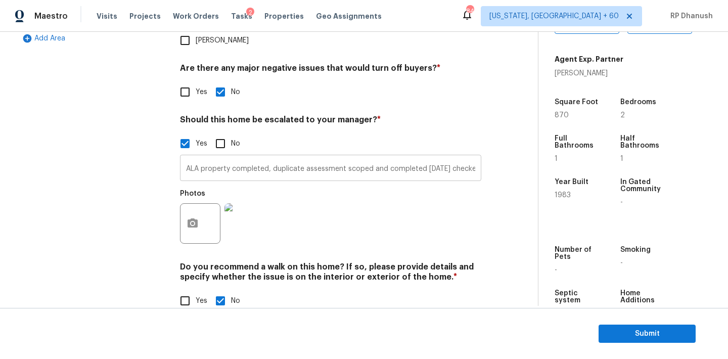
click at [215, 157] on input "ALA property completed, duplicate assessment scoped and completed [DATE] checke…" at bounding box center [330, 169] width 301 height 24
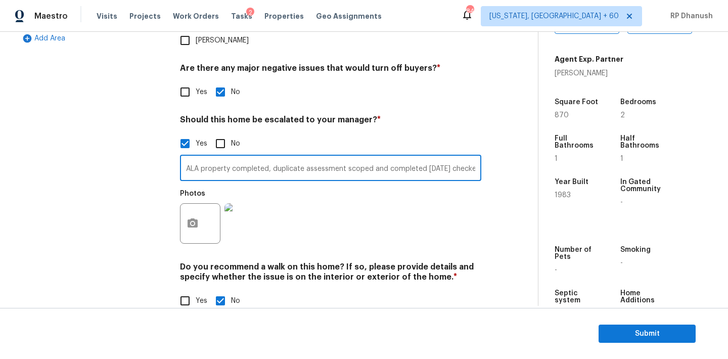
click at [215, 157] on input "ALA property completed, duplicate assessment scoped and completed [DATE] checke…" at bounding box center [330, 169] width 301 height 24
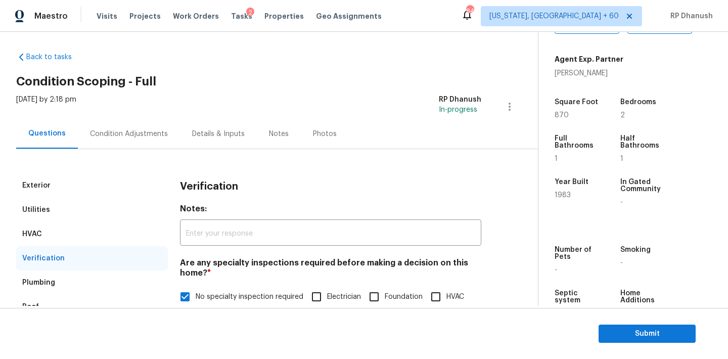
scroll to position [0, 0]
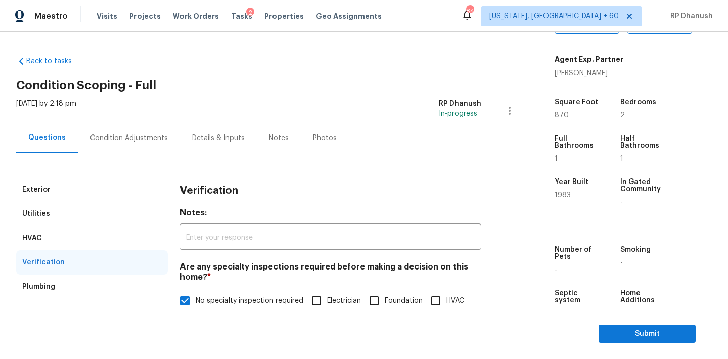
click at [137, 129] on div "Condition Adjustments" at bounding box center [129, 138] width 102 height 30
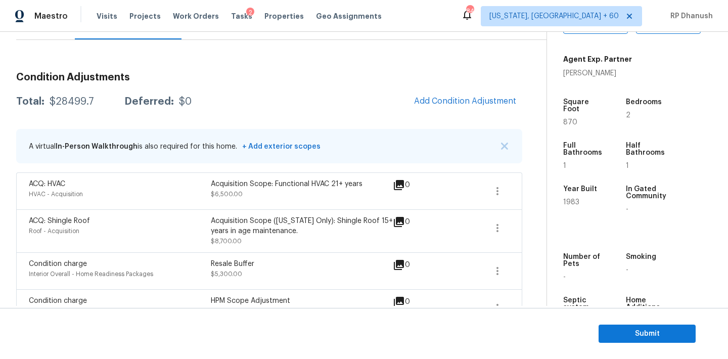
scroll to position [82, 0]
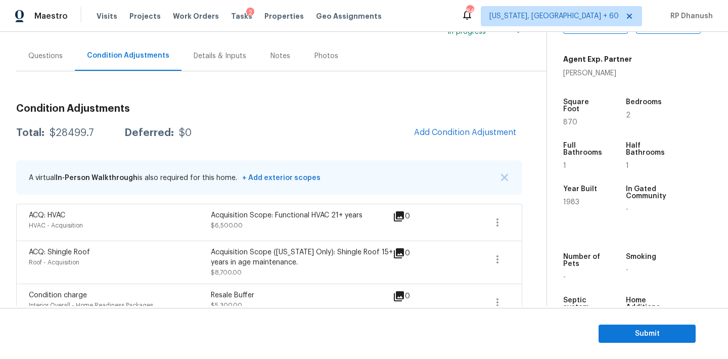
click at [43, 55] on div "Questions" at bounding box center [45, 56] width 34 height 10
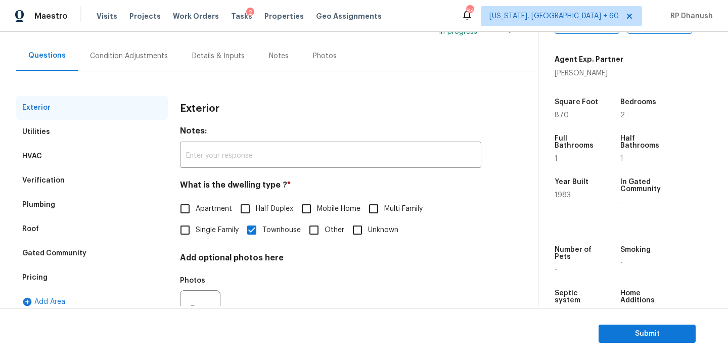
scroll to position [128, 0]
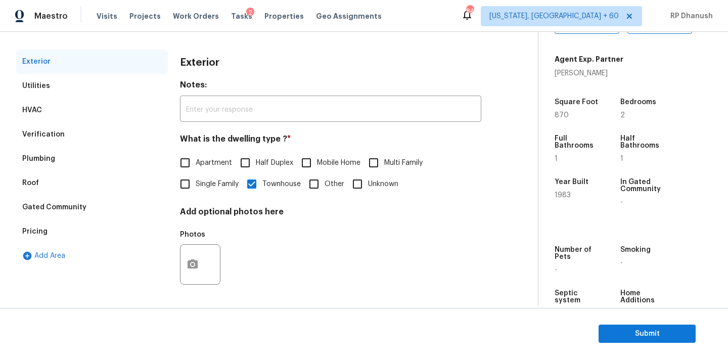
click at [660, 343] on section "Submit" at bounding box center [364, 334] width 728 height 52
click at [656, 330] on span "Submit" at bounding box center [647, 334] width 81 height 13
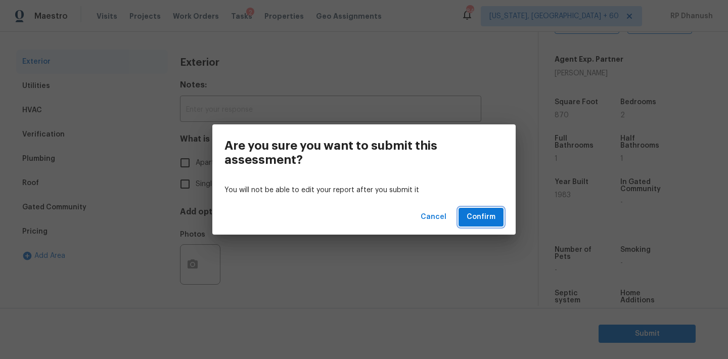
click at [489, 222] on span "Confirm" at bounding box center [481, 217] width 29 height 13
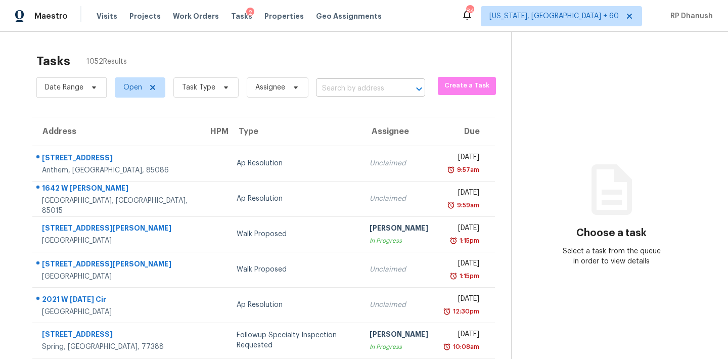
click at [352, 82] on input "text" at bounding box center [356, 89] width 81 height 16
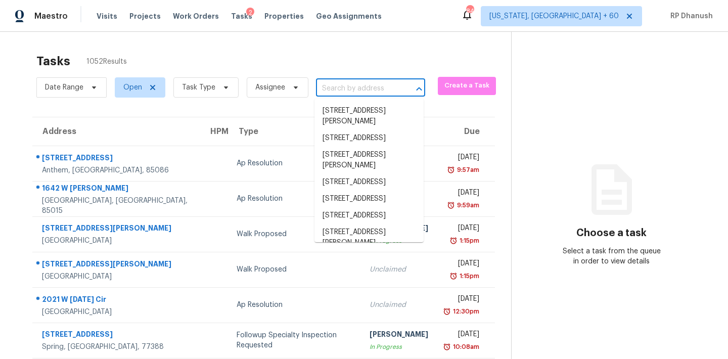
paste input "[STREET_ADDRESS]"
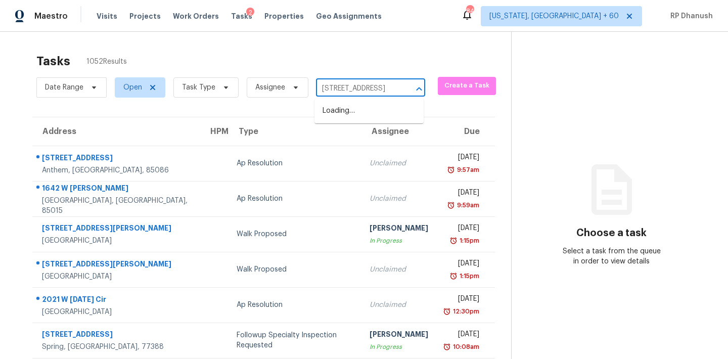
scroll to position [0, 42]
click at [361, 102] on ul "[STREET_ADDRESS]" at bounding box center [368, 111] width 109 height 25
click at [361, 106] on li "[STREET_ADDRESS]" at bounding box center [368, 111] width 109 height 17
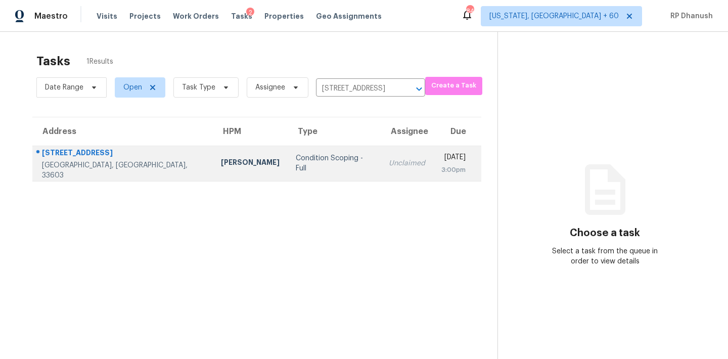
click at [441, 155] on div "[DATE]" at bounding box center [453, 158] width 24 height 13
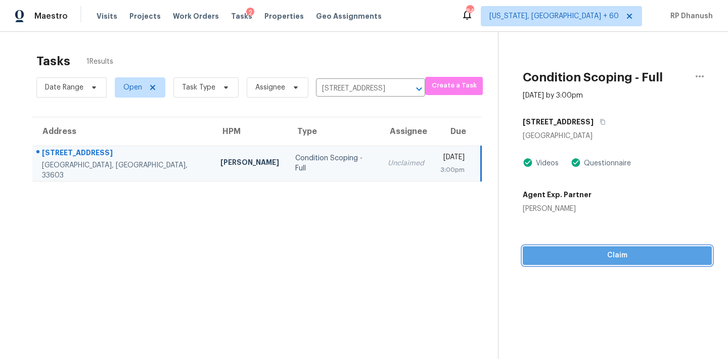
click at [596, 264] on button "Claim" at bounding box center [617, 255] width 189 height 19
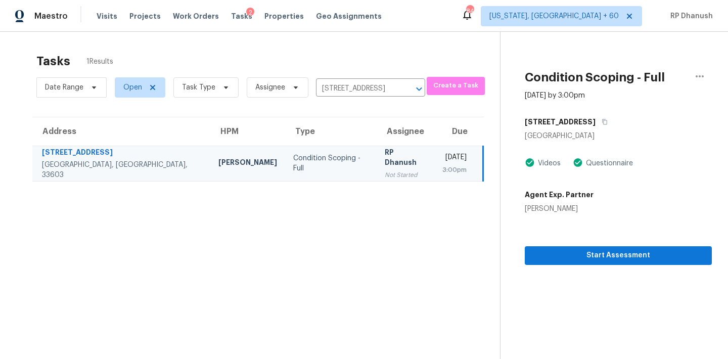
scroll to position [32, 0]
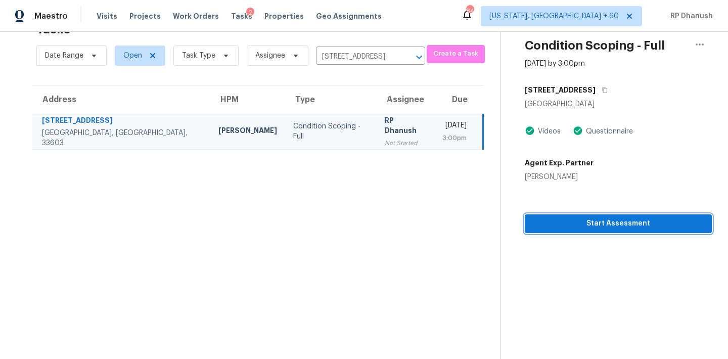
click at [595, 214] on button "Start Assessment" at bounding box center [618, 223] width 187 height 19
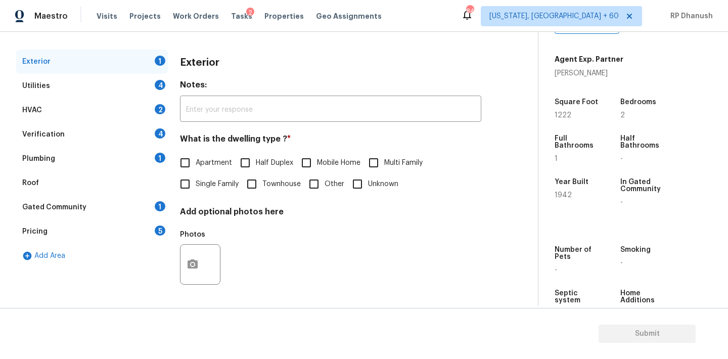
scroll to position [215, 0]
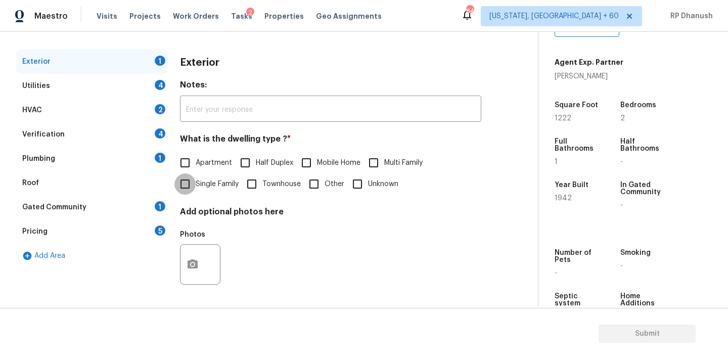
click at [189, 186] on input "Single Family" at bounding box center [184, 183] width 21 height 21
click at [162, 153] on div "1" at bounding box center [160, 158] width 11 height 10
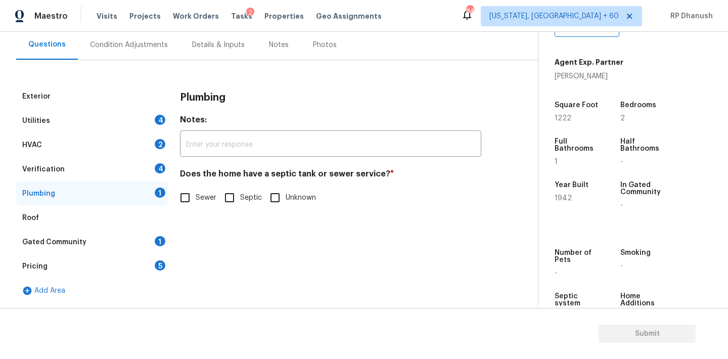
scroll to position [93, 0]
click at [187, 190] on input "Sewer" at bounding box center [184, 197] width 21 height 21
click at [153, 163] on div "Verification 4" at bounding box center [92, 169] width 152 height 24
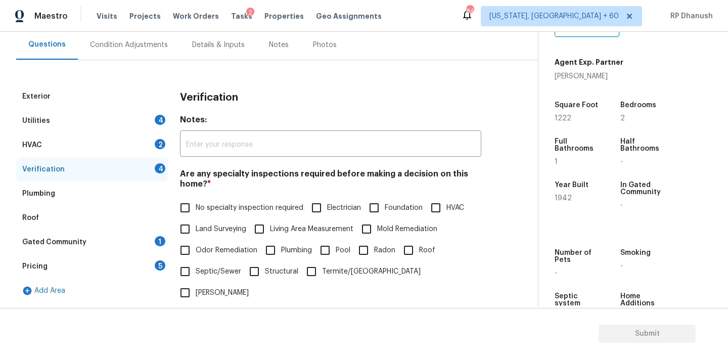
click at [208, 207] on span "No specialty inspection required" at bounding box center [250, 208] width 108 height 11
click at [196, 207] on input "No specialty inspection required" at bounding box center [184, 207] width 21 height 21
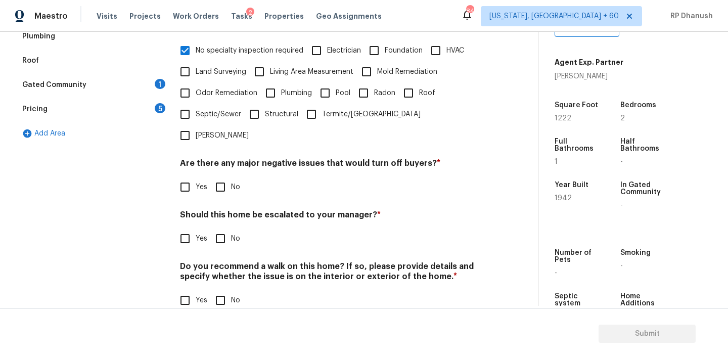
scroll to position [249, 0]
click at [219, 177] on input "No" at bounding box center [220, 187] width 21 height 21
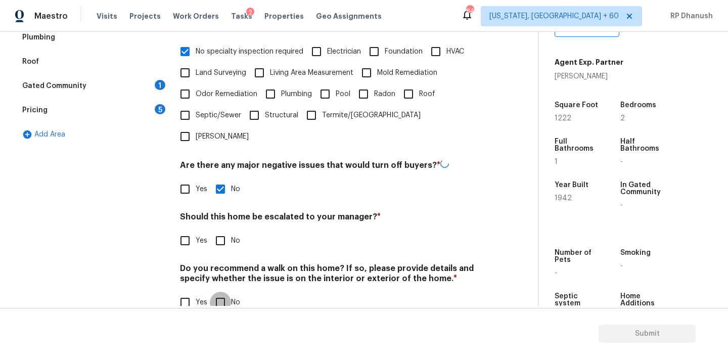
click at [219, 292] on input "No" at bounding box center [220, 302] width 21 height 21
click at [152, 89] on div "Gated Community 1" at bounding box center [92, 86] width 152 height 24
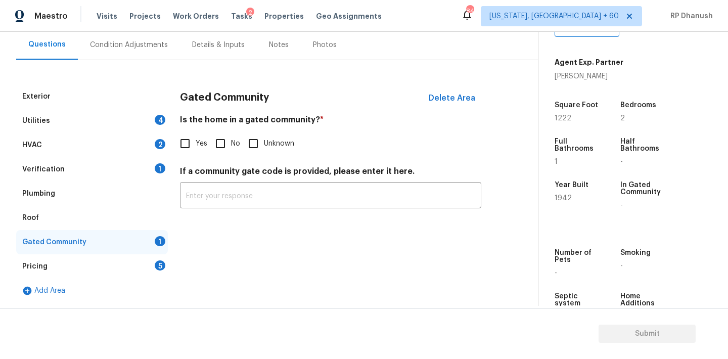
scroll to position [93, 0]
click at [231, 141] on span "No" at bounding box center [235, 144] width 9 height 11
click at [231, 141] on input "No" at bounding box center [220, 143] width 21 height 21
click at [163, 170] on div "1" at bounding box center [160, 168] width 11 height 10
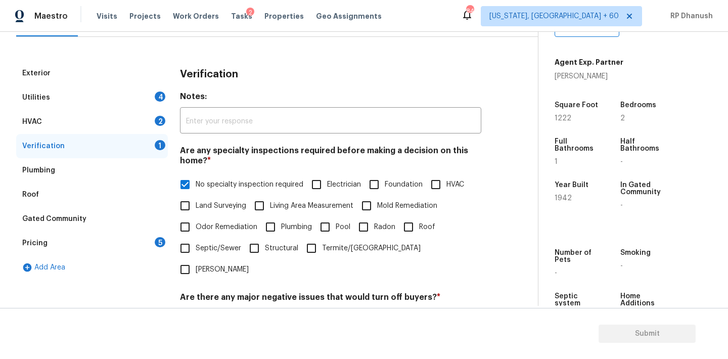
scroll to position [94, 0]
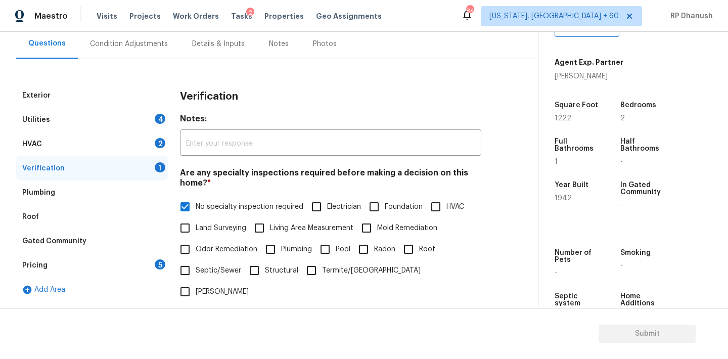
click at [140, 141] on div "HVAC 2" at bounding box center [92, 144] width 152 height 24
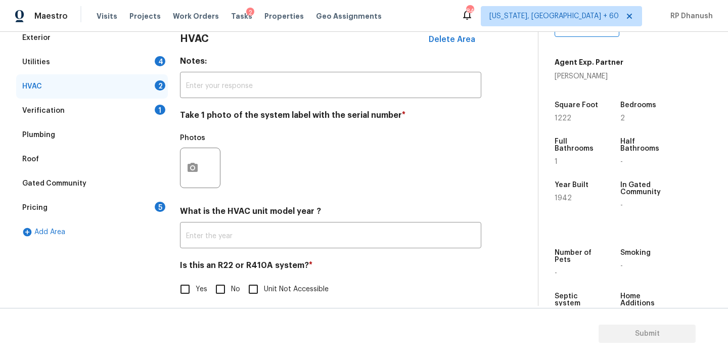
scroll to position [161, 0]
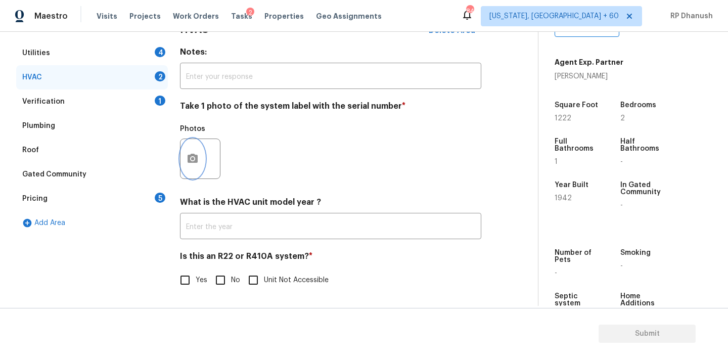
click at [196, 149] on button "button" at bounding box center [193, 158] width 24 height 39
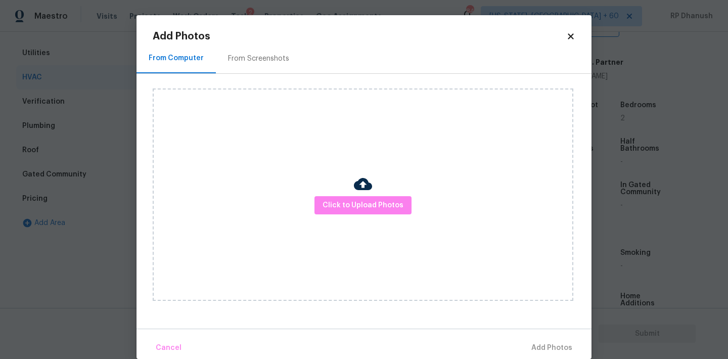
click at [240, 56] on div "From Screenshots" at bounding box center [258, 59] width 61 height 10
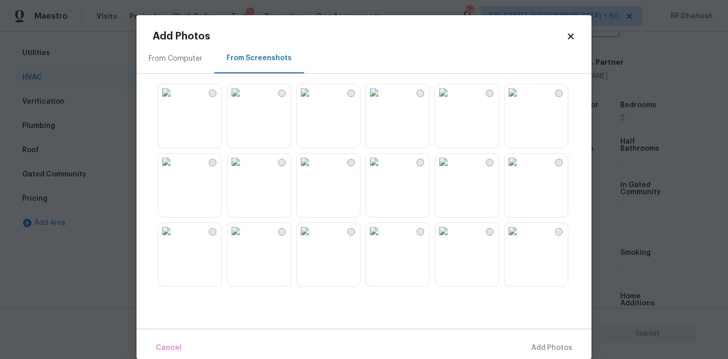
click at [244, 101] on img at bounding box center [236, 92] width 16 height 16
click at [174, 101] on img at bounding box center [166, 92] width 16 height 16
click at [532, 345] on span "Add 1 Photo(s)" at bounding box center [547, 348] width 50 height 13
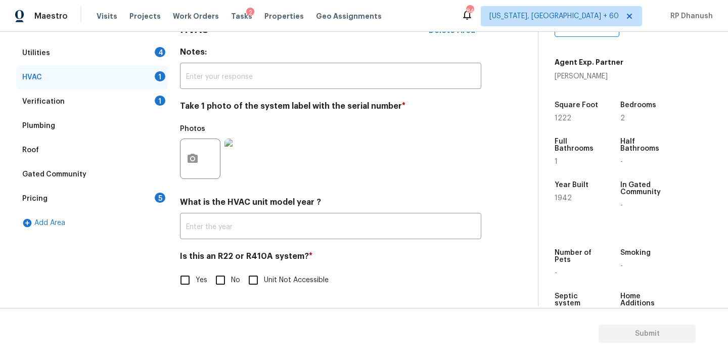
click at [231, 288] on label "No" at bounding box center [225, 279] width 30 height 21
click at [231, 288] on input "No" at bounding box center [220, 279] width 21 height 21
click at [157, 203] on div "Pricing 5" at bounding box center [92, 199] width 152 height 24
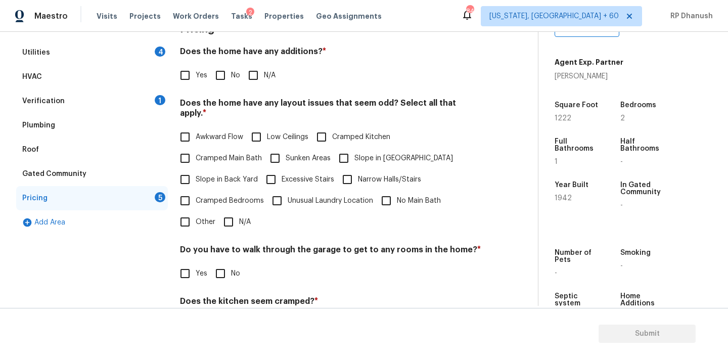
click at [225, 78] on input "No" at bounding box center [220, 75] width 21 height 21
click at [194, 172] on input "Slope in Back Yard" at bounding box center [184, 180] width 21 height 21
click at [367, 153] on span "Slope in [GEOGRAPHIC_DATA]" at bounding box center [403, 158] width 99 height 11
click at [354, 148] on input "Slope in [GEOGRAPHIC_DATA]" at bounding box center [343, 158] width 21 height 21
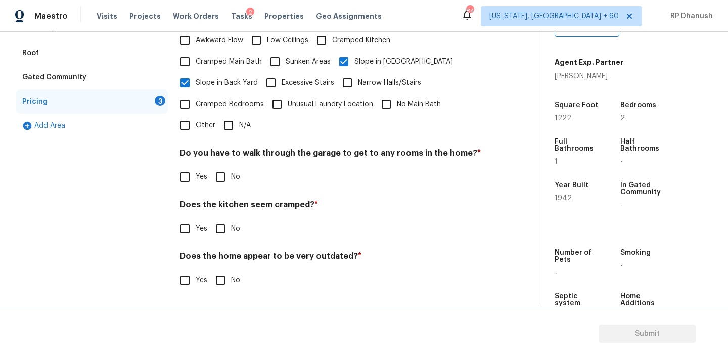
scroll to position [248, 0]
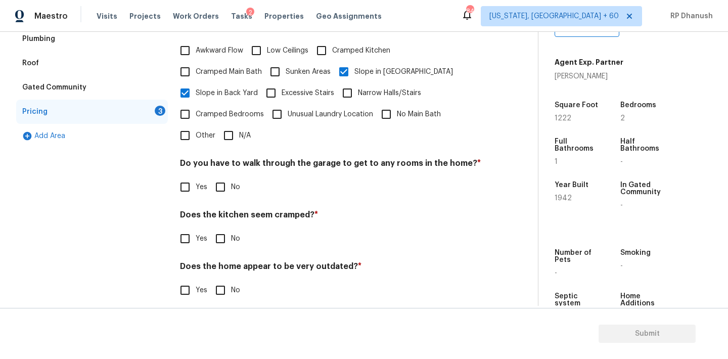
click at [218, 176] on input "No" at bounding box center [220, 186] width 21 height 21
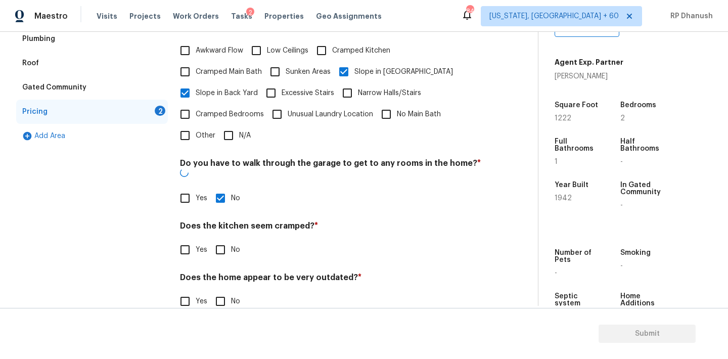
click at [218, 239] on input "No" at bounding box center [220, 249] width 21 height 21
click at [218, 292] on input "No" at bounding box center [220, 302] width 21 height 21
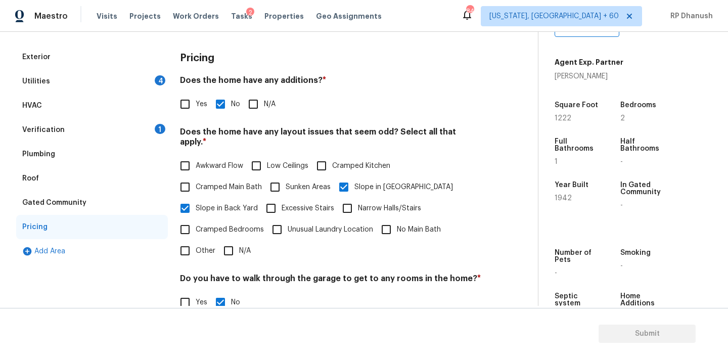
scroll to position [90, 0]
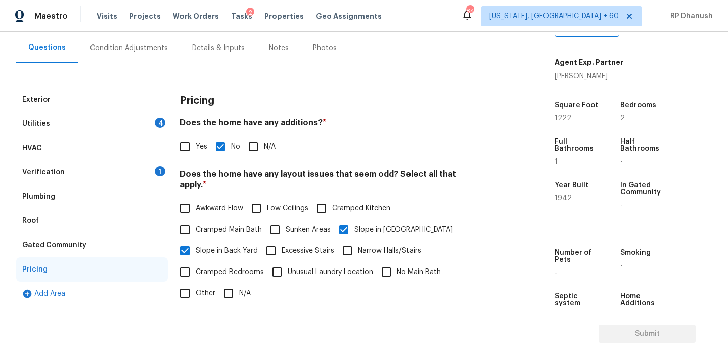
click at [148, 166] on div "Verification 1" at bounding box center [92, 172] width 152 height 24
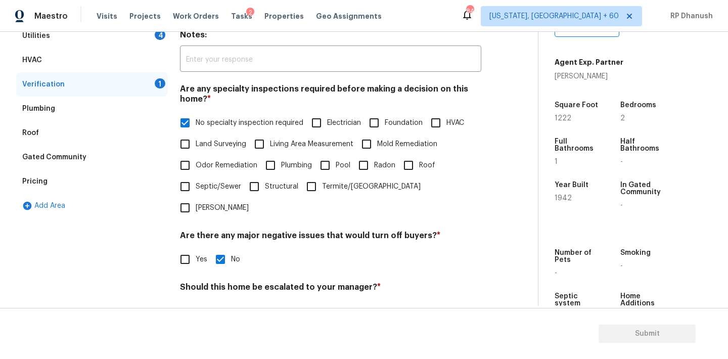
scroll to position [163, 0]
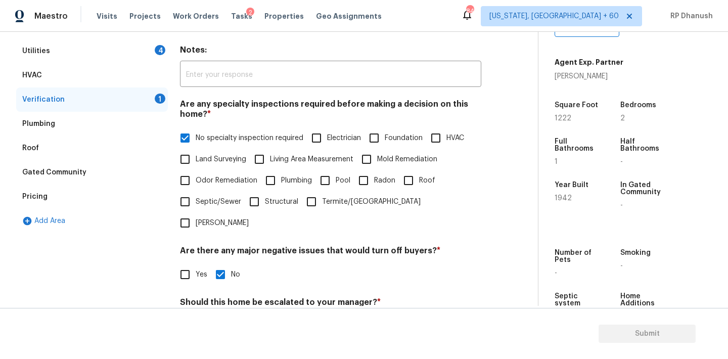
click at [145, 47] on div "Utilities 4" at bounding box center [92, 51] width 152 height 24
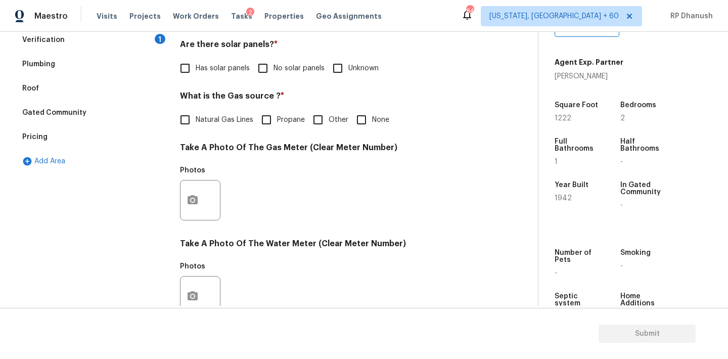
scroll to position [197, 0]
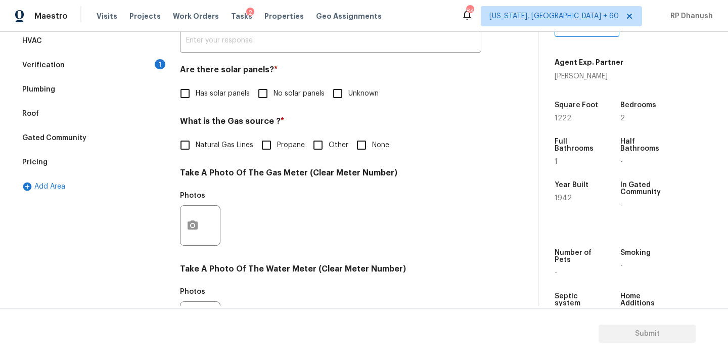
click at [264, 100] on input "No solar panels" at bounding box center [262, 93] width 21 height 21
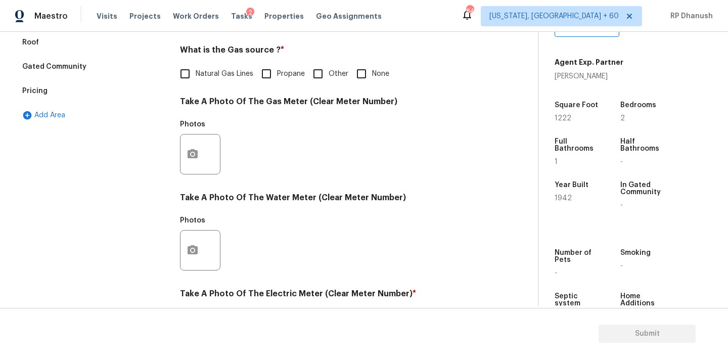
click at [376, 77] on span "None" at bounding box center [380, 74] width 17 height 11
click at [372, 77] on input "None" at bounding box center [361, 73] width 21 height 21
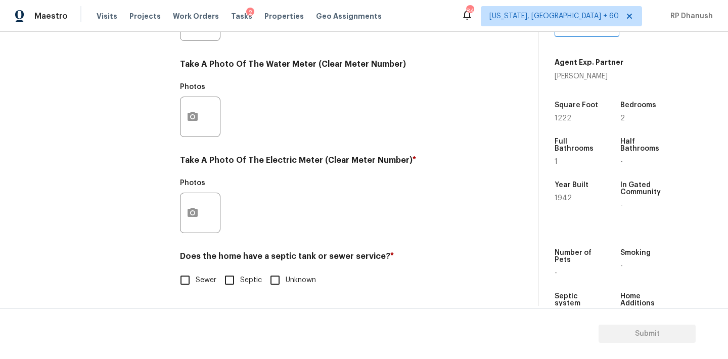
scroll to position [402, 0]
click at [190, 223] on button "button" at bounding box center [193, 212] width 24 height 39
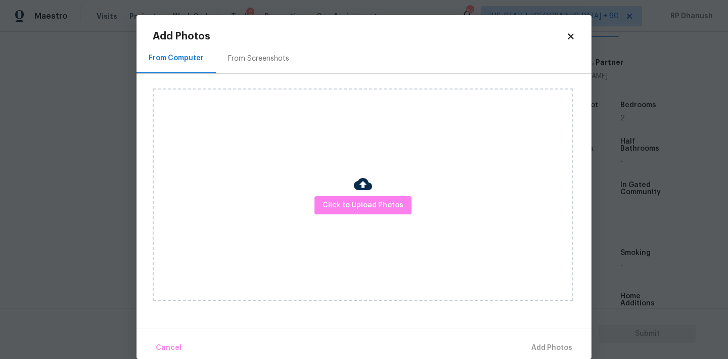
click at [275, 66] on div "From Screenshots" at bounding box center [258, 58] width 85 height 30
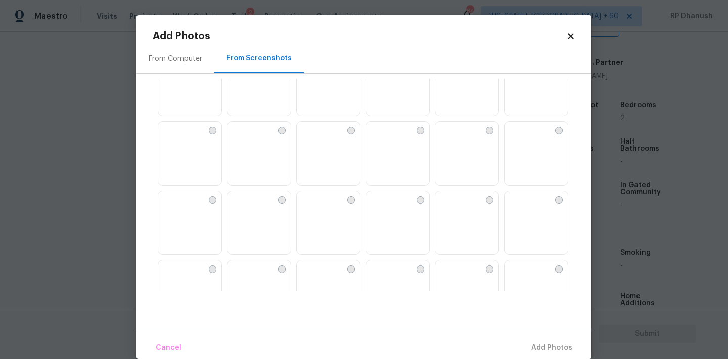
scroll to position [0, 0]
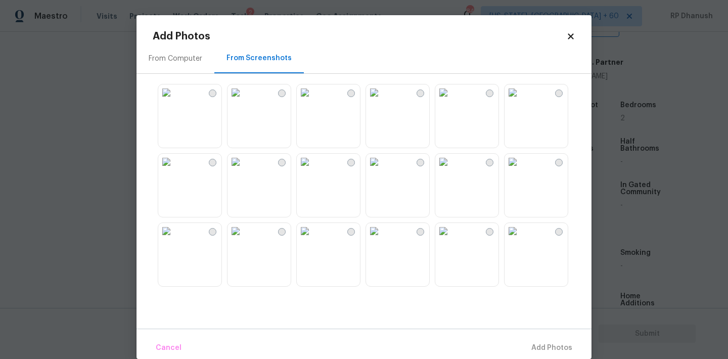
click at [174, 101] on img at bounding box center [166, 92] width 16 height 16
click at [532, 351] on span "Add 1 Photo(s)" at bounding box center [547, 348] width 50 height 13
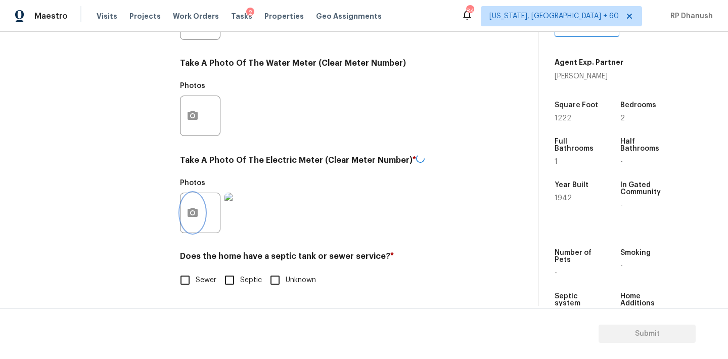
scroll to position [402, 0]
click at [188, 275] on input "Sewer" at bounding box center [184, 279] width 21 height 21
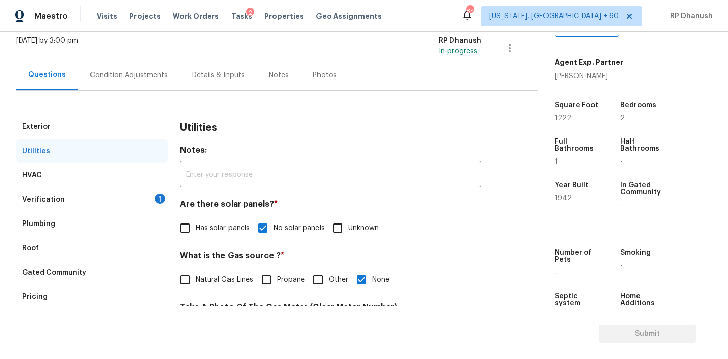
scroll to position [0, 0]
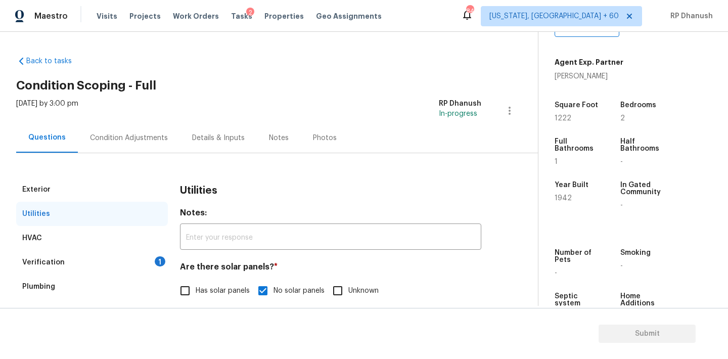
click at [141, 267] on div "Verification 1" at bounding box center [92, 262] width 152 height 24
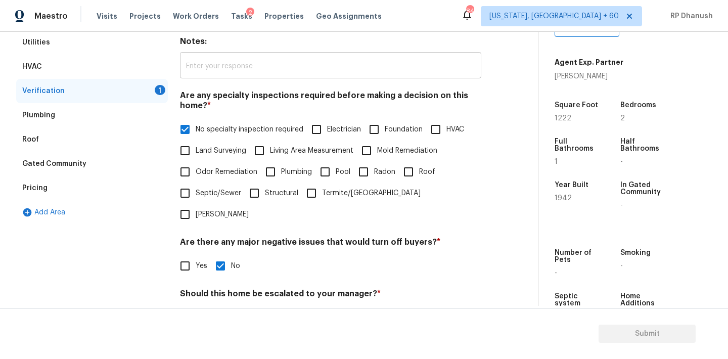
scroll to position [249, 0]
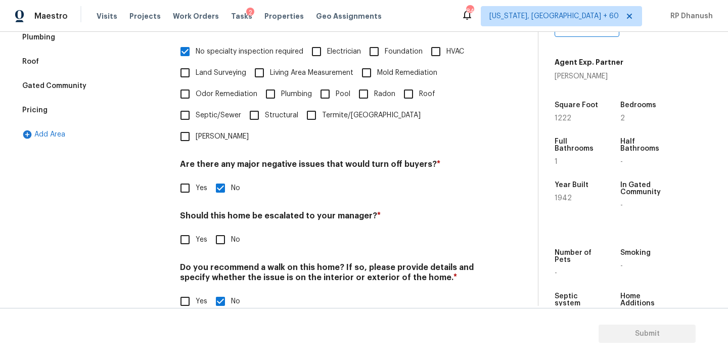
click at [186, 229] on input "Yes" at bounding box center [184, 239] width 21 height 21
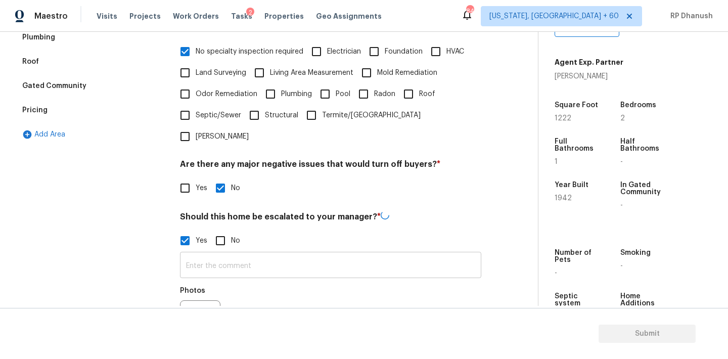
click at [194, 254] on input "text" at bounding box center [330, 266] width 301 height 24
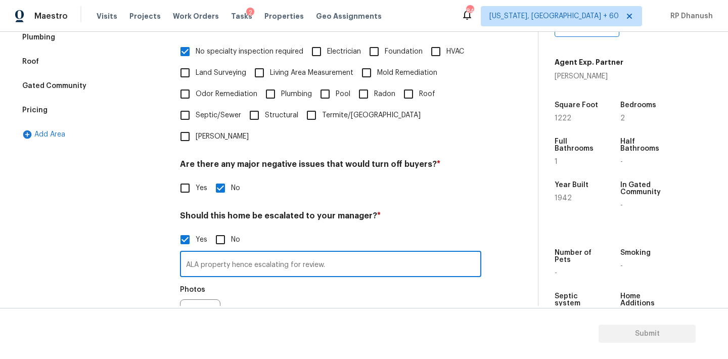
scroll to position [345, 0]
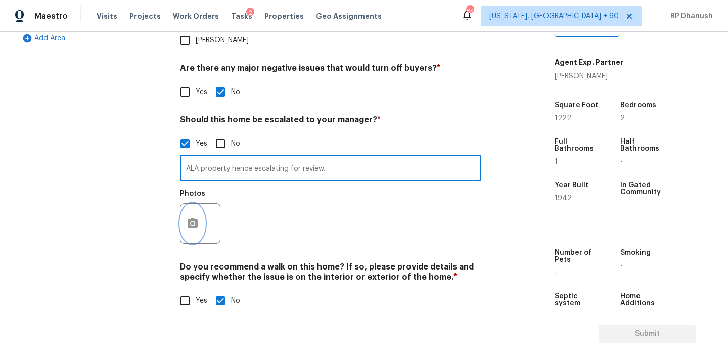
click at [194, 217] on icon "button" at bounding box center [193, 223] width 12 height 12
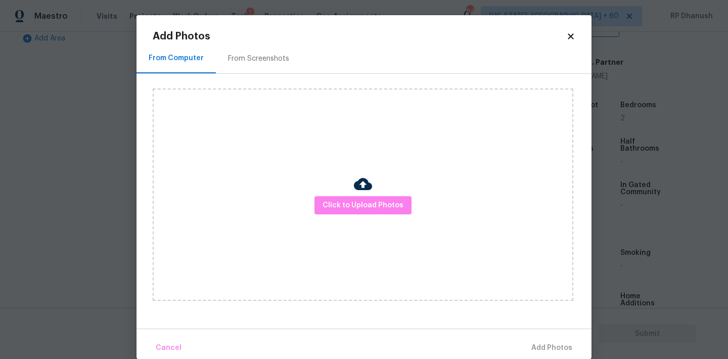
click at [240, 60] on div "From Screenshots" at bounding box center [258, 59] width 61 height 10
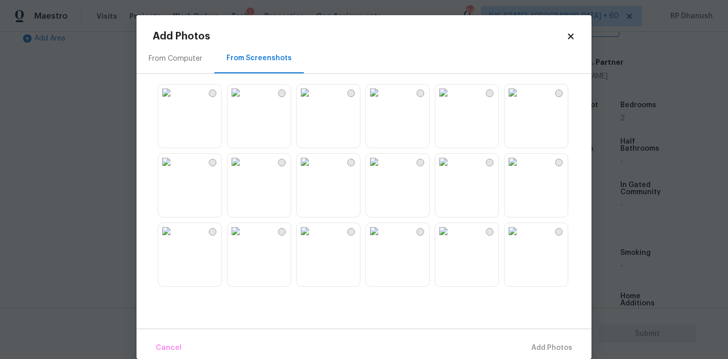
click at [244, 101] on img at bounding box center [236, 92] width 16 height 16
click at [552, 351] on span "Add 1 Photo(s)" at bounding box center [547, 348] width 50 height 13
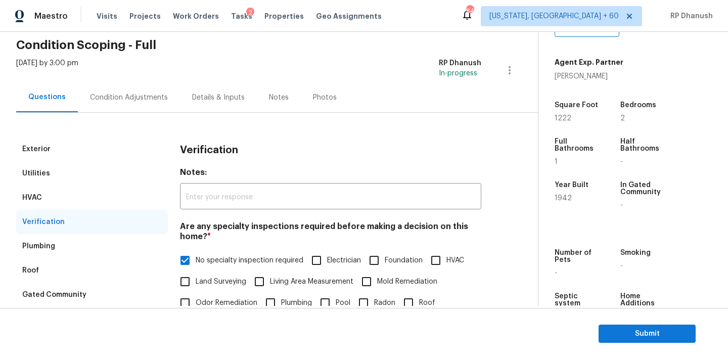
scroll to position [0, 0]
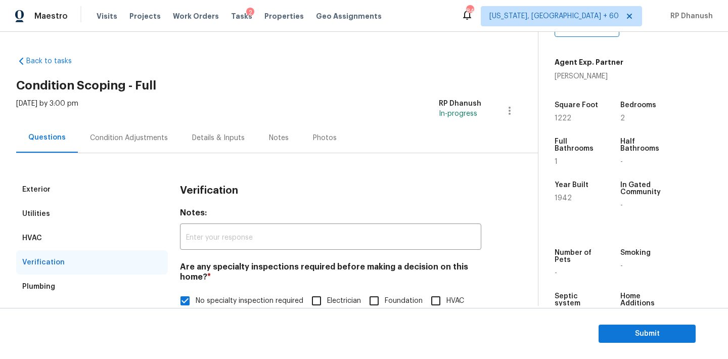
click at [131, 127] on div "Condition Adjustments" at bounding box center [129, 138] width 102 height 30
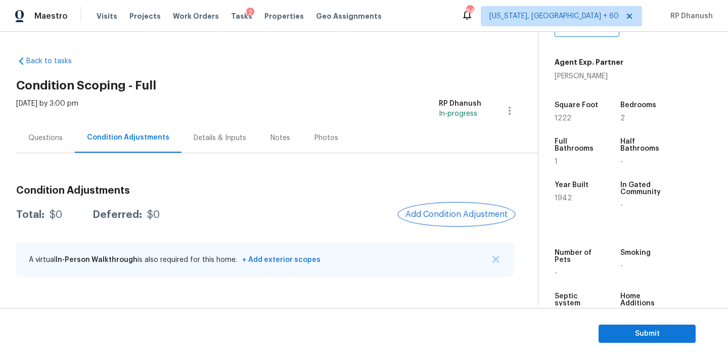
click at [443, 211] on span "Add Condition Adjustment" at bounding box center [457, 214] width 102 height 9
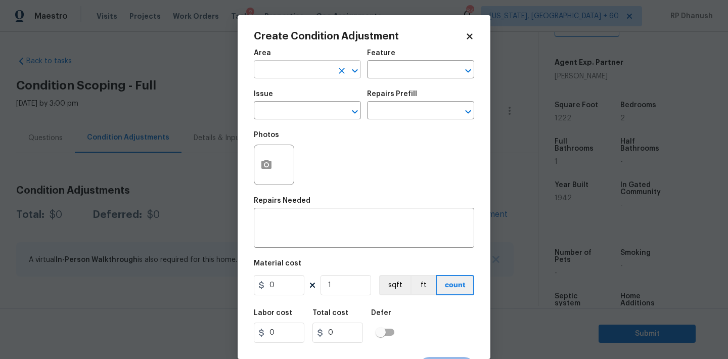
click at [321, 73] on input "text" at bounding box center [293, 71] width 79 height 16
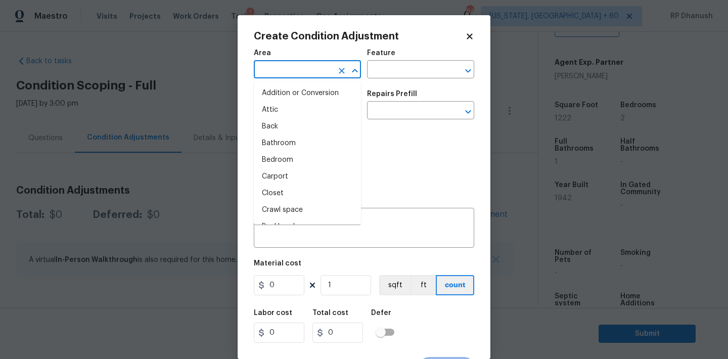
click at [283, 109] on li "Attic" at bounding box center [307, 110] width 107 height 17
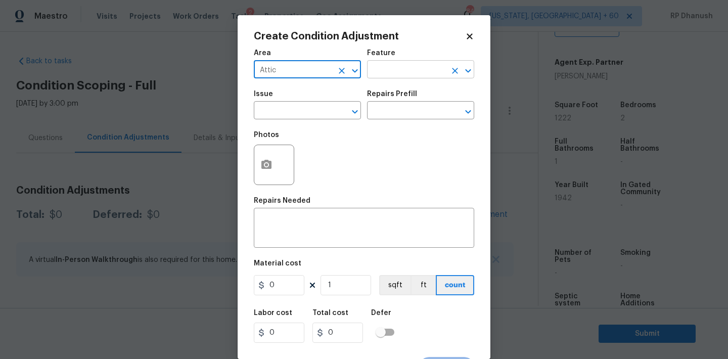
click at [380, 76] on input "text" at bounding box center [406, 71] width 79 height 16
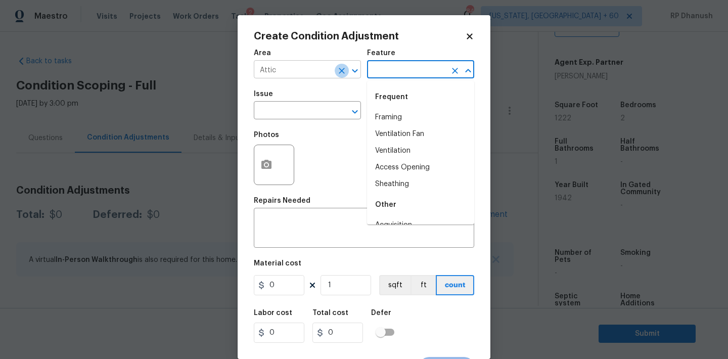
click at [341, 75] on icon "Clear" at bounding box center [342, 71] width 10 height 10
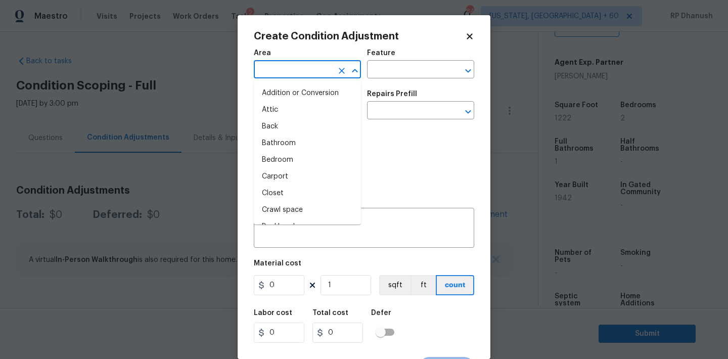
click at [308, 74] on input "text" at bounding box center [293, 71] width 79 height 16
click at [299, 108] on li "Exterior Overall" at bounding box center [307, 110] width 107 height 17
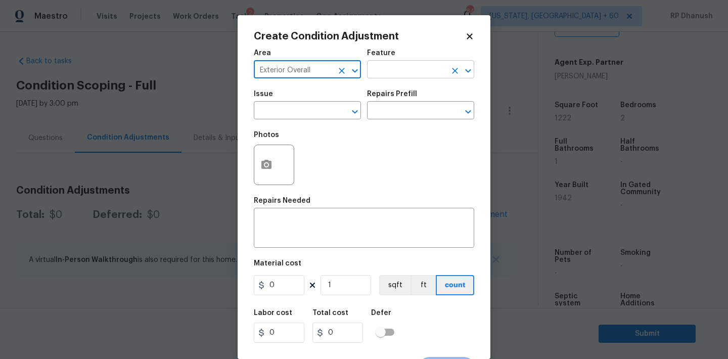
click at [398, 68] on input "text" at bounding box center [406, 71] width 79 height 16
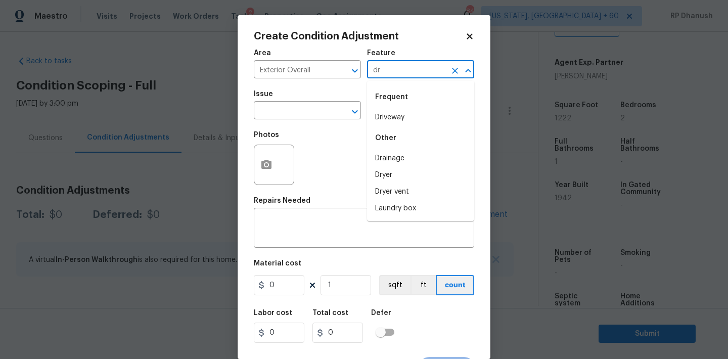
click at [384, 110] on li "Driveway" at bounding box center [420, 117] width 107 height 17
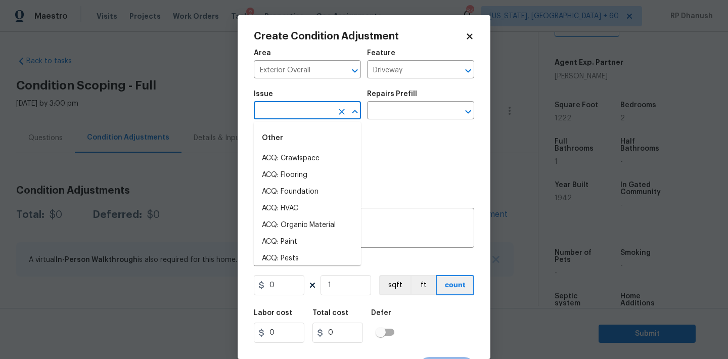
click at [332, 110] on input "text" at bounding box center [293, 112] width 79 height 16
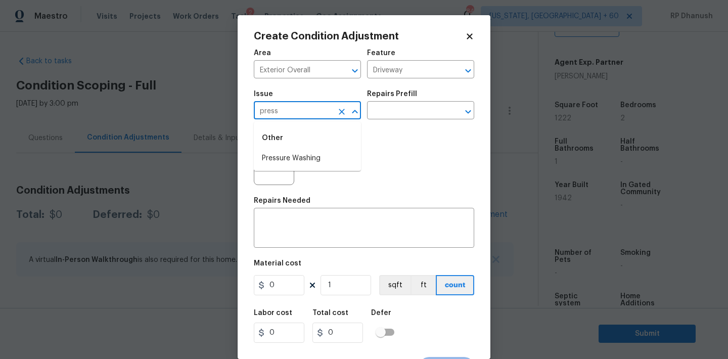
click at [307, 155] on li "Pressure Washing" at bounding box center [307, 158] width 107 height 17
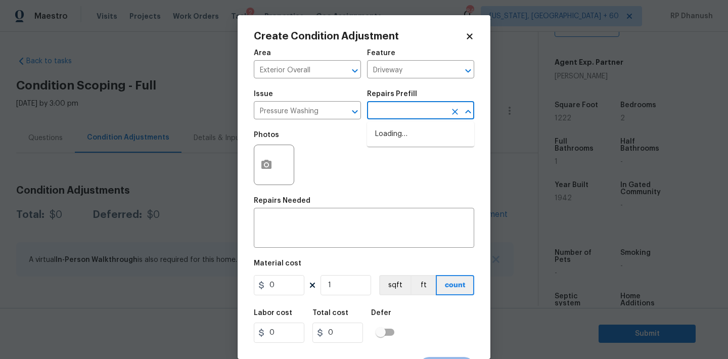
click at [408, 116] on input "text" at bounding box center [406, 112] width 79 height 16
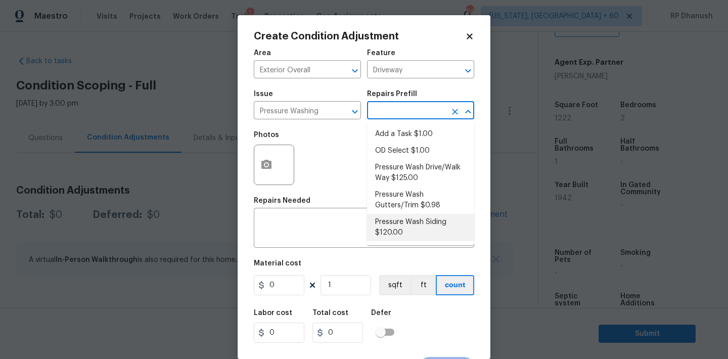
click at [398, 228] on li "Pressure Wash Siding $120.00" at bounding box center [420, 227] width 107 height 27
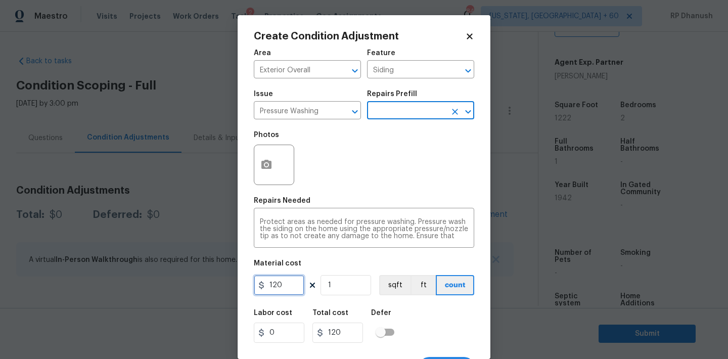
click at [291, 288] on input "120" at bounding box center [279, 285] width 51 height 20
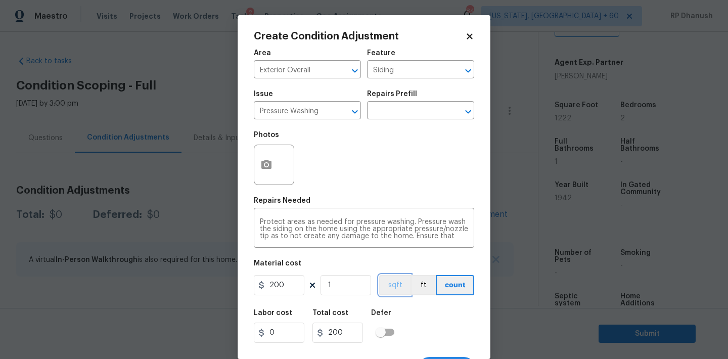
scroll to position [19, 0]
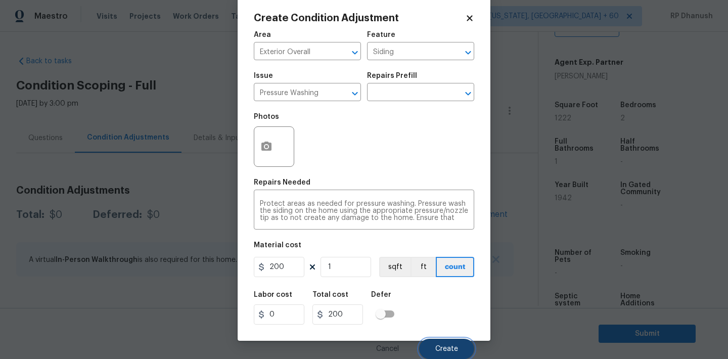
click at [434, 351] on button "Create" at bounding box center [446, 349] width 55 height 20
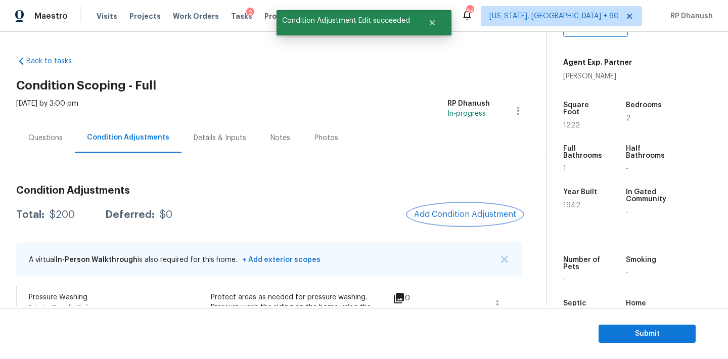
scroll to position [77, 0]
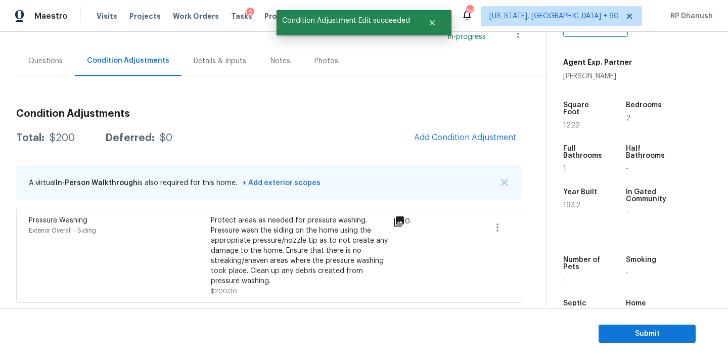
click at [463, 154] on div "Condition Adjustments Total: $200 Deferred: $0 Add Condition Adjustment A virtu…" at bounding box center [269, 202] width 506 height 202
click at [468, 142] on button "Add Condition Adjustment" at bounding box center [465, 137] width 114 height 21
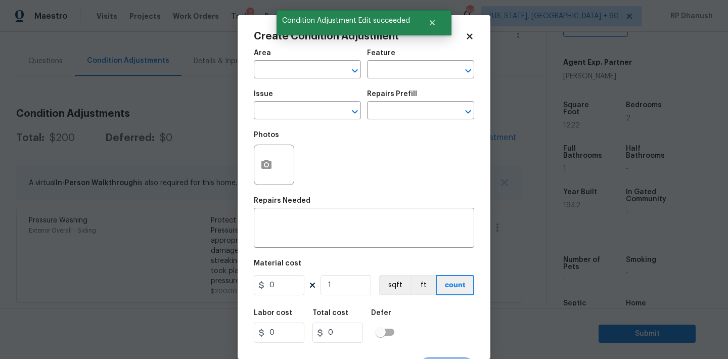
click at [273, 60] on div "Area" at bounding box center [307, 56] width 107 height 13
click at [273, 69] on input "text" at bounding box center [293, 71] width 79 height 16
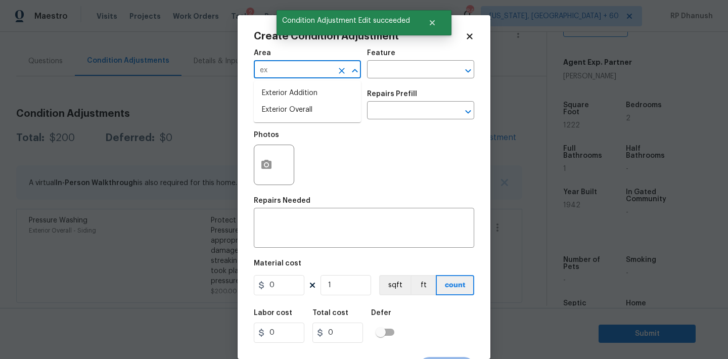
click at [273, 107] on li "Exterior Overall" at bounding box center [307, 110] width 107 height 17
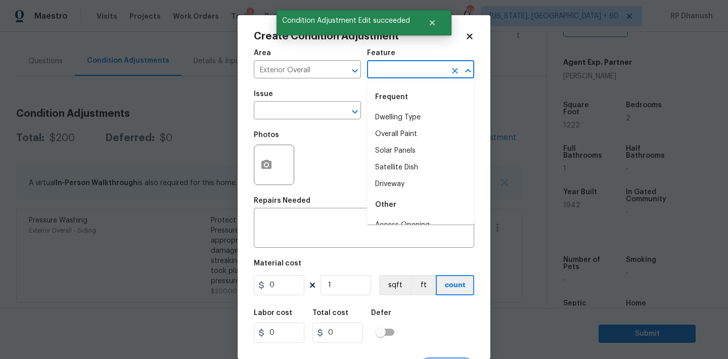
click at [394, 66] on input "text" at bounding box center [406, 71] width 79 height 16
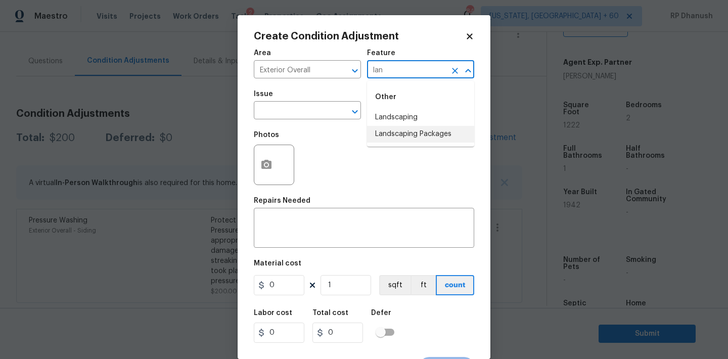
click at [397, 132] on li "Landscaping Packages" at bounding box center [420, 134] width 107 height 17
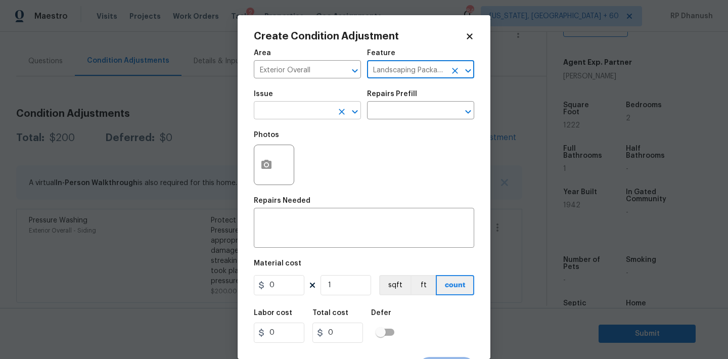
click at [305, 114] on input "text" at bounding box center [293, 112] width 79 height 16
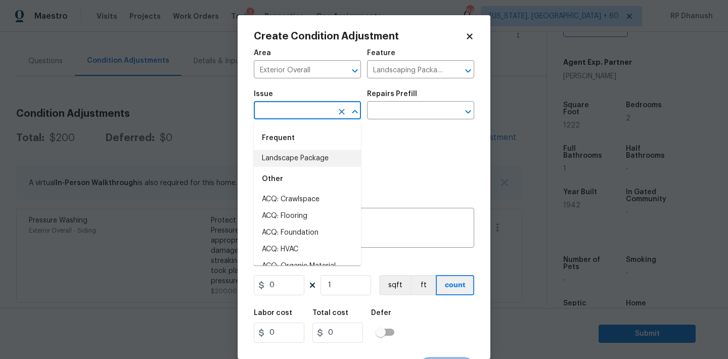
click at [301, 155] on li "Landscape Package" at bounding box center [307, 158] width 107 height 17
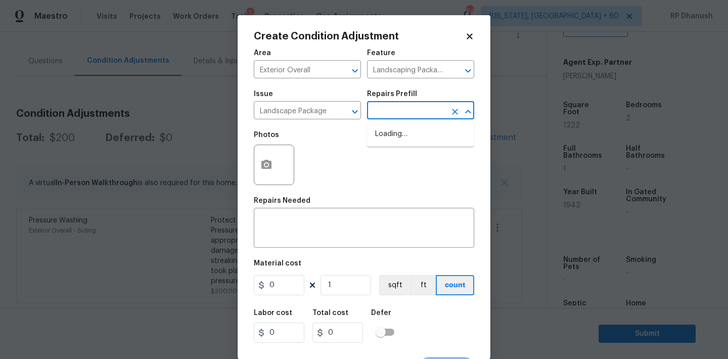
click at [408, 116] on input "text" at bounding box center [406, 112] width 79 height 16
click at [426, 138] on li "Initial landscaping package $300.00" at bounding box center [420, 139] width 107 height 27
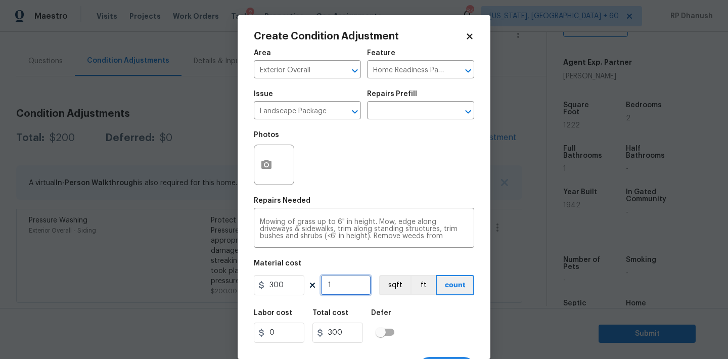
click at [343, 281] on input "1" at bounding box center [346, 285] width 51 height 20
click at [275, 296] on figure "Material cost 300 0 sqft ft count" at bounding box center [364, 278] width 220 height 37
click at [276, 288] on input "300" at bounding box center [279, 285] width 51 height 20
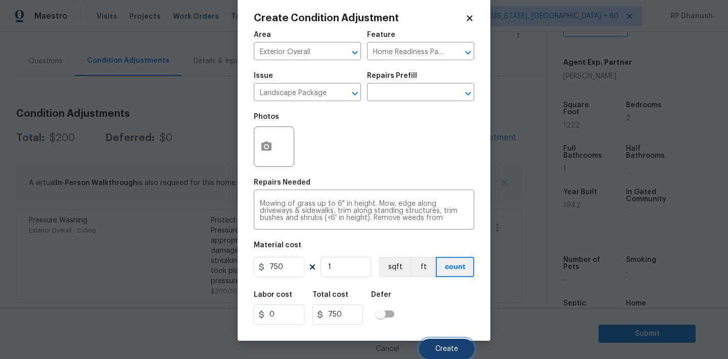
click at [441, 341] on button "Create" at bounding box center [446, 349] width 55 height 20
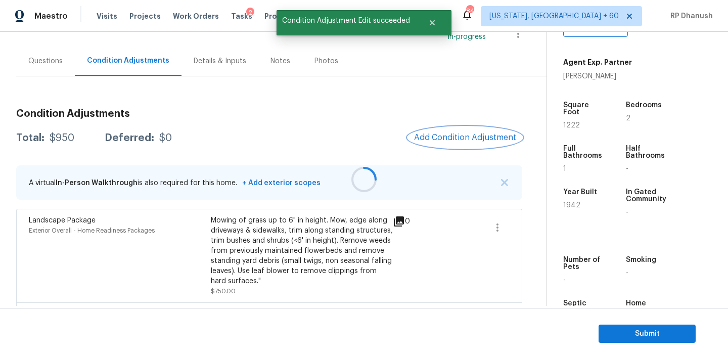
scroll to position [0, 0]
click at [457, 148] on button "Add Condition Adjustment" at bounding box center [465, 137] width 114 height 21
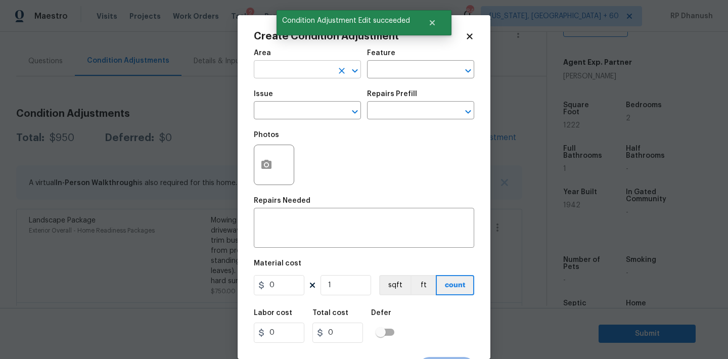
click at [272, 67] on input "text" at bounding box center [293, 71] width 79 height 16
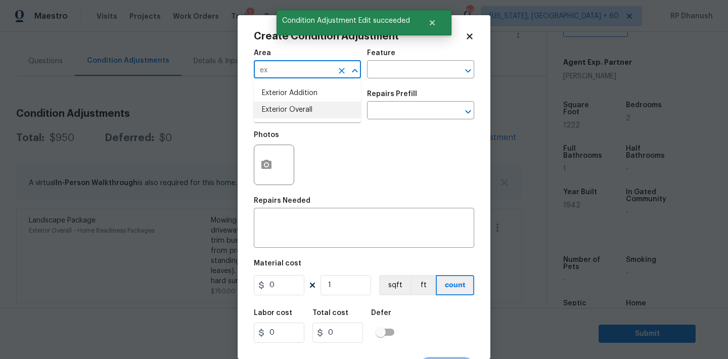
click at [275, 113] on li "Exterior Overall" at bounding box center [307, 110] width 107 height 17
click at [388, 68] on input "text" at bounding box center [406, 71] width 79 height 16
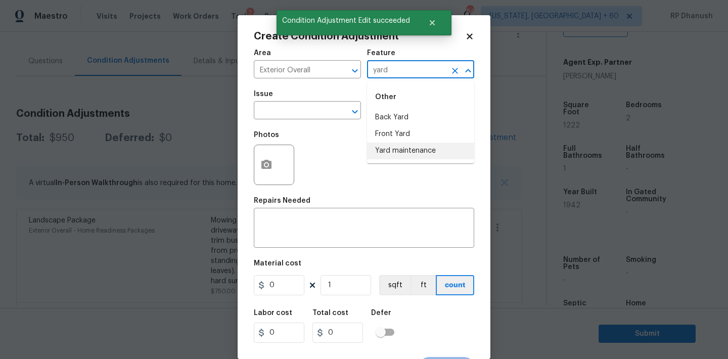
click at [392, 146] on li "Yard maintenance" at bounding box center [420, 151] width 107 height 17
click at [320, 109] on input "text" at bounding box center [293, 112] width 79 height 16
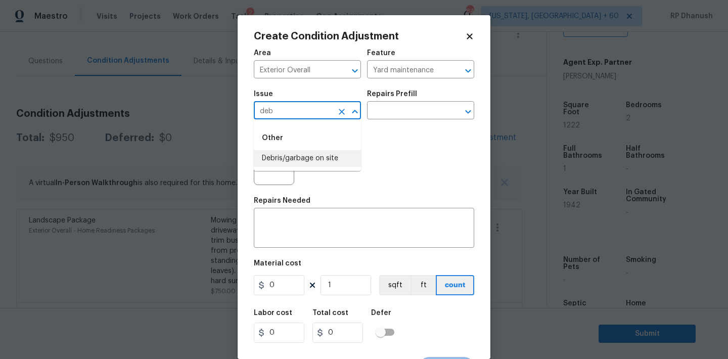
click at [321, 150] on li "Debris/garbage on site" at bounding box center [307, 158] width 107 height 17
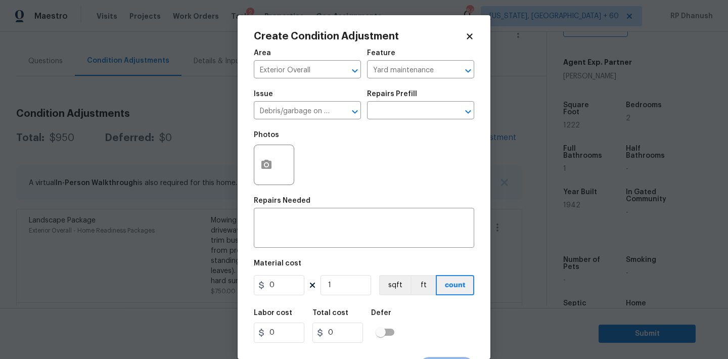
click at [387, 122] on div "Issue Debris/garbage on site ​ Repairs Prefill ​" at bounding box center [364, 104] width 220 height 41
click at [392, 119] on input "text" at bounding box center [406, 112] width 79 height 16
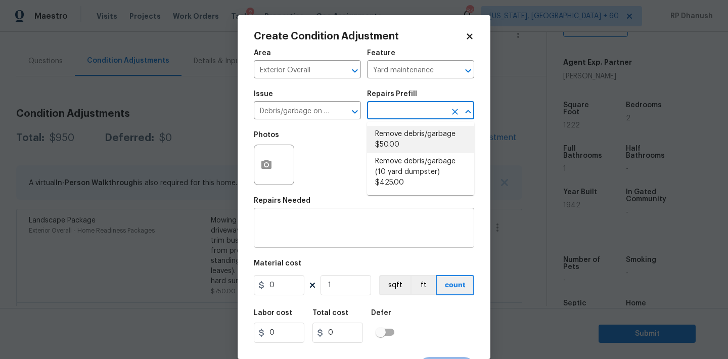
click at [395, 143] on li "Remove debris/garbage $50.00" at bounding box center [420, 139] width 107 height 27
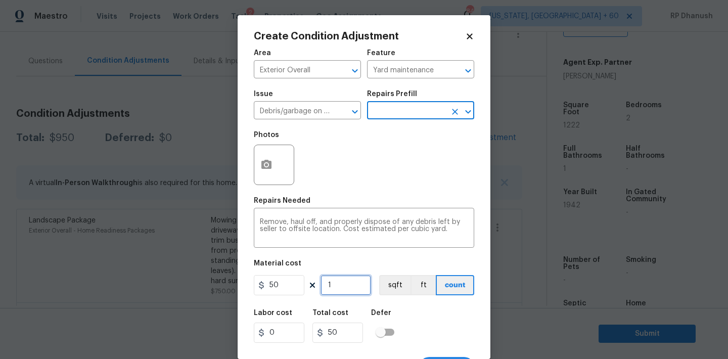
click at [354, 284] on input "1" at bounding box center [346, 285] width 51 height 20
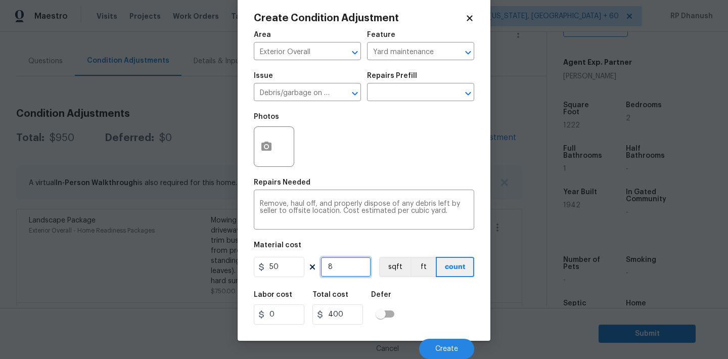
click at [347, 260] on input "8" at bounding box center [346, 267] width 51 height 20
click at [442, 339] on button "Create" at bounding box center [446, 349] width 55 height 20
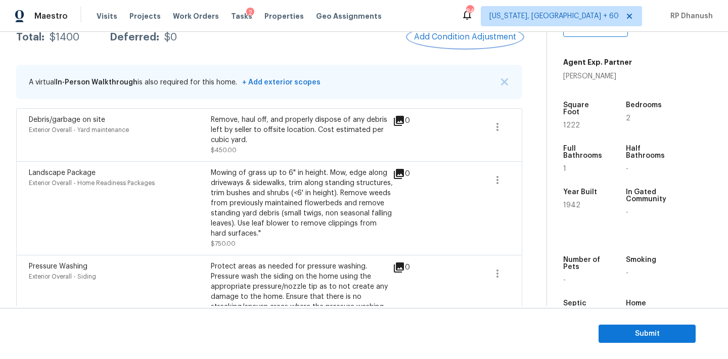
scroll to position [149, 0]
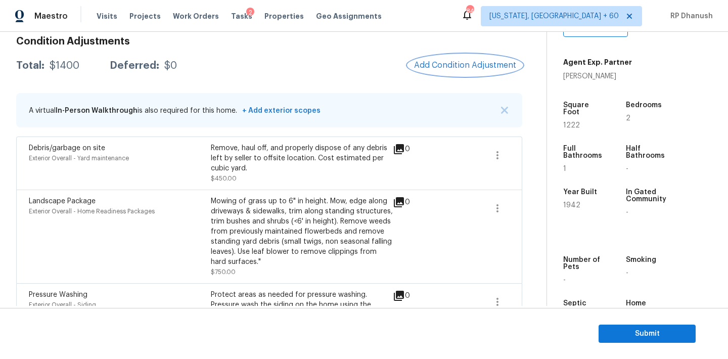
click at [465, 69] on span "Add Condition Adjustment" at bounding box center [465, 65] width 102 height 9
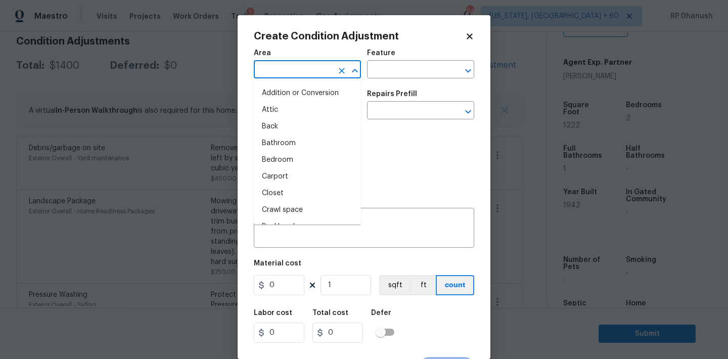
click at [289, 72] on input "text" at bounding box center [293, 71] width 79 height 16
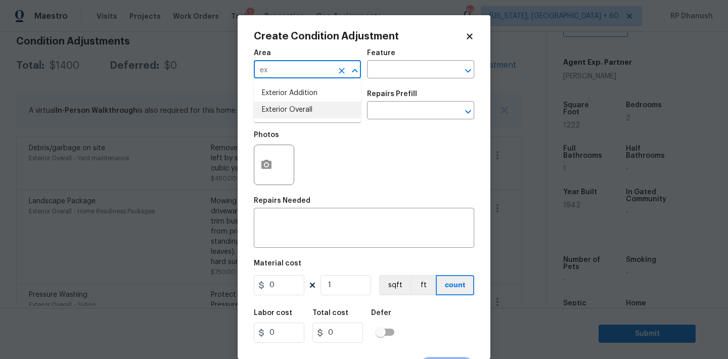
click at [273, 106] on li "Exterior Overall" at bounding box center [307, 110] width 107 height 17
click at [273, 214] on div "x ​" at bounding box center [364, 228] width 220 height 37
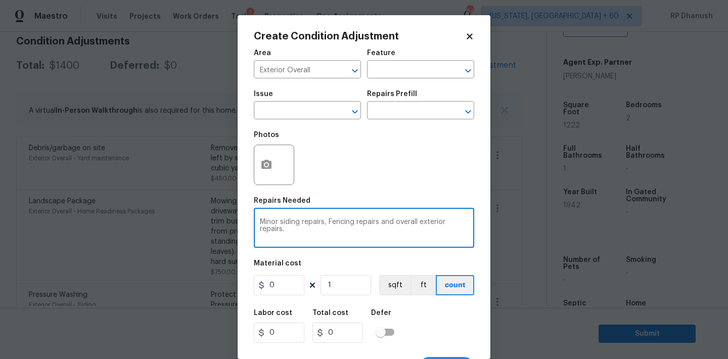
click at [286, 296] on figure "Material cost 0 1 sqft ft count" at bounding box center [364, 278] width 220 height 37
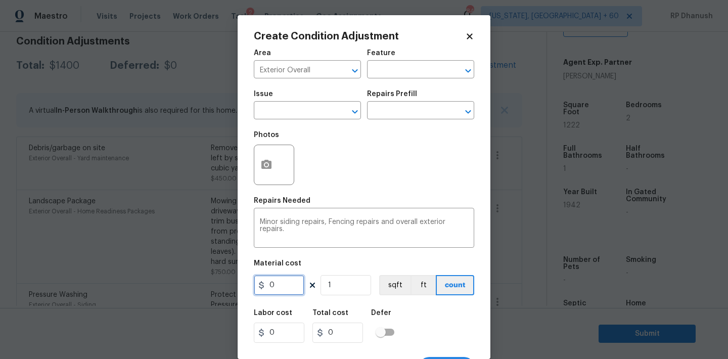
click at [281, 288] on input "0" at bounding box center [279, 285] width 51 height 20
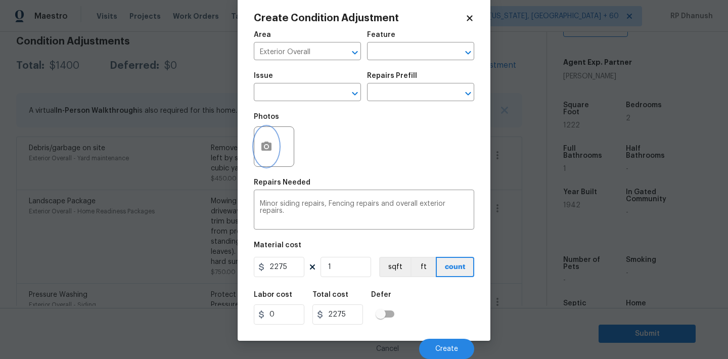
click at [272, 152] on icon "button" at bounding box center [266, 147] width 12 height 12
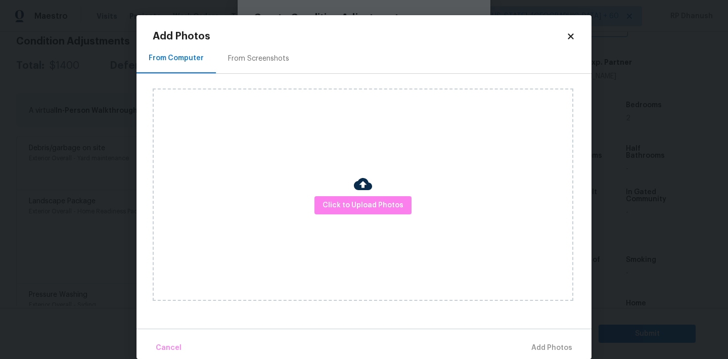
click at [260, 54] on div "From Screenshots" at bounding box center [258, 59] width 61 height 10
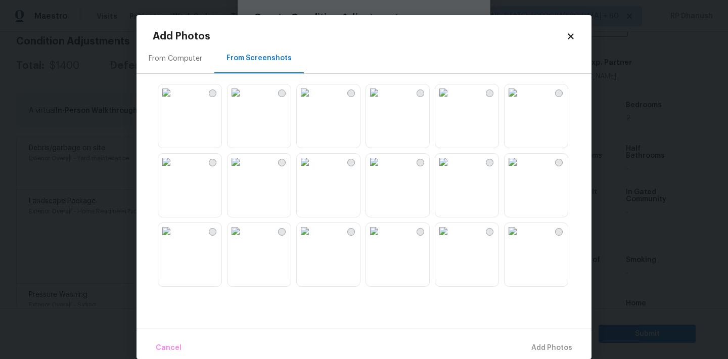
click at [244, 101] on img at bounding box center [236, 92] width 16 height 16
click at [313, 239] on img at bounding box center [305, 231] width 16 height 16
click at [534, 338] on button "Add 2 Photo(s)" at bounding box center [547, 348] width 60 height 22
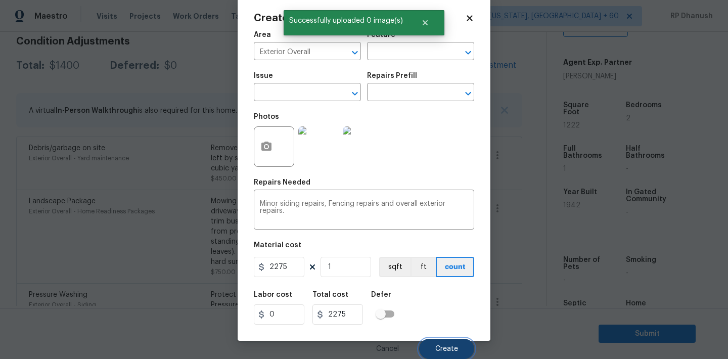
click at [434, 349] on button "Create" at bounding box center [446, 349] width 55 height 20
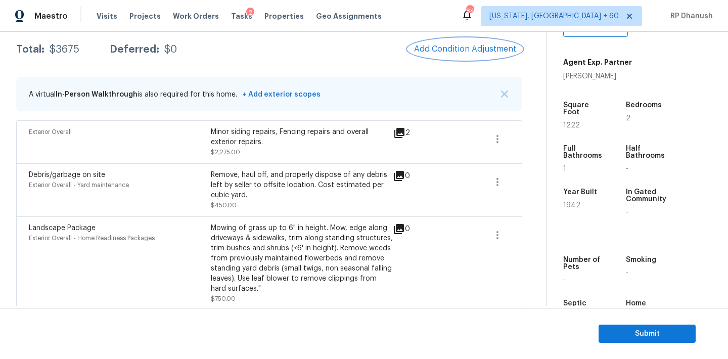
scroll to position [131, 0]
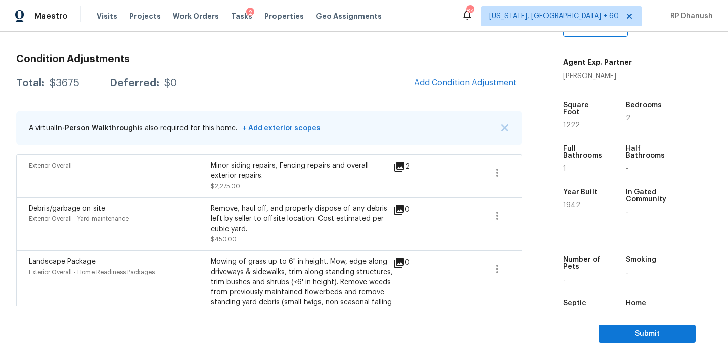
click at [470, 67] on div "Condition Adjustments Total: $3675 Deferred: $0 Add Condition Adjustment A virt…" at bounding box center [269, 242] width 506 height 392
click at [417, 87] on button "Add Condition Adjustment" at bounding box center [465, 82] width 114 height 21
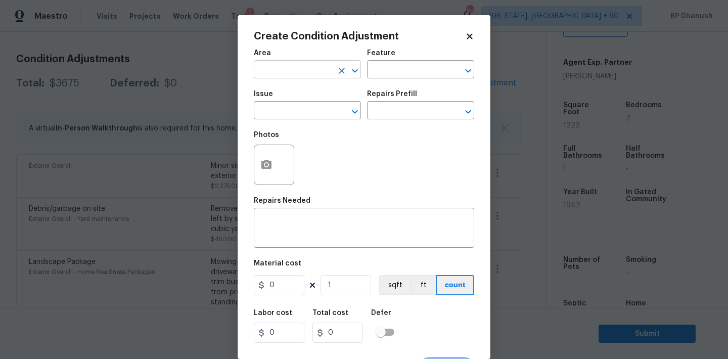
click at [319, 73] on input "text" at bounding box center [293, 71] width 79 height 16
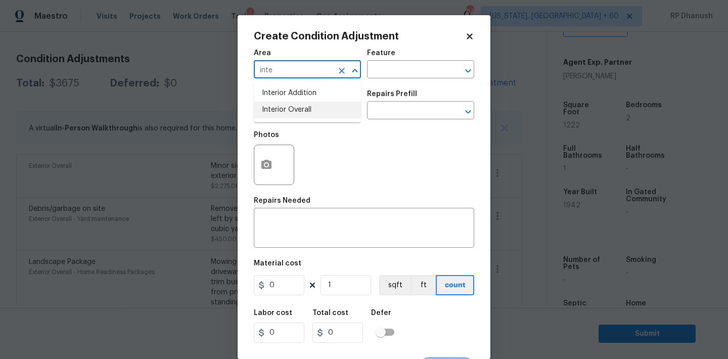
click at [313, 103] on li "Interior Overall" at bounding box center [307, 110] width 107 height 17
click at [402, 77] on input "text" at bounding box center [406, 71] width 79 height 16
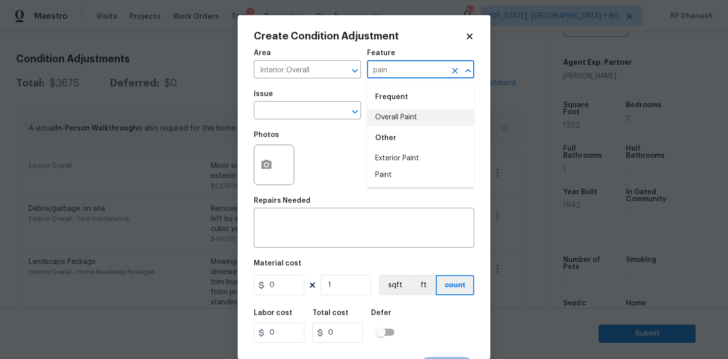
click at [408, 119] on li "Overall Paint" at bounding box center [420, 117] width 107 height 17
click at [312, 120] on span "Issue ​" at bounding box center [307, 104] width 107 height 41
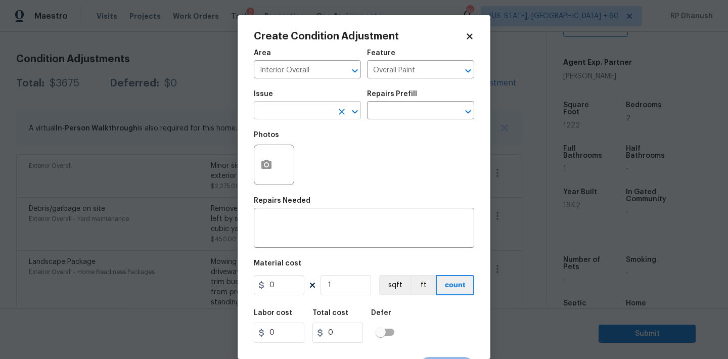
click at [312, 117] on input "text" at bounding box center [293, 112] width 79 height 16
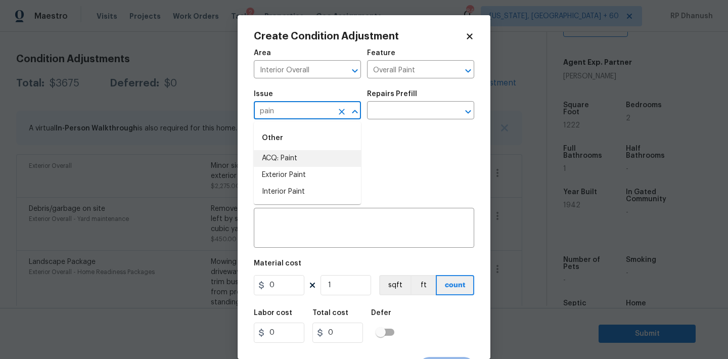
click at [305, 166] on li "ACQ: Paint" at bounding box center [307, 158] width 107 height 17
click at [422, 124] on div "Issue ACQ: Paint ​ Repairs Prefill ​" at bounding box center [364, 104] width 220 height 41
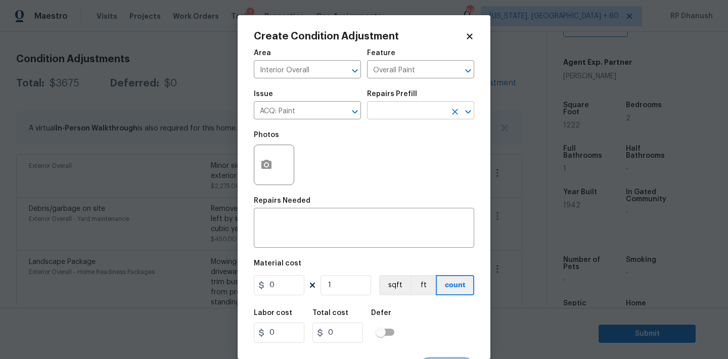
click at [431, 108] on input "text" at bounding box center [406, 112] width 79 height 16
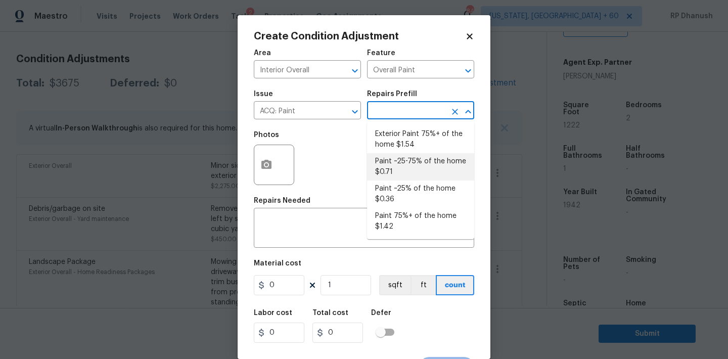
click at [411, 157] on li "Paint ~25-75% of the home $0.71" at bounding box center [420, 166] width 107 height 27
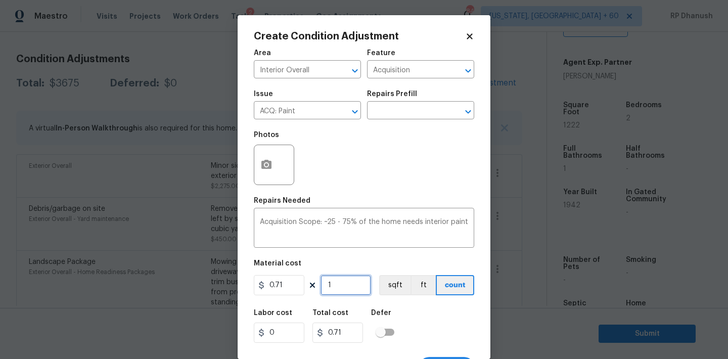
click at [348, 284] on input "1" at bounding box center [346, 285] width 51 height 20
click at [409, 118] on input "text" at bounding box center [406, 112] width 79 height 16
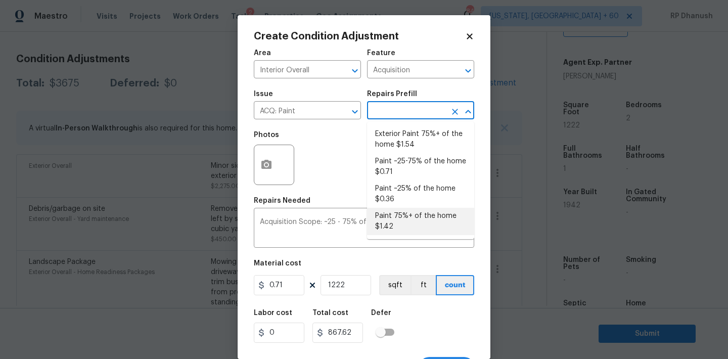
click at [392, 217] on li "Paint 75%+ of the home $1.42" at bounding box center [420, 221] width 107 height 27
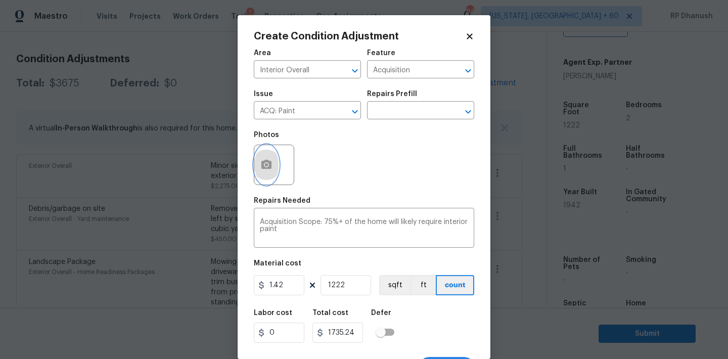
click at [264, 168] on icon "button" at bounding box center [266, 164] width 10 height 9
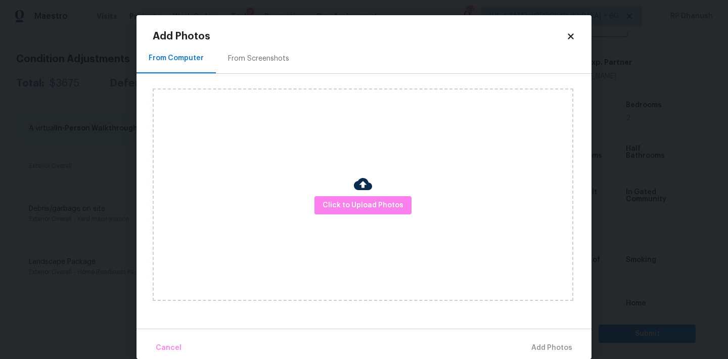
click at [241, 67] on div "From Screenshots" at bounding box center [258, 58] width 85 height 30
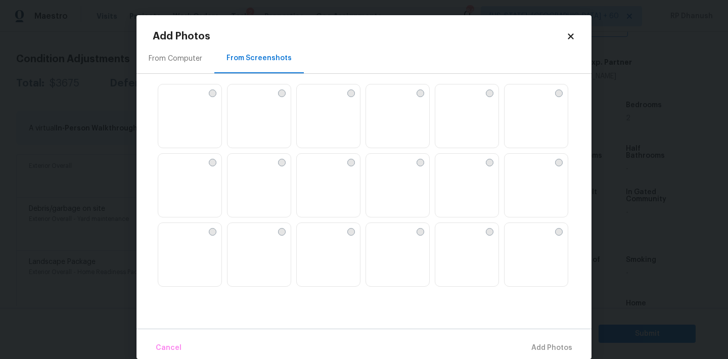
click at [191, 65] on div "From Computer" at bounding box center [176, 58] width 78 height 30
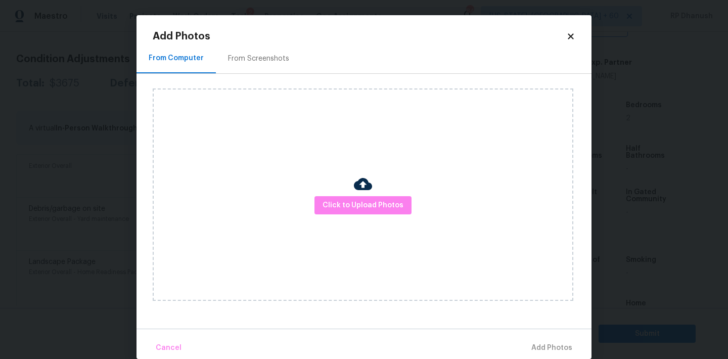
click at [572, 35] on icon at bounding box center [571, 36] width 6 height 6
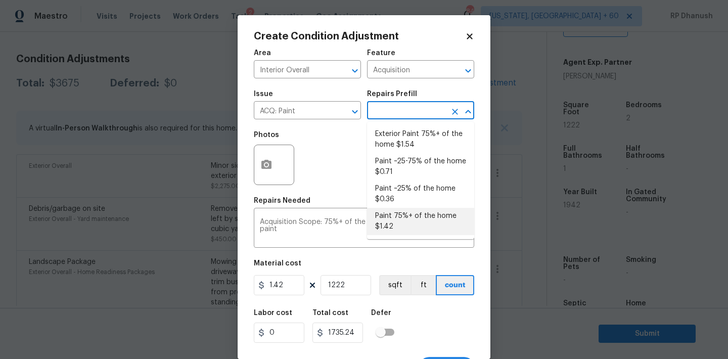
click at [412, 112] on input "text" at bounding box center [406, 112] width 79 height 16
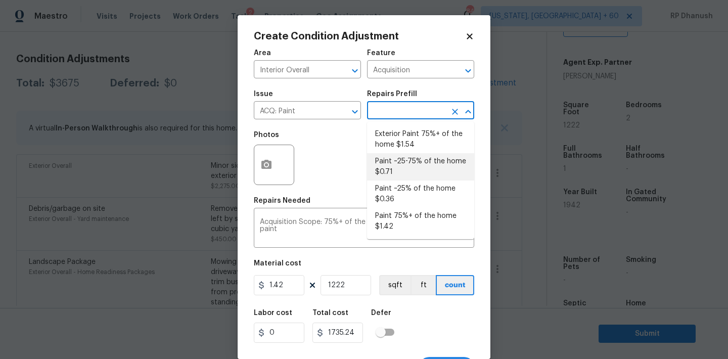
click at [386, 172] on li "Paint ~25-75% of the home $0.71" at bounding box center [420, 166] width 107 height 27
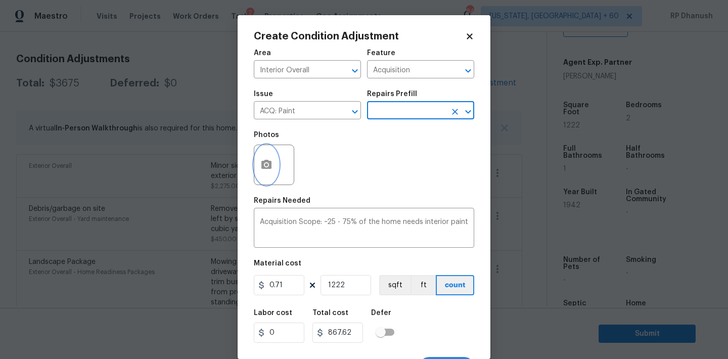
click at [265, 167] on icon "button" at bounding box center [266, 164] width 10 height 9
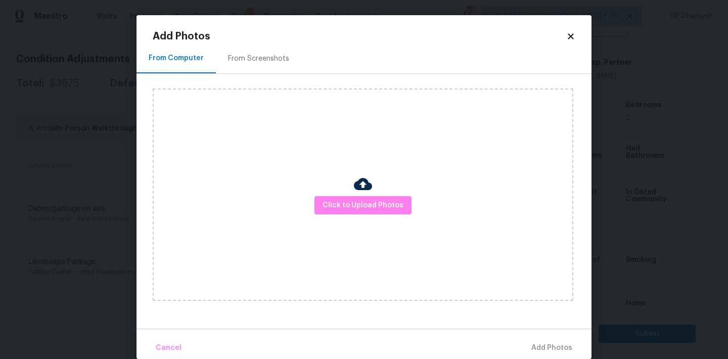
click at [277, 63] on div "From Screenshots" at bounding box center [258, 59] width 61 height 10
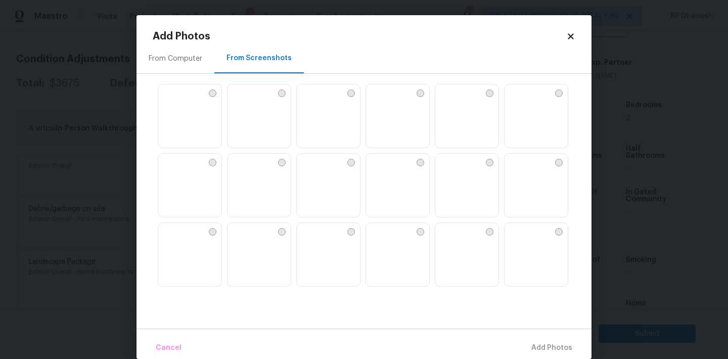
click at [174, 170] on img at bounding box center [166, 162] width 16 height 16
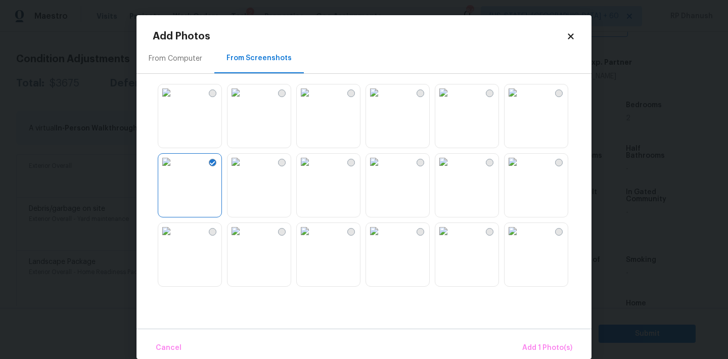
click at [293, 262] on div at bounding box center [372, 185] width 439 height 212
click at [521, 239] on img at bounding box center [513, 231] width 16 height 16
click at [521, 170] on img at bounding box center [513, 162] width 16 height 16
click at [521, 101] on img at bounding box center [513, 92] width 16 height 16
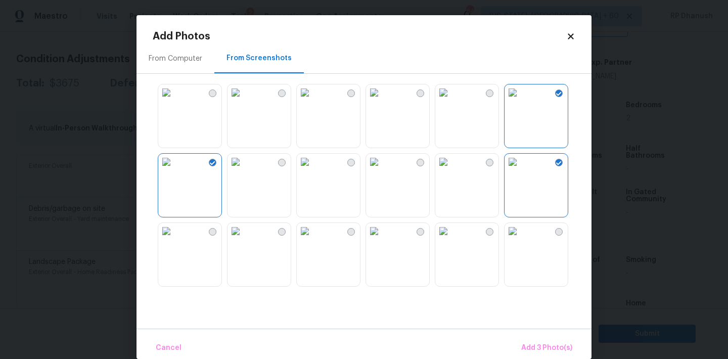
click at [452, 101] on img at bounding box center [443, 92] width 16 height 16
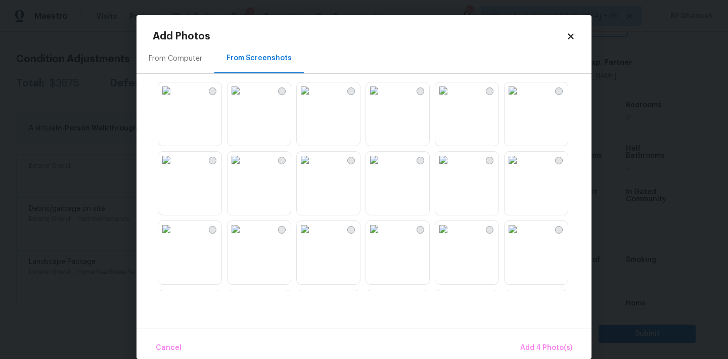
scroll to position [442, 0]
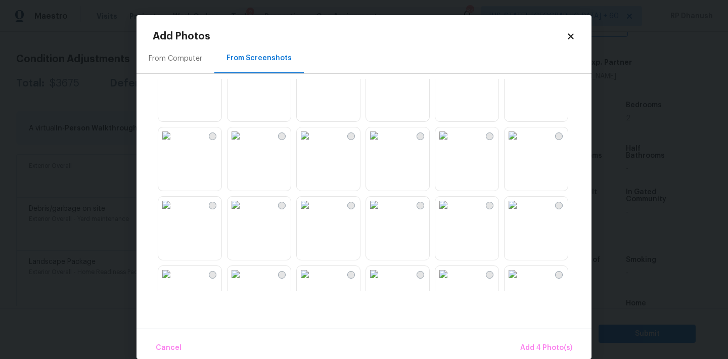
click at [244, 213] on img at bounding box center [236, 205] width 16 height 16
click at [174, 213] on img at bounding box center [166, 205] width 16 height 16
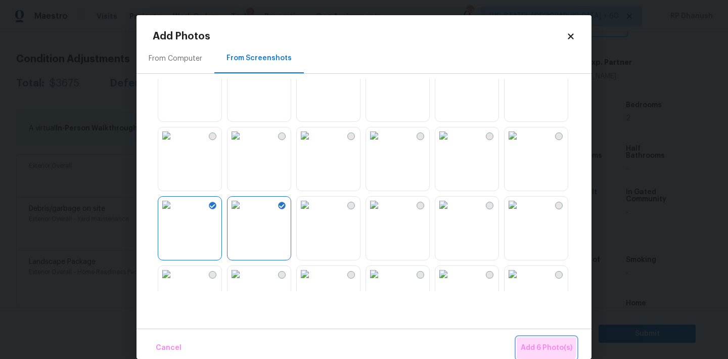
click at [542, 344] on span "Add 6 Photo(s)" at bounding box center [547, 348] width 52 height 13
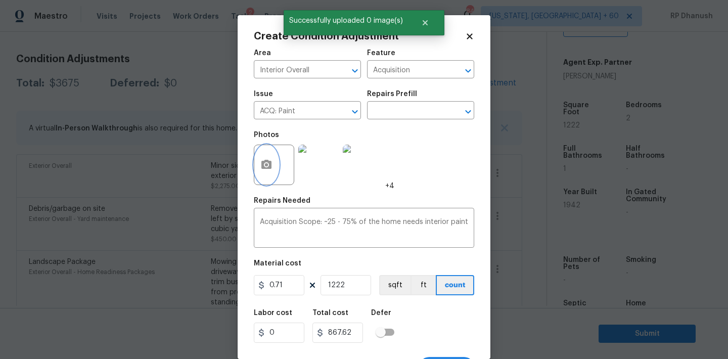
scroll to position [19, 0]
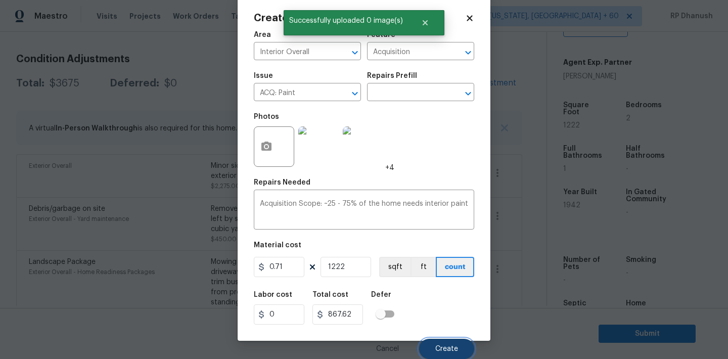
click at [453, 341] on button "Create" at bounding box center [446, 349] width 55 height 20
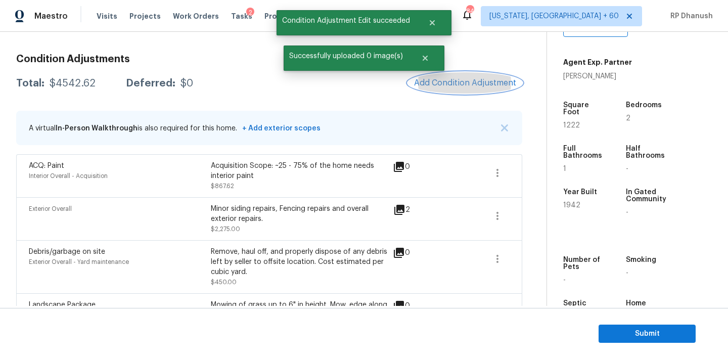
click at [497, 77] on button "Add Condition Adjustment" at bounding box center [465, 82] width 114 height 21
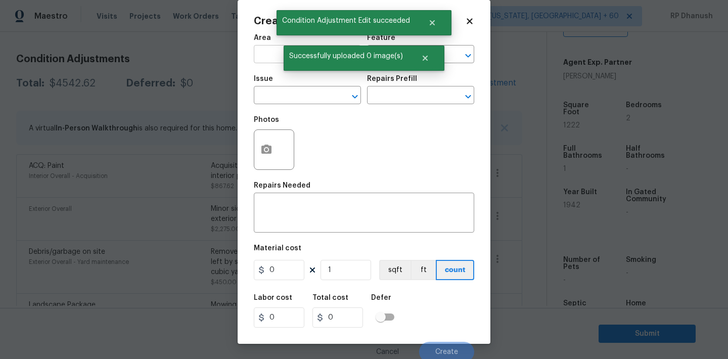
click at [275, 54] on input "text" at bounding box center [293, 56] width 79 height 16
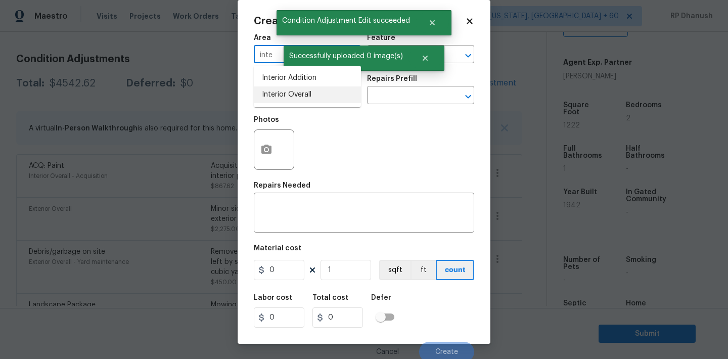
click at [276, 95] on li "Interior Overall" at bounding box center [307, 94] width 107 height 17
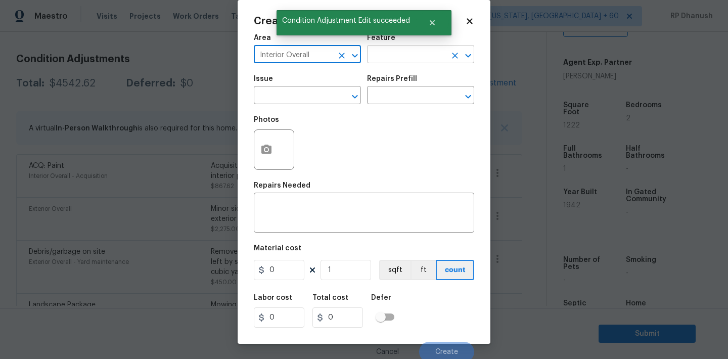
click at [384, 61] on input "text" at bounding box center [406, 56] width 79 height 16
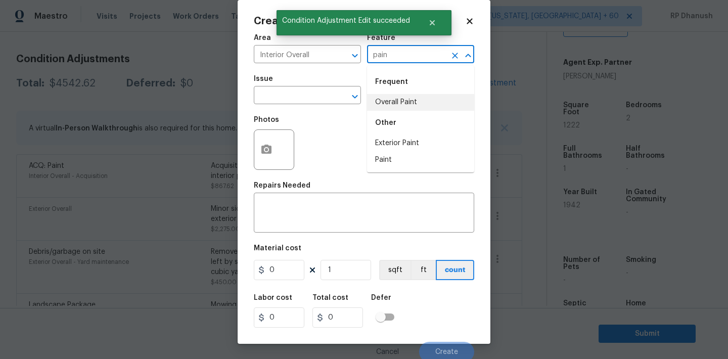
click at [384, 108] on li "Overall Paint" at bounding box center [420, 102] width 107 height 17
click at [296, 91] on input "text" at bounding box center [293, 96] width 79 height 16
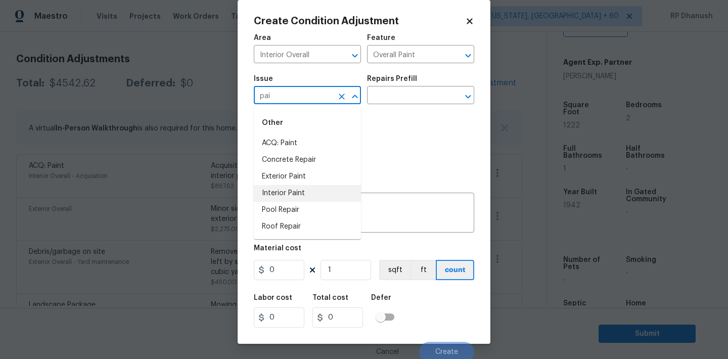
click at [295, 194] on li "Interior Paint" at bounding box center [307, 193] width 107 height 17
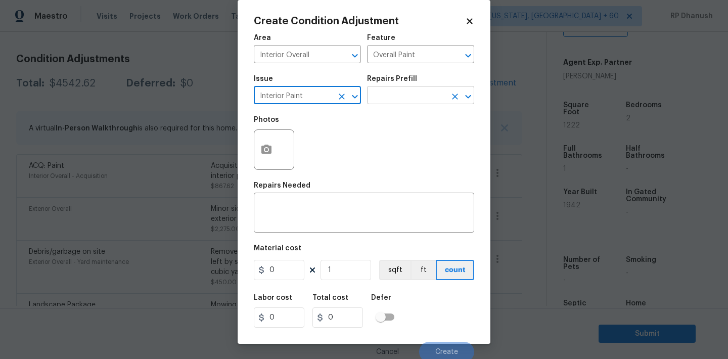
click at [411, 91] on input "text" at bounding box center [406, 96] width 79 height 16
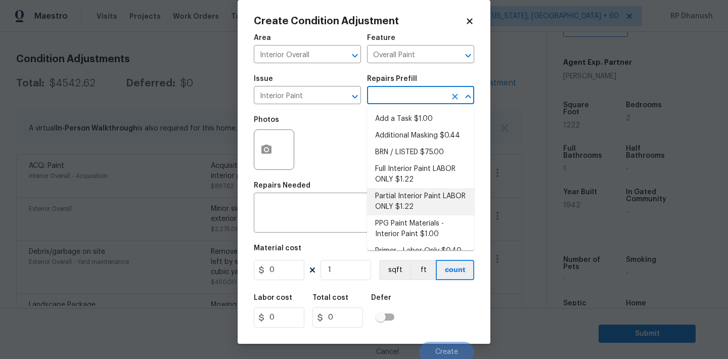
scroll to position [13, 0]
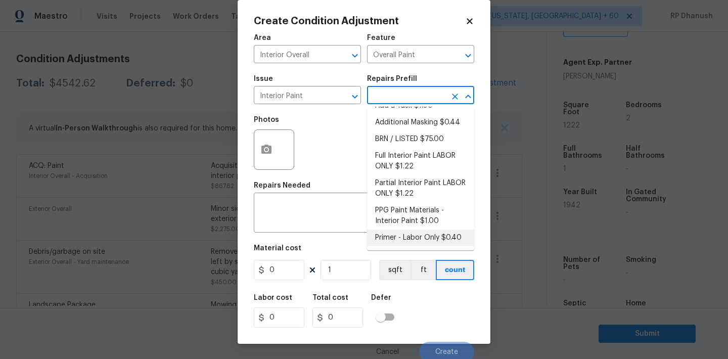
click at [386, 233] on li "Primer - Labor Only $0.40" at bounding box center [420, 238] width 107 height 17
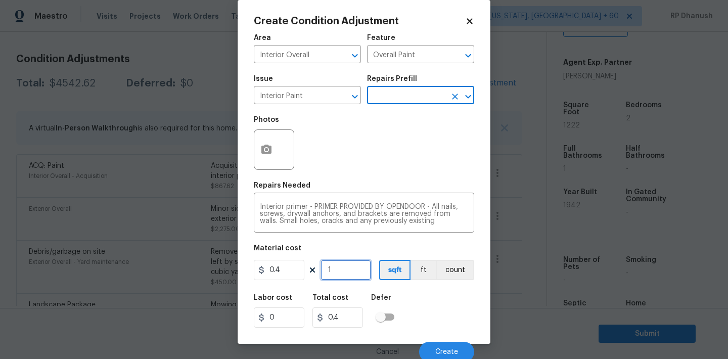
click at [345, 277] on input "1" at bounding box center [346, 270] width 51 height 20
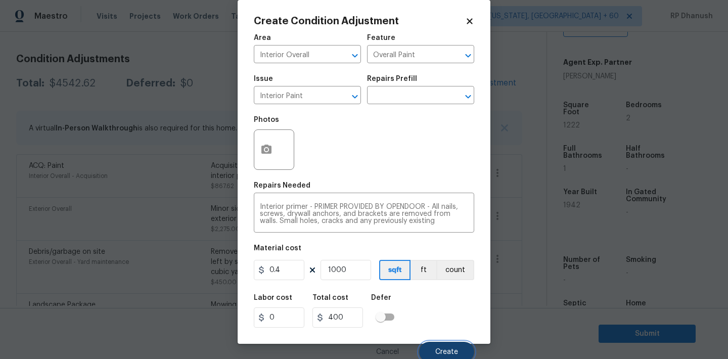
click at [434, 346] on button "Create" at bounding box center [446, 352] width 55 height 20
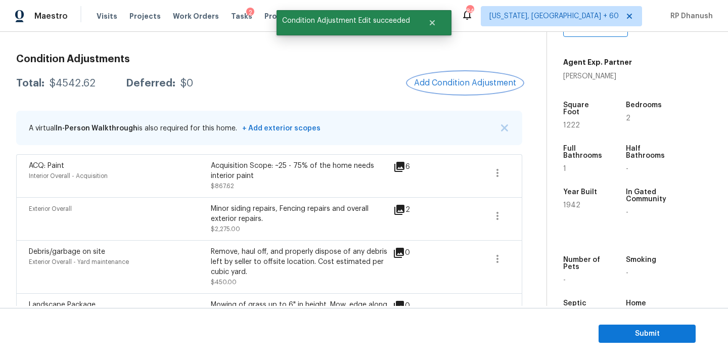
scroll to position [0, 0]
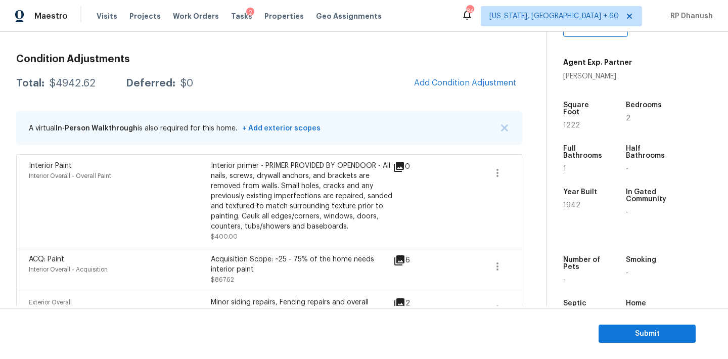
click at [471, 72] on div "Condition Adjustments Total: $4942.62 Deferred: $0 Add Condition Adjustment A v…" at bounding box center [269, 310] width 506 height 528
click at [473, 74] on button "Add Condition Adjustment" at bounding box center [465, 82] width 114 height 21
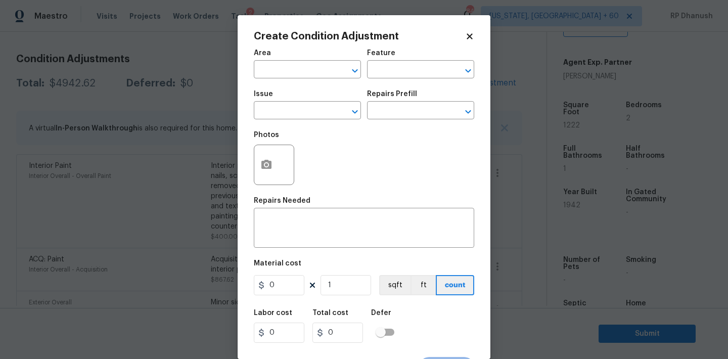
click at [297, 61] on div "Area" at bounding box center [307, 56] width 107 height 13
click at [296, 71] on input "text" at bounding box center [293, 71] width 79 height 16
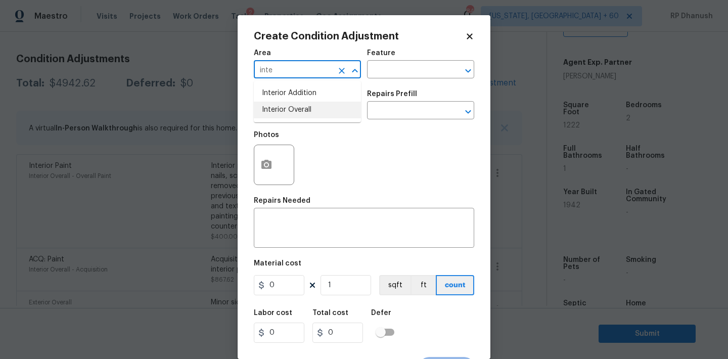
click at [302, 114] on li "Interior Overall" at bounding box center [307, 110] width 107 height 17
click at [384, 84] on div "Issue ​ Repairs Prefill ​" at bounding box center [364, 104] width 220 height 41
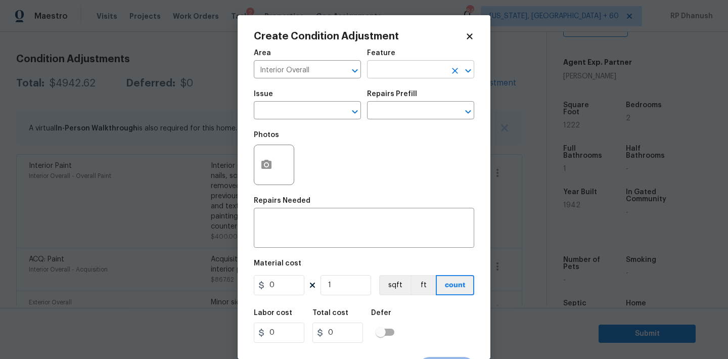
click at [394, 75] on input "text" at bounding box center [406, 71] width 79 height 16
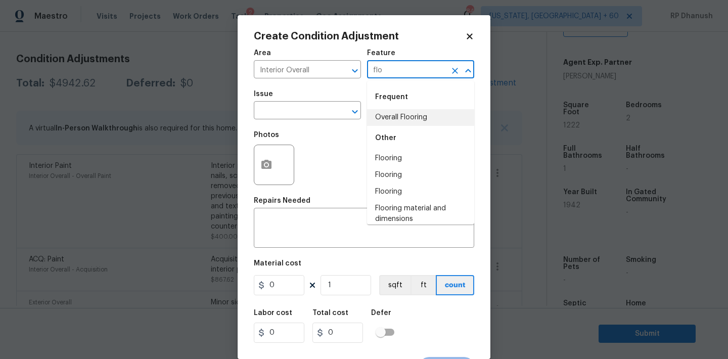
click at [390, 113] on li "Overall Flooring" at bounding box center [420, 117] width 107 height 17
click at [371, 110] on input "text" at bounding box center [406, 112] width 79 height 16
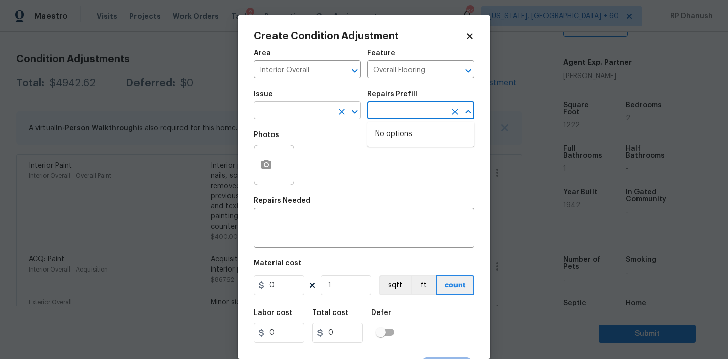
click at [294, 119] on input "text" at bounding box center [293, 112] width 79 height 16
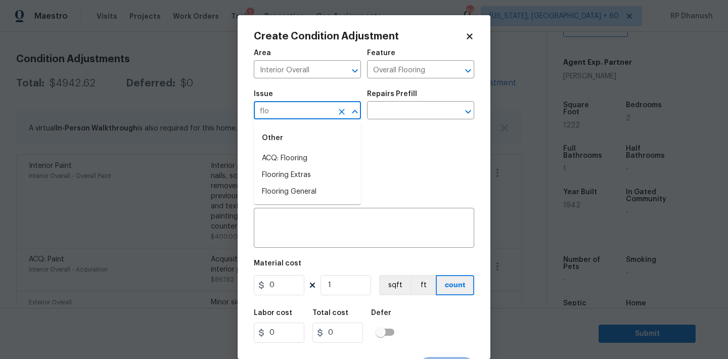
click at [289, 155] on li "ACQ: Flooring" at bounding box center [307, 158] width 107 height 17
click at [387, 109] on input "text" at bounding box center [406, 112] width 79 height 16
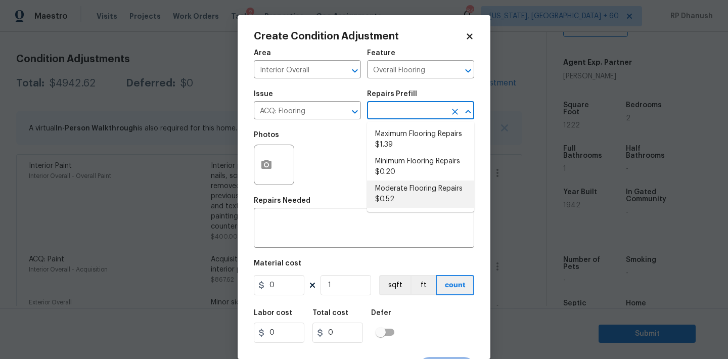
click at [387, 190] on li "Moderate Flooring Repairs $0.52" at bounding box center [420, 194] width 107 height 27
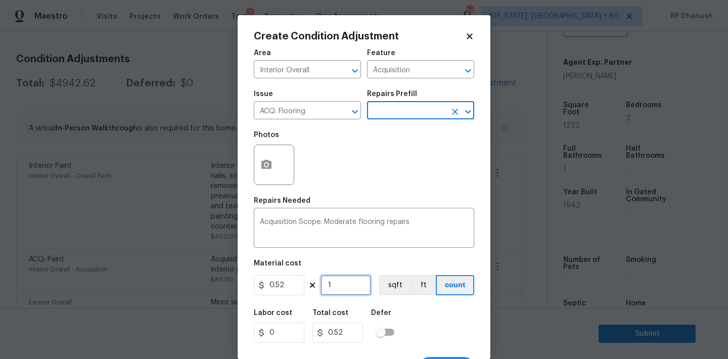
click at [342, 283] on input "1" at bounding box center [346, 285] width 51 height 20
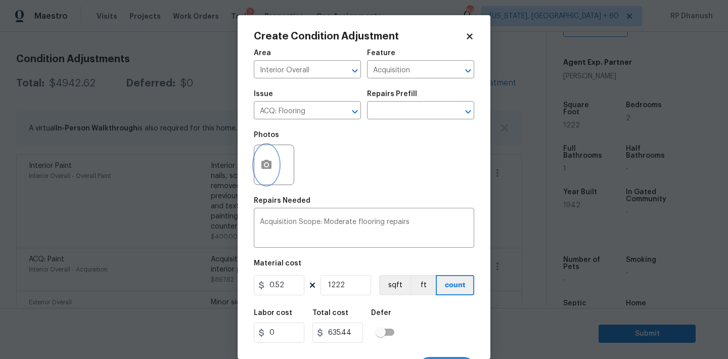
click at [268, 170] on icon "button" at bounding box center [266, 165] width 12 height 12
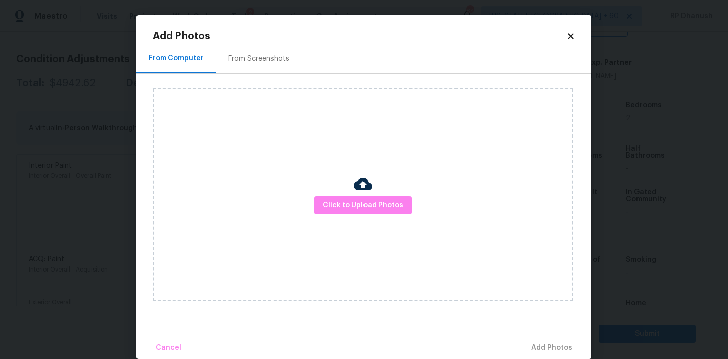
click at [247, 70] on div "From Screenshots" at bounding box center [258, 58] width 85 height 30
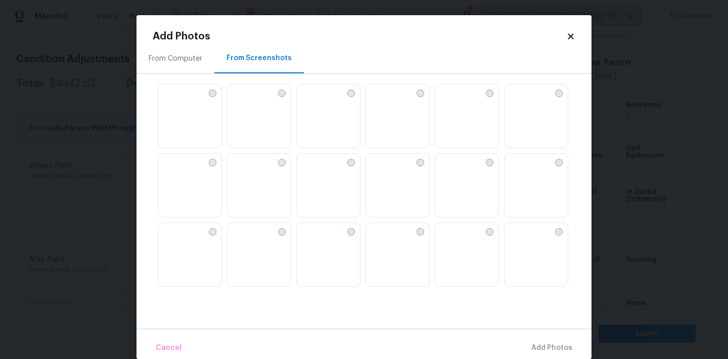
click at [207, 174] on img at bounding box center [189, 186] width 63 height 64
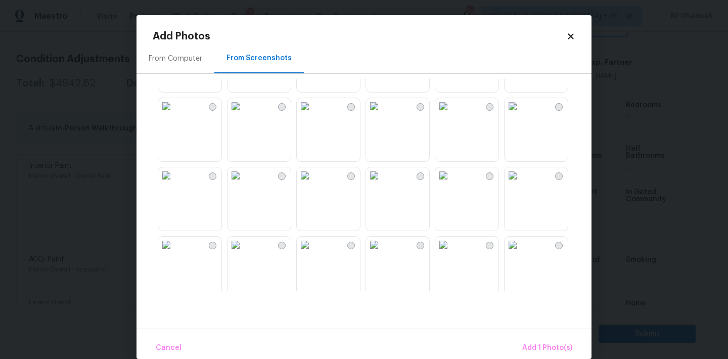
scroll to position [245, 0]
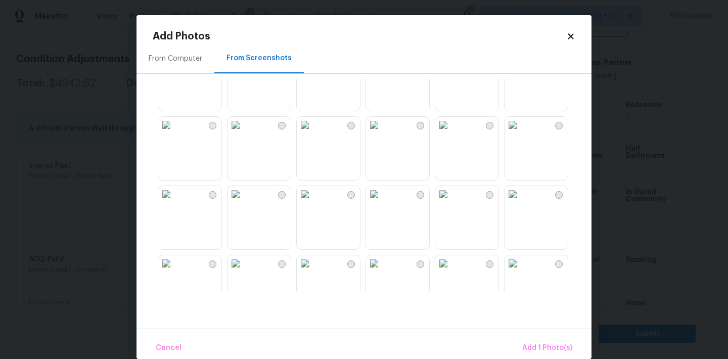
click at [382, 64] on img at bounding box center [374, 56] width 16 height 16
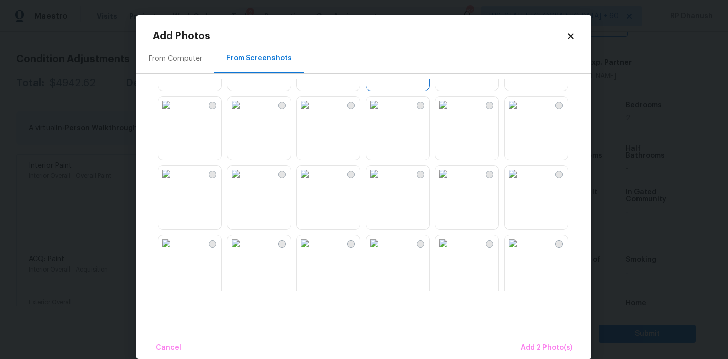
click at [313, 182] on img at bounding box center [305, 174] width 16 height 16
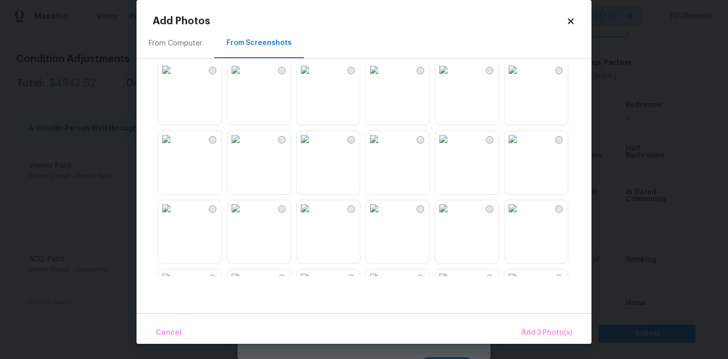
scroll to position [440, 0]
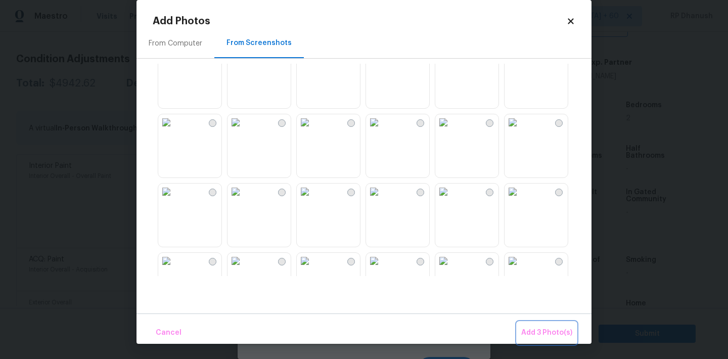
click at [533, 324] on button "Add 3 Photo(s)" at bounding box center [546, 333] width 59 height 22
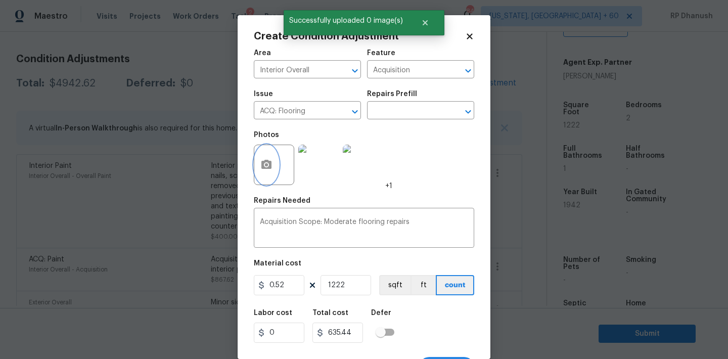
scroll to position [19, 0]
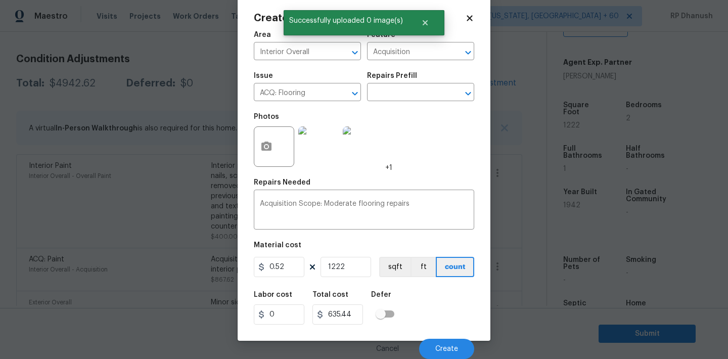
click at [439, 338] on div "Cancel Create" at bounding box center [364, 345] width 220 height 28
click at [439, 339] on button "Create" at bounding box center [446, 349] width 55 height 20
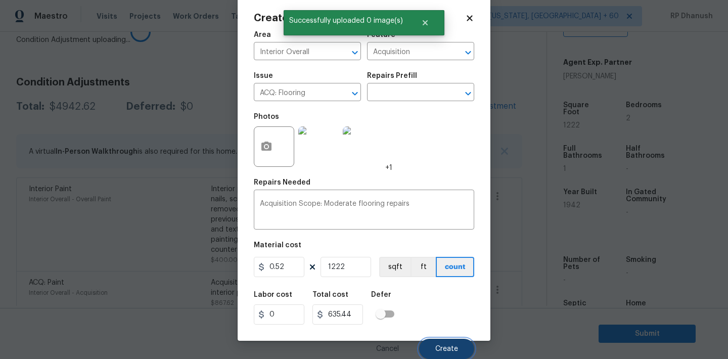
scroll to position [154, 0]
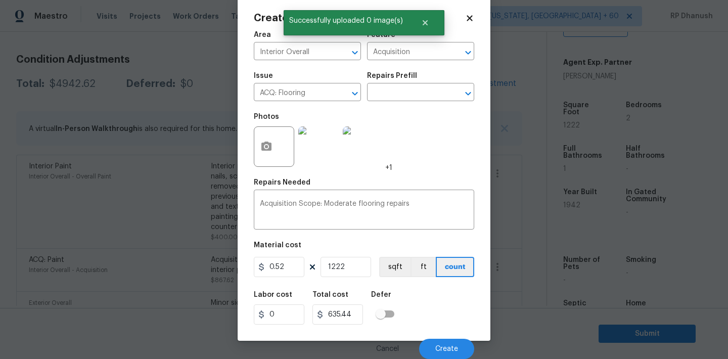
click at [477, 74] on div "Create Condition Adjustment Area Interior Overall ​ Feature Acquisition ​ Issue…" at bounding box center [364, 169] width 253 height 344
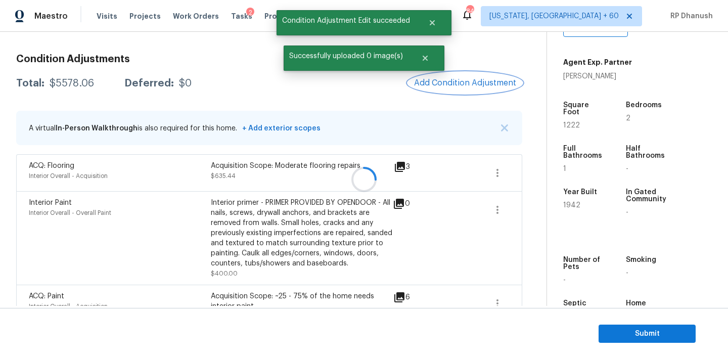
scroll to position [0, 0]
click at [477, 74] on button "Add Condition Adjustment" at bounding box center [465, 82] width 114 height 21
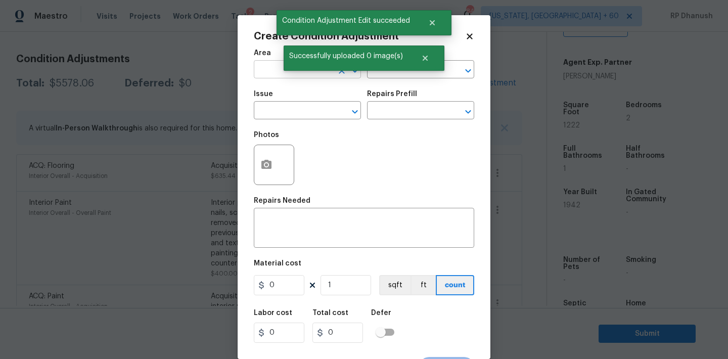
click at [286, 73] on input "text" at bounding box center [293, 71] width 79 height 16
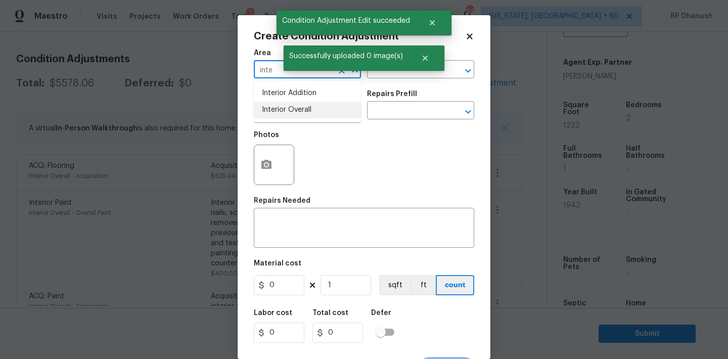
click at [281, 110] on li "Interior Overall" at bounding box center [307, 110] width 107 height 17
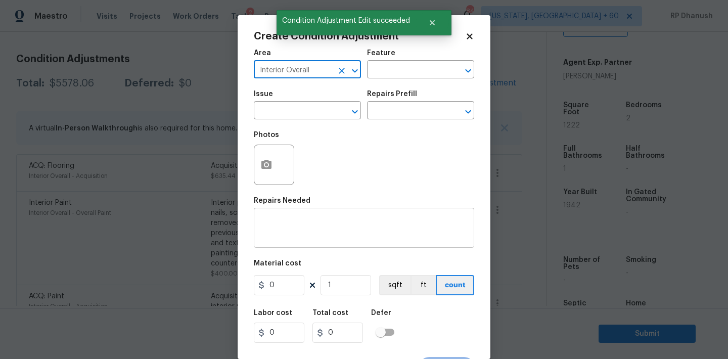
click at [281, 236] on textarea at bounding box center [364, 228] width 208 height 21
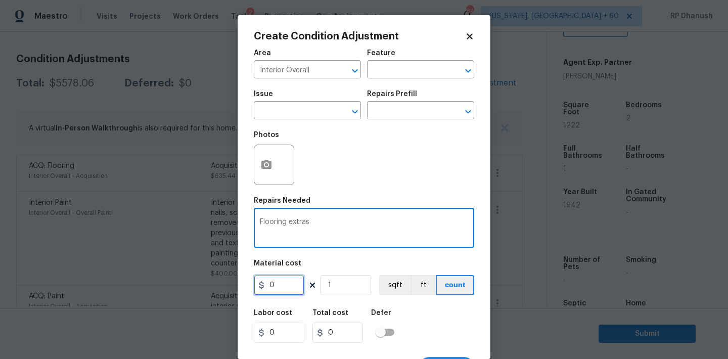
click at [285, 281] on input "0" at bounding box center [279, 285] width 51 height 20
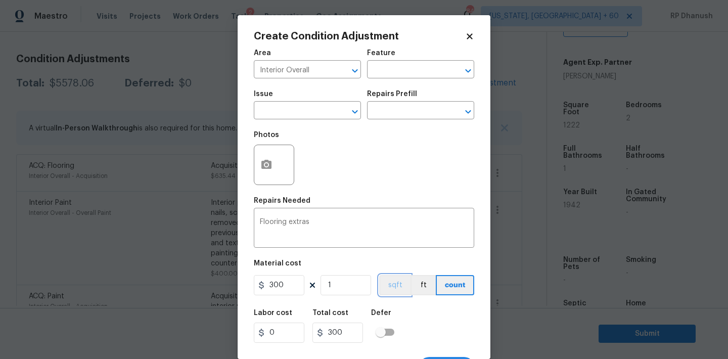
scroll to position [19, 0]
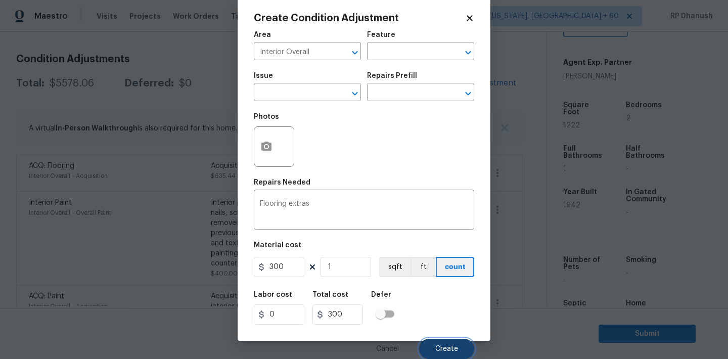
click at [447, 342] on button "Create" at bounding box center [446, 349] width 55 height 20
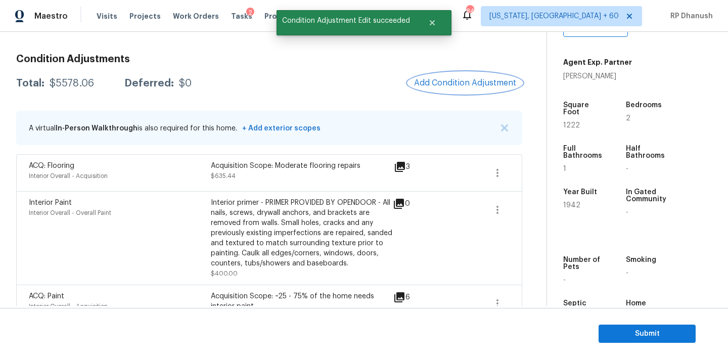
scroll to position [0, 0]
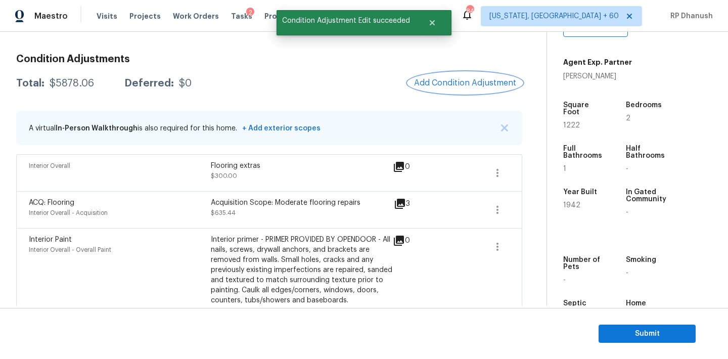
click at [444, 86] on span "Add Condition Adjustment" at bounding box center [465, 82] width 102 height 9
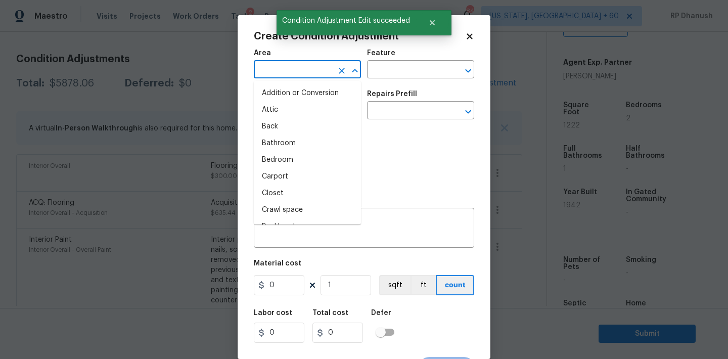
click at [321, 74] on input "text" at bounding box center [293, 71] width 79 height 16
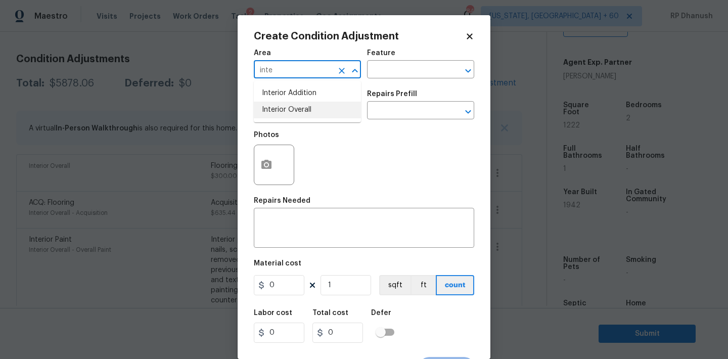
click at [310, 104] on li "Interior Overall" at bounding box center [307, 110] width 107 height 17
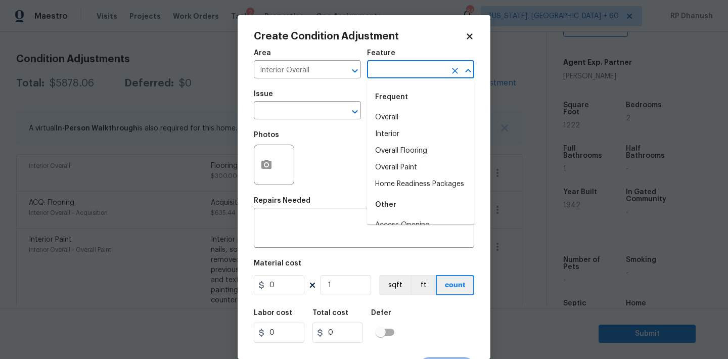
click at [400, 67] on input "text" at bounding box center [406, 71] width 79 height 16
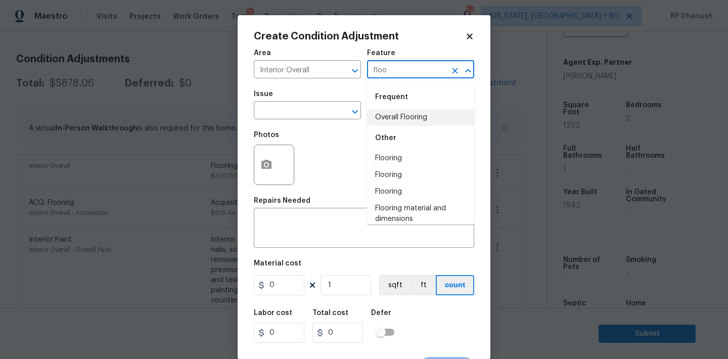
click at [393, 123] on li "Overall Flooring" at bounding box center [420, 117] width 107 height 17
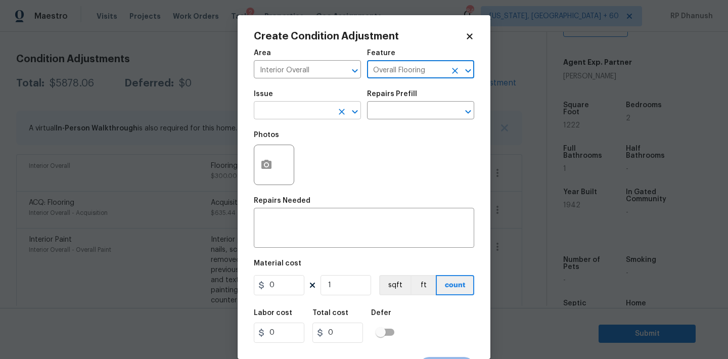
click at [318, 119] on input "text" at bounding box center [293, 112] width 79 height 16
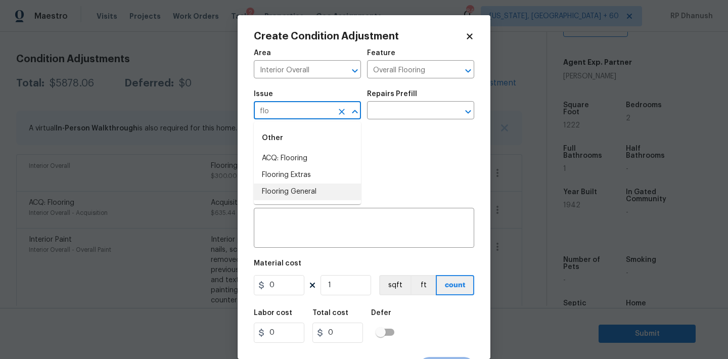
click at [301, 173] on li "Flooring Extras" at bounding box center [307, 175] width 107 height 17
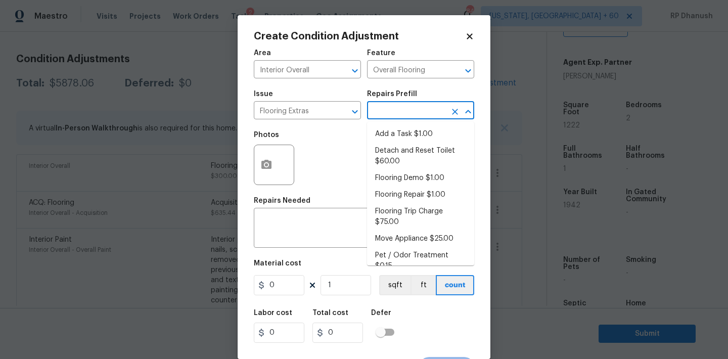
click at [406, 113] on input "text" at bounding box center [406, 112] width 79 height 16
click at [343, 110] on icon "Clear" at bounding box center [342, 112] width 6 height 6
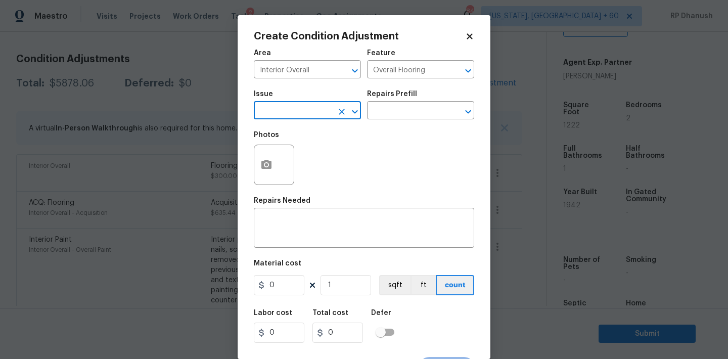
click at [310, 118] on input "text" at bounding box center [293, 112] width 79 height 16
click at [297, 190] on li "Flooring General" at bounding box center [307, 192] width 107 height 17
click at [421, 118] on input "text" at bounding box center [406, 112] width 79 height 16
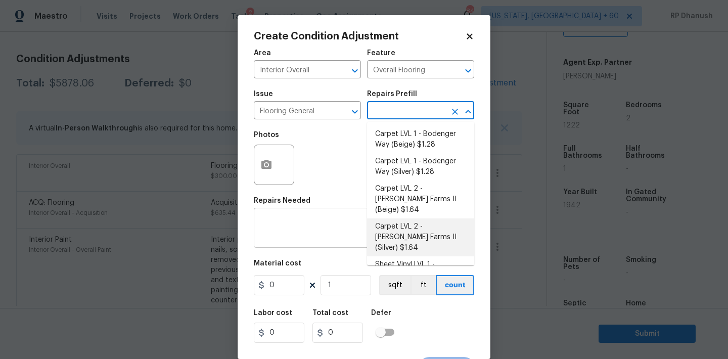
click at [308, 221] on textarea at bounding box center [364, 228] width 208 height 21
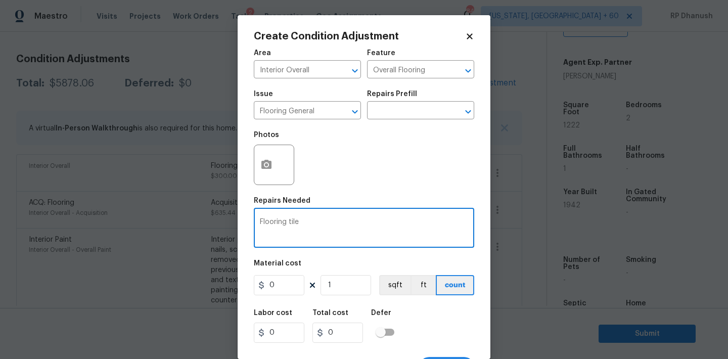
click at [297, 219] on textarea "Flooring tile" at bounding box center [364, 228] width 208 height 21
click at [306, 232] on textarea "Tile Floorin" at bounding box center [364, 228] width 208 height 21
click at [286, 287] on input "0" at bounding box center [279, 285] width 51 height 20
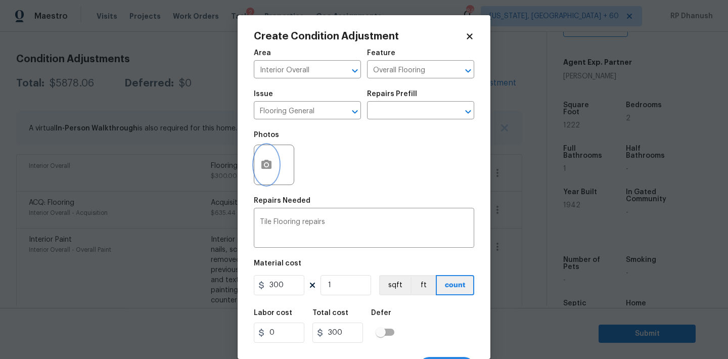
click at [268, 166] on circle "button" at bounding box center [266, 164] width 3 height 3
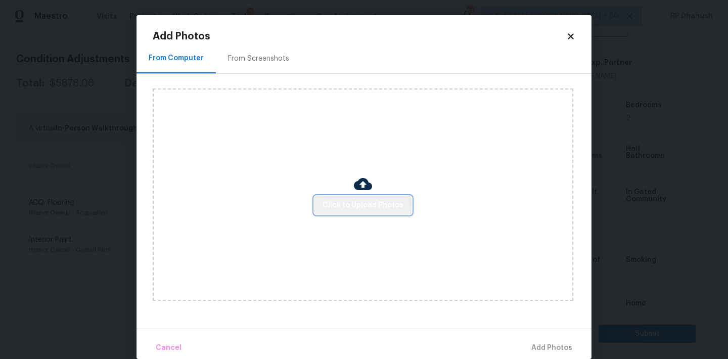
click at [362, 211] on button "Click to Upload Photos" at bounding box center [362, 205] width 97 height 19
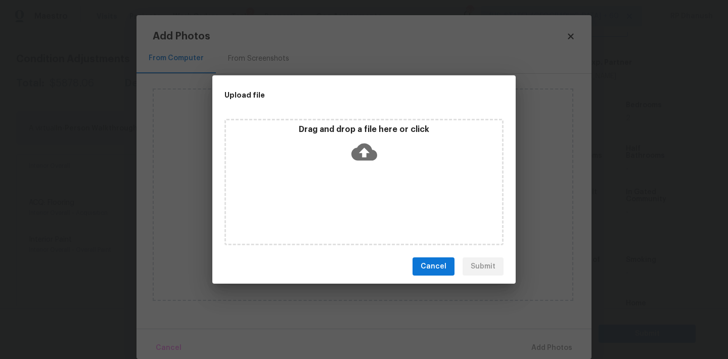
click at [365, 152] on icon at bounding box center [364, 152] width 26 height 26
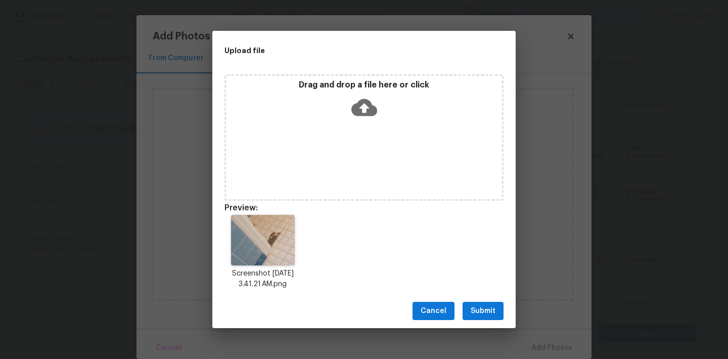
click at [474, 310] on span "Submit" at bounding box center [483, 311] width 25 height 13
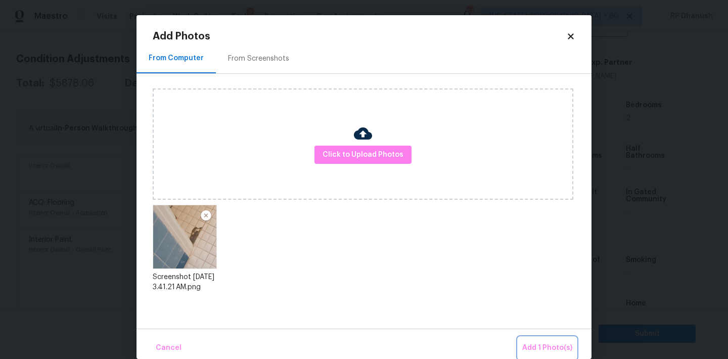
click at [539, 343] on span "Add 1 Photo(s)" at bounding box center [547, 348] width 50 height 13
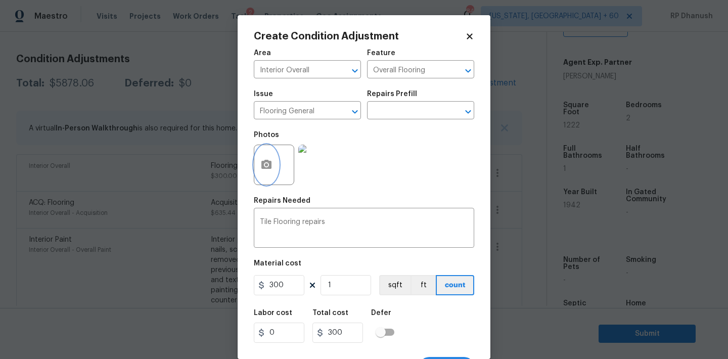
scroll to position [19, 0]
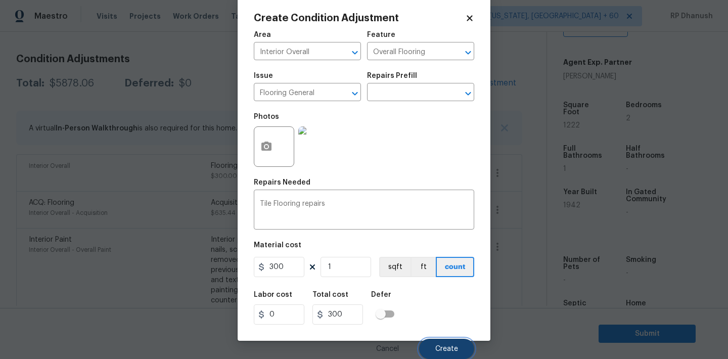
click at [434, 341] on button "Create" at bounding box center [446, 349] width 55 height 20
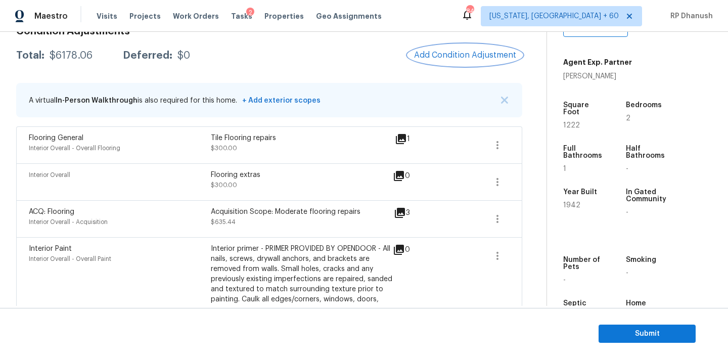
scroll to position [154, 0]
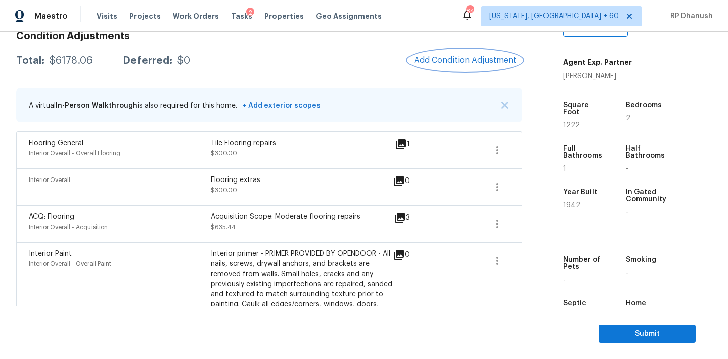
click at [486, 64] on span "Add Condition Adjustment" at bounding box center [465, 60] width 102 height 9
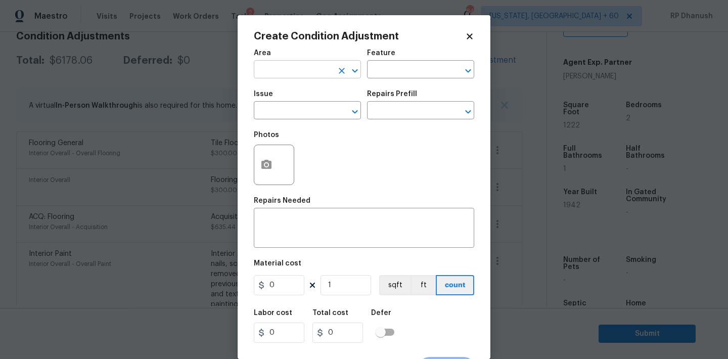
click at [269, 73] on input "text" at bounding box center [293, 71] width 79 height 16
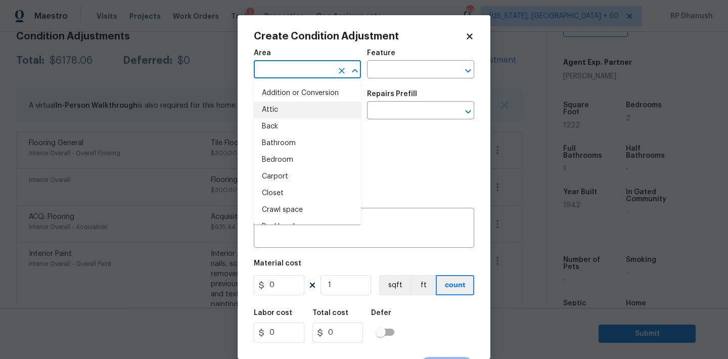
click at [205, 200] on body "Maestro Visits Projects Work Orders Tasks 2 Properties Geo Assignments 842 [US_…" at bounding box center [364, 179] width 728 height 359
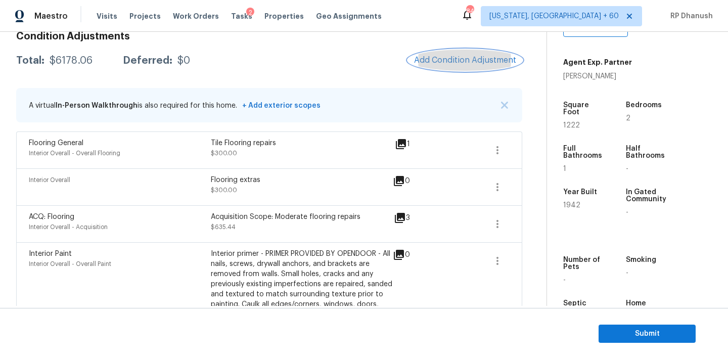
click at [455, 59] on span "Add Condition Adjustment" at bounding box center [465, 60] width 102 height 9
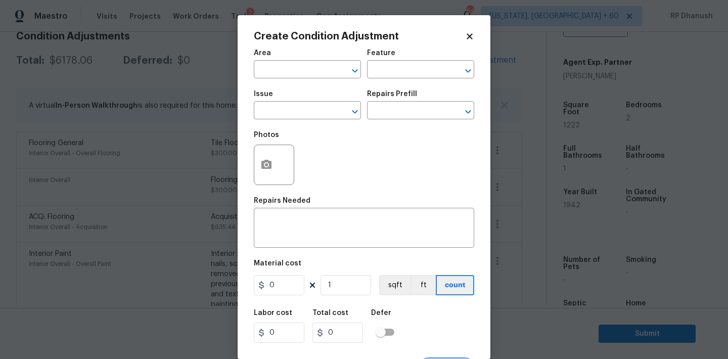
click at [198, 132] on body "Maestro Visits Projects Work Orders Tasks 2 Properties Geo Assignments 842 [US_…" at bounding box center [364, 179] width 728 height 359
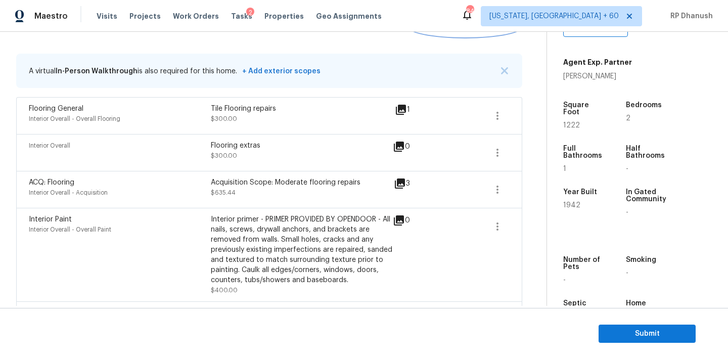
scroll to position [182, 0]
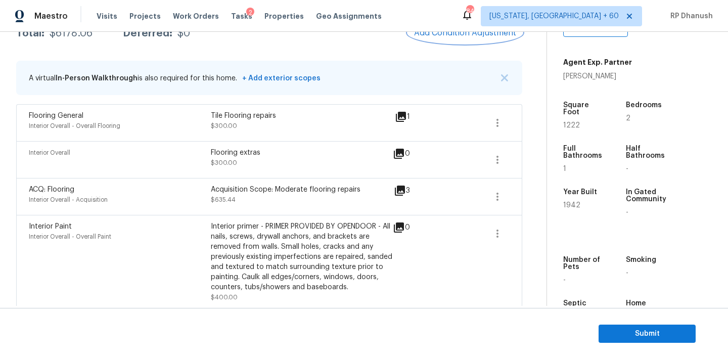
click at [464, 42] on button "Add Condition Adjustment" at bounding box center [465, 32] width 114 height 21
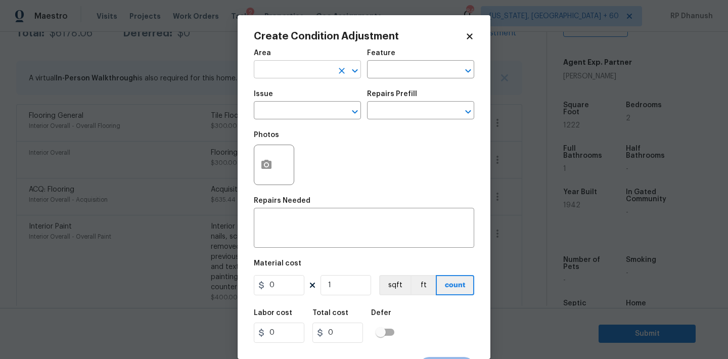
click at [290, 73] on input "text" at bounding box center [293, 71] width 79 height 16
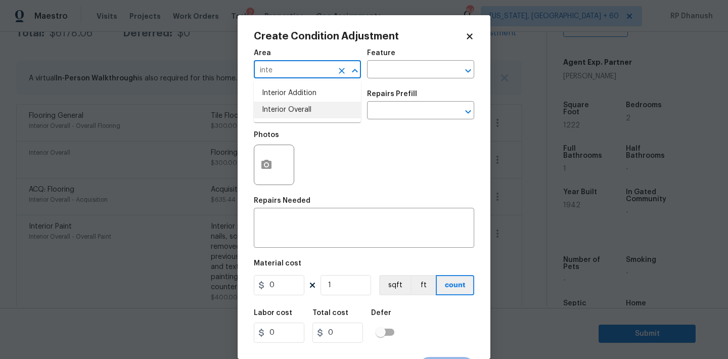
click at [287, 115] on li "Interior Overall" at bounding box center [307, 110] width 107 height 17
click at [417, 80] on div "Area Interior Overall ​ Feature ​" at bounding box center [364, 63] width 220 height 41
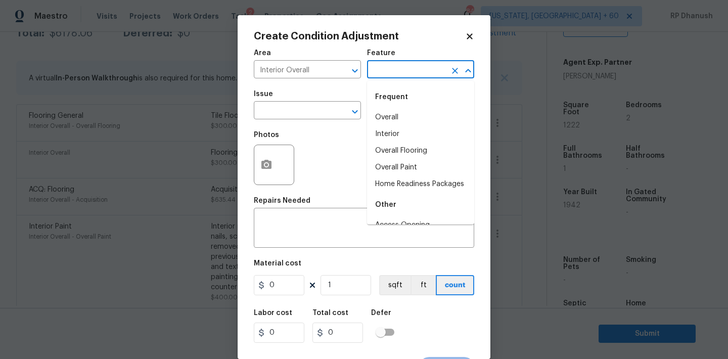
click at [417, 77] on input "text" at bounding box center [406, 71] width 79 height 16
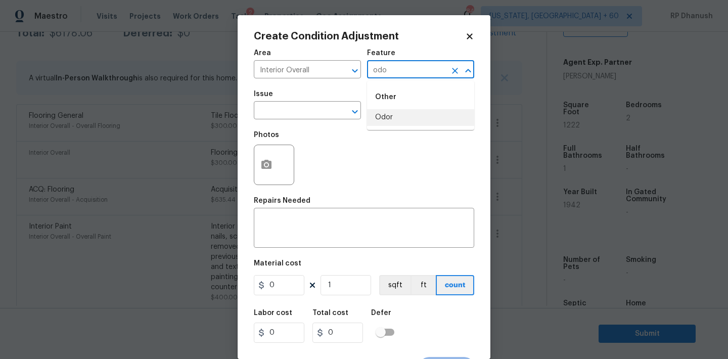
click at [390, 114] on li "Odor" at bounding box center [420, 117] width 107 height 17
click at [294, 110] on input "text" at bounding box center [293, 112] width 79 height 16
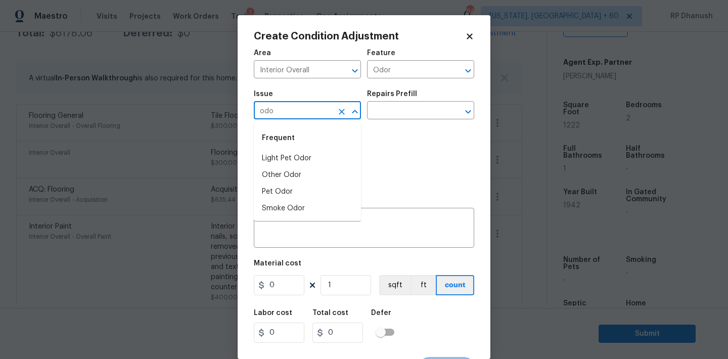
click at [276, 147] on div "Frequent" at bounding box center [307, 138] width 107 height 24
click at [276, 151] on li "Light Pet Odor" at bounding box center [307, 158] width 107 height 17
click at [389, 107] on input "text" at bounding box center [406, 112] width 79 height 16
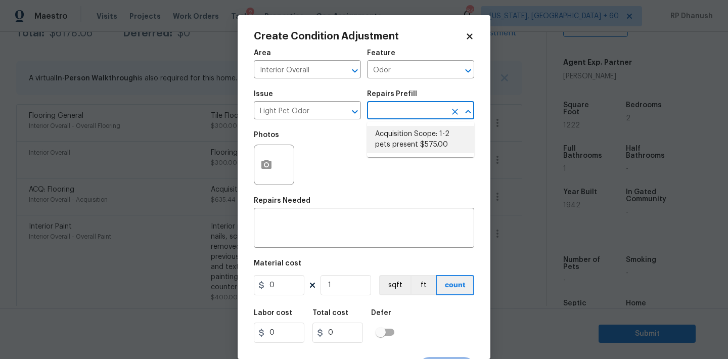
click at [382, 142] on li "Acquisition Scope: 1-2 pets present $575.00" at bounding box center [420, 139] width 107 height 27
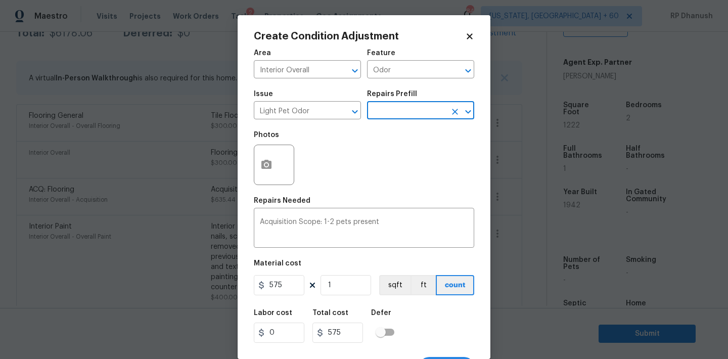
scroll to position [19, 0]
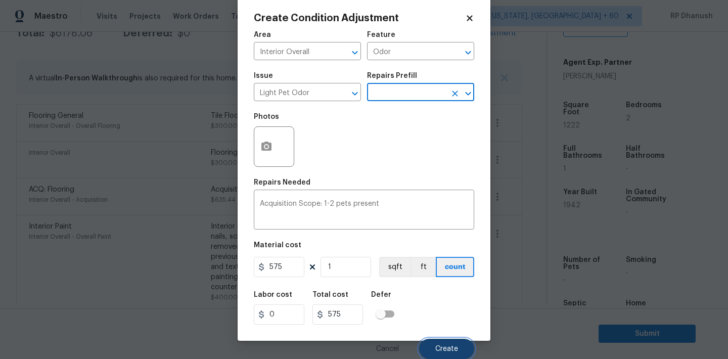
click at [445, 346] on span "Create" at bounding box center [446, 349] width 23 height 8
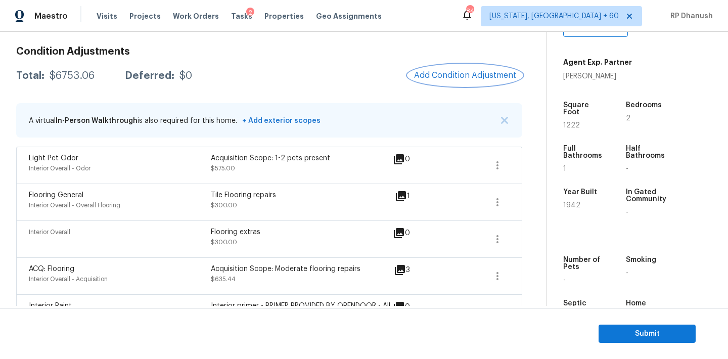
scroll to position [127, 0]
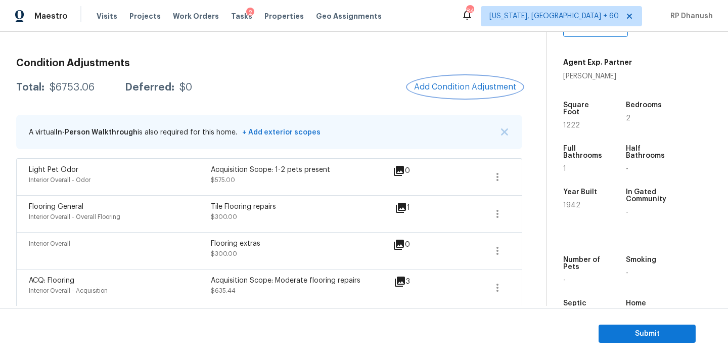
click at [460, 89] on span "Add Condition Adjustment" at bounding box center [465, 86] width 102 height 9
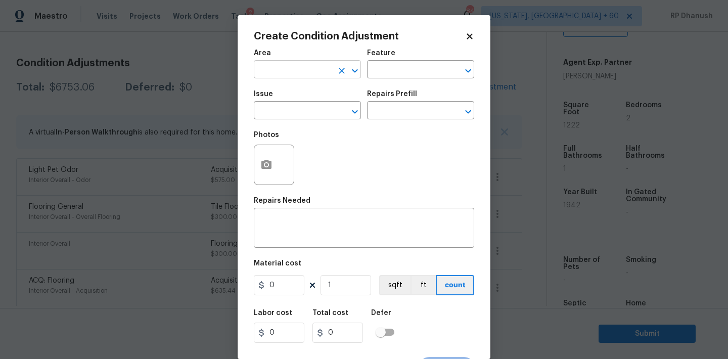
click at [268, 69] on input "text" at bounding box center [293, 71] width 79 height 16
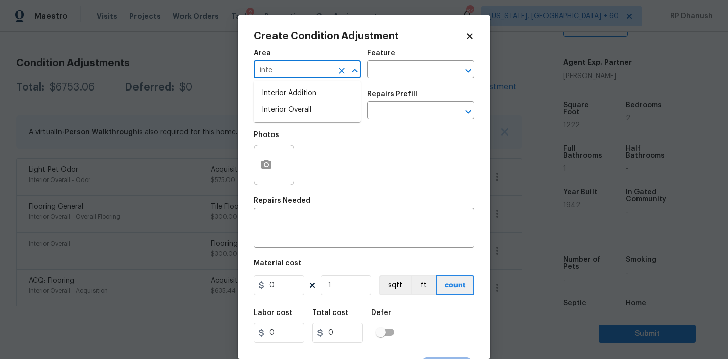
click at [303, 119] on ul "Interior Addition Interior Overall" at bounding box center [307, 101] width 107 height 41
click at [316, 111] on li "Interior Overall" at bounding box center [307, 110] width 107 height 17
click at [436, 74] on input "text" at bounding box center [406, 71] width 79 height 16
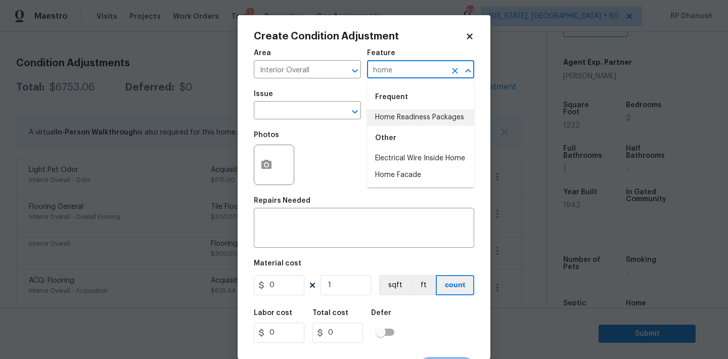
click at [413, 114] on li "Home Readiness Packages" at bounding box center [420, 117] width 107 height 17
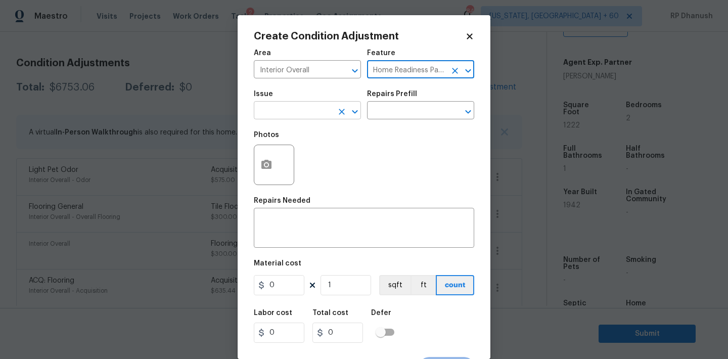
click at [318, 118] on input "text" at bounding box center [293, 112] width 79 height 16
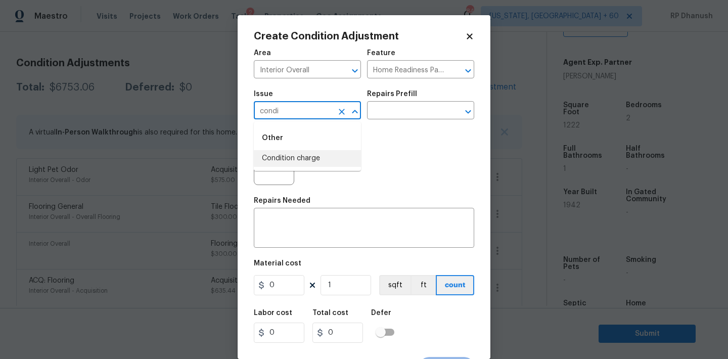
click at [309, 153] on li "Condition charge" at bounding box center [307, 158] width 107 height 17
click at [381, 130] on div "Photos" at bounding box center [364, 158] width 220 height 66
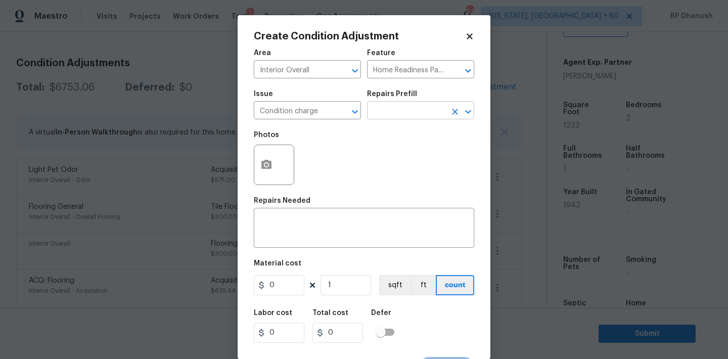
click at [395, 113] on input "text" at bounding box center [406, 112] width 79 height 16
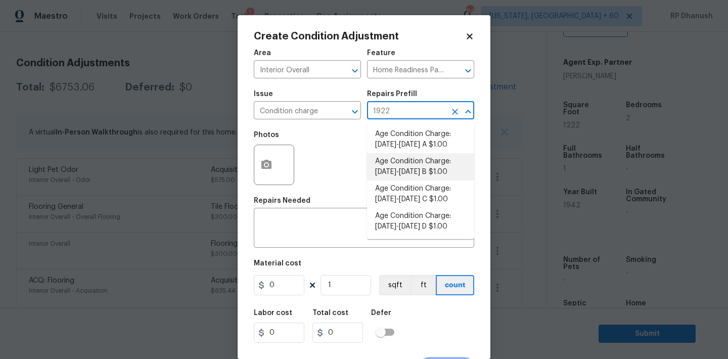
drag, startPoint x: 412, startPoint y: 174, endPoint x: 249, endPoint y: 280, distance: 194.1
click at [412, 174] on li "Age Condition Charge: [DATE]-[DATE] B $1.00" at bounding box center [420, 166] width 107 height 27
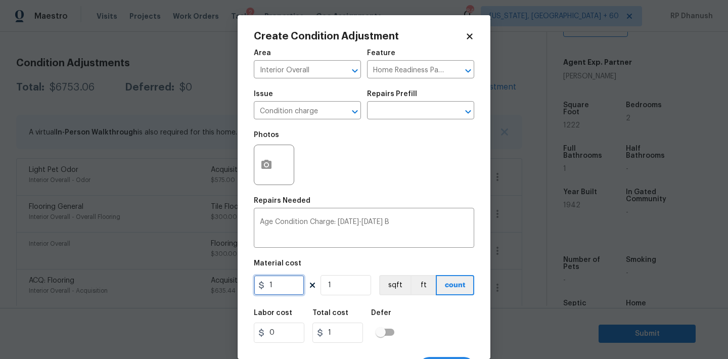
click at [282, 290] on input "1" at bounding box center [279, 285] width 51 height 20
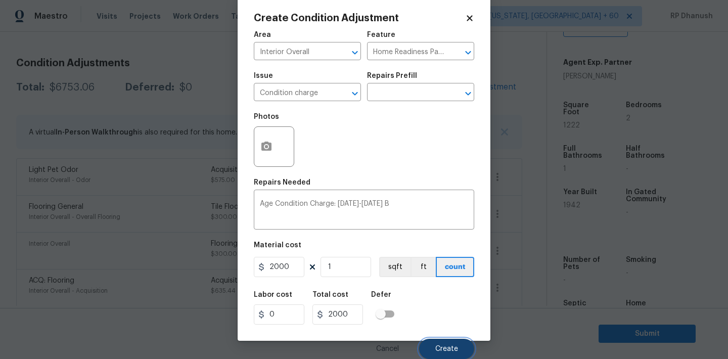
click at [442, 346] on span "Create" at bounding box center [446, 349] width 23 height 8
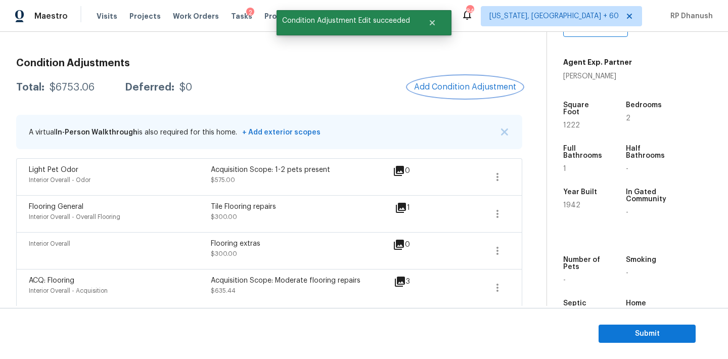
scroll to position [0, 0]
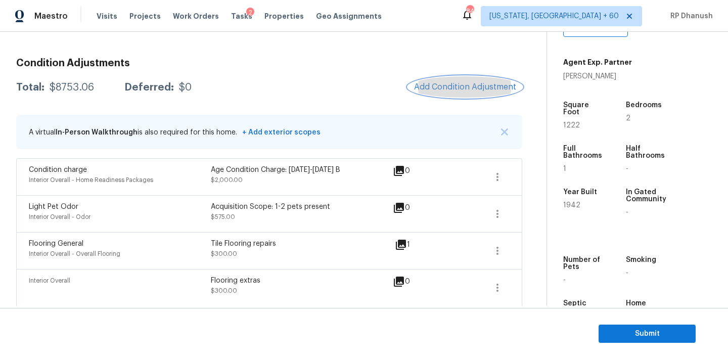
click at [471, 82] on button "Add Condition Adjustment" at bounding box center [465, 86] width 114 height 21
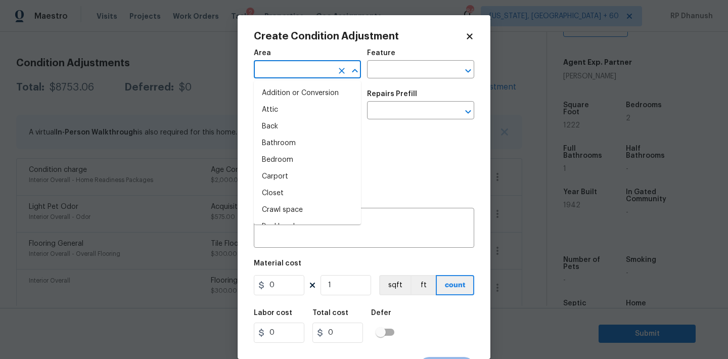
click at [286, 75] on input "text" at bounding box center [293, 71] width 79 height 16
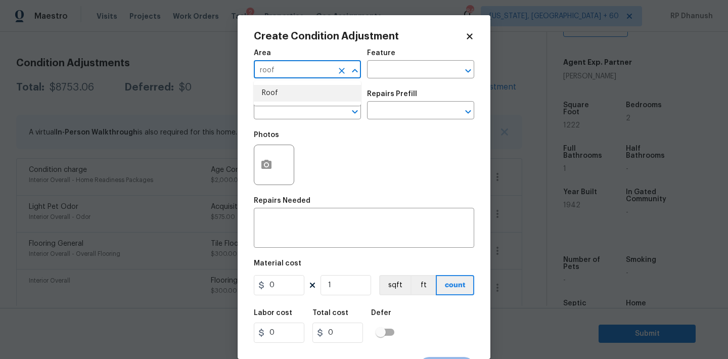
click at [276, 104] on ul "Roof" at bounding box center [307, 93] width 107 height 25
click at [284, 99] on li "Roof" at bounding box center [307, 93] width 107 height 17
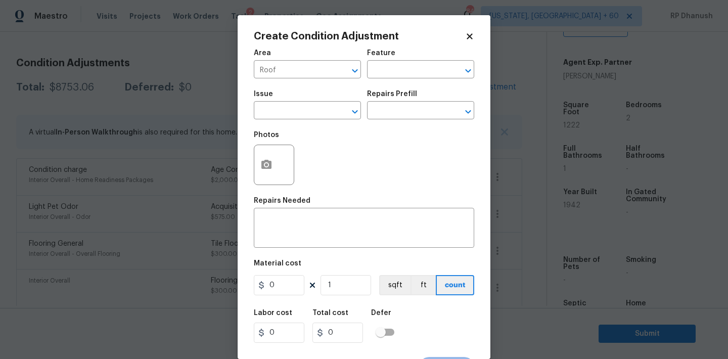
click at [383, 80] on div "Area Roof ​ Feature ​" at bounding box center [364, 63] width 220 height 41
click at [383, 79] on div "Area Roof ​ Feature ​" at bounding box center [364, 63] width 220 height 41
click at [395, 67] on input "text" at bounding box center [406, 71] width 79 height 16
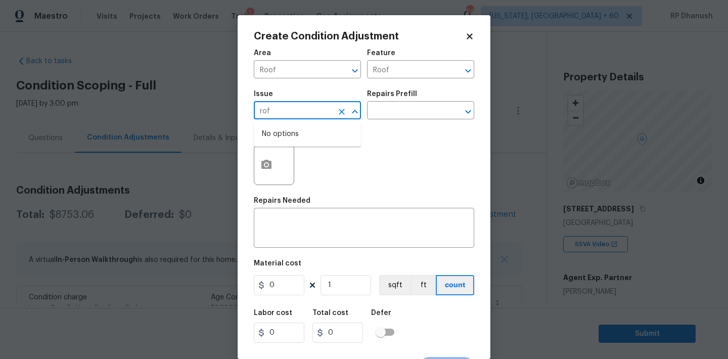
scroll to position [215, 0]
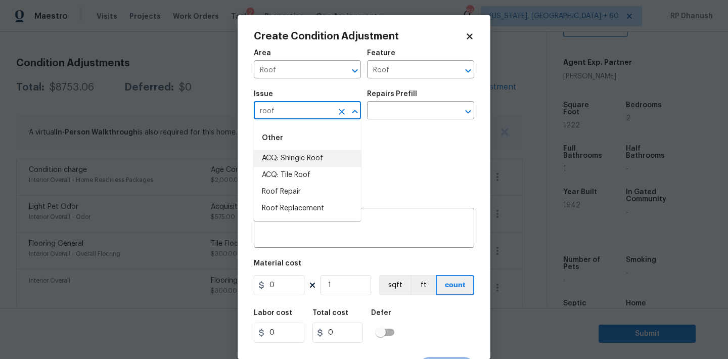
click at [335, 153] on li "ACQ: Shingle Roof" at bounding box center [307, 158] width 107 height 17
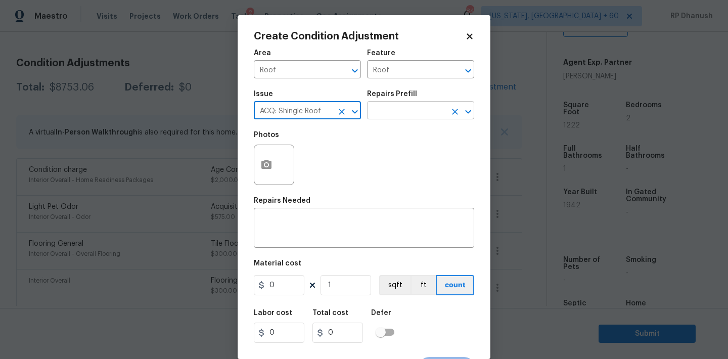
type input "ACQ: Shingle Roof"
click at [390, 117] on input "text" at bounding box center [406, 112] width 79 height 16
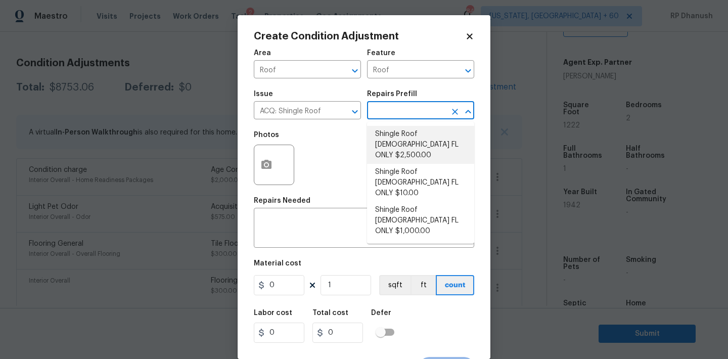
click at [437, 142] on li "Shingle Roof [DEMOGRAPHIC_DATA] FL ONLY $2,500.00" at bounding box center [420, 145] width 107 height 38
type input "Acquisition"
type input "2500"
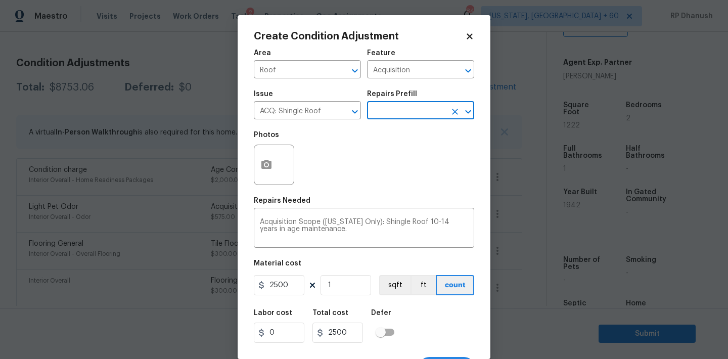
scroll to position [19, 0]
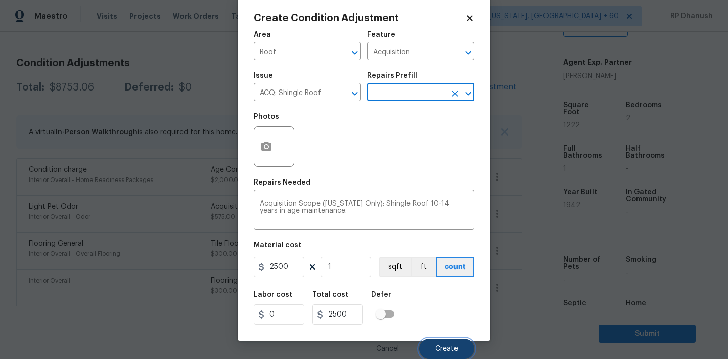
click at [437, 347] on span "Create" at bounding box center [446, 349] width 23 height 8
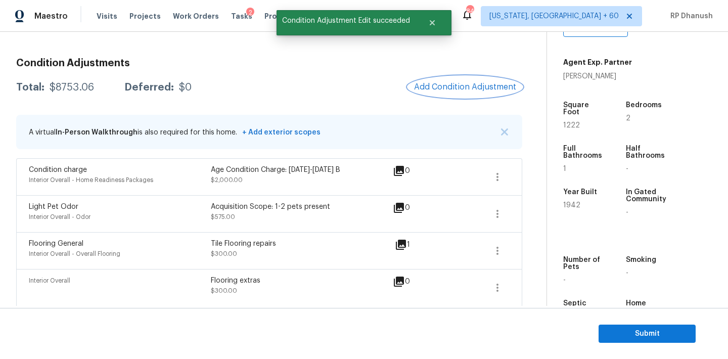
scroll to position [0, 0]
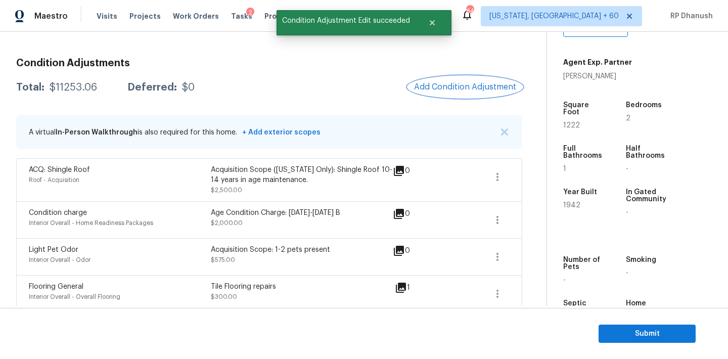
click at [468, 88] on span "Add Condition Adjustment" at bounding box center [465, 86] width 102 height 9
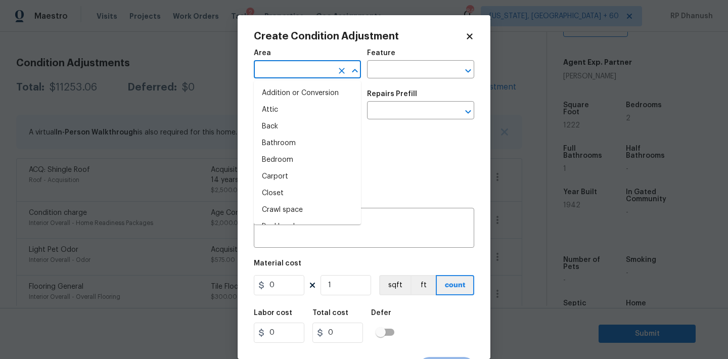
click at [273, 74] on input "text" at bounding box center [293, 71] width 79 height 16
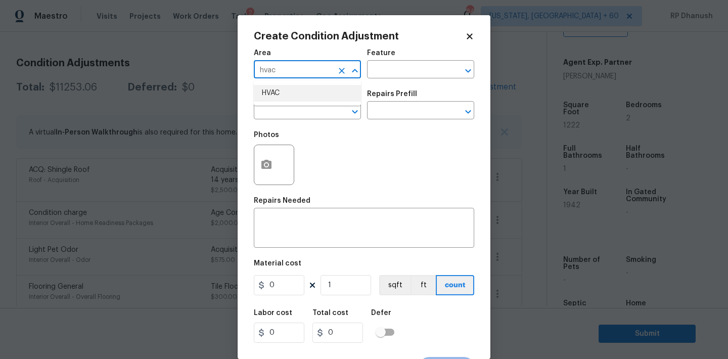
click at [276, 97] on li "HVAC" at bounding box center [307, 93] width 107 height 17
type input "HVAC"
click at [326, 90] on span "Issue ​" at bounding box center [307, 104] width 107 height 41
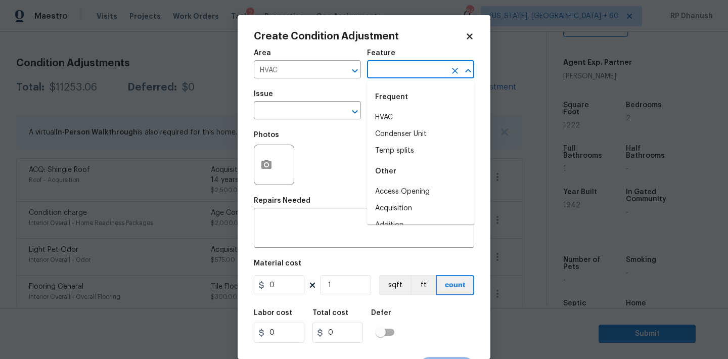
click at [400, 66] on input "text" at bounding box center [406, 71] width 79 height 16
click at [382, 111] on li "HVAC" at bounding box center [420, 117] width 107 height 17
type input "HVAC"
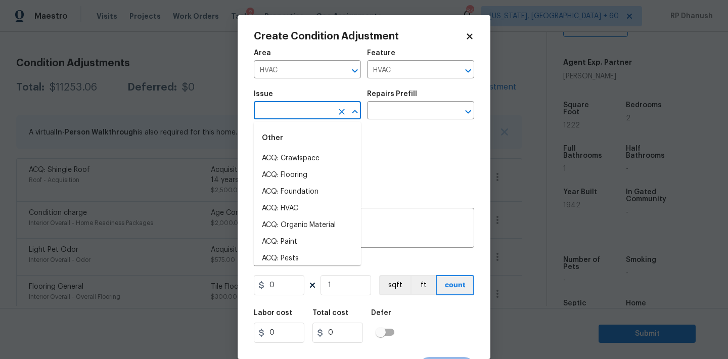
click at [309, 115] on input "text" at bounding box center [293, 112] width 79 height 16
click at [307, 163] on li "ACQ: HVAC" at bounding box center [307, 158] width 107 height 17
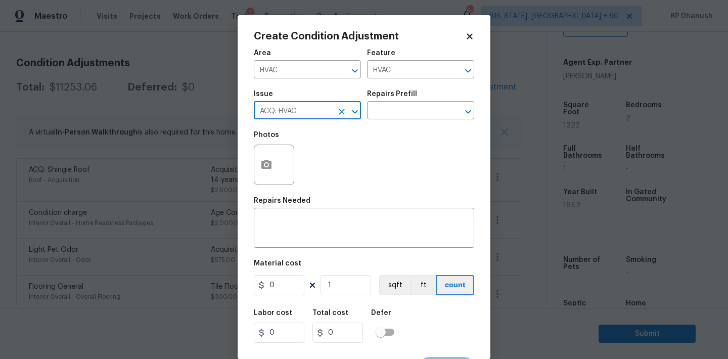
type input "ACQ: HVAC"
click at [401, 120] on div "Issue ACQ: HVAC ​ Repairs Prefill ​" at bounding box center [364, 104] width 220 height 41
click at [410, 113] on input "text" at bounding box center [406, 112] width 79 height 16
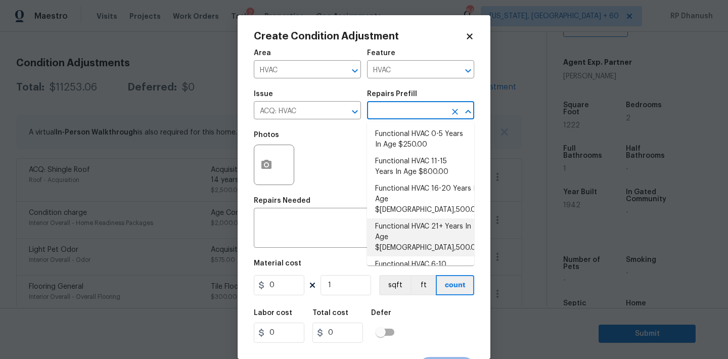
click at [419, 218] on li "Functional HVAC 21+ Years In Age $[DEMOGRAPHIC_DATA],500.00" at bounding box center [420, 237] width 107 height 38
type input "Acquisition"
type textarea "Acquisition Scope: Functional HVAC 21+ years"
type input "6500"
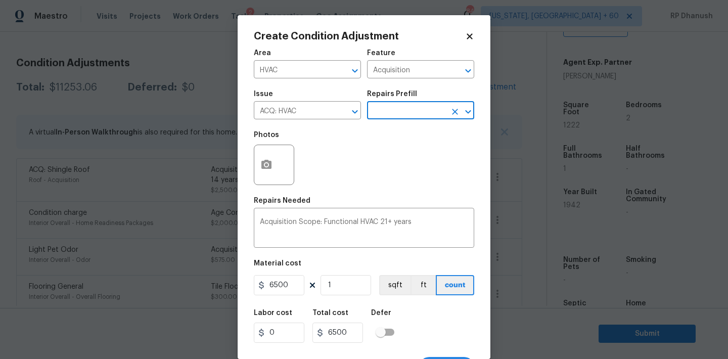
scroll to position [19, 0]
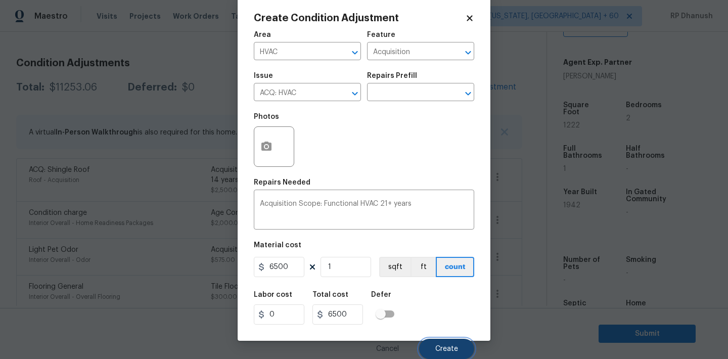
click at [453, 349] on span "Create" at bounding box center [446, 349] width 23 height 8
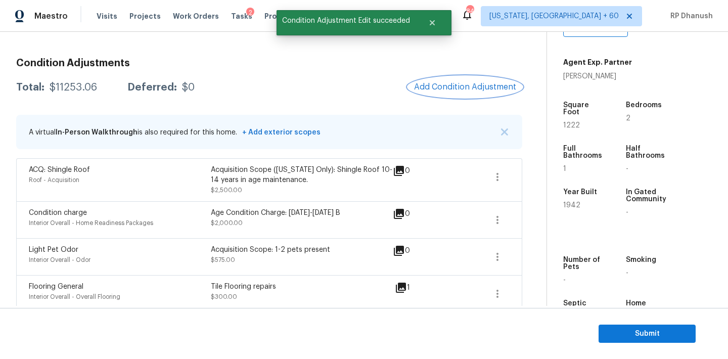
scroll to position [0, 0]
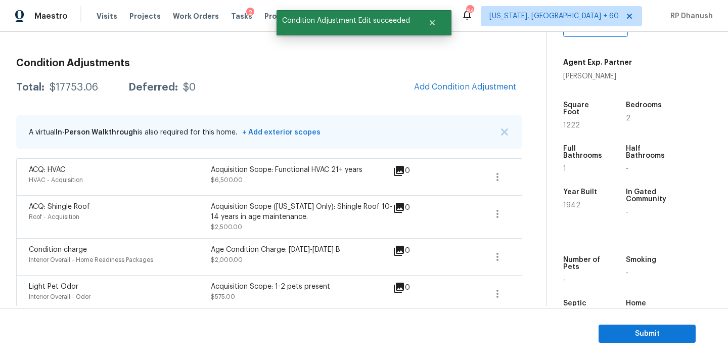
click at [75, 87] on div "$17753.06" at bounding box center [74, 87] width 49 height 10
copy div "$17753.06"
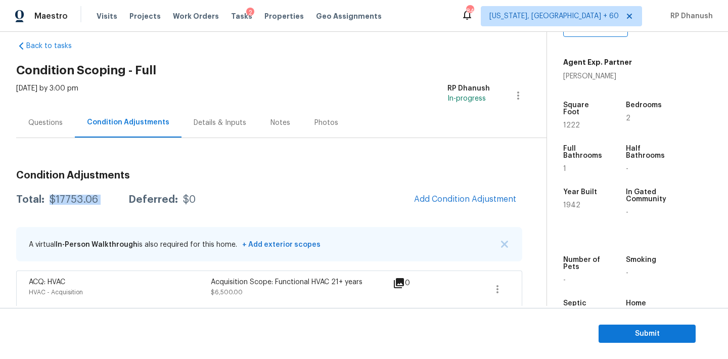
scroll to position [1, 0]
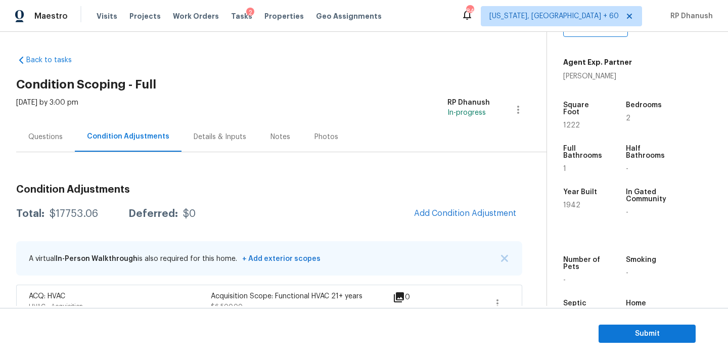
click at [47, 141] on div "Questions" at bounding box center [45, 137] width 34 height 10
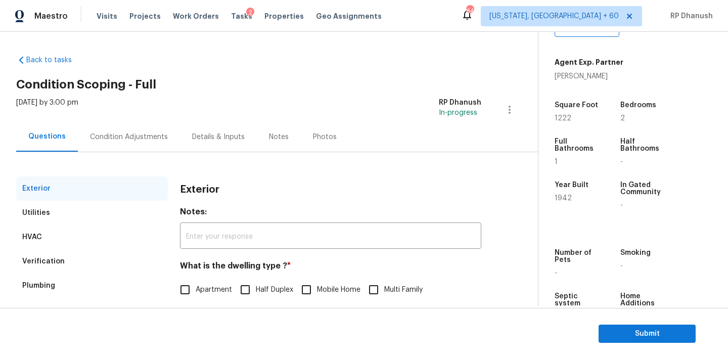
scroll to position [128, 0]
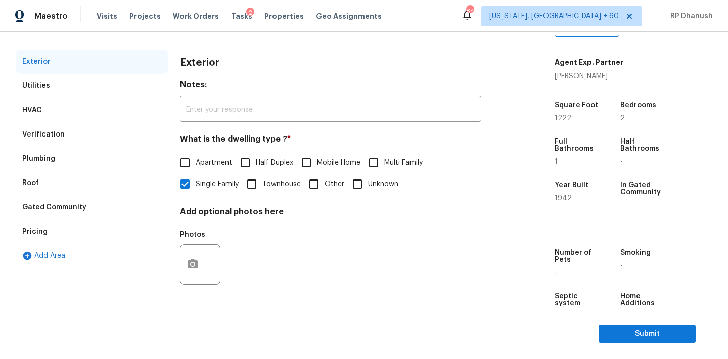
click at [56, 141] on div "Verification" at bounding box center [92, 134] width 152 height 24
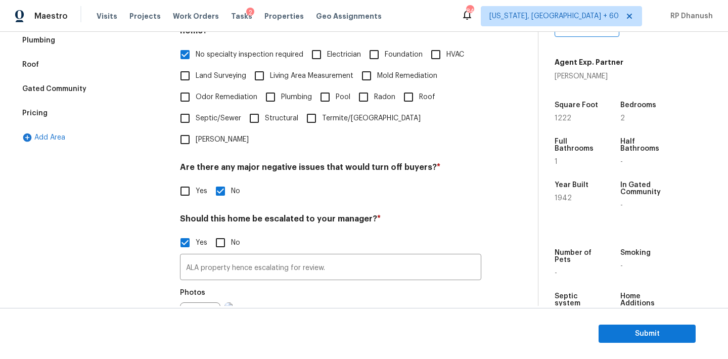
scroll to position [219, 0]
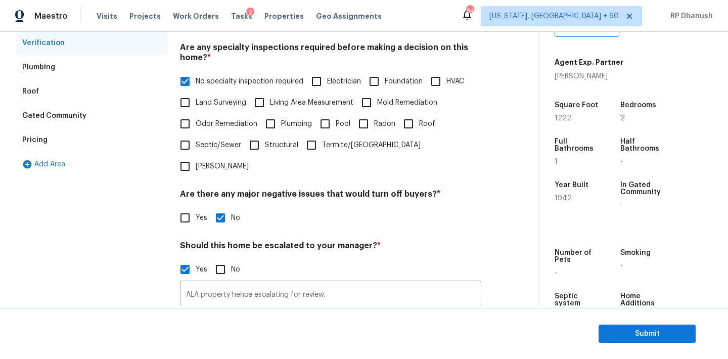
click at [67, 132] on div "Pricing" at bounding box center [92, 140] width 152 height 24
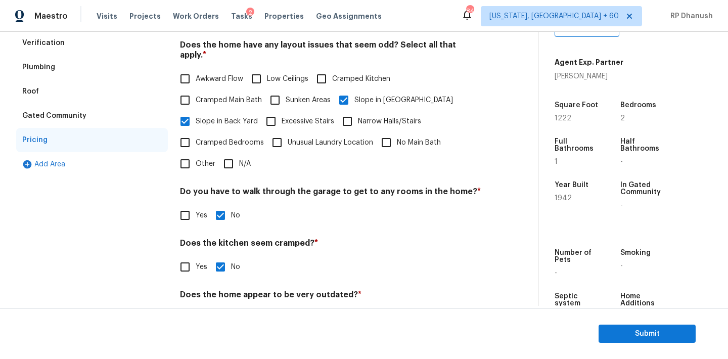
click at [106, 115] on div "Gated Community" at bounding box center [92, 116] width 152 height 24
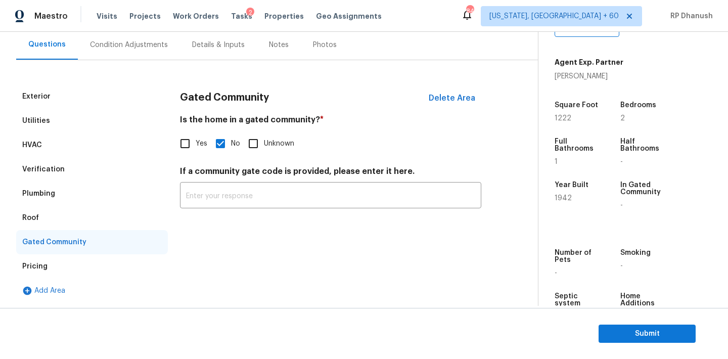
scroll to position [93, 0]
click at [184, 147] on input "Yes" at bounding box center [184, 143] width 21 height 21
checkbox input "true"
click at [207, 148] on div "Yes No Unknown" at bounding box center [330, 144] width 301 height 21
click at [224, 138] on input "No" at bounding box center [220, 144] width 21 height 21
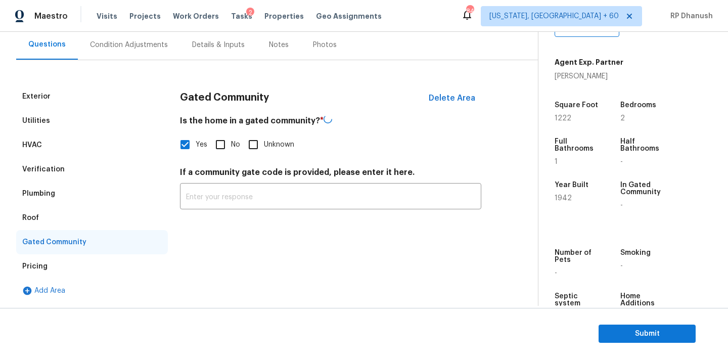
checkbox input "true"
checkbox input "false"
click at [57, 164] on div "Verification" at bounding box center [43, 169] width 42 height 10
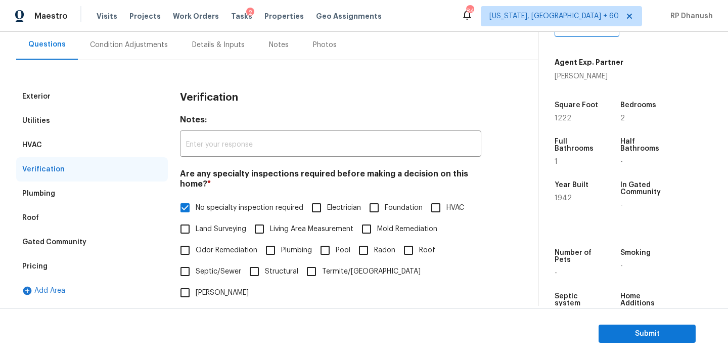
click at [41, 201] on div "Plumbing" at bounding box center [92, 194] width 152 height 24
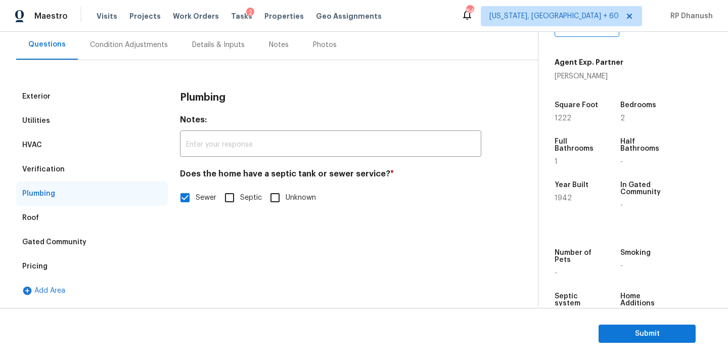
click at [68, 176] on div "Verification" at bounding box center [92, 169] width 152 height 24
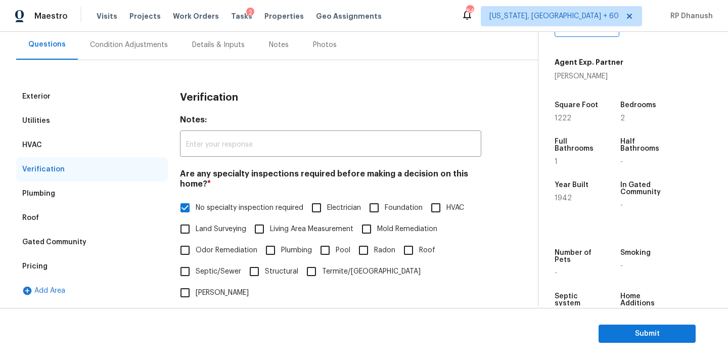
click at [26, 226] on div "Roof" at bounding box center [92, 218] width 152 height 24
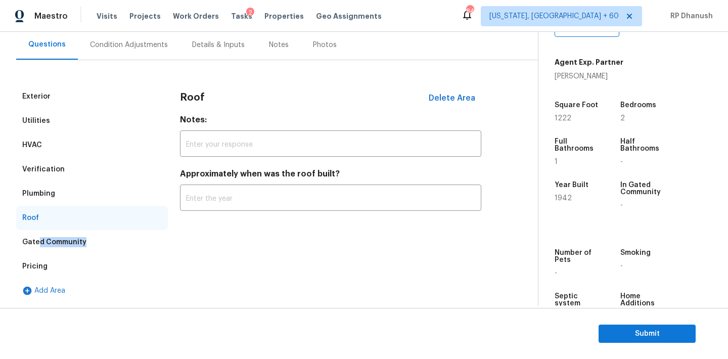
click at [38, 247] on div "Gated Community" at bounding box center [92, 242] width 152 height 24
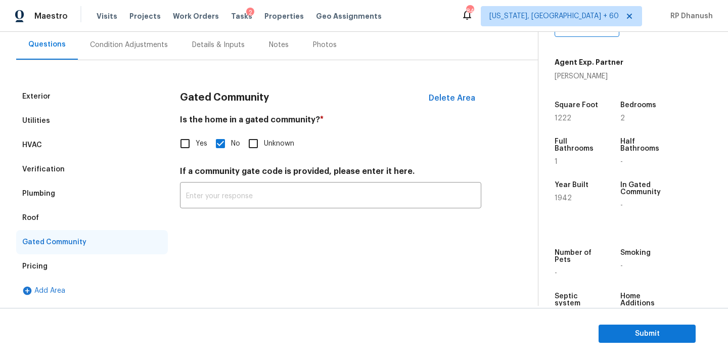
click at [54, 198] on div "Plumbing" at bounding box center [38, 194] width 33 height 10
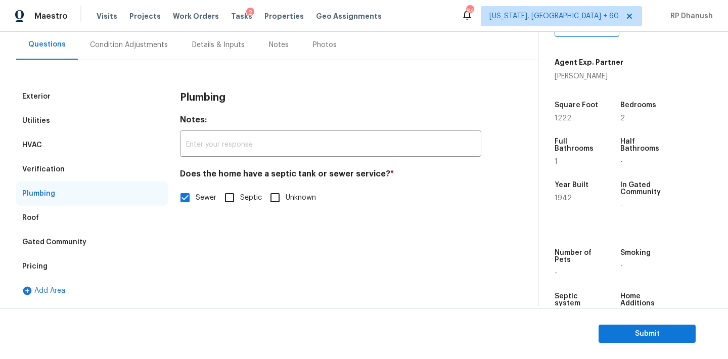
click at [73, 169] on div "Verification" at bounding box center [92, 169] width 152 height 24
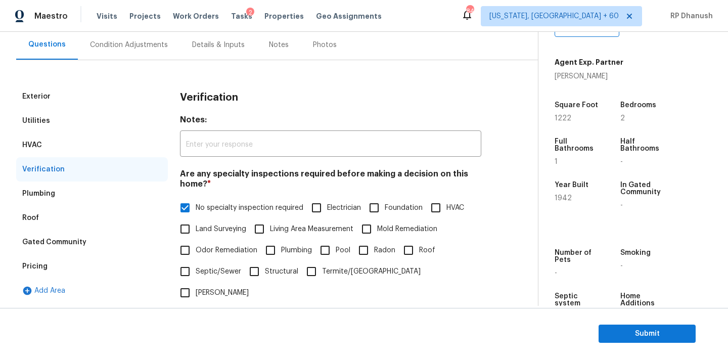
click at [48, 120] on div "Utilities" at bounding box center [92, 121] width 152 height 24
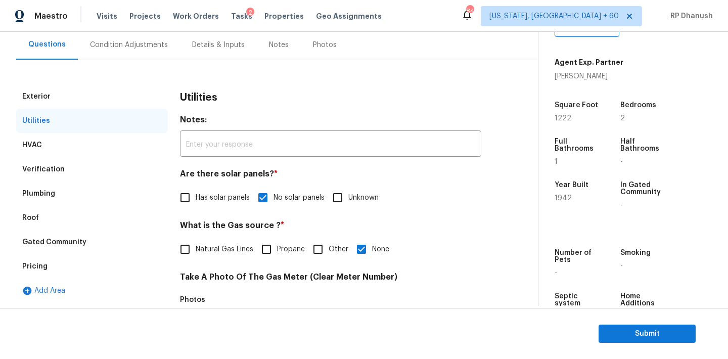
click at [191, 206] on input "Has solar panels" at bounding box center [184, 197] width 21 height 21
checkbox input "true"
checkbox input "false"
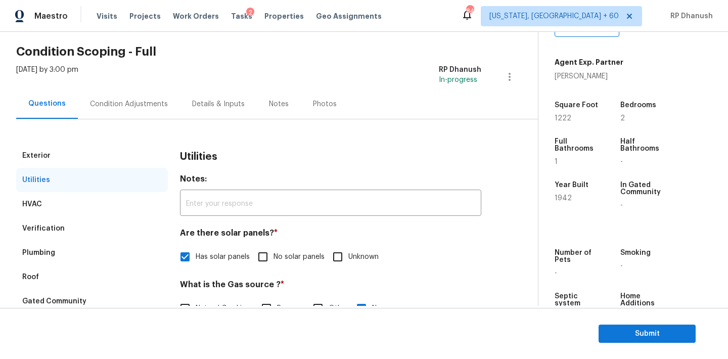
scroll to position [31, 0]
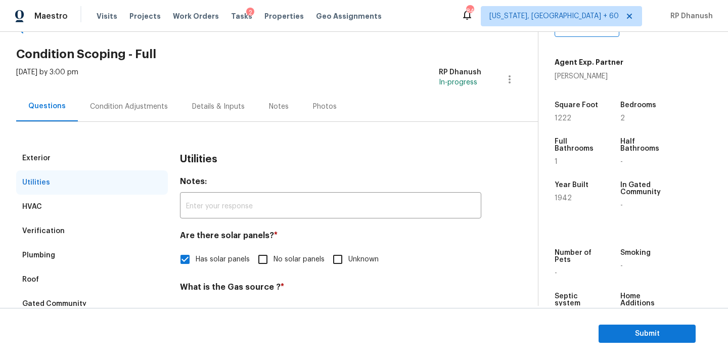
click at [125, 112] on div "Condition Adjustments" at bounding box center [129, 107] width 102 height 30
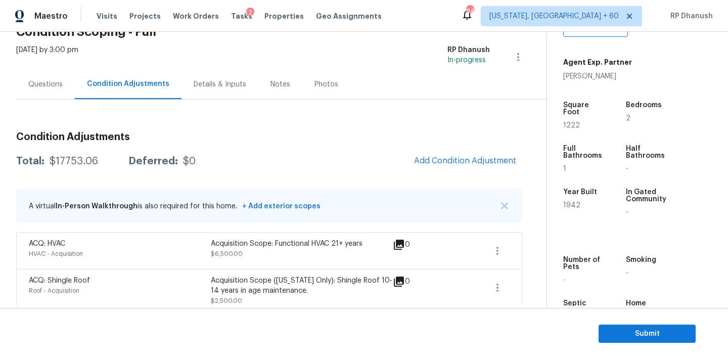
scroll to position [41, 0]
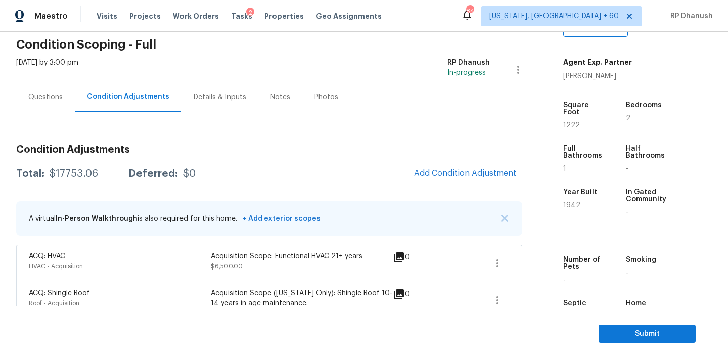
copy div "$17753.06"
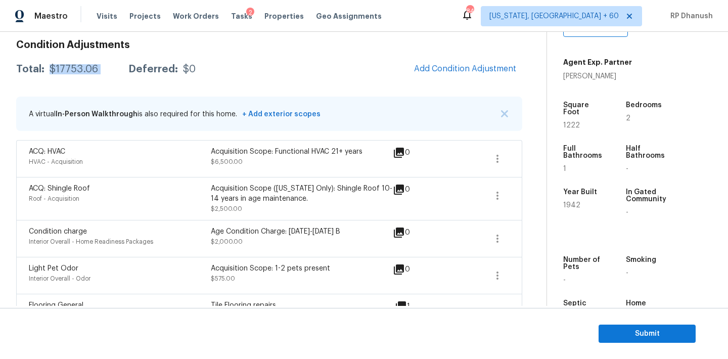
scroll to position [163, 0]
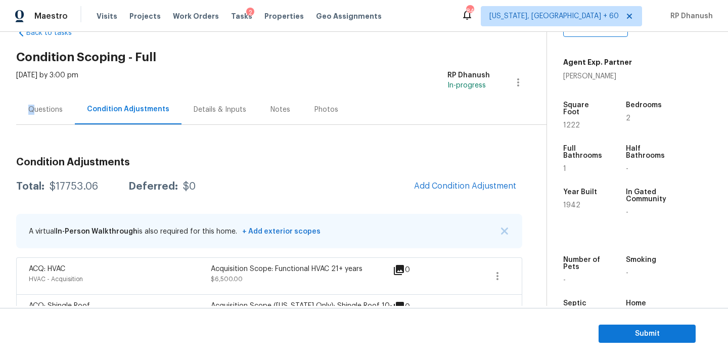
click at [34, 105] on div "Questions" at bounding box center [45, 110] width 34 height 10
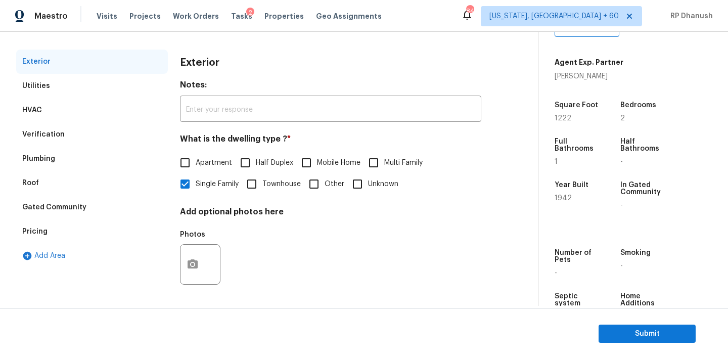
click at [67, 132] on div "Verification" at bounding box center [92, 134] width 152 height 24
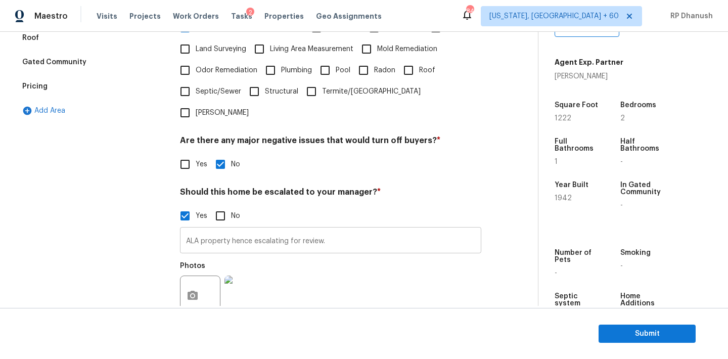
scroll to position [342, 0]
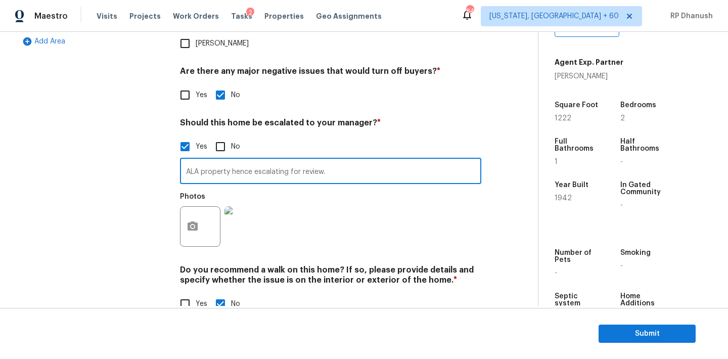
click at [370, 160] on input "ALA property hence escalating for review." at bounding box center [330, 172] width 301 height 24
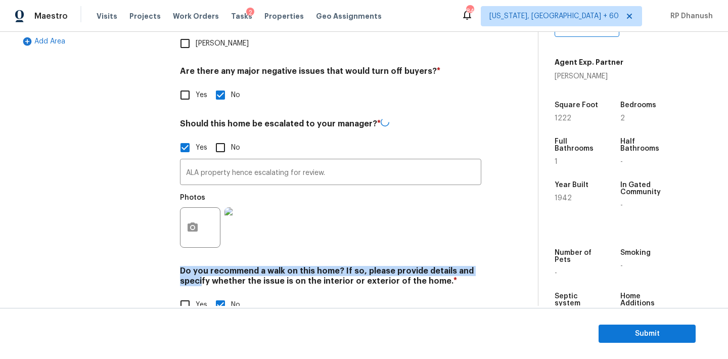
drag, startPoint x: 201, startPoint y: 240, endPoint x: 205, endPoint y: 306, distance: 66.3
click at [205, 306] on div "Back to tasks Condition Scoping - Full Mon, Aug 18 2025 by 3:00 pm RP Dhanush I…" at bounding box center [364, 195] width 728 height 327
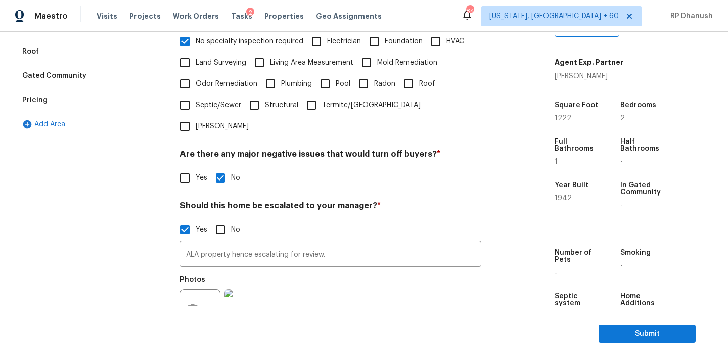
scroll to position [0, 0]
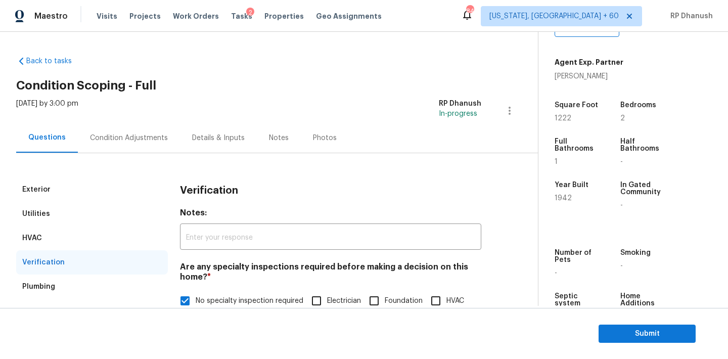
click at [131, 134] on div "Condition Adjustments" at bounding box center [129, 138] width 78 height 10
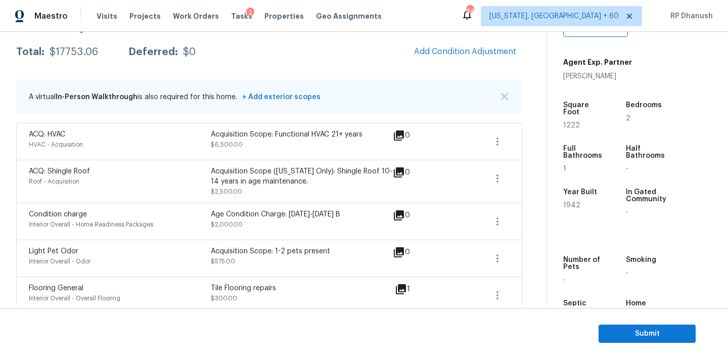
scroll to position [262, 0]
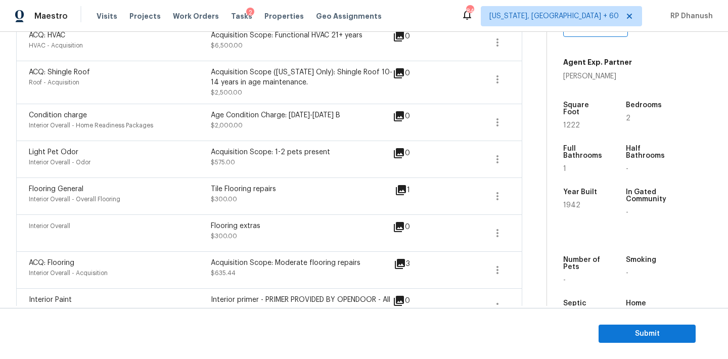
click at [666, 344] on section "Submit" at bounding box center [364, 334] width 728 height 52
click at [660, 336] on span "Submit" at bounding box center [647, 334] width 81 height 13
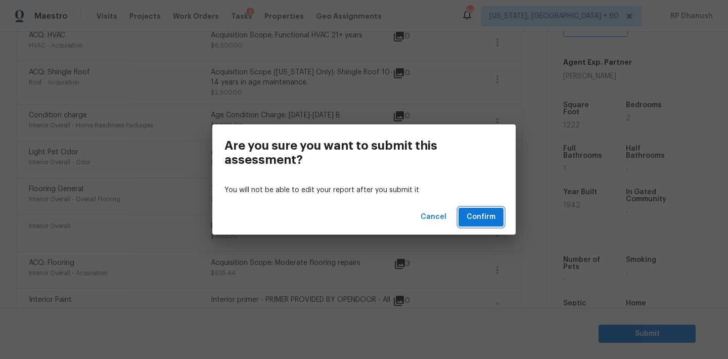
click at [464, 219] on button "Confirm" at bounding box center [481, 217] width 45 height 19
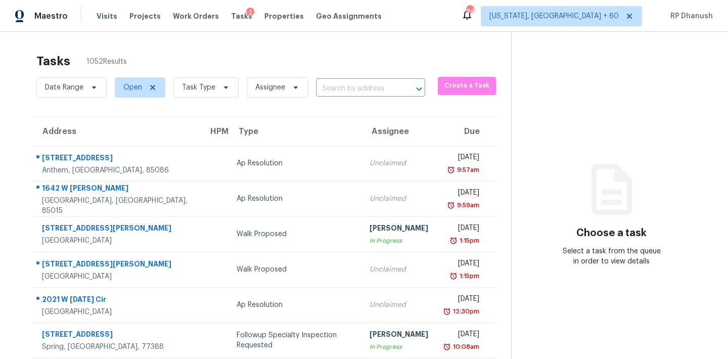
click at [337, 79] on div "Date Range Open Task Type Assignee ​" at bounding box center [230, 87] width 389 height 26
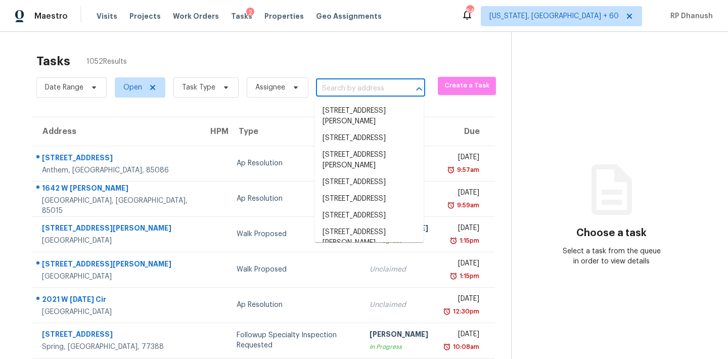
click at [337, 83] on input "text" at bounding box center [356, 89] width 81 height 16
paste input "4710 W Tambay Ave Tampa, FL, 33611"
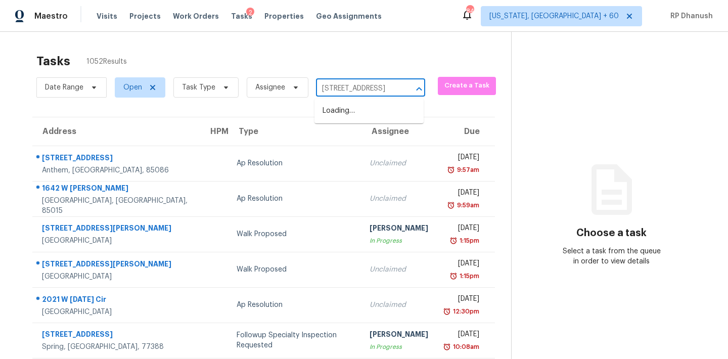
type input "4710 W Tambay Ave Tampa, FL, 33611"
click at [362, 108] on li "4710 W Tambay Ave, Tampa, FL 33611" at bounding box center [368, 111] width 109 height 17
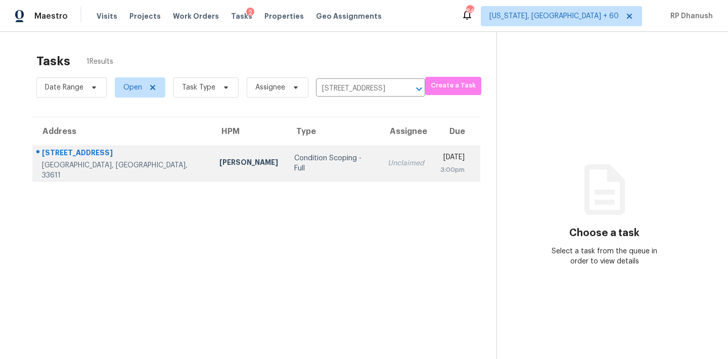
click at [440, 160] on div "[DATE]" at bounding box center [452, 158] width 24 height 13
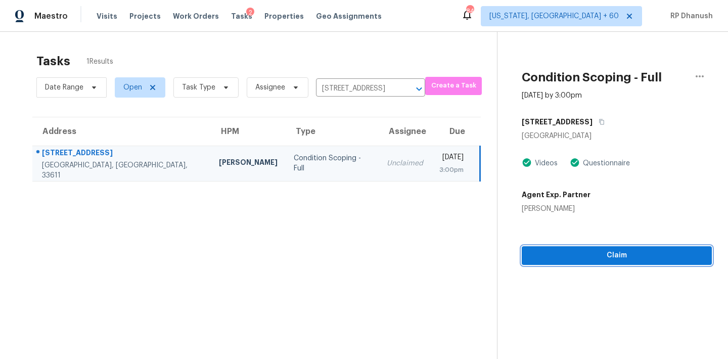
click at [578, 261] on span "Claim" at bounding box center [617, 255] width 174 height 13
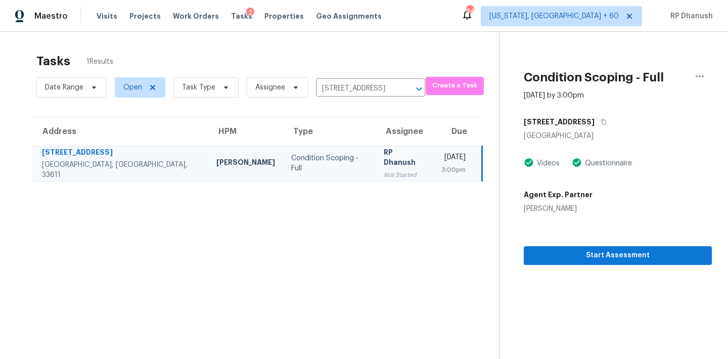
click at [441, 172] on div "3:00pm" at bounding box center [453, 170] width 24 height 10
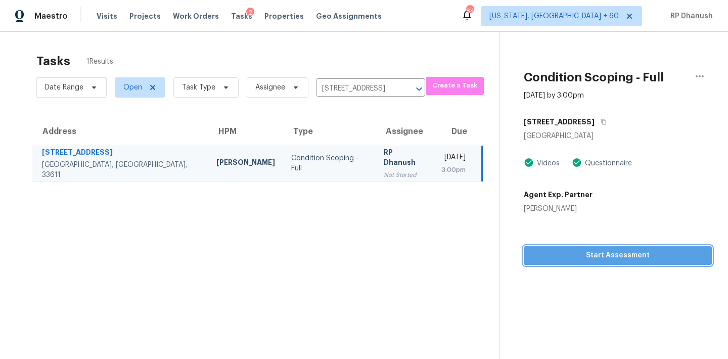
click at [582, 248] on button "Start Assessment" at bounding box center [618, 255] width 188 height 19
